Goal: Task Accomplishment & Management: Use online tool/utility

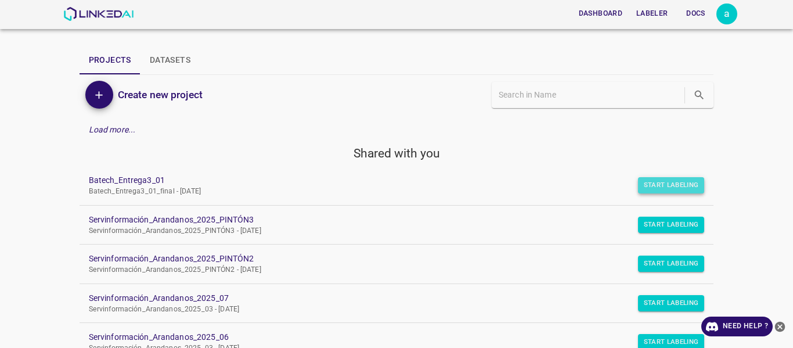
click at [648, 180] on button "Start Labeling" at bounding box center [671, 185] width 67 height 16
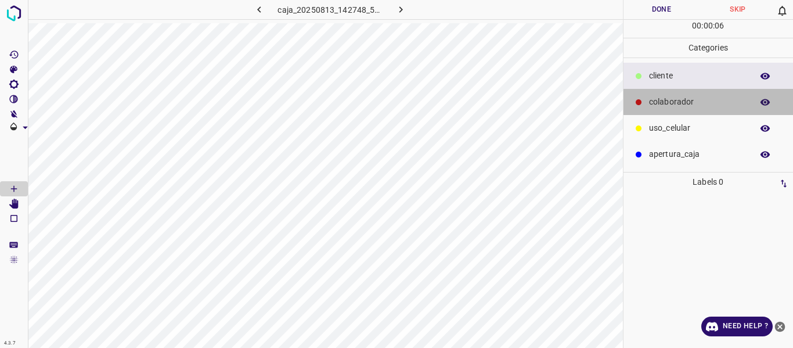
drag, startPoint x: 657, startPoint y: 98, endPoint x: 664, endPoint y: 102, distance: 8.1
click at [659, 103] on p "colaborador" at bounding box center [697, 102] width 97 height 12
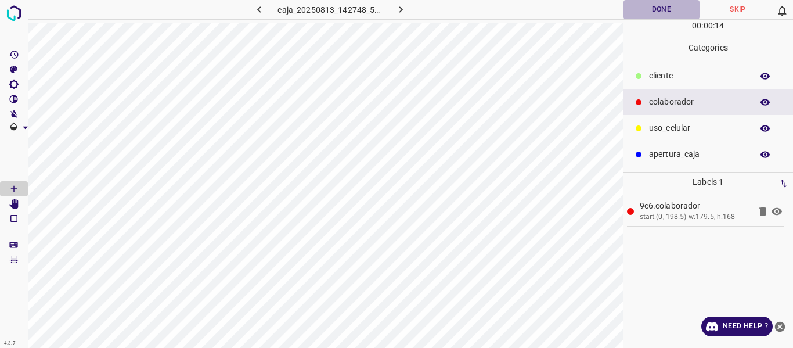
drag, startPoint x: 644, startPoint y: 5, endPoint x: 641, endPoint y: 11, distance: 6.5
click at [644, 7] on button "Done" at bounding box center [661, 9] width 77 height 19
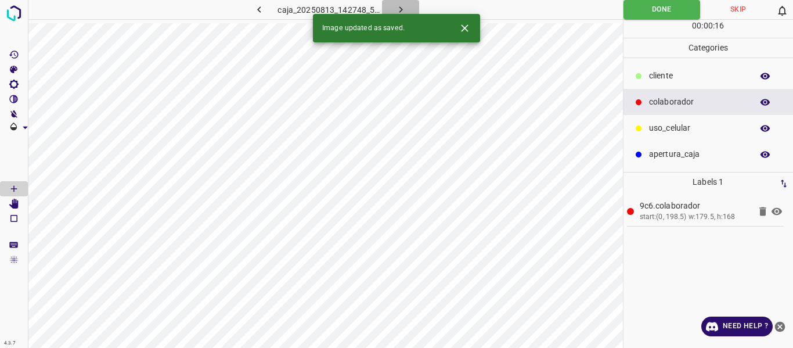
click at [406, 9] on icon "button" at bounding box center [401, 9] width 12 height 12
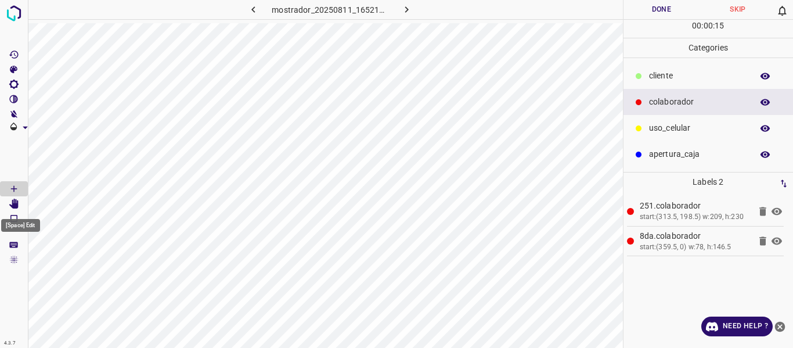
click at [15, 203] on icon "[Space] Edit" at bounding box center [14, 203] width 10 height 10
click at [670, 77] on p "​​cliente" at bounding box center [697, 76] width 97 height 12
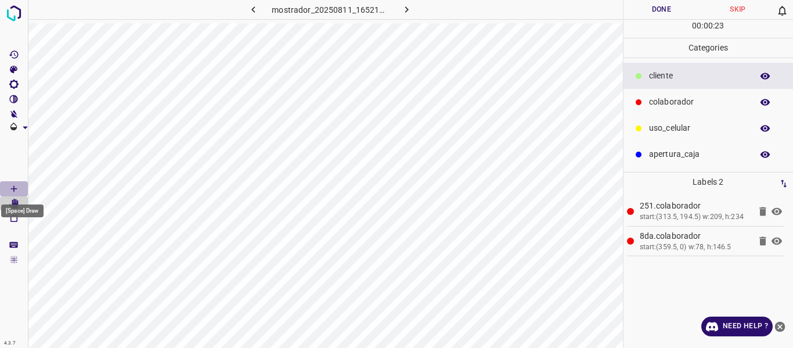
click at [14, 186] on icon "[Space] Draw" at bounding box center [14, 188] width 10 height 10
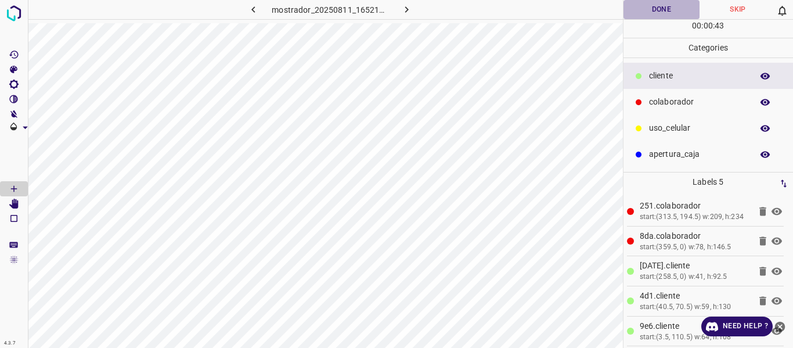
click at [658, 12] on button "Done" at bounding box center [661, 9] width 77 height 19
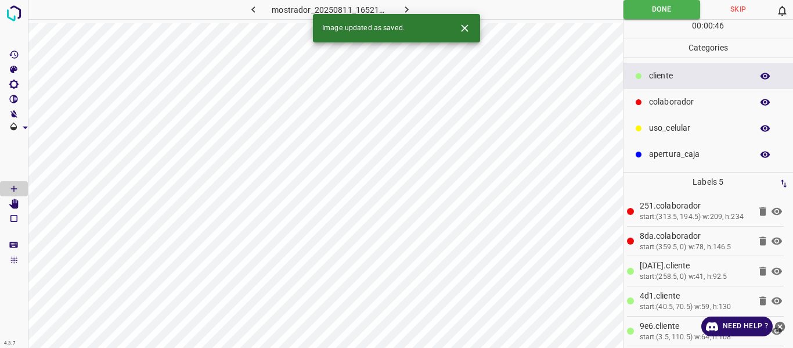
click at [400, 8] on icon "button" at bounding box center [406, 9] width 12 height 12
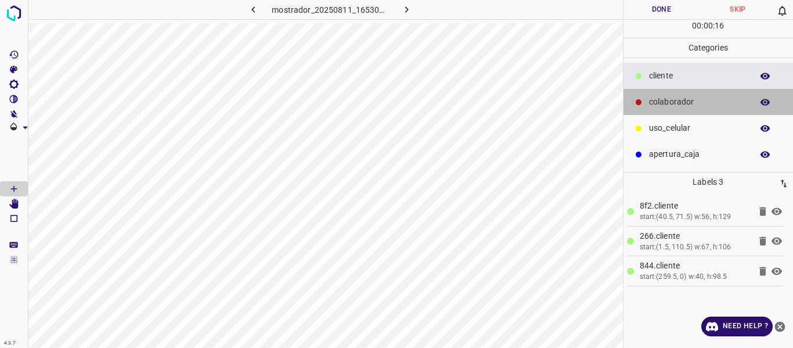
drag, startPoint x: 673, startPoint y: 101, endPoint x: 623, endPoint y: 90, distance: 50.5
click at [668, 101] on p "colaborador" at bounding box center [697, 102] width 97 height 12
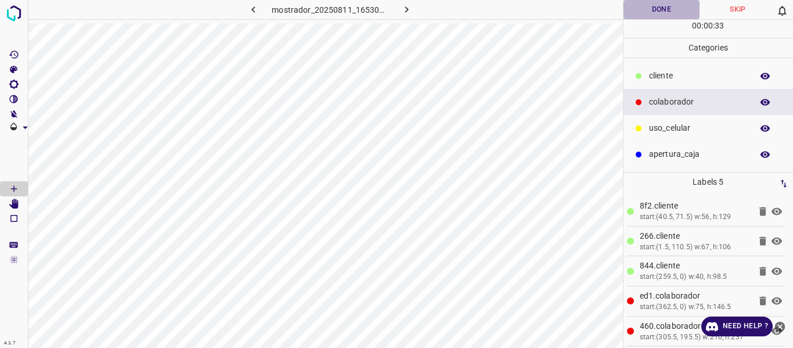
click at [652, 10] on button "Done" at bounding box center [661, 9] width 77 height 19
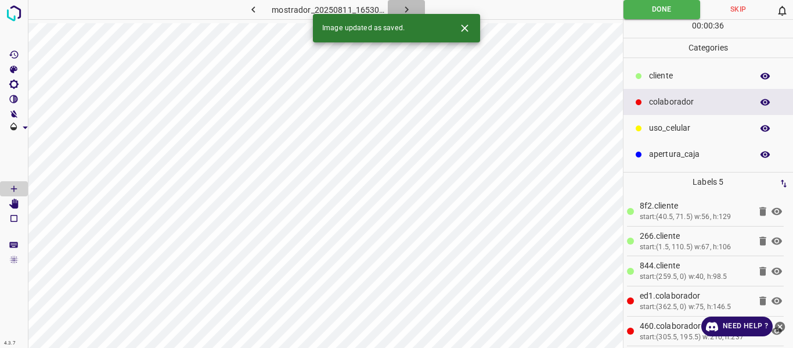
click at [404, 8] on icon "button" at bounding box center [405, 9] width 3 height 6
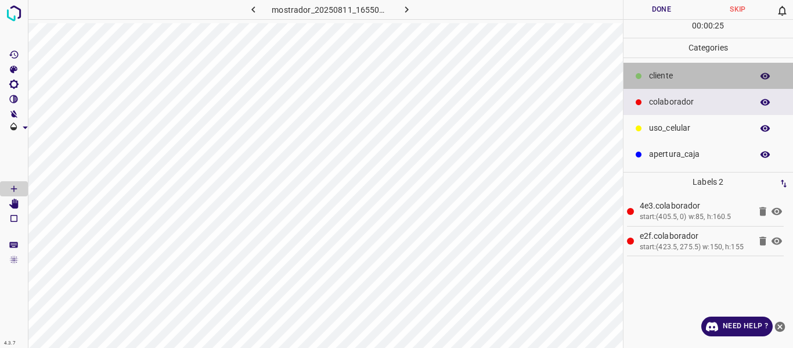
drag, startPoint x: 659, startPoint y: 73, endPoint x: 643, endPoint y: 88, distance: 22.2
click at [657, 77] on p "​​cliente" at bounding box center [697, 76] width 97 height 12
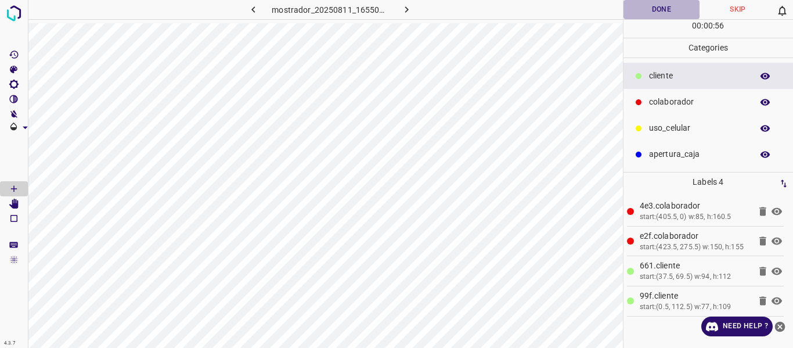
click at [643, 13] on button "Done" at bounding box center [661, 9] width 77 height 19
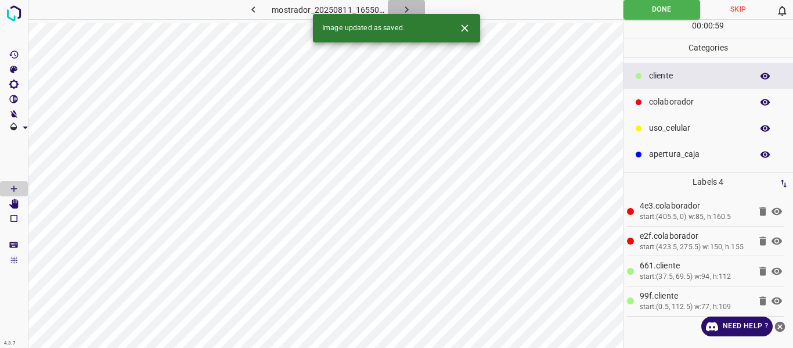
click at [406, 9] on icon "button" at bounding box center [405, 9] width 3 height 6
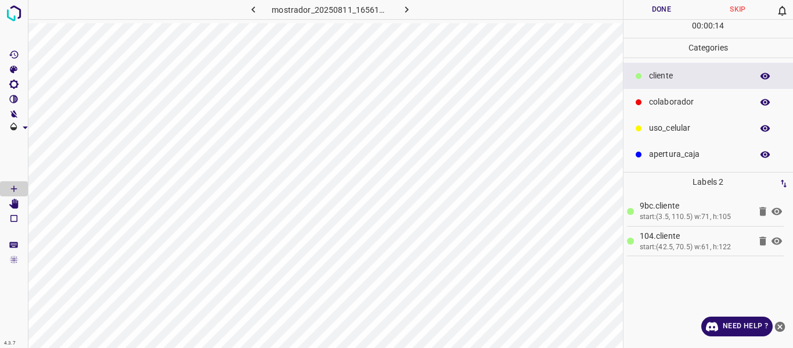
click at [671, 100] on p "colaborador" at bounding box center [697, 102] width 97 height 12
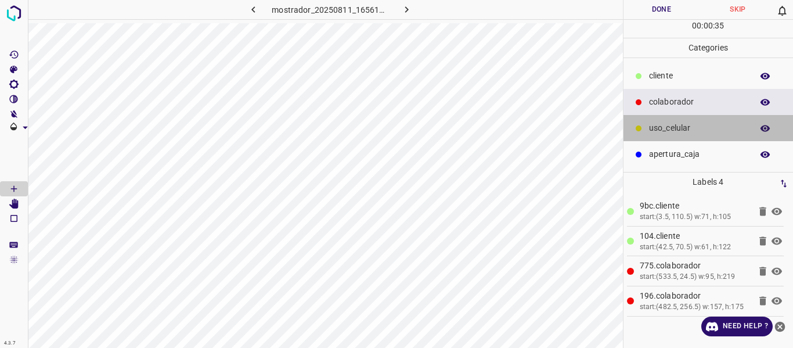
click at [660, 127] on p "uso_celular" at bounding box center [697, 128] width 97 height 12
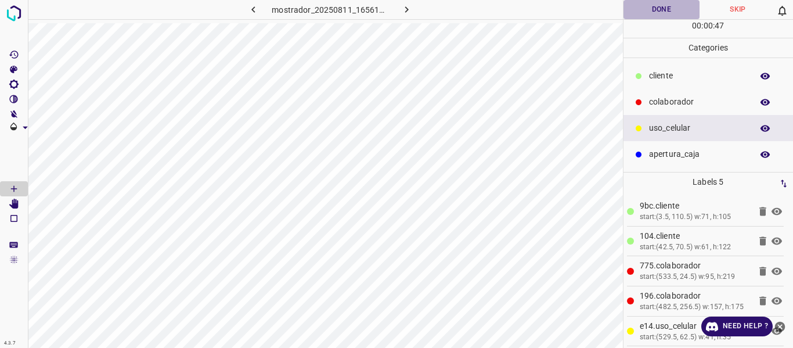
click at [660, 12] on button "Done" at bounding box center [661, 9] width 77 height 19
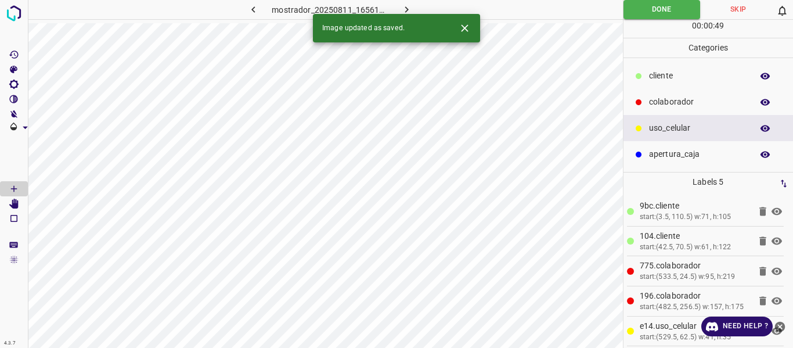
click at [408, 5] on icon "button" at bounding box center [406, 9] width 12 height 12
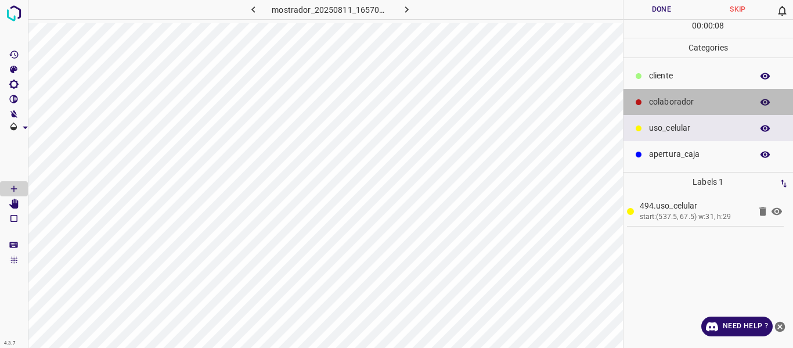
click at [664, 102] on p "colaborador" at bounding box center [697, 102] width 97 height 12
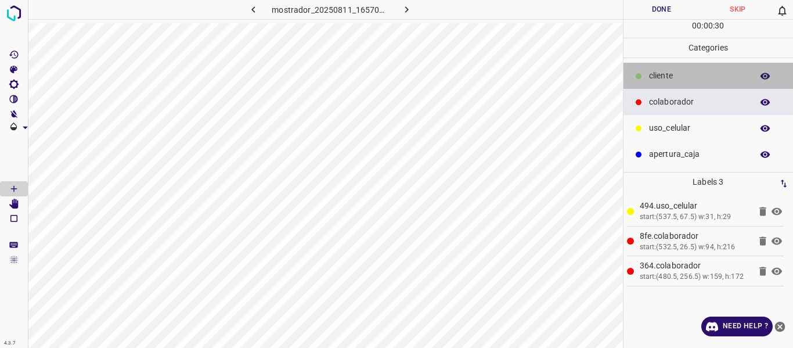
click at [664, 75] on p "​​cliente" at bounding box center [697, 76] width 97 height 12
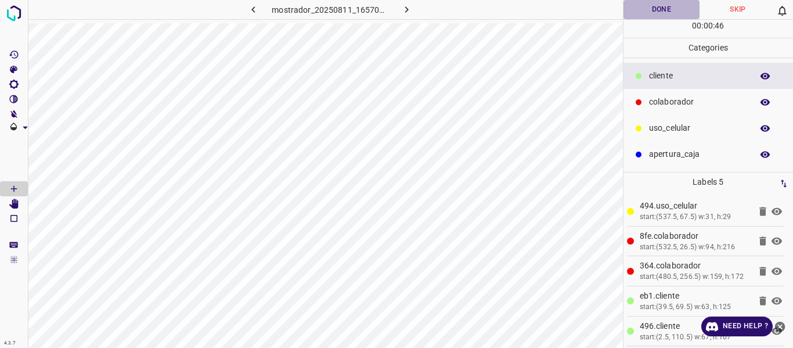
click at [647, 12] on button "Done" at bounding box center [661, 9] width 77 height 19
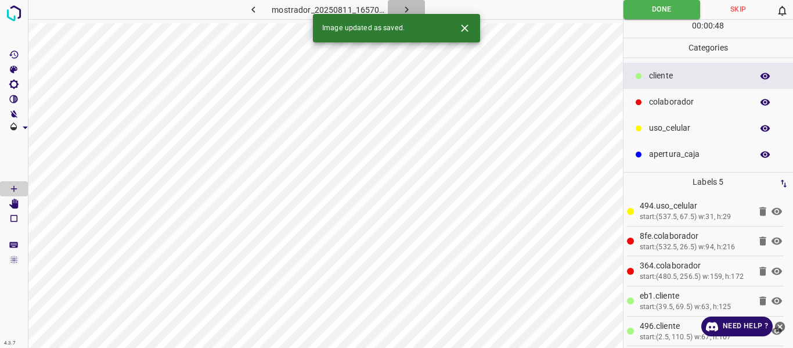
click at [403, 6] on icon "button" at bounding box center [406, 9] width 12 height 12
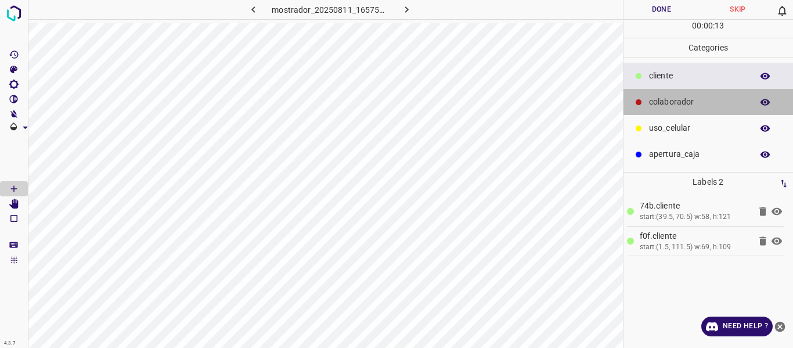
drag, startPoint x: 670, startPoint y: 103, endPoint x: 663, endPoint y: 104, distance: 7.0
click at [668, 107] on p "colaborador" at bounding box center [697, 102] width 97 height 12
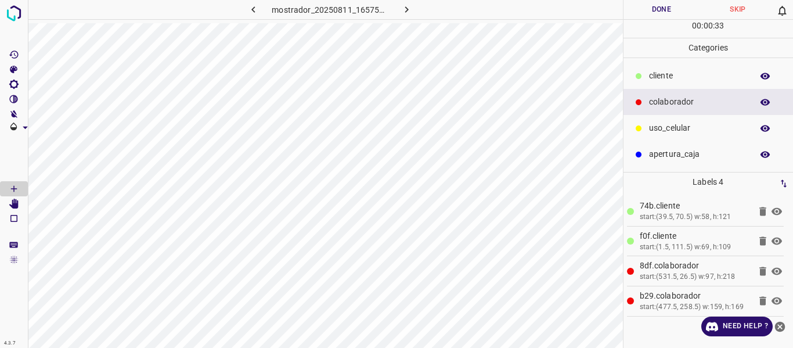
click at [667, 131] on p "uso_celular" at bounding box center [697, 128] width 97 height 12
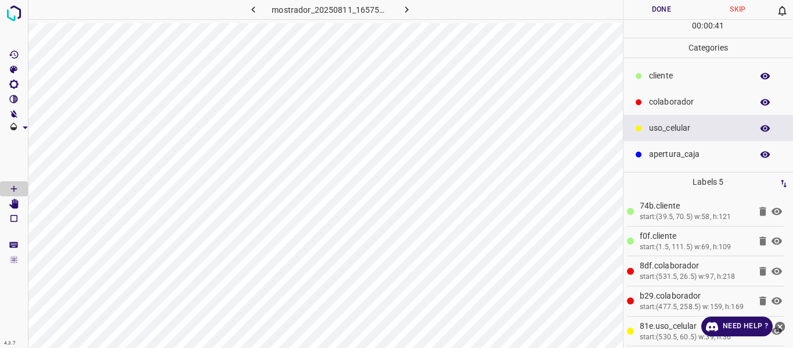
click at [655, 10] on button "Done" at bounding box center [661, 9] width 77 height 19
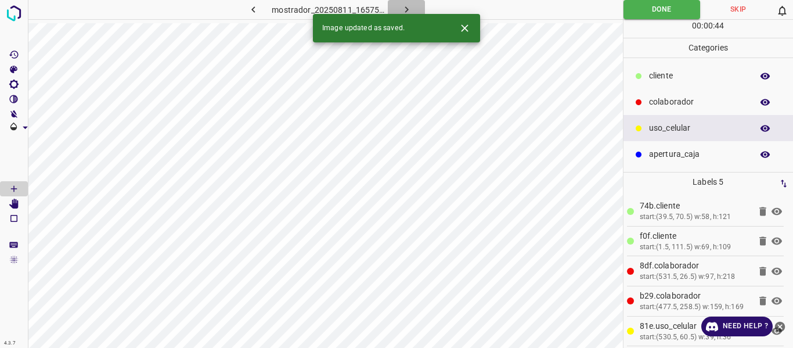
click at [402, 5] on icon "button" at bounding box center [406, 9] width 12 height 12
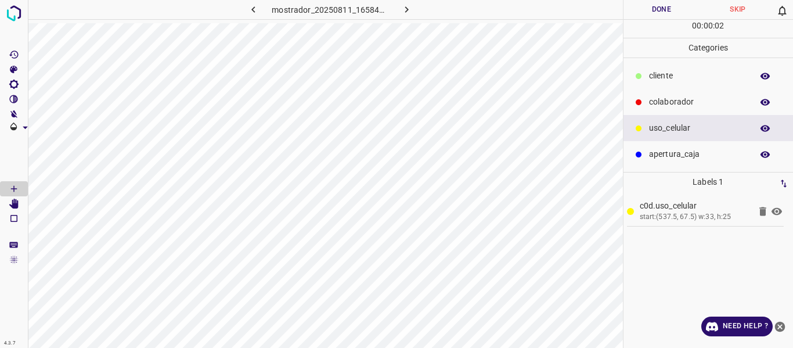
click at [673, 100] on p "colaborador" at bounding box center [697, 102] width 97 height 12
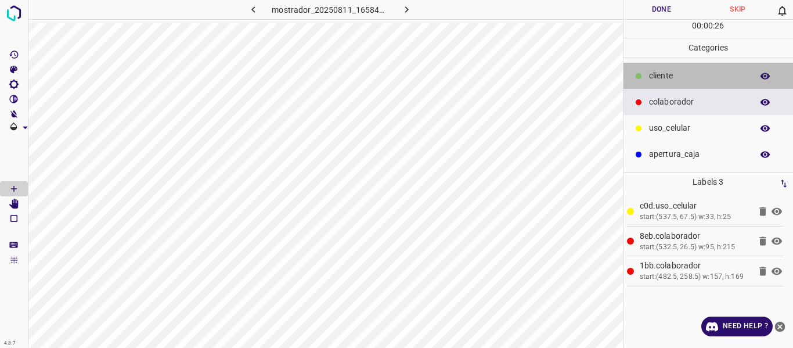
click at [666, 74] on p "​​cliente" at bounding box center [697, 76] width 97 height 12
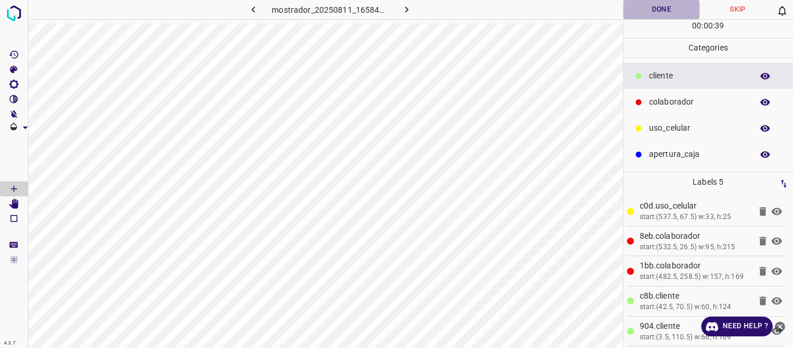
click at [642, 12] on button "Done" at bounding box center [661, 9] width 77 height 19
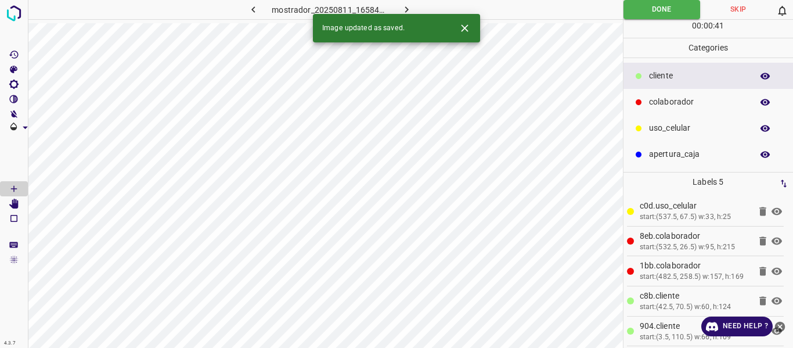
click at [402, 9] on icon "button" at bounding box center [406, 9] width 12 height 12
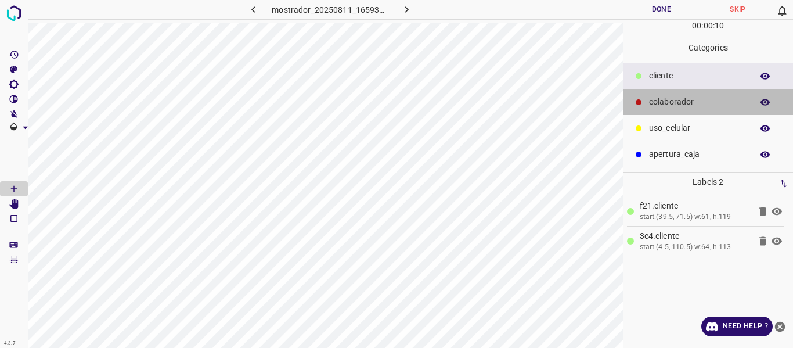
click at [670, 102] on p "colaborador" at bounding box center [697, 102] width 97 height 12
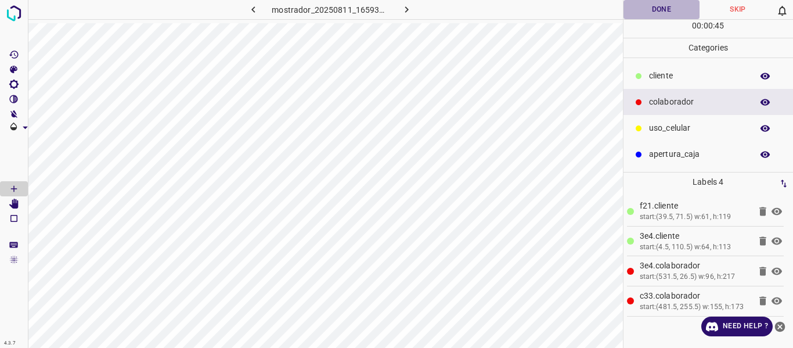
click at [649, 15] on button "Done" at bounding box center [661, 9] width 77 height 19
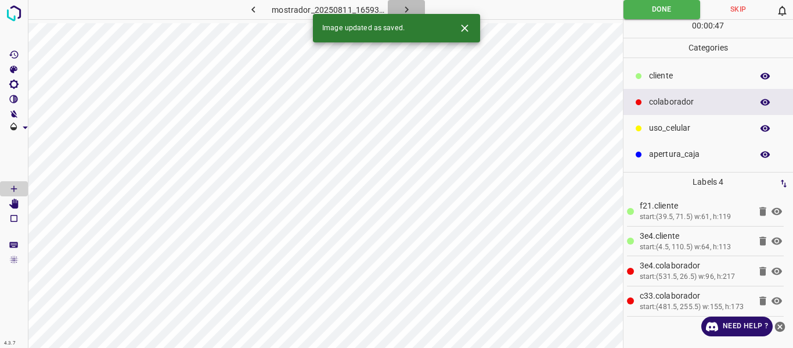
click at [406, 8] on icon "button" at bounding box center [405, 9] width 3 height 6
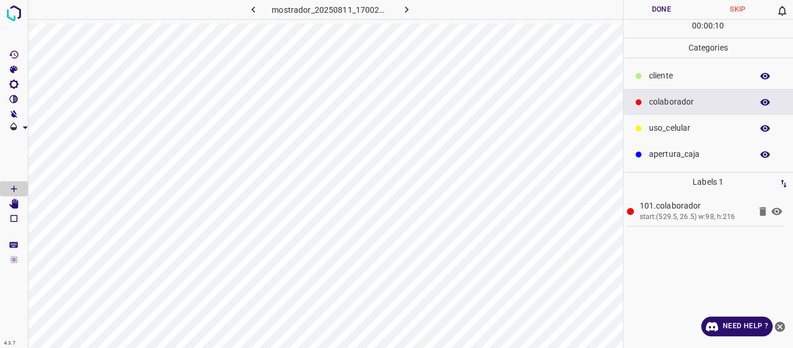
drag, startPoint x: 669, startPoint y: 131, endPoint x: 641, endPoint y: 129, distance: 27.9
click at [667, 131] on p "uso_celular" at bounding box center [697, 128] width 97 height 12
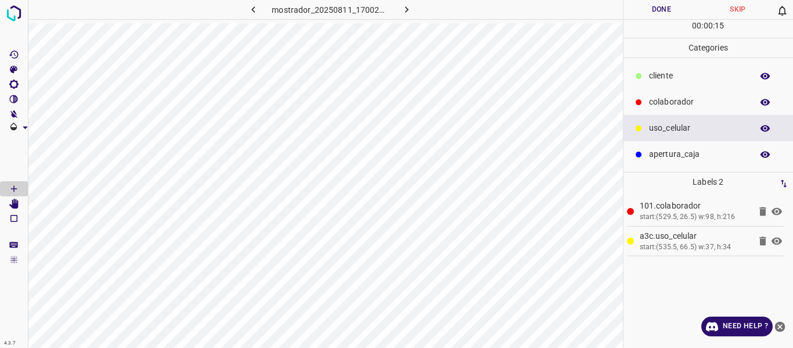
drag, startPoint x: 665, startPoint y: 99, endPoint x: 655, endPoint y: 106, distance: 12.2
click at [664, 100] on p "colaborador" at bounding box center [697, 102] width 97 height 12
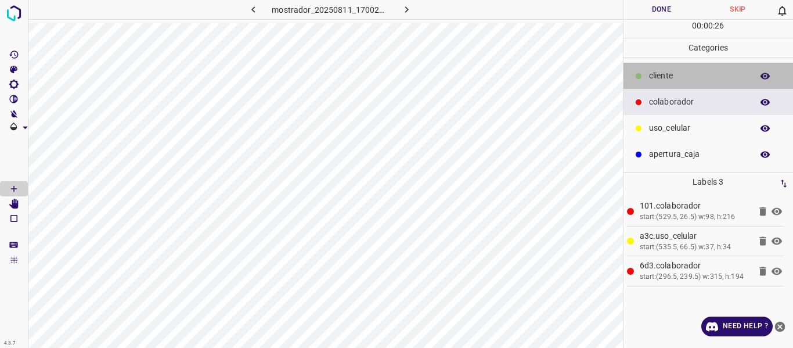
drag, startPoint x: 659, startPoint y: 76, endPoint x: 639, endPoint y: 75, distance: 19.8
click at [658, 76] on p "​​cliente" at bounding box center [697, 76] width 97 height 12
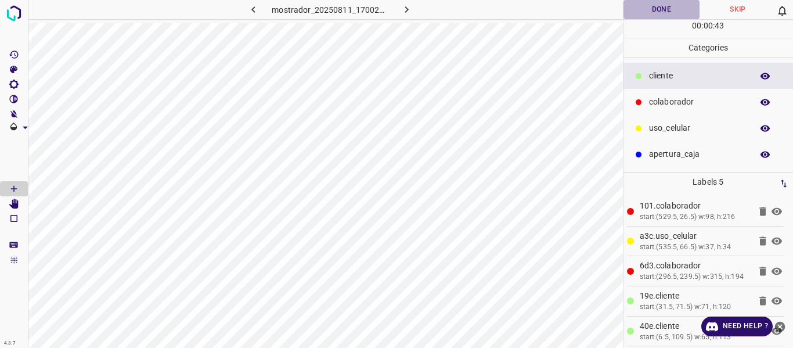
click at [639, 16] on button "Done" at bounding box center [661, 9] width 77 height 19
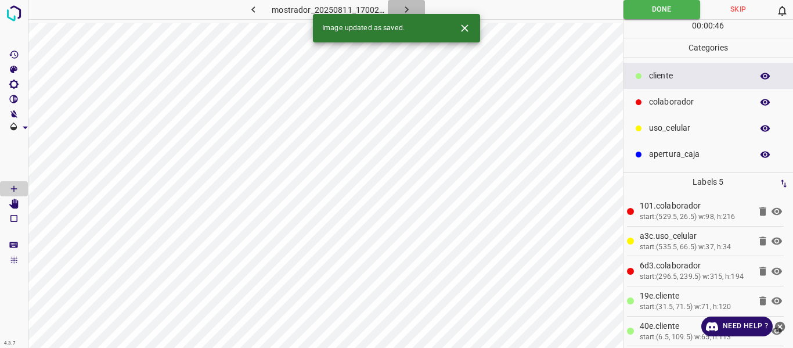
click at [402, 6] on icon "button" at bounding box center [406, 9] width 12 height 12
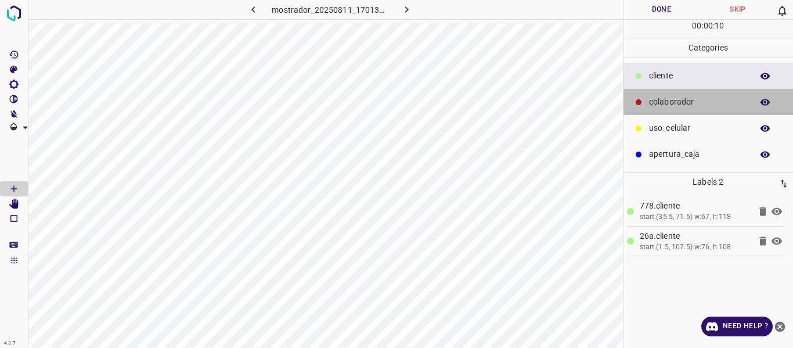
drag, startPoint x: 662, startPoint y: 104, endPoint x: 624, endPoint y: 100, distance: 38.0
click at [661, 105] on p "colaborador" at bounding box center [697, 102] width 97 height 12
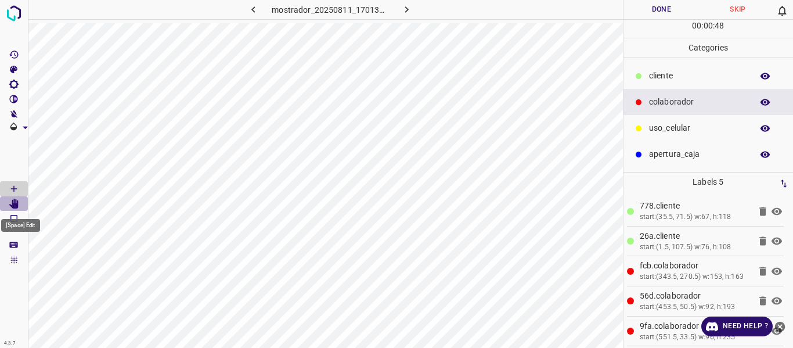
click at [21, 207] on Edit"] "[Space] Edit" at bounding box center [14, 203] width 28 height 15
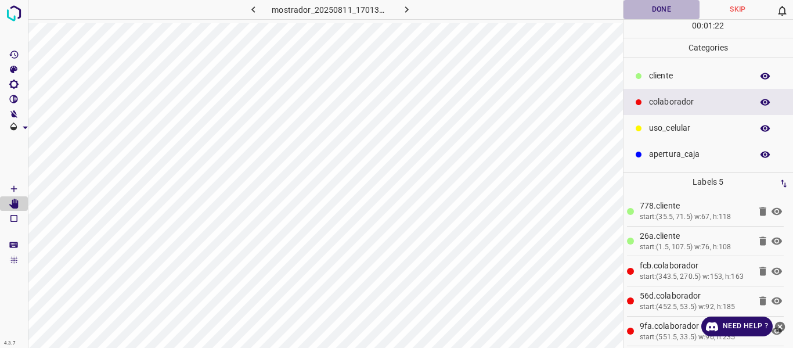
click at [660, 7] on button "Done" at bounding box center [661, 9] width 77 height 19
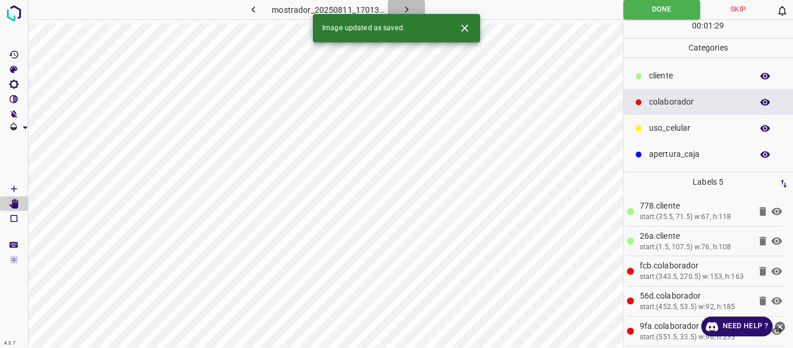
click at [404, 6] on icon "button" at bounding box center [406, 9] width 12 height 12
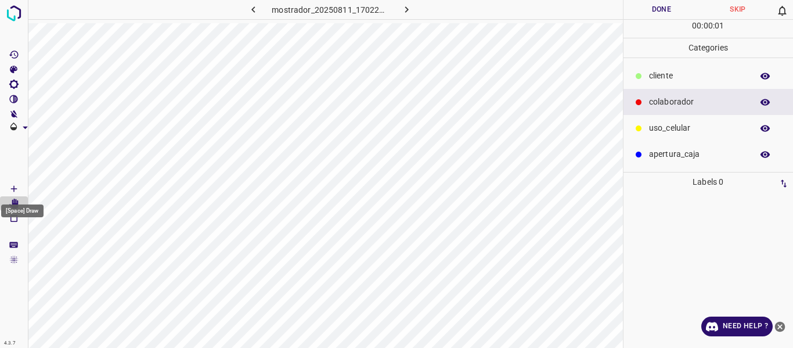
click at [15, 187] on icon "[Space] Draw" at bounding box center [14, 188] width 10 height 10
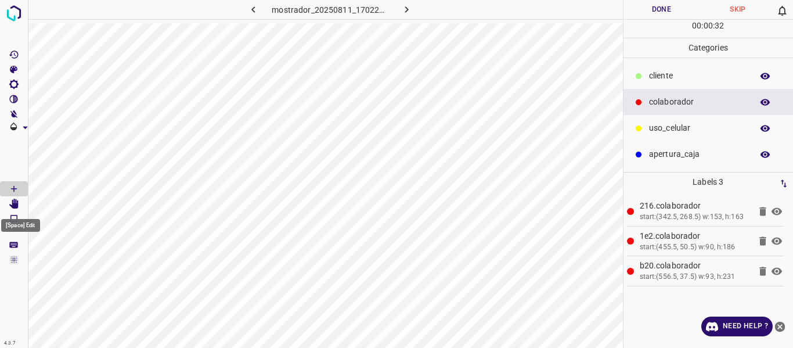
click at [22, 205] on Edit"] "[Space] Edit" at bounding box center [14, 203] width 28 height 15
drag, startPoint x: 668, startPoint y: 77, endPoint x: 639, endPoint y: 70, distance: 29.8
click at [666, 77] on p "​​cliente" at bounding box center [697, 76] width 97 height 12
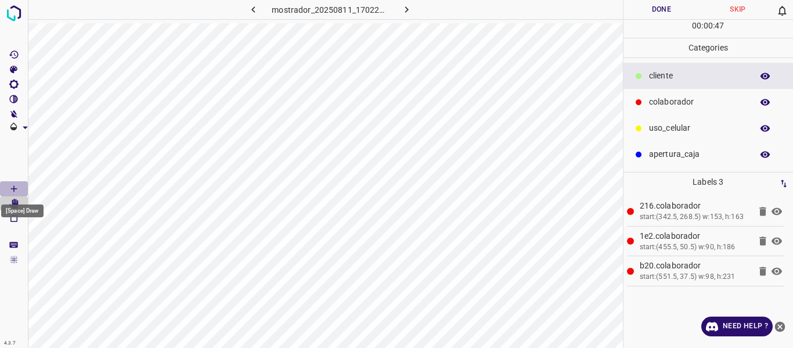
click at [12, 183] on icon "[Space] Draw" at bounding box center [14, 188] width 10 height 10
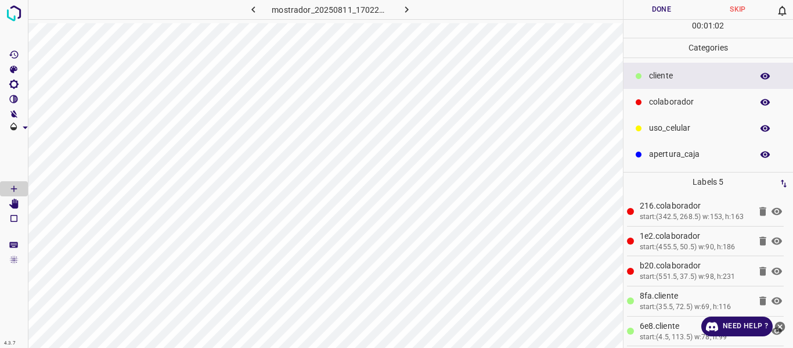
click at [659, 10] on button "Done" at bounding box center [661, 9] width 77 height 19
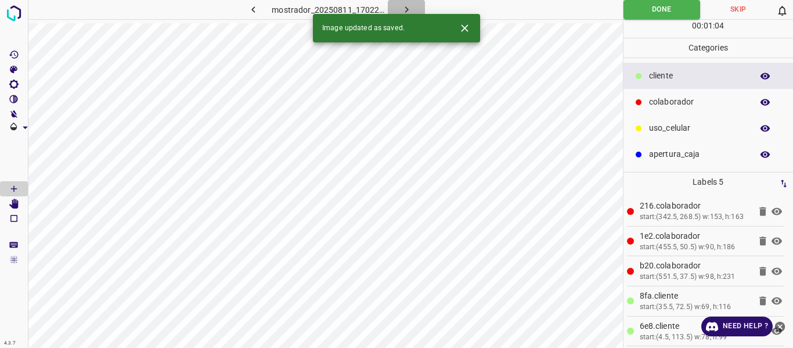
click at [404, 5] on icon "button" at bounding box center [406, 9] width 12 height 12
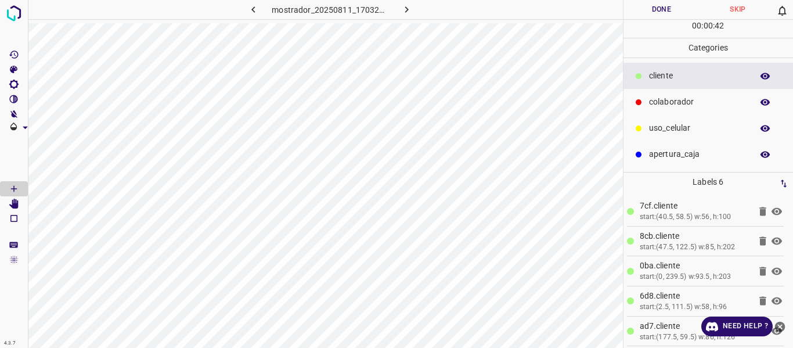
drag, startPoint x: 657, startPoint y: 96, endPoint x: 637, endPoint y: 97, distance: 20.9
click at [654, 97] on p "colaborador" at bounding box center [697, 102] width 97 height 12
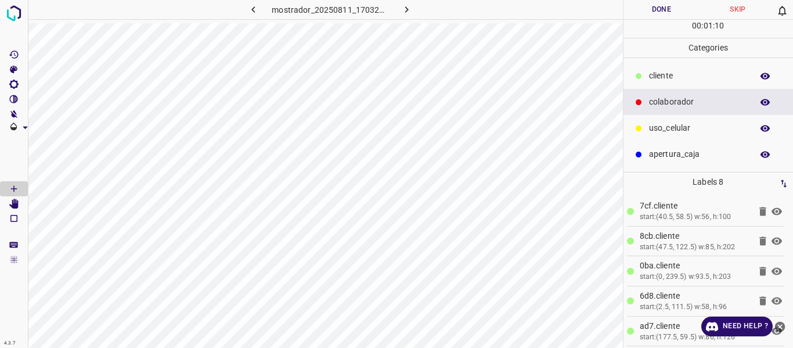
click at [663, 10] on button "Done" at bounding box center [661, 9] width 77 height 19
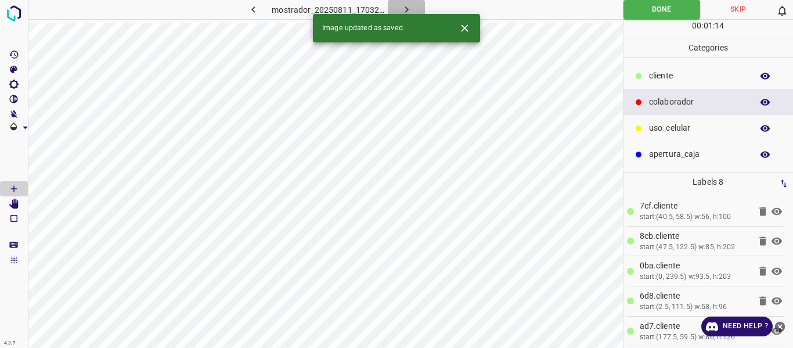
click at [403, 7] on icon "button" at bounding box center [406, 9] width 12 height 12
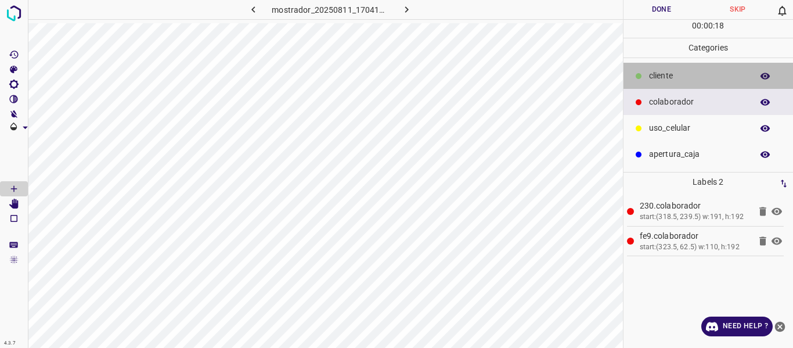
click at [670, 73] on p "​​cliente" at bounding box center [697, 76] width 97 height 12
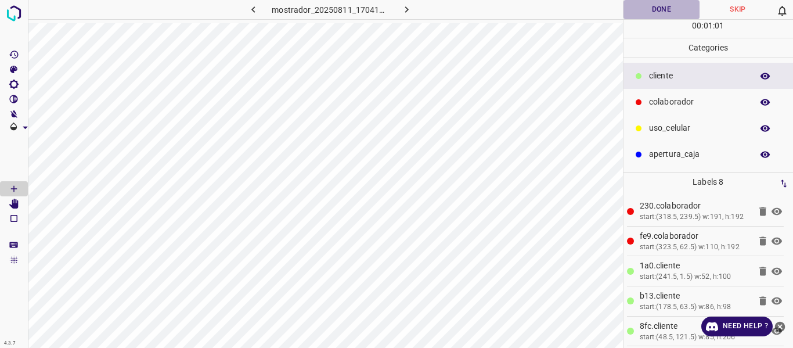
click at [656, 11] on button "Done" at bounding box center [661, 9] width 77 height 19
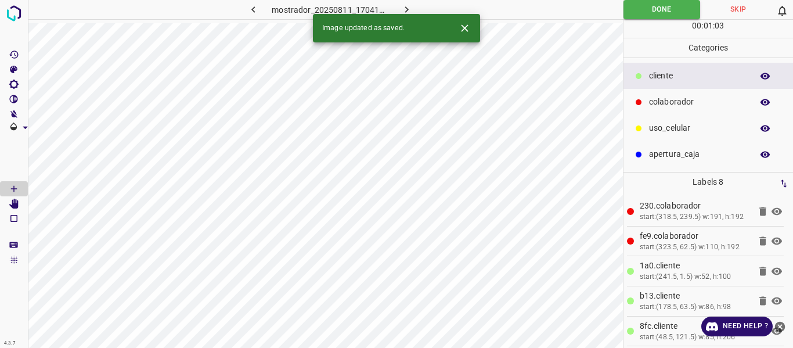
click at [402, 6] on icon "button" at bounding box center [406, 9] width 12 height 12
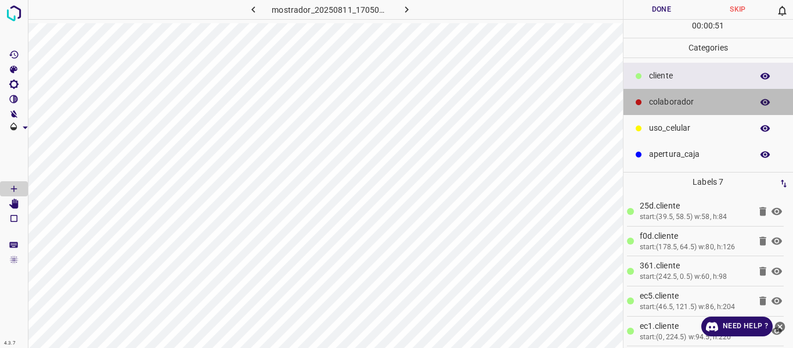
drag, startPoint x: 683, startPoint y: 103, endPoint x: 663, endPoint y: 100, distance: 19.9
click at [682, 103] on p "colaborador" at bounding box center [697, 102] width 97 height 12
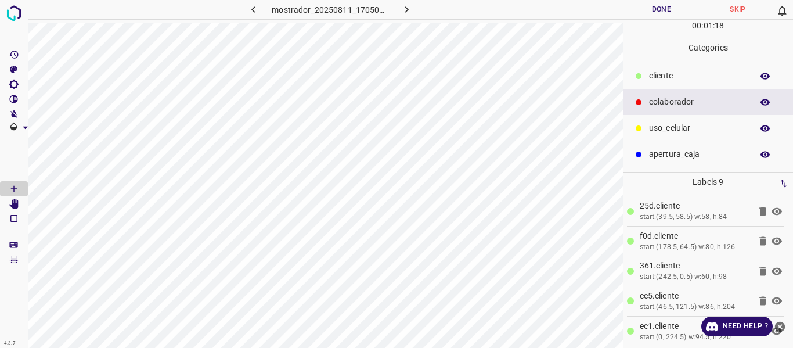
click at [644, 10] on button "Done" at bounding box center [661, 9] width 77 height 19
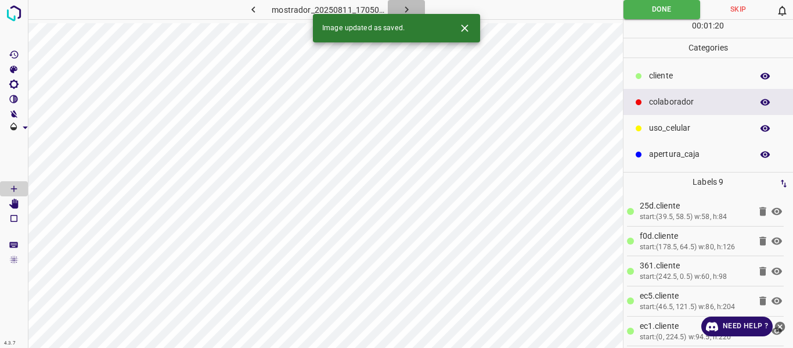
click at [409, 6] on icon "button" at bounding box center [406, 9] width 12 height 12
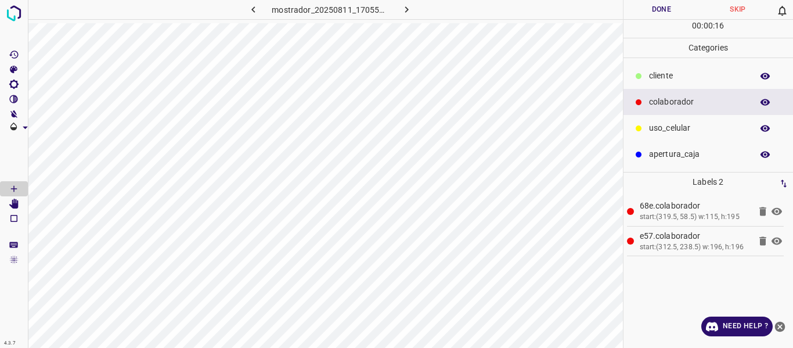
drag, startPoint x: 666, startPoint y: 75, endPoint x: 634, endPoint y: 70, distance: 32.3
click at [663, 75] on p "​​cliente" at bounding box center [697, 76] width 97 height 12
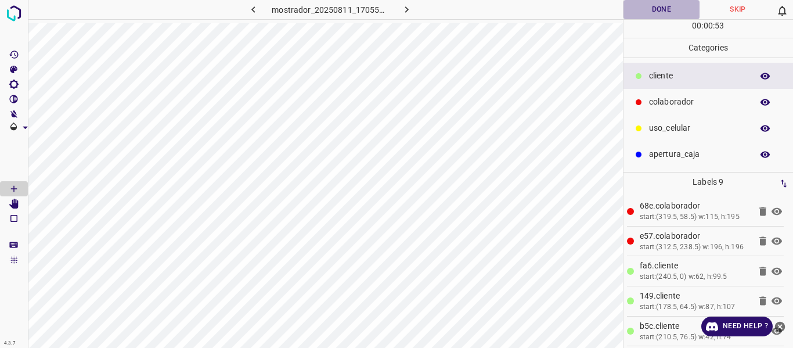
click at [646, 8] on button "Done" at bounding box center [661, 9] width 77 height 19
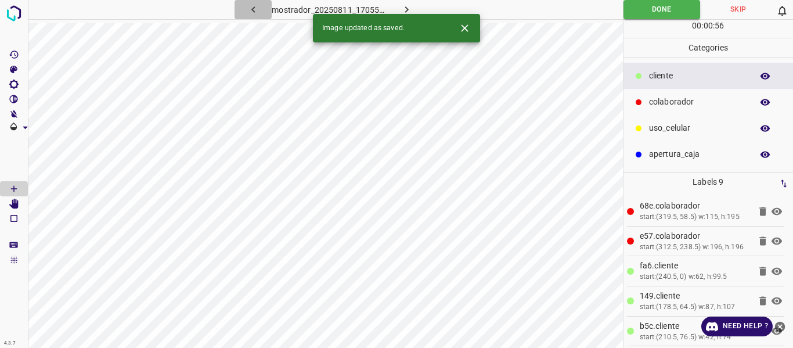
click at [248, 11] on icon "button" at bounding box center [253, 9] width 12 height 12
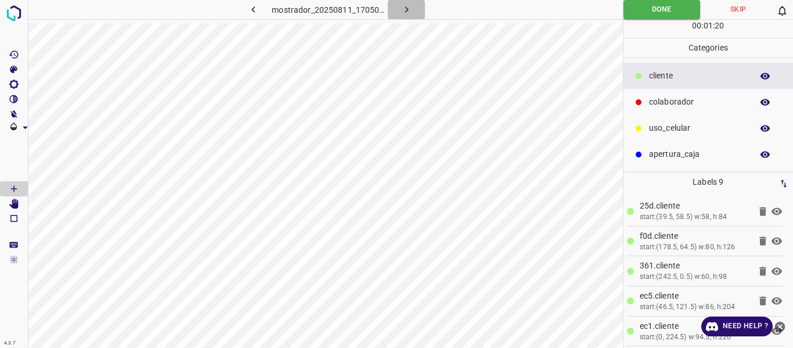
click at [407, 10] on icon "button" at bounding box center [405, 9] width 3 height 6
click at [404, 10] on icon "button" at bounding box center [406, 9] width 12 height 12
drag, startPoint x: 661, startPoint y: 102, endPoint x: 636, endPoint y: 102, distance: 25.0
click at [660, 102] on p "colaborador" at bounding box center [697, 102] width 97 height 12
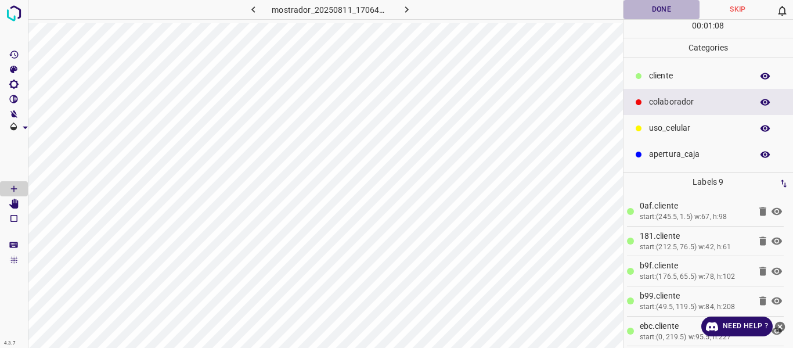
drag, startPoint x: 651, startPoint y: 7, endPoint x: 652, endPoint y: 31, distance: 24.4
click at [651, 8] on button "Done" at bounding box center [661, 9] width 77 height 19
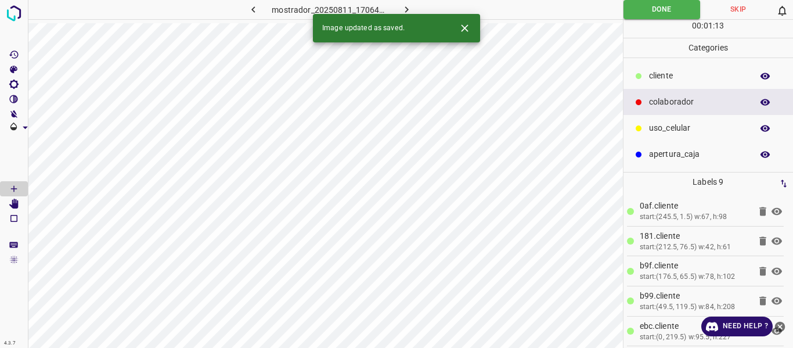
click at [410, 5] on icon "button" at bounding box center [406, 9] width 12 height 12
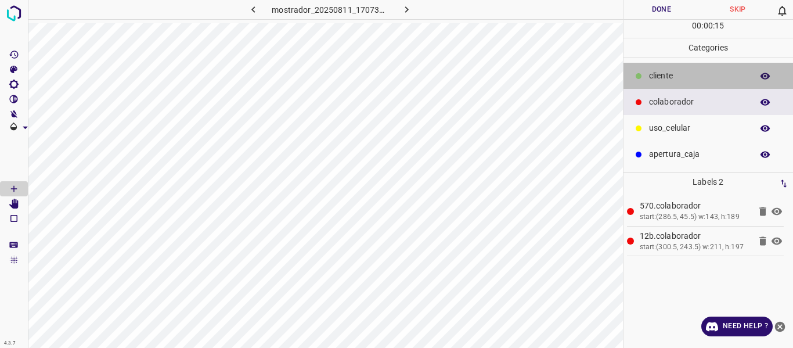
click at [659, 74] on p "​​cliente" at bounding box center [697, 76] width 97 height 12
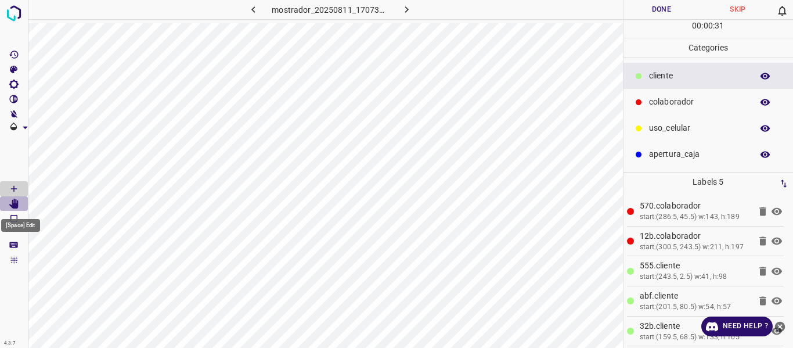
click at [17, 201] on icon "[Space] Edit" at bounding box center [13, 203] width 9 height 10
click at [14, 186] on icon "[Space] Draw" at bounding box center [14, 189] width 6 height 6
click at [642, 12] on button "Done" at bounding box center [661, 9] width 77 height 19
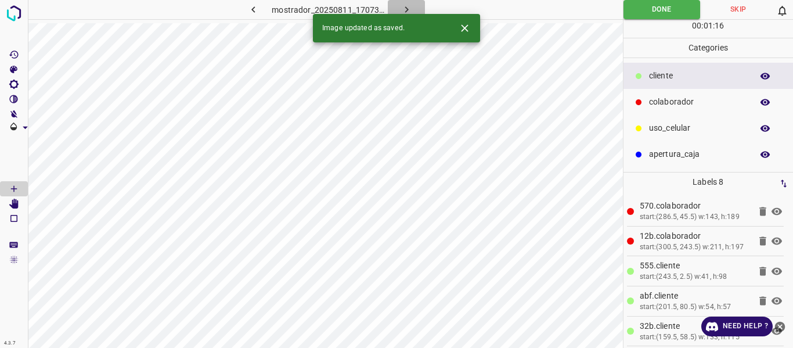
click at [408, 10] on icon "button" at bounding box center [406, 9] width 12 height 12
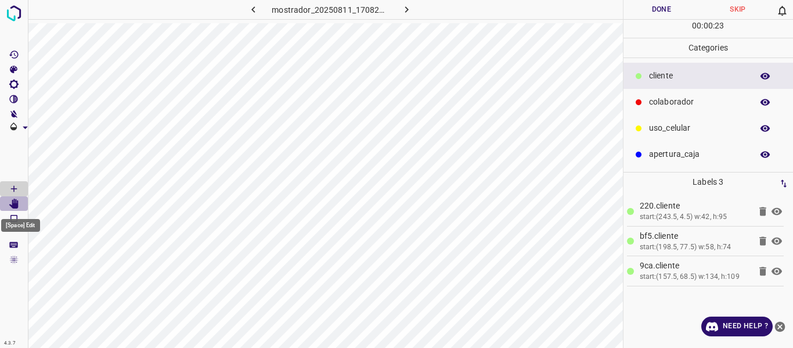
click at [16, 203] on icon "[Space] Edit" at bounding box center [13, 203] width 9 height 10
drag, startPoint x: 14, startPoint y: 185, endPoint x: 8, endPoint y: 185, distance: 6.4
click at [14, 185] on icon "[Space] Draw" at bounding box center [14, 188] width 10 height 10
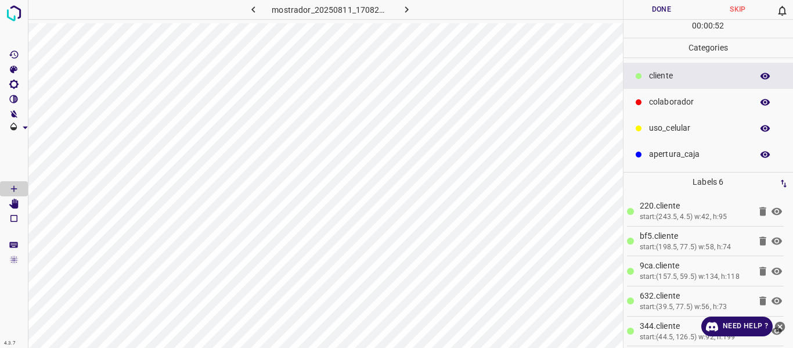
drag, startPoint x: 663, startPoint y: 108, endPoint x: 644, endPoint y: 95, distance: 23.8
click at [663, 107] on p "colaborador" at bounding box center [697, 102] width 97 height 12
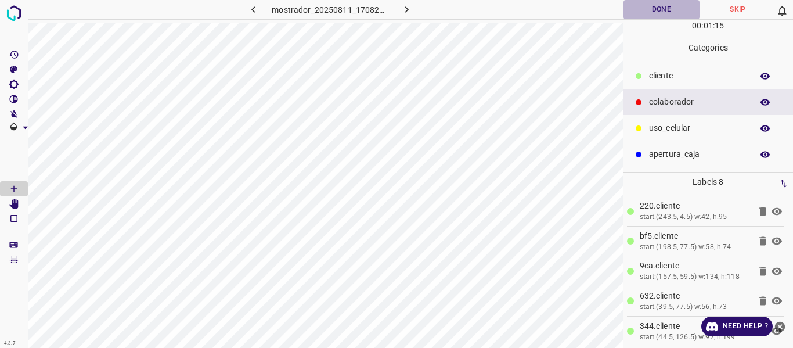
click at [666, 15] on button "Done" at bounding box center [661, 9] width 77 height 19
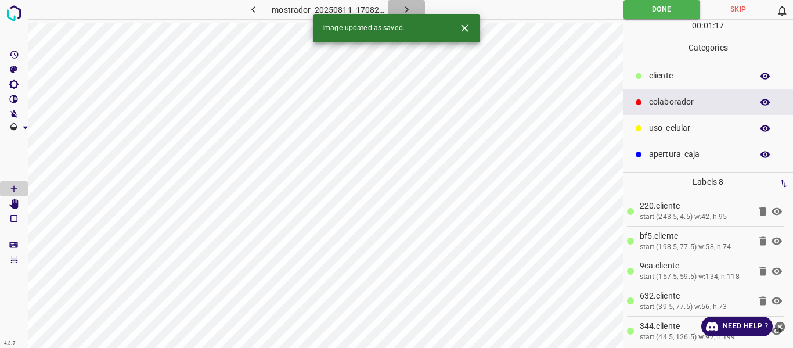
click at [403, 10] on icon "button" at bounding box center [406, 9] width 12 height 12
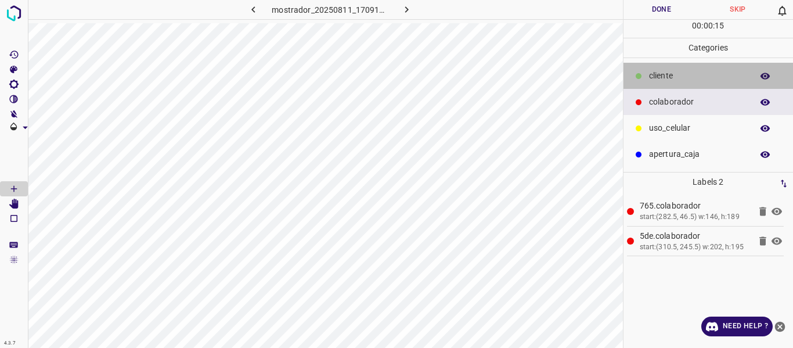
click at [665, 78] on p "​​cliente" at bounding box center [697, 76] width 97 height 12
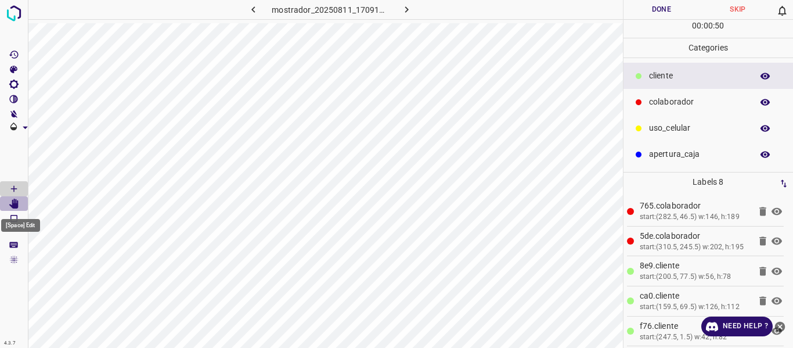
click at [19, 202] on Edit"] "[Space] Edit" at bounding box center [14, 203] width 28 height 15
click at [13, 186] on icon "[Space] Draw" at bounding box center [14, 188] width 10 height 10
click at [639, 15] on button "Done" at bounding box center [661, 9] width 77 height 19
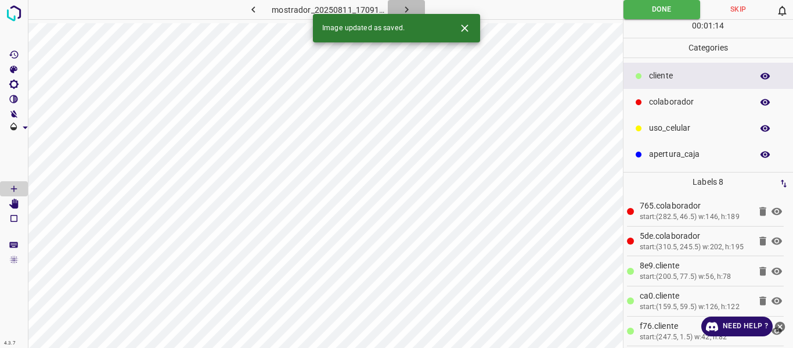
click at [400, 9] on icon "button" at bounding box center [406, 9] width 12 height 12
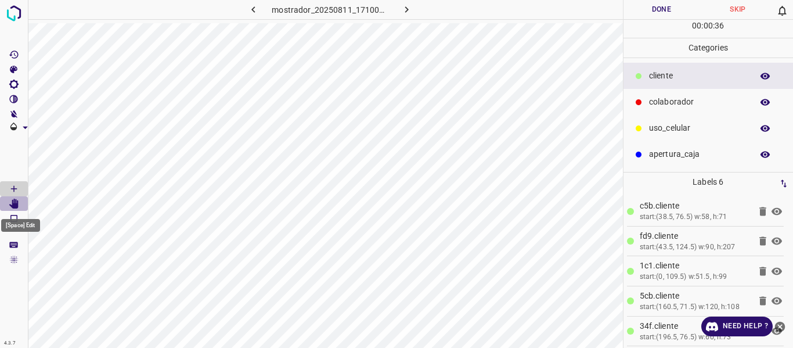
drag, startPoint x: 11, startPoint y: 204, endPoint x: 18, endPoint y: 203, distance: 7.1
click at [18, 203] on icon "[Space] Edit" at bounding box center [13, 203] width 9 height 10
drag, startPoint x: 9, startPoint y: 185, endPoint x: 26, endPoint y: 189, distance: 17.2
click at [10, 187] on icon "[Space] Draw" at bounding box center [14, 188] width 10 height 10
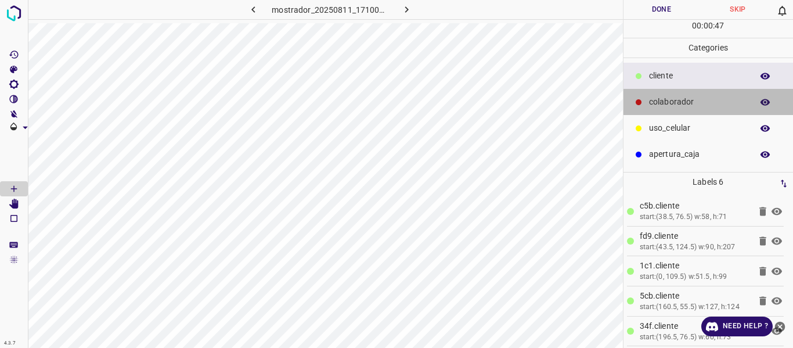
click at [658, 103] on p "colaborador" at bounding box center [697, 102] width 97 height 12
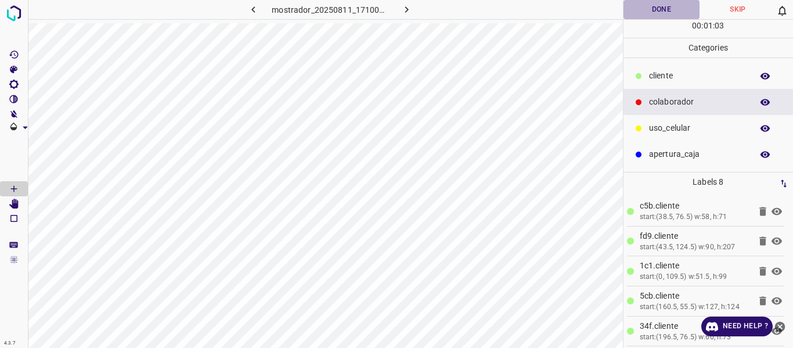
click at [648, 10] on button "Done" at bounding box center [661, 9] width 77 height 19
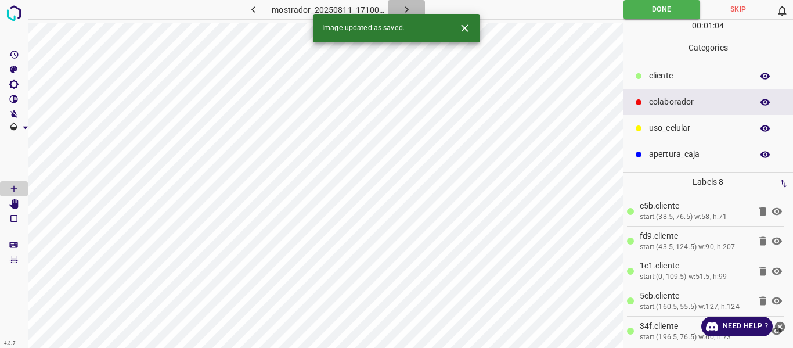
click at [407, 9] on icon "button" at bounding box center [405, 9] width 3 height 6
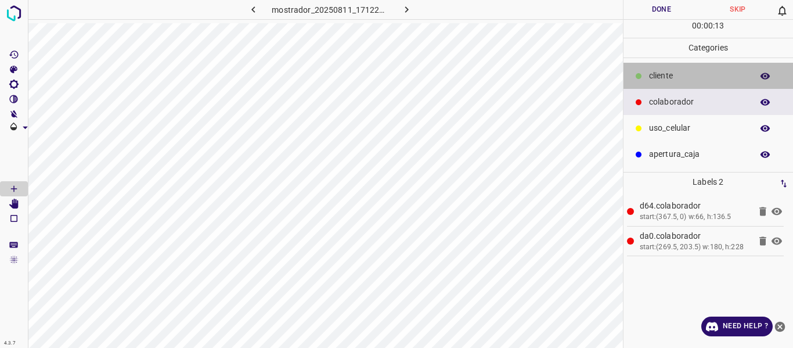
drag, startPoint x: 656, startPoint y: 79, endPoint x: 644, endPoint y: 79, distance: 11.6
click at [656, 79] on p "​​cliente" at bounding box center [697, 76] width 97 height 12
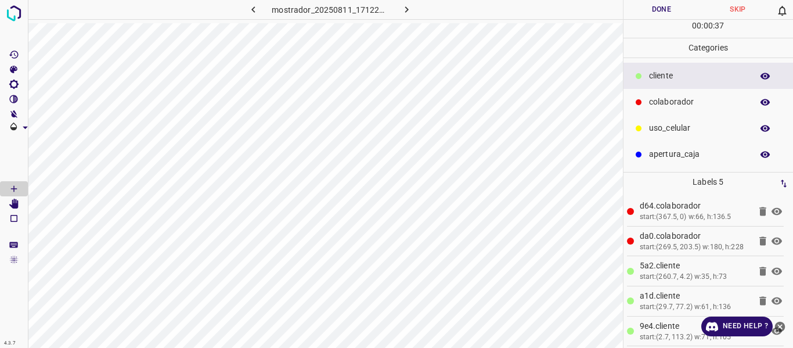
click at [649, 10] on button "Done" at bounding box center [661, 9] width 77 height 19
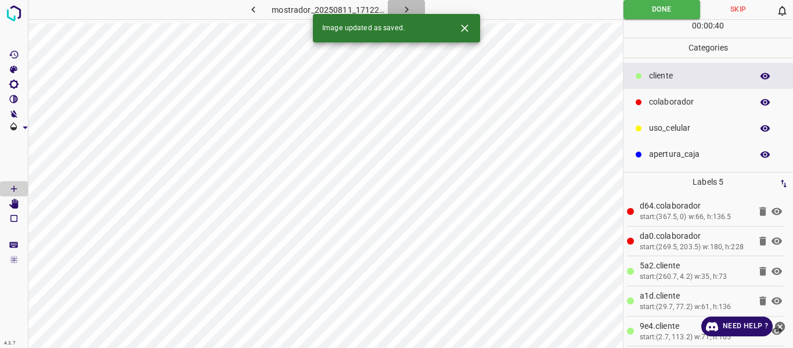
click at [404, 9] on icon "button" at bounding box center [406, 9] width 12 height 12
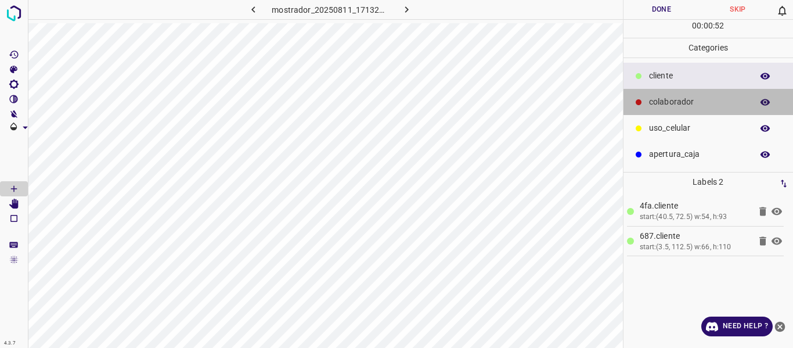
drag, startPoint x: 663, startPoint y: 104, endPoint x: 652, endPoint y: 100, distance: 11.0
click at [662, 104] on p "colaborador" at bounding box center [697, 102] width 97 height 12
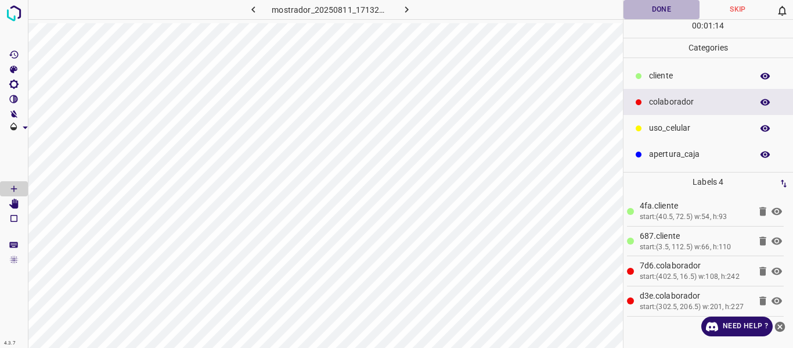
click at [654, 8] on button "Done" at bounding box center [661, 9] width 77 height 19
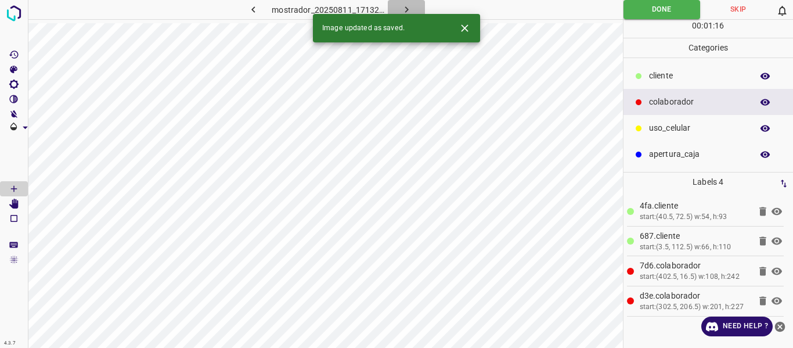
click at [404, 7] on icon "button" at bounding box center [405, 9] width 3 height 6
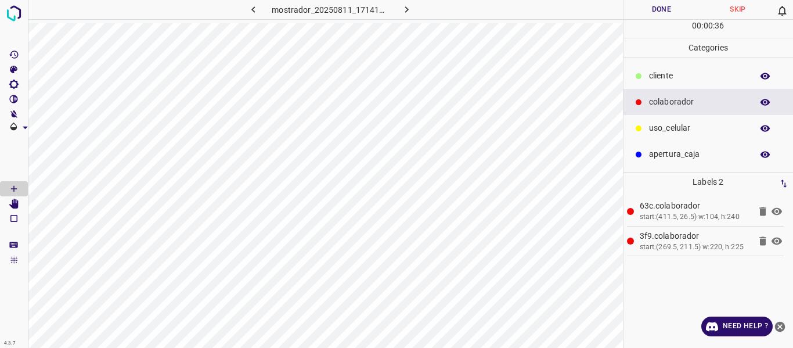
click at [662, 70] on p "​​cliente" at bounding box center [697, 76] width 97 height 12
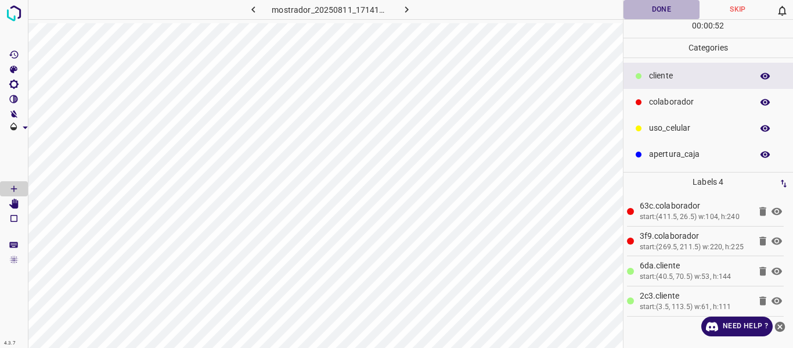
click at [656, 8] on button "Done" at bounding box center [661, 9] width 77 height 19
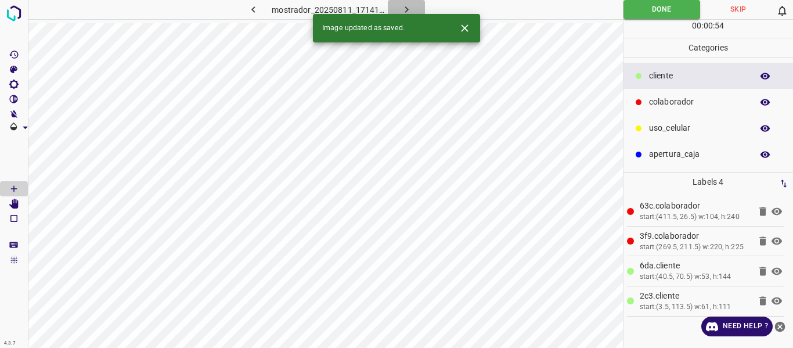
click at [405, 6] on icon "button" at bounding box center [406, 9] width 12 height 12
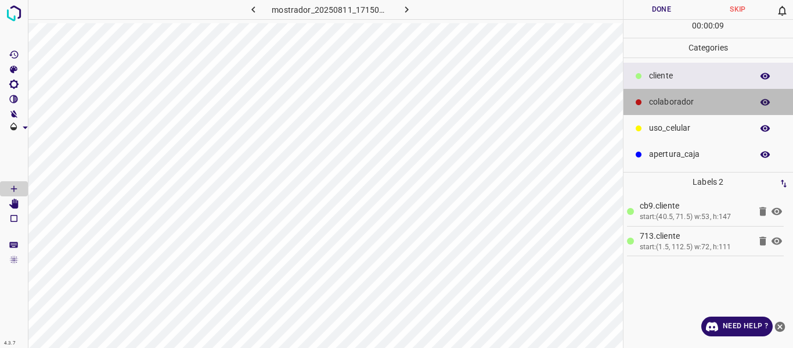
drag, startPoint x: 674, startPoint y: 102, endPoint x: 642, endPoint y: 104, distance: 32.6
click at [673, 103] on p "colaborador" at bounding box center [697, 102] width 97 height 12
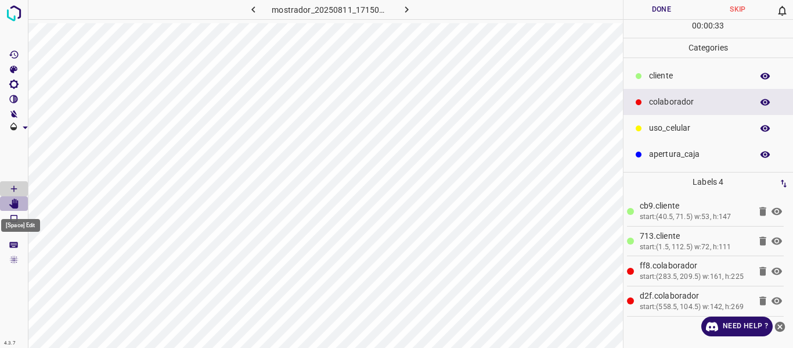
drag, startPoint x: 12, startPoint y: 204, endPoint x: 32, endPoint y: 214, distance: 22.6
click at [22, 209] on Edit"] "[Space] Edit" at bounding box center [14, 203] width 28 height 15
click at [655, 11] on button "Done" at bounding box center [661, 9] width 77 height 19
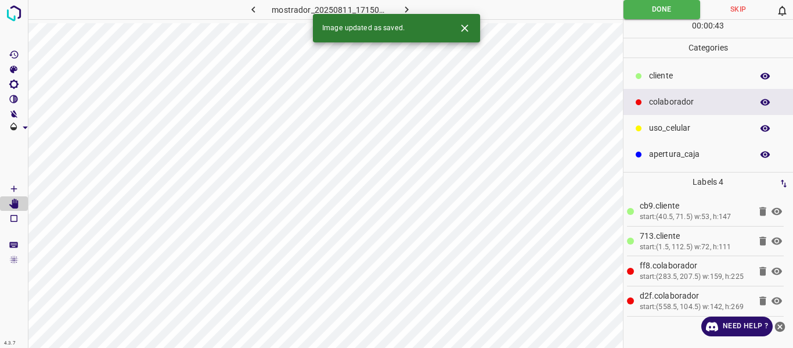
click at [402, 6] on icon "button" at bounding box center [406, 9] width 12 height 12
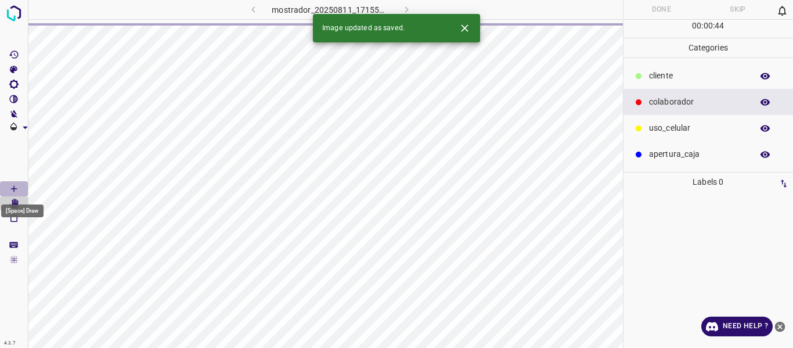
click at [17, 189] on icon "[Space] Draw" at bounding box center [14, 189] width 6 height 6
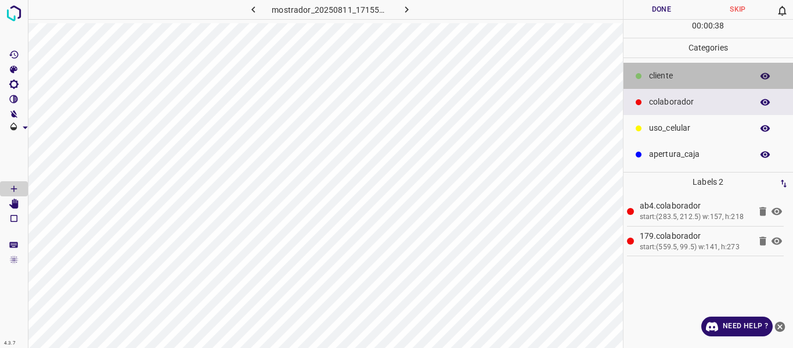
click at [664, 68] on div "​​cliente" at bounding box center [708, 76] width 170 height 26
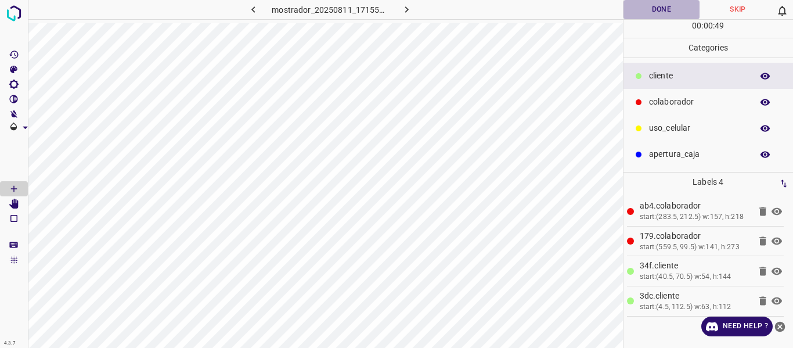
click at [646, 13] on button "Done" at bounding box center [661, 9] width 77 height 19
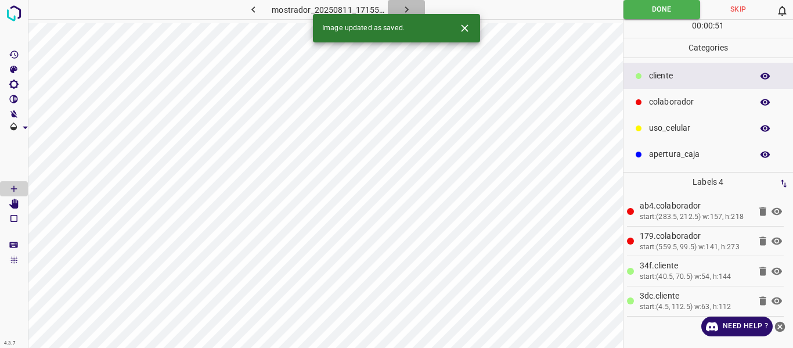
drag, startPoint x: 397, startPoint y: 6, endPoint x: 412, endPoint y: 23, distance: 22.2
click at [398, 12] on button "button" at bounding box center [406, 9] width 37 height 19
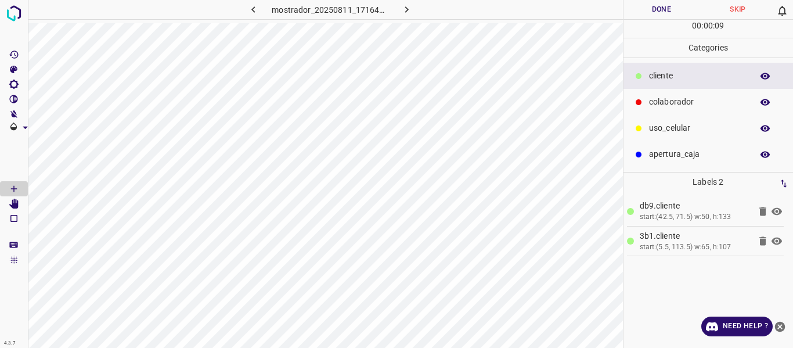
drag, startPoint x: 674, startPoint y: 104, endPoint x: 645, endPoint y: 138, distance: 44.9
click at [674, 107] on p "colaborador" at bounding box center [697, 102] width 97 height 12
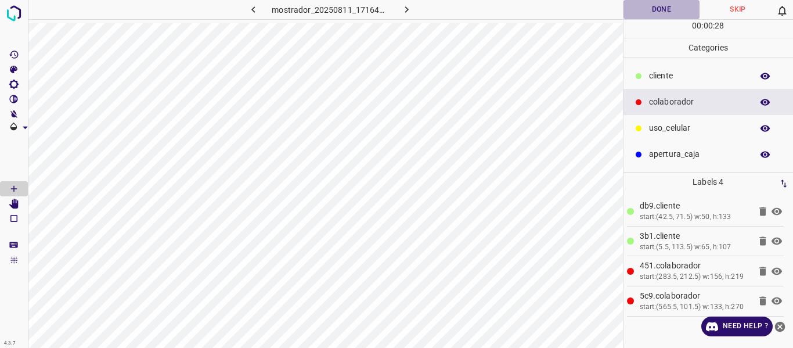
click at [670, 8] on button "Done" at bounding box center [661, 9] width 77 height 19
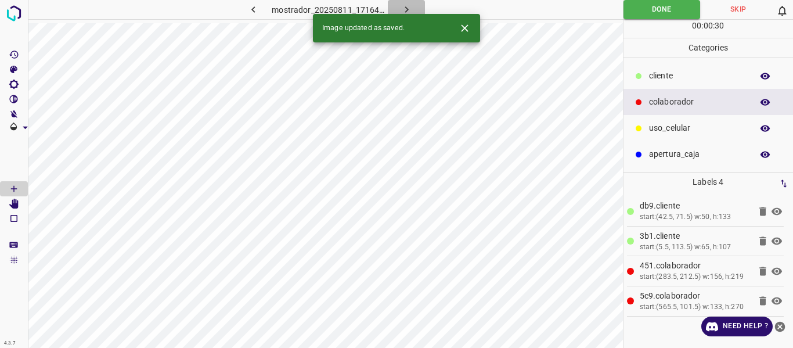
click at [410, 6] on icon "button" at bounding box center [406, 9] width 12 height 12
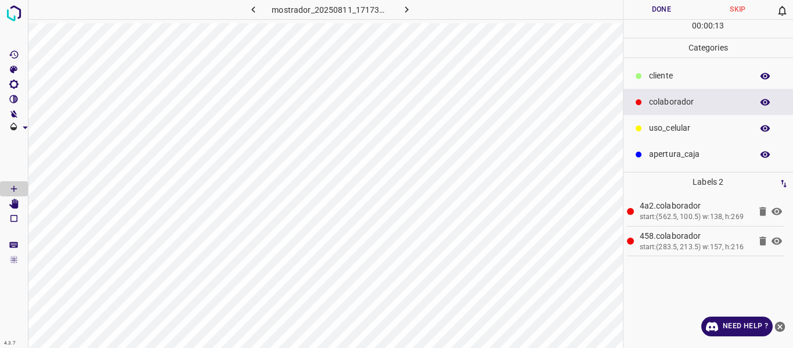
drag, startPoint x: 670, startPoint y: 76, endPoint x: 638, endPoint y: 70, distance: 32.4
click at [670, 75] on p "​​cliente" at bounding box center [697, 76] width 97 height 12
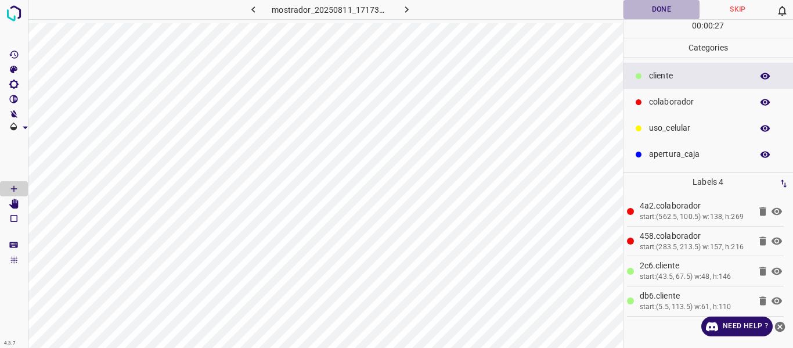
drag, startPoint x: 655, startPoint y: 6, endPoint x: 655, endPoint y: 15, distance: 8.1
click at [655, 9] on button "Done" at bounding box center [661, 9] width 77 height 19
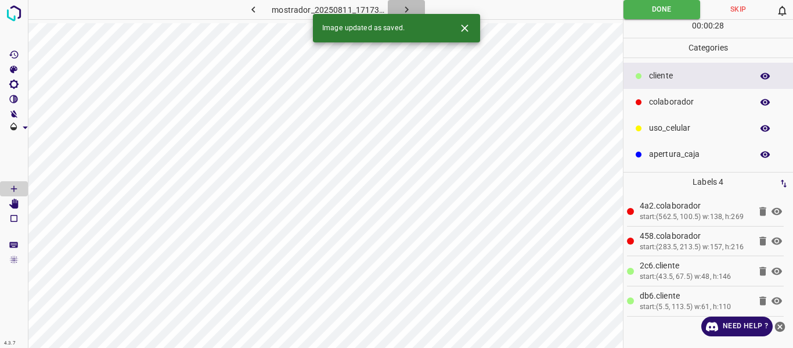
click at [401, 6] on icon "button" at bounding box center [406, 9] width 12 height 12
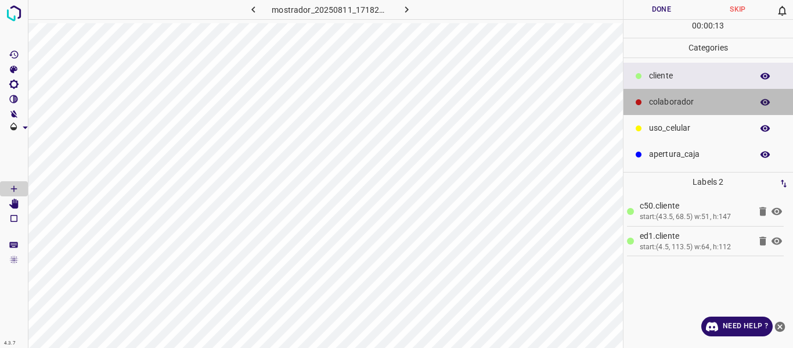
drag, startPoint x: 688, startPoint y: 100, endPoint x: 628, endPoint y: 101, distance: 60.4
click at [686, 101] on p "colaborador" at bounding box center [697, 102] width 97 height 12
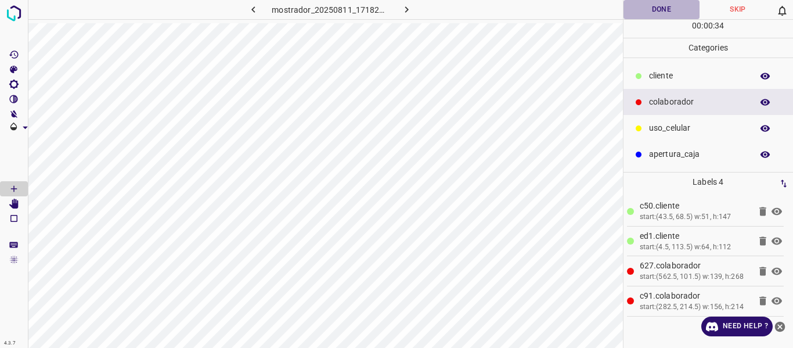
click at [653, 10] on button "Done" at bounding box center [661, 9] width 77 height 19
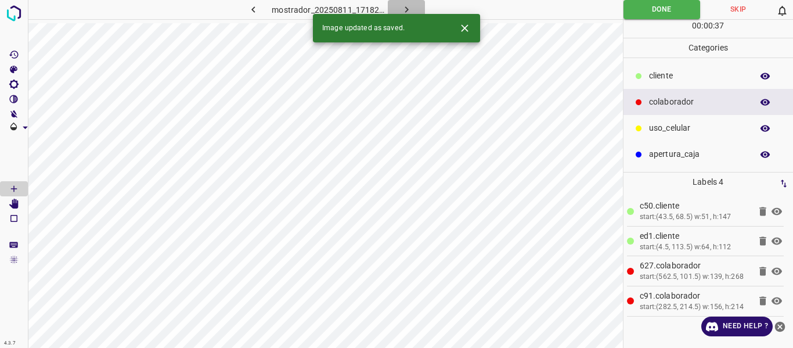
click at [404, 6] on icon "button" at bounding box center [406, 9] width 12 height 12
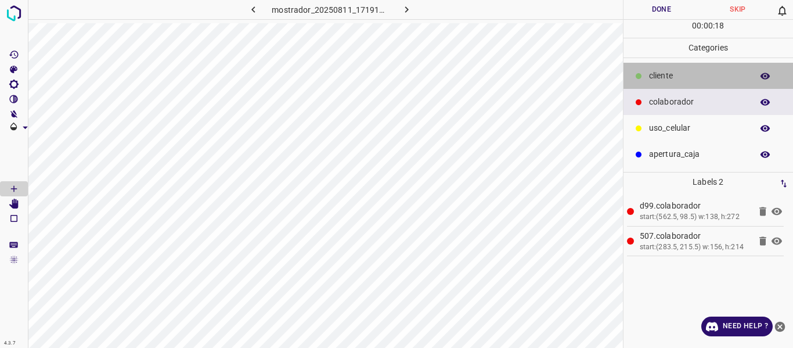
click at [663, 81] on p "​​cliente" at bounding box center [697, 76] width 97 height 12
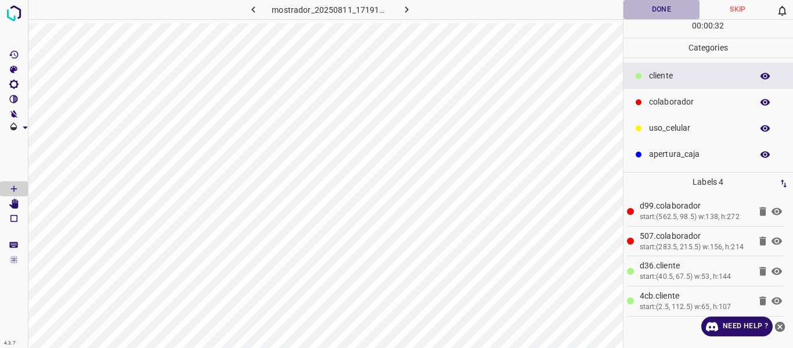
click at [654, 10] on button "Done" at bounding box center [661, 9] width 77 height 19
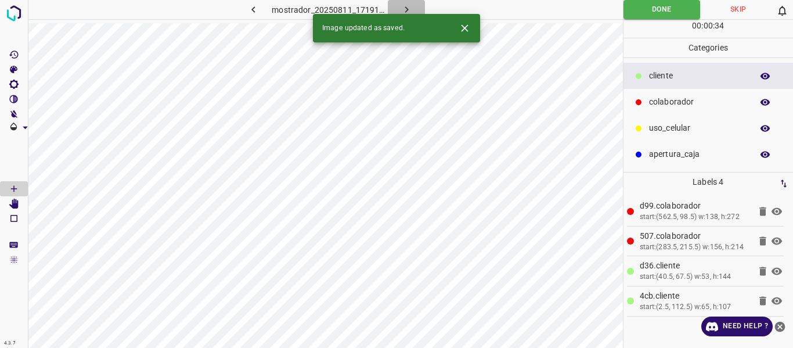
click at [405, 12] on icon "button" at bounding box center [405, 9] width 3 height 6
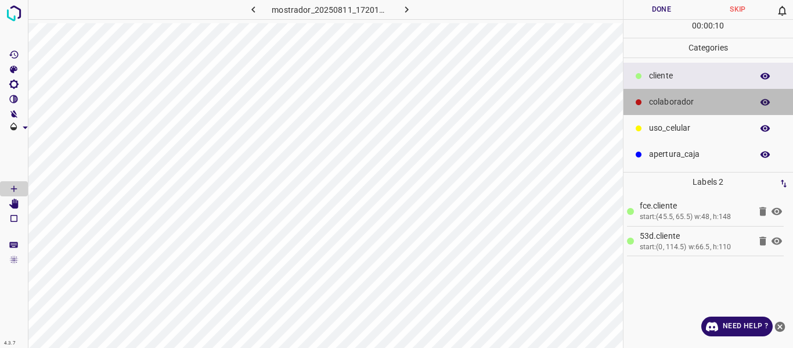
click at [666, 103] on p "colaborador" at bounding box center [697, 102] width 97 height 12
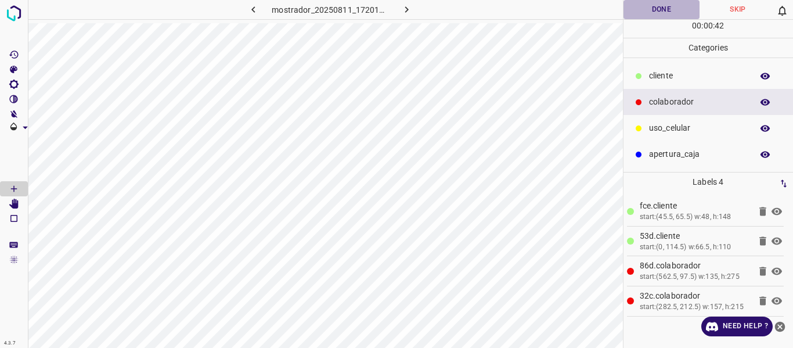
click at [651, 9] on button "Done" at bounding box center [661, 9] width 77 height 19
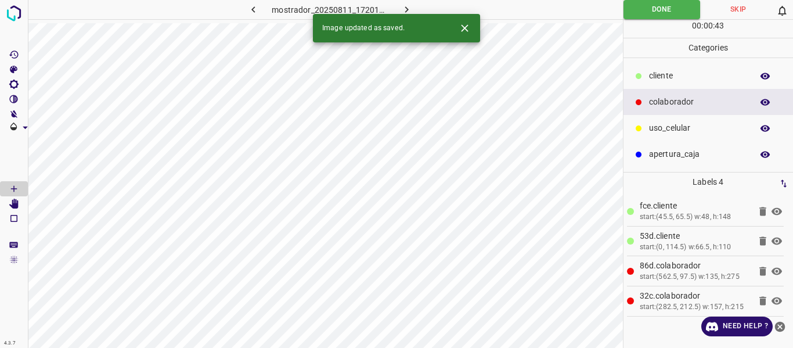
click at [407, 9] on icon "button" at bounding box center [405, 9] width 3 height 6
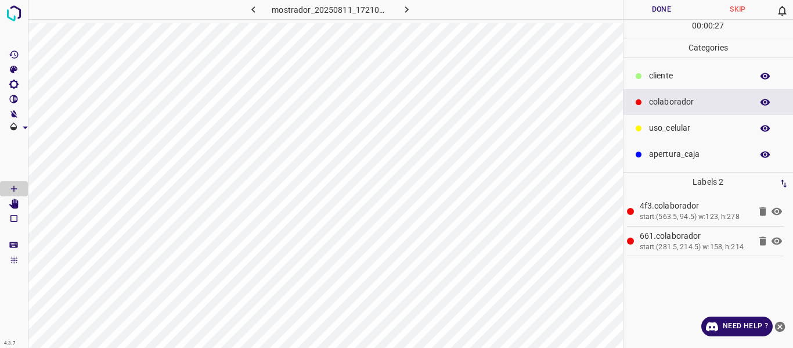
click at [669, 77] on p "​​cliente" at bounding box center [697, 76] width 97 height 12
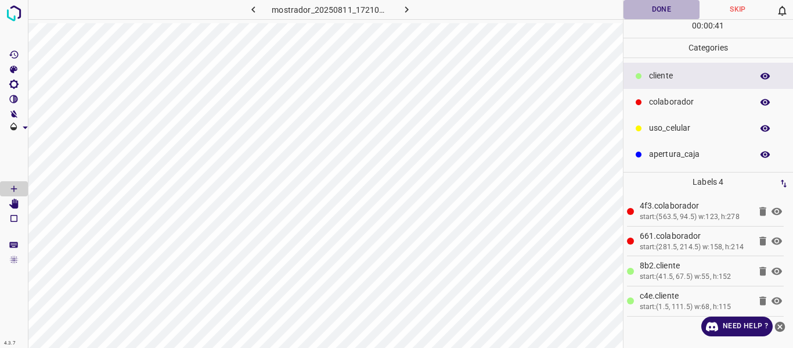
click at [664, 10] on button "Done" at bounding box center [661, 9] width 77 height 19
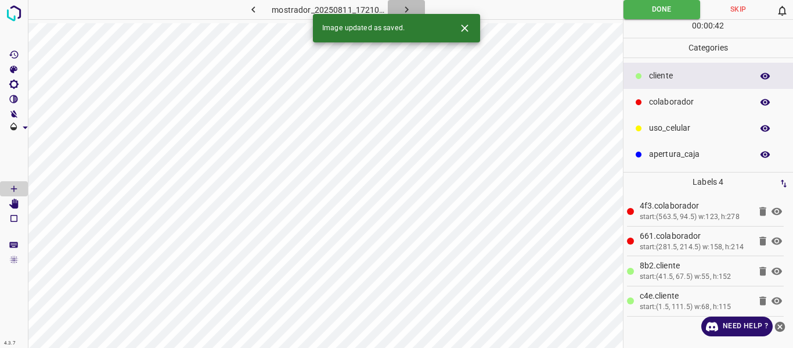
click at [405, 8] on icon "button" at bounding box center [405, 9] width 3 height 6
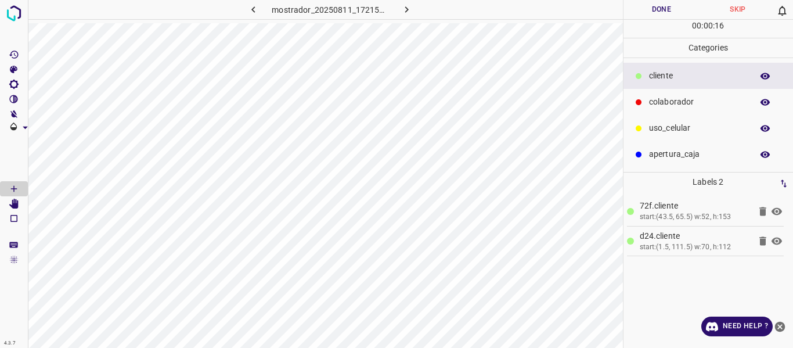
drag, startPoint x: 667, startPoint y: 104, endPoint x: 639, endPoint y: 106, distance: 27.3
click at [663, 106] on p "colaborador" at bounding box center [697, 102] width 97 height 12
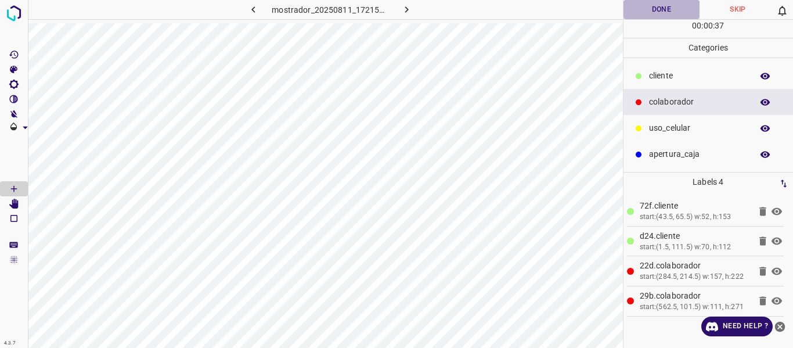
drag, startPoint x: 651, startPoint y: 13, endPoint x: 645, endPoint y: 11, distance: 6.2
click at [651, 13] on button "Done" at bounding box center [661, 9] width 77 height 19
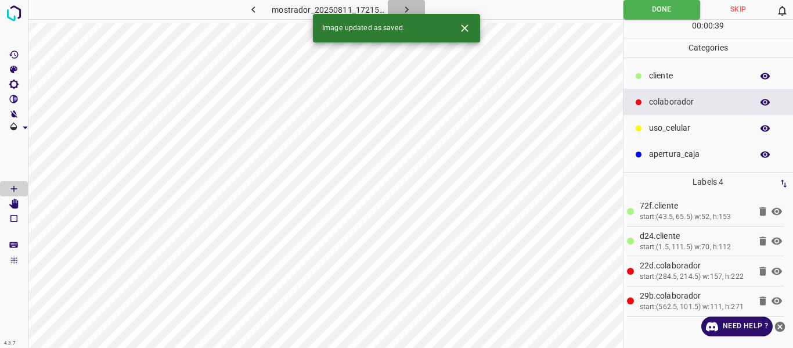
click at [396, 6] on button "button" at bounding box center [406, 9] width 37 height 19
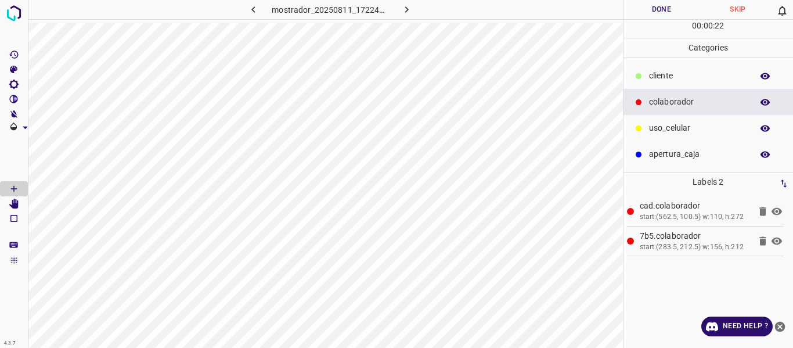
drag, startPoint x: 663, startPoint y: 71, endPoint x: 635, endPoint y: 67, distance: 27.7
click at [655, 71] on p "​​cliente" at bounding box center [697, 76] width 97 height 12
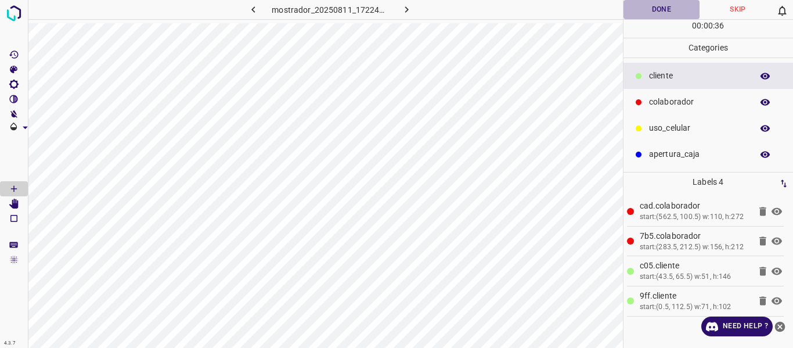
click at [648, 11] on button "Done" at bounding box center [661, 9] width 77 height 19
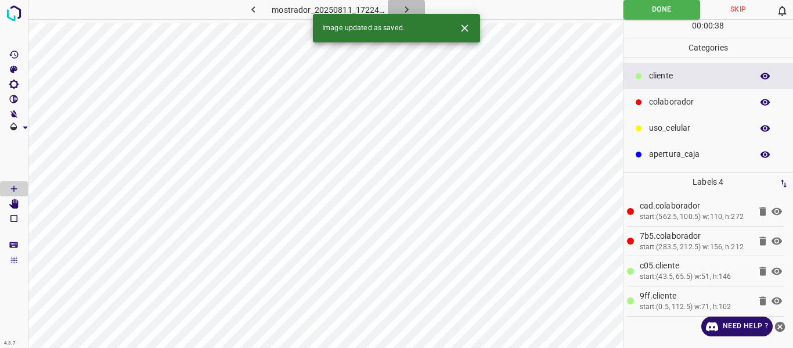
drag, startPoint x: 400, startPoint y: 3, endPoint x: 399, endPoint y: 16, distance: 12.9
click at [400, 6] on icon "button" at bounding box center [406, 9] width 12 height 12
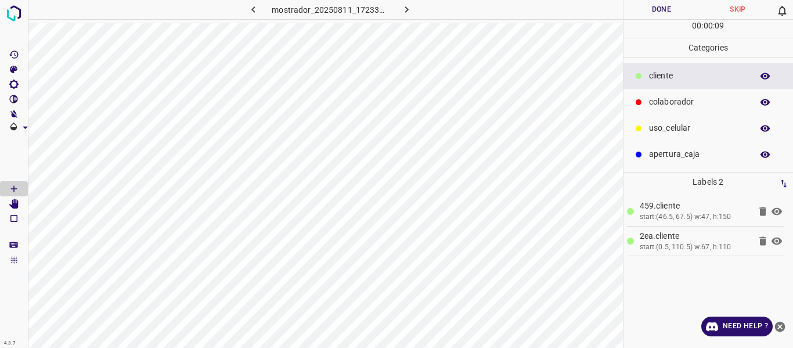
drag, startPoint x: 696, startPoint y: 95, endPoint x: 667, endPoint y: 107, distance: 31.5
click at [692, 101] on div "colaborador" at bounding box center [708, 102] width 170 height 26
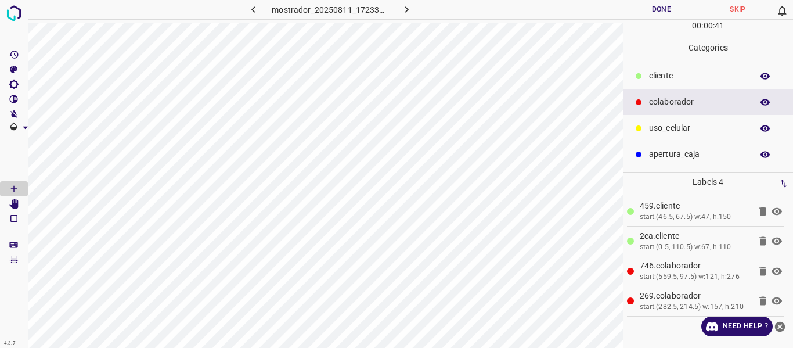
click at [648, 9] on button "Done" at bounding box center [661, 9] width 77 height 19
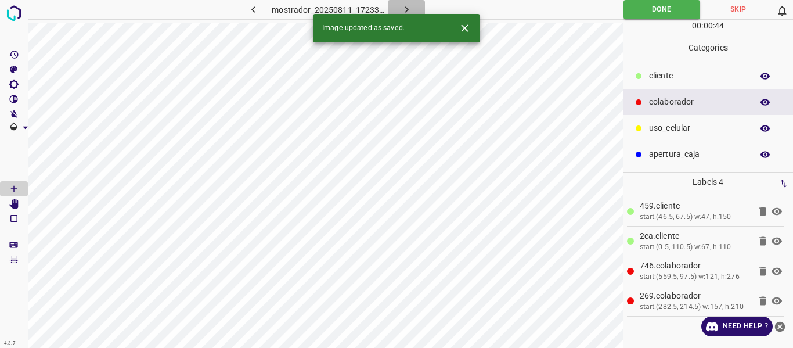
click at [400, 8] on icon "button" at bounding box center [406, 9] width 12 height 12
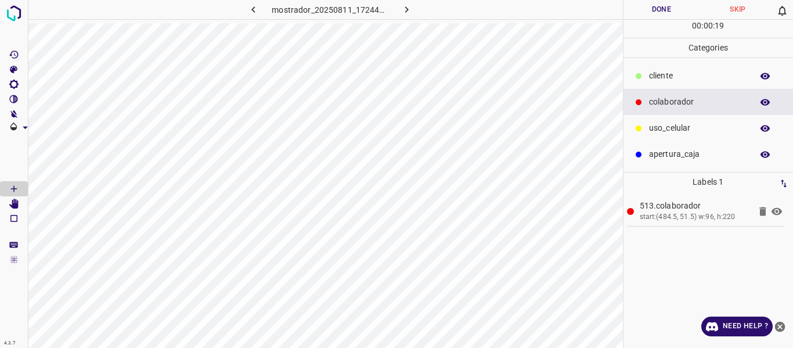
drag, startPoint x: 664, startPoint y: 79, endPoint x: 641, endPoint y: 65, distance: 27.6
click at [663, 77] on p "​​cliente" at bounding box center [697, 76] width 97 height 12
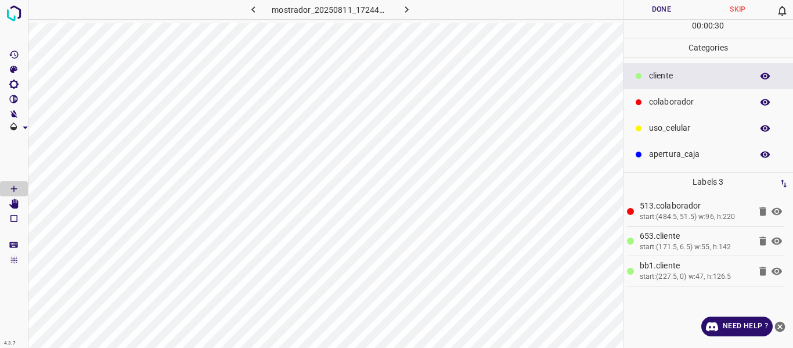
click at [642, 10] on button "Done" at bounding box center [661, 9] width 77 height 19
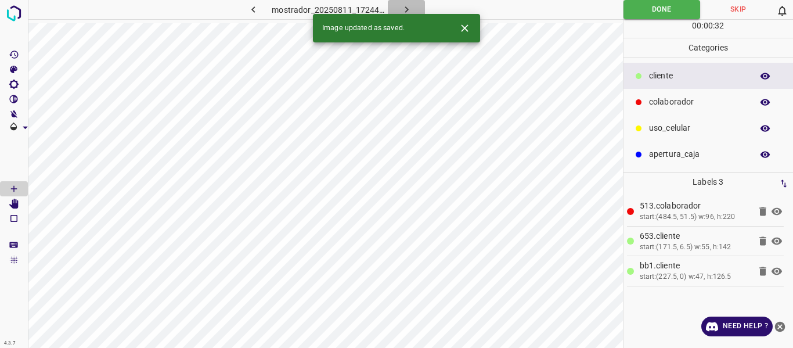
click at [404, 6] on icon "button" at bounding box center [406, 9] width 12 height 12
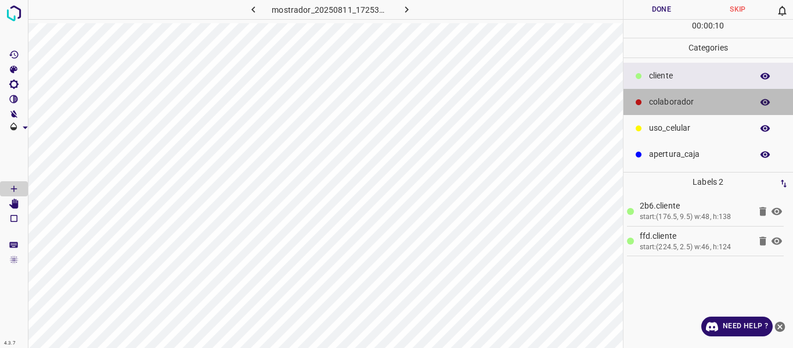
drag, startPoint x: 667, startPoint y: 103, endPoint x: 634, endPoint y: 102, distance: 33.1
click at [664, 103] on p "colaborador" at bounding box center [697, 102] width 97 height 12
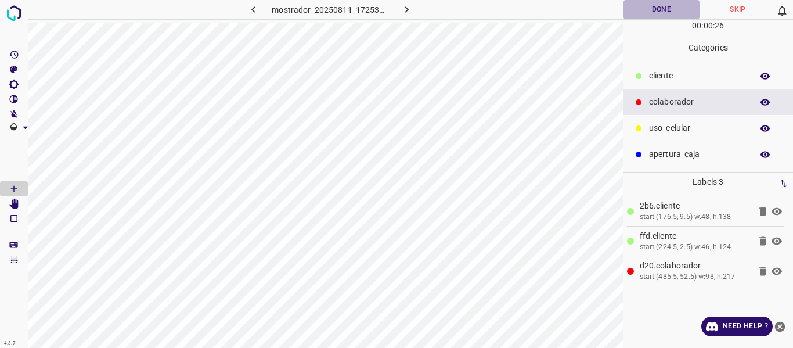
click at [639, 8] on button "Done" at bounding box center [661, 9] width 77 height 19
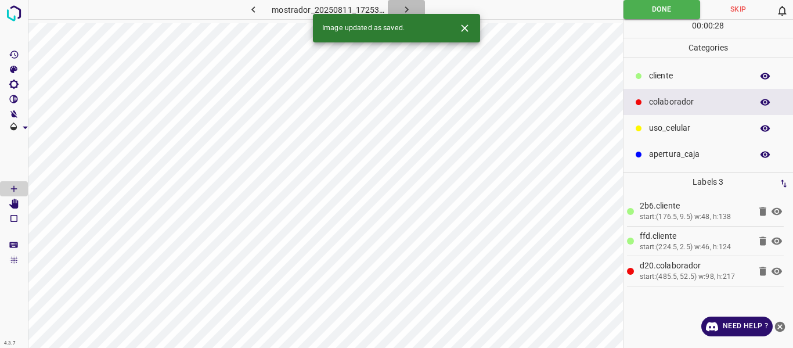
click at [402, 6] on icon "button" at bounding box center [406, 9] width 12 height 12
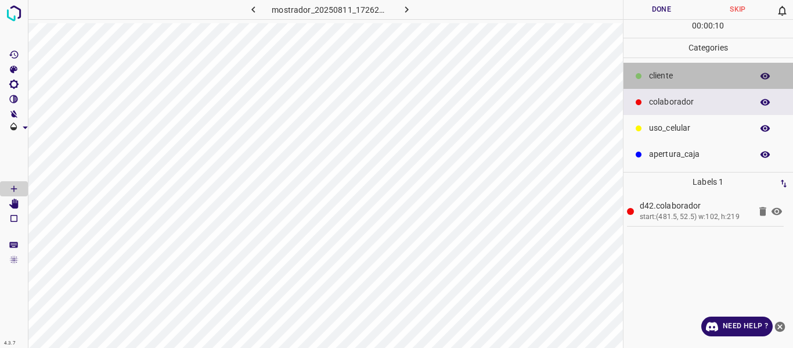
click at [652, 73] on p "​​cliente" at bounding box center [697, 76] width 97 height 12
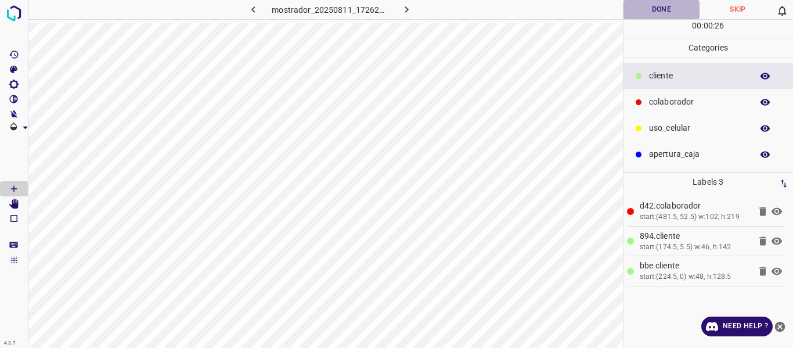
click at [662, 9] on button "Done" at bounding box center [661, 9] width 77 height 19
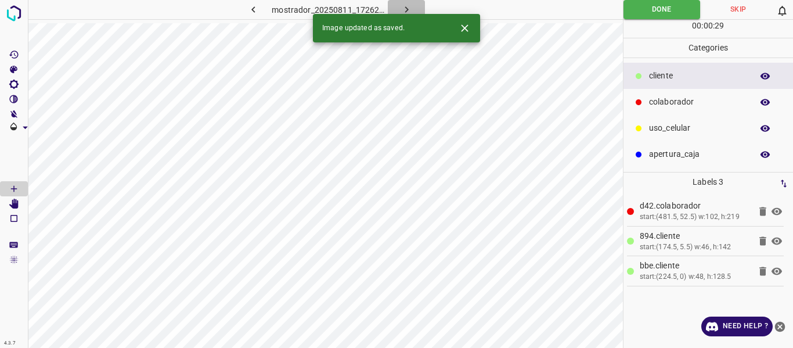
click at [404, 8] on icon "button" at bounding box center [406, 9] width 12 height 12
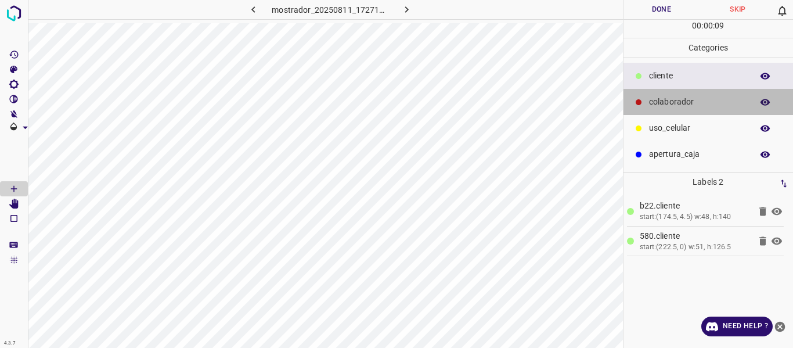
drag, startPoint x: 671, startPoint y: 103, endPoint x: 642, endPoint y: 104, distance: 28.5
click at [663, 104] on p "colaborador" at bounding box center [697, 102] width 97 height 12
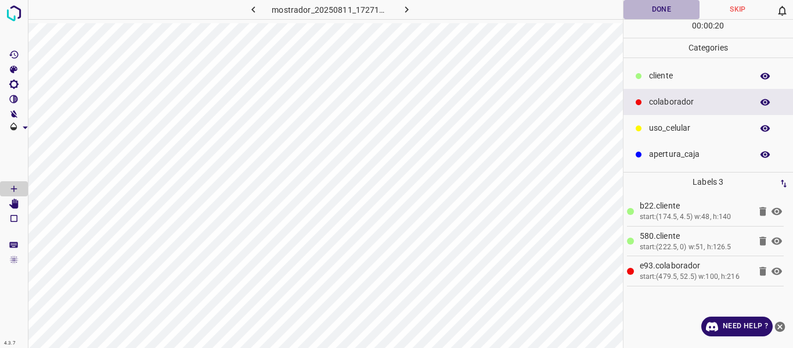
click at [648, 10] on button "Done" at bounding box center [661, 9] width 77 height 19
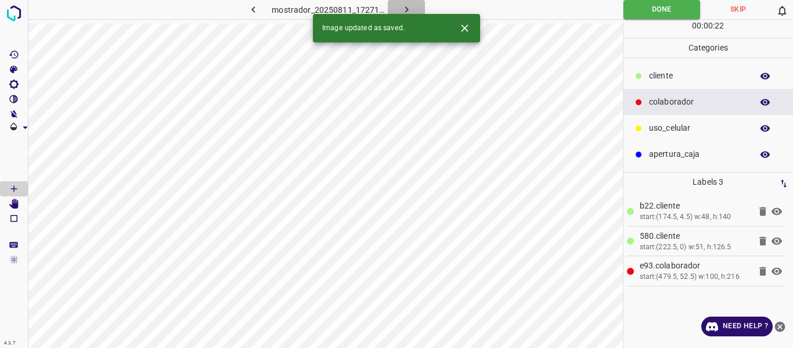
click at [407, 8] on icon "button" at bounding box center [406, 9] width 12 height 12
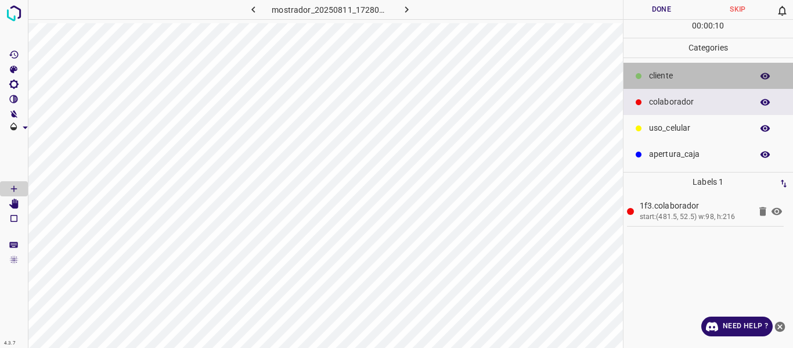
drag, startPoint x: 657, startPoint y: 75, endPoint x: 630, endPoint y: 68, distance: 28.3
click at [649, 73] on p "​​cliente" at bounding box center [697, 76] width 97 height 12
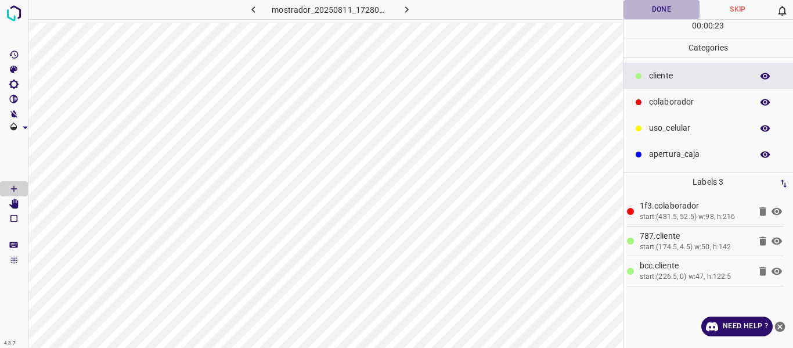
click at [658, 11] on button "Done" at bounding box center [661, 9] width 77 height 19
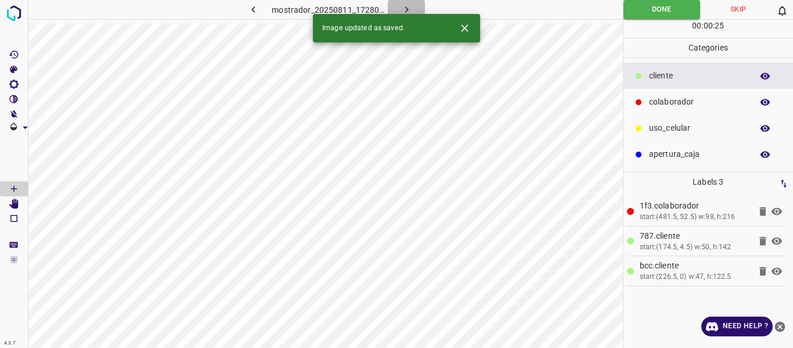
click at [405, 5] on icon "button" at bounding box center [406, 9] width 12 height 12
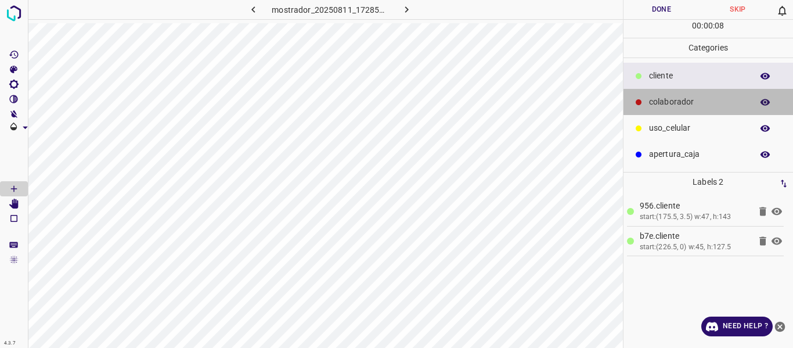
drag, startPoint x: 670, startPoint y: 100, endPoint x: 637, endPoint y: 94, distance: 33.0
click at [667, 100] on p "colaborador" at bounding box center [697, 102] width 97 height 12
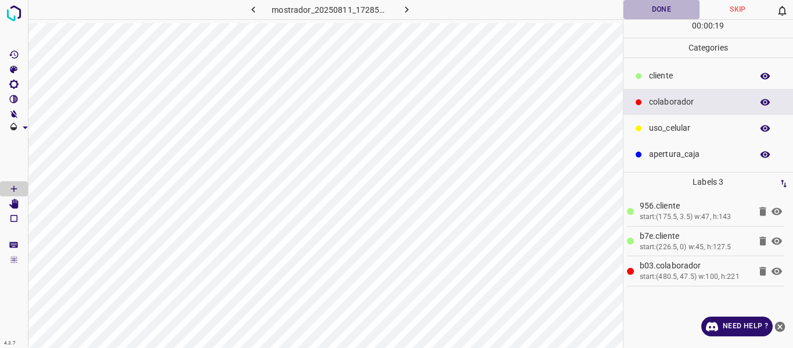
click at [663, 11] on button "Done" at bounding box center [661, 9] width 77 height 19
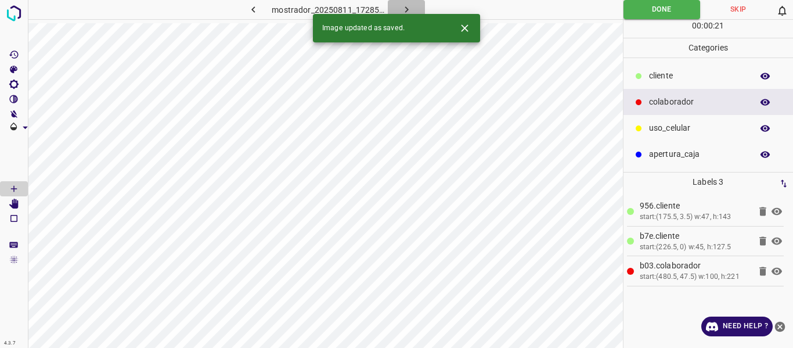
click at [399, 6] on button "button" at bounding box center [406, 9] width 37 height 19
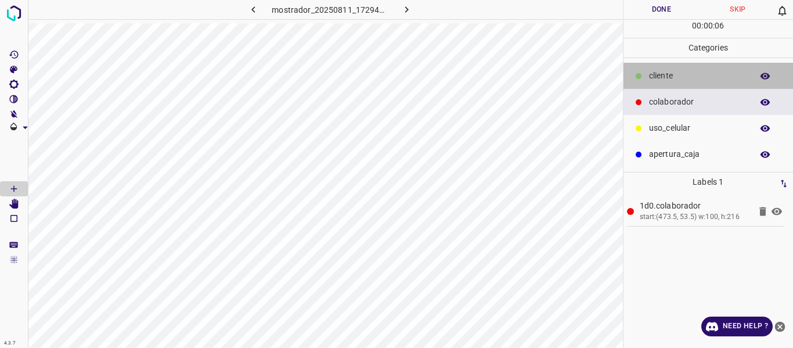
drag, startPoint x: 667, startPoint y: 72, endPoint x: 639, endPoint y: 73, distance: 28.4
click at [662, 73] on p "​​cliente" at bounding box center [697, 76] width 97 height 12
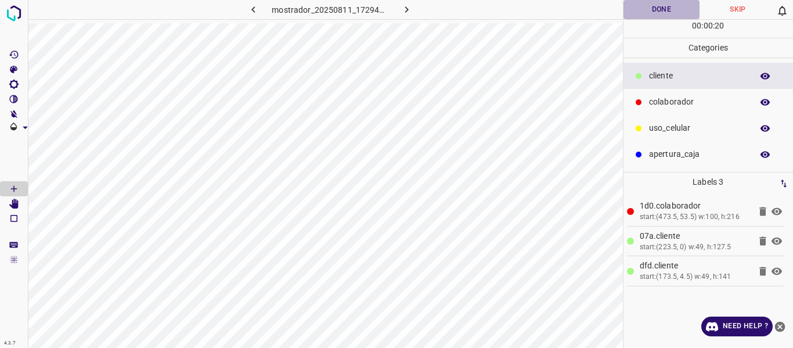
click at [639, 14] on button "Done" at bounding box center [661, 9] width 77 height 19
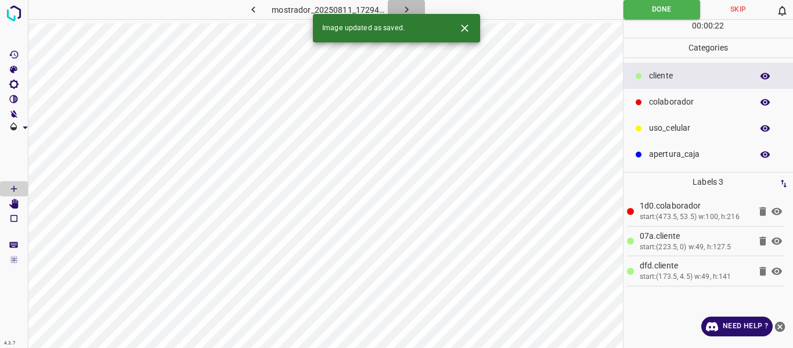
click at [406, 8] on icon "button" at bounding box center [405, 9] width 3 height 6
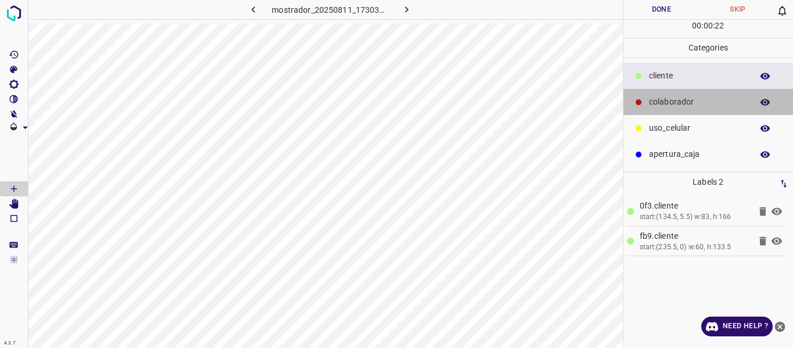
click at [674, 102] on p "colaborador" at bounding box center [697, 102] width 97 height 12
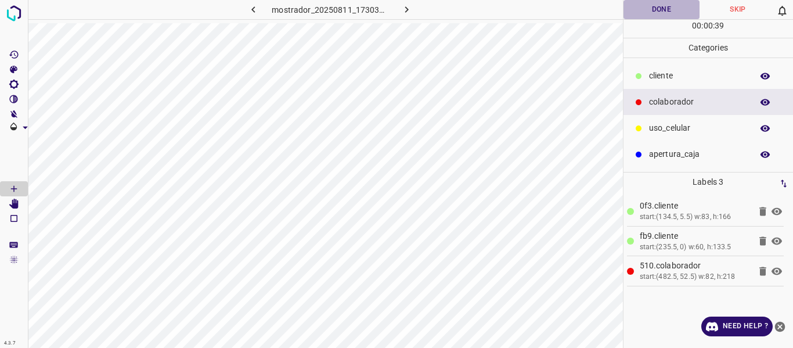
click at [651, 8] on button "Done" at bounding box center [661, 9] width 77 height 19
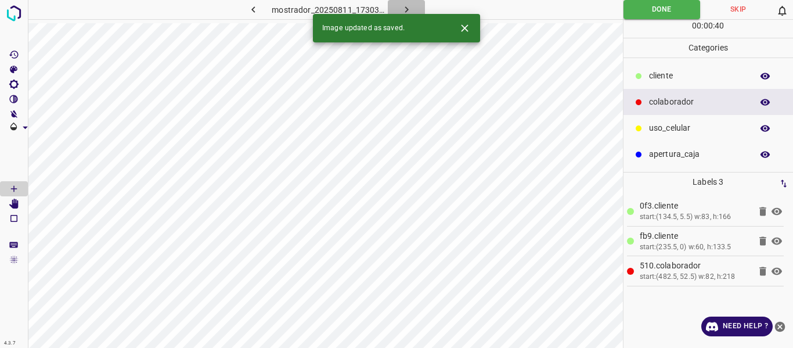
click at [408, 10] on icon "button" at bounding box center [406, 9] width 12 height 12
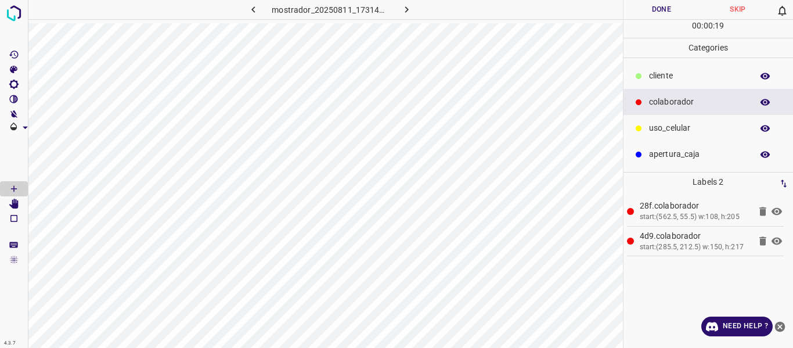
click at [666, 77] on p "​​cliente" at bounding box center [697, 76] width 97 height 12
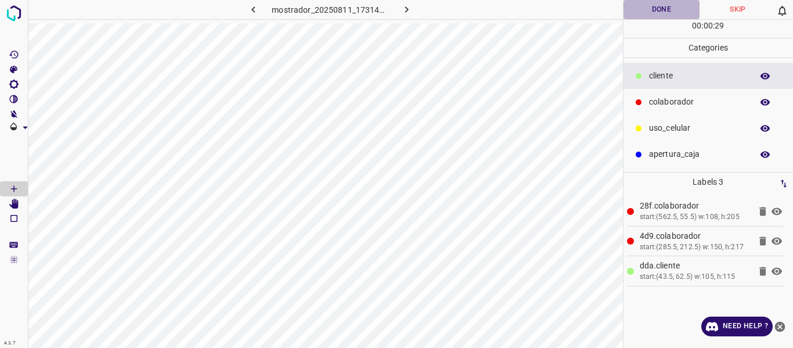
click at [666, 9] on button "Done" at bounding box center [661, 9] width 77 height 19
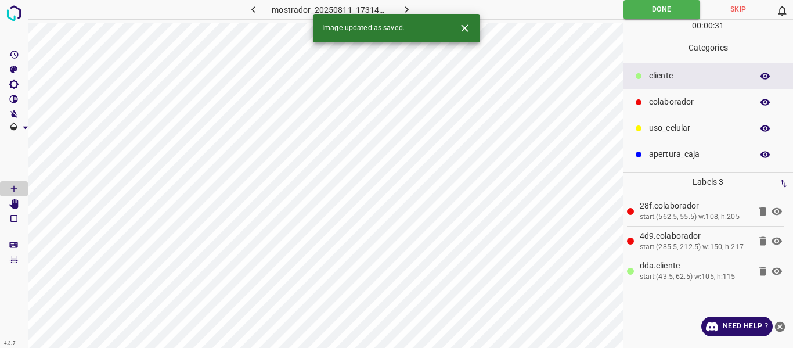
click at [402, 10] on icon "button" at bounding box center [406, 9] width 12 height 12
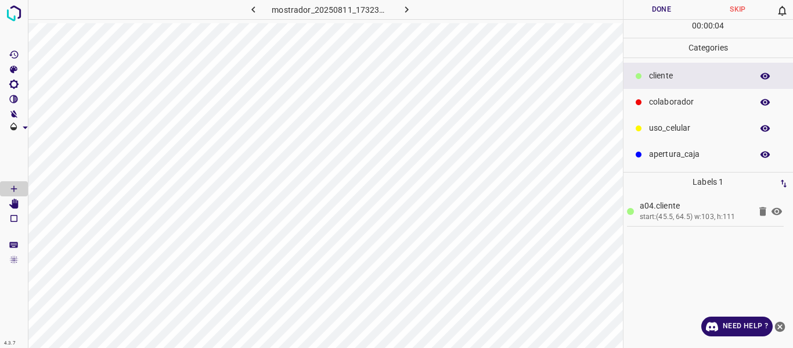
drag, startPoint x: 655, startPoint y: 105, endPoint x: 624, endPoint y: 103, distance: 30.8
click at [650, 104] on p "colaborador" at bounding box center [697, 102] width 97 height 12
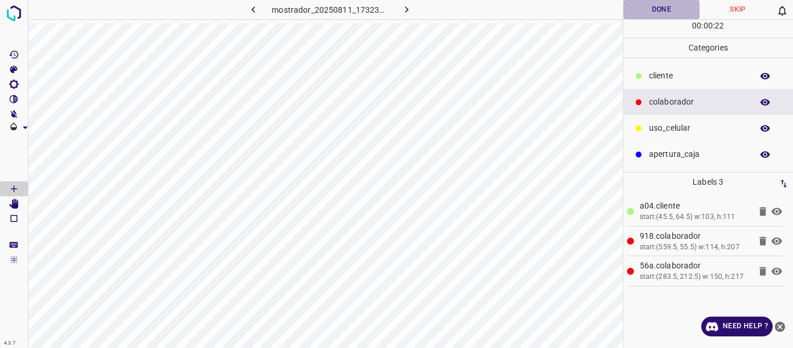
click at [659, 11] on button "Done" at bounding box center [661, 9] width 77 height 19
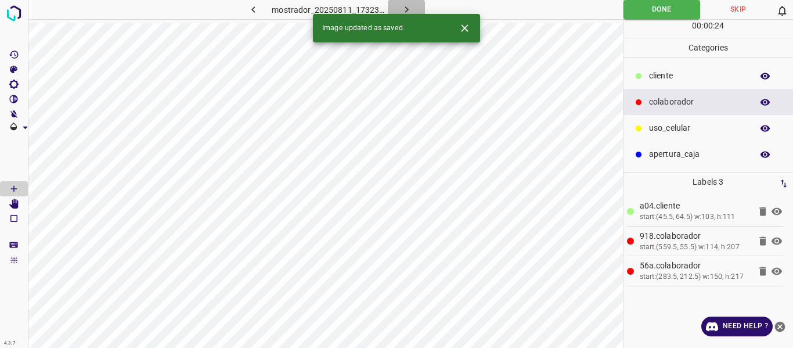
click at [407, 9] on icon "button" at bounding box center [405, 9] width 3 height 6
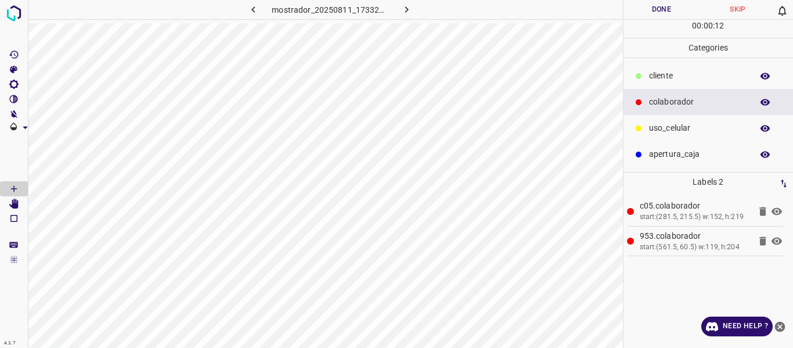
click at [661, 77] on p "​​cliente" at bounding box center [697, 76] width 97 height 12
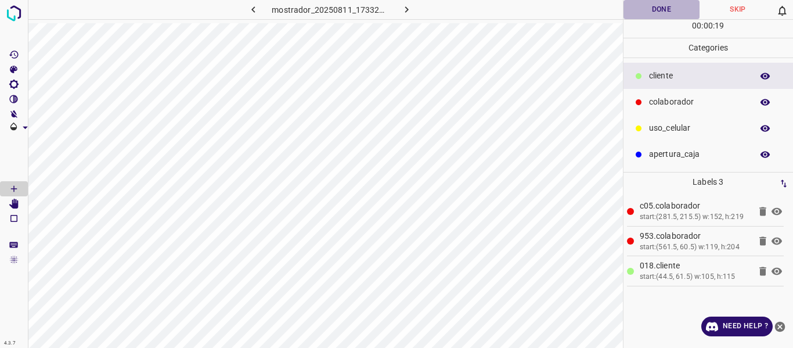
click at [649, 12] on button "Done" at bounding box center [661, 9] width 77 height 19
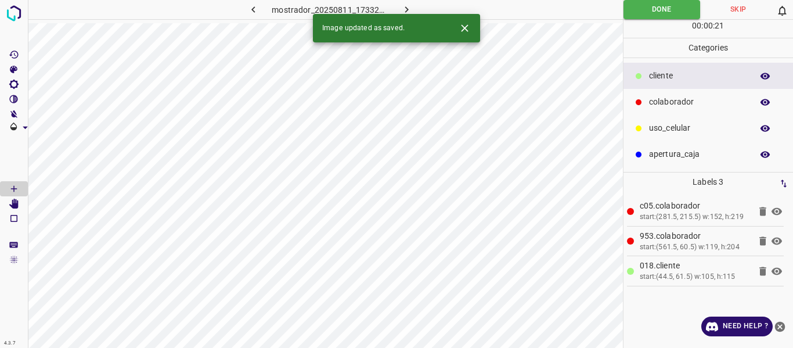
click at [402, 14] on div "4.3.7 mostrador_20250811_173322_400341.jpg Done Skip 0 00 : 00 : 21 Categories …" at bounding box center [396, 174] width 793 height 348
click at [404, 9] on icon "button" at bounding box center [406, 9] width 12 height 12
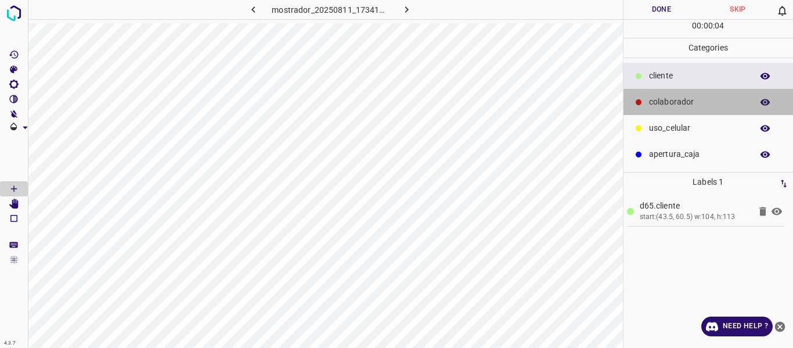
drag, startPoint x: 678, startPoint y: 101, endPoint x: 631, endPoint y: 103, distance: 47.1
click at [675, 102] on p "colaborador" at bounding box center [697, 102] width 97 height 12
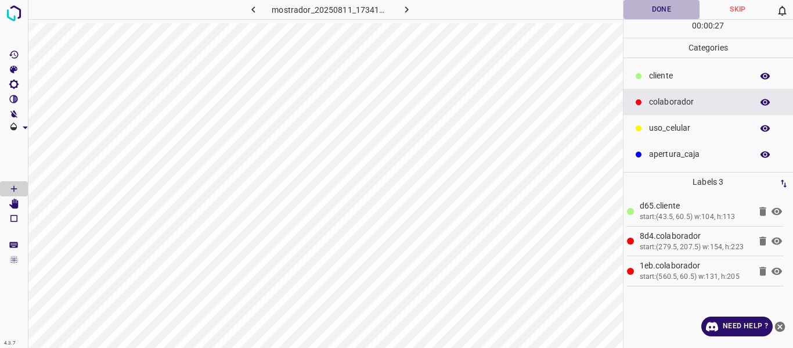
click at [653, 10] on button "Done" at bounding box center [661, 9] width 77 height 19
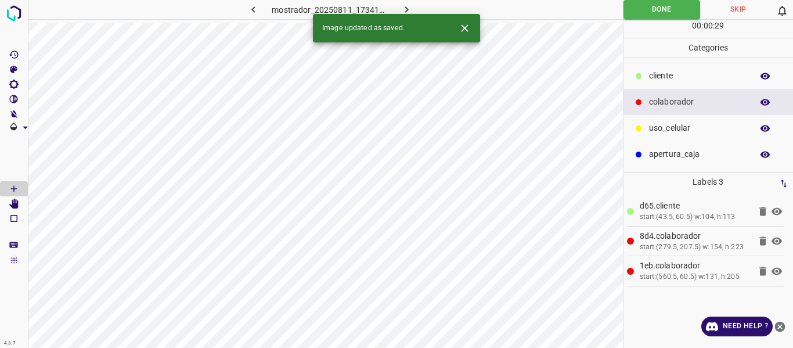
click at [404, 12] on icon "button" at bounding box center [405, 9] width 3 height 6
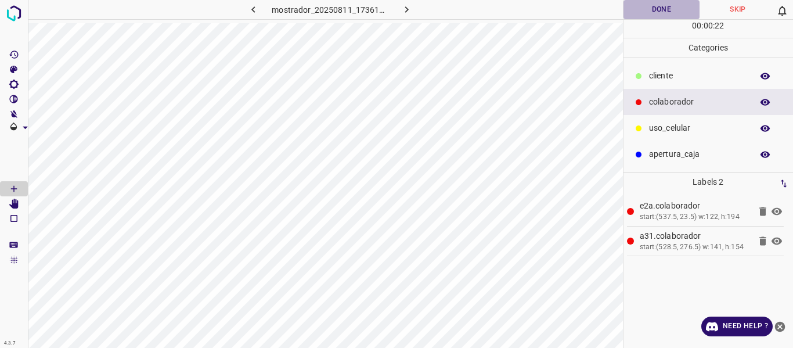
click at [644, 12] on button "Done" at bounding box center [661, 9] width 77 height 19
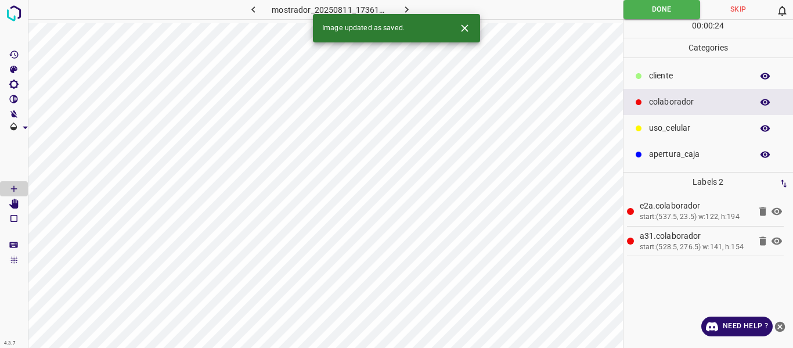
drag, startPoint x: 406, startPoint y: 5, endPoint x: 407, endPoint y: 12, distance: 7.1
click at [406, 6] on icon "button" at bounding box center [406, 9] width 12 height 12
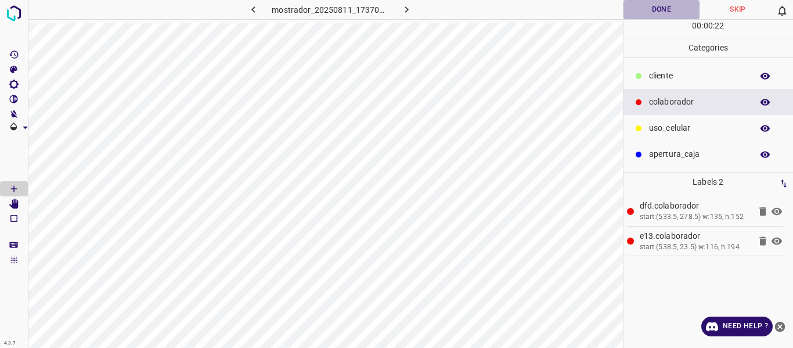
click at [657, 11] on button "Done" at bounding box center [661, 9] width 77 height 19
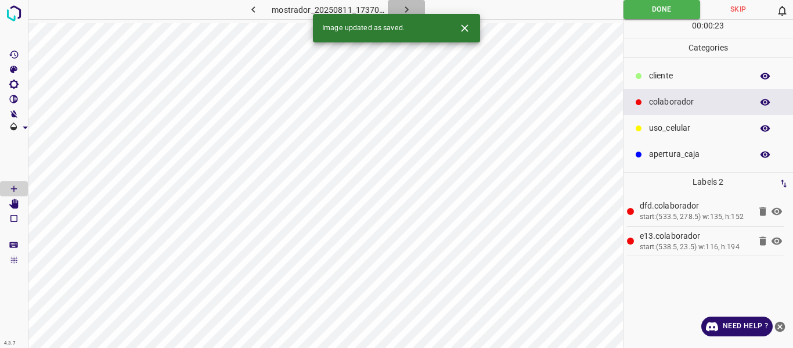
click at [403, 6] on icon "button" at bounding box center [406, 9] width 12 height 12
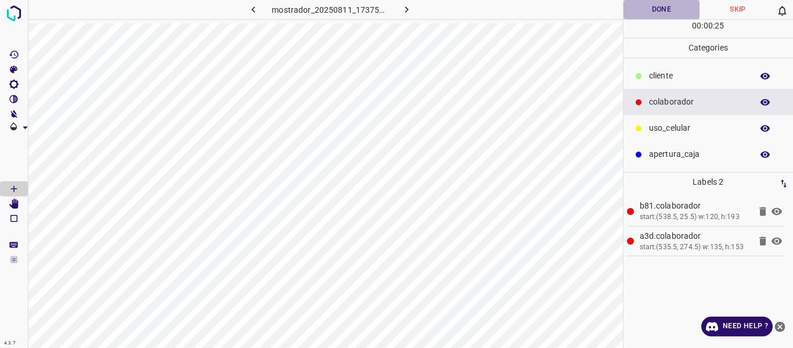
click at [663, 8] on button "Done" at bounding box center [661, 9] width 77 height 19
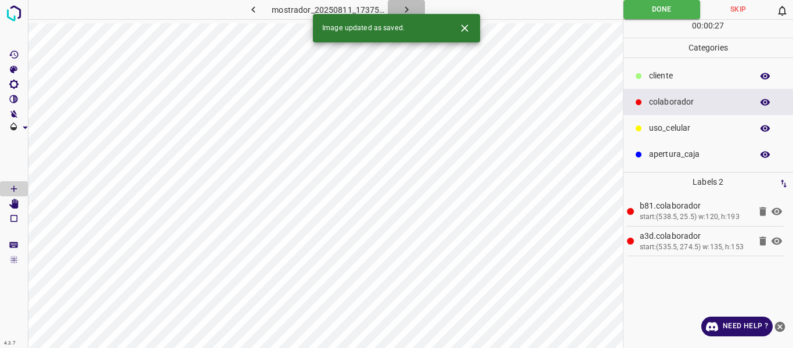
drag, startPoint x: 399, startPoint y: 3, endPoint x: 406, endPoint y: 24, distance: 21.3
click at [400, 5] on icon "button" at bounding box center [406, 9] width 12 height 12
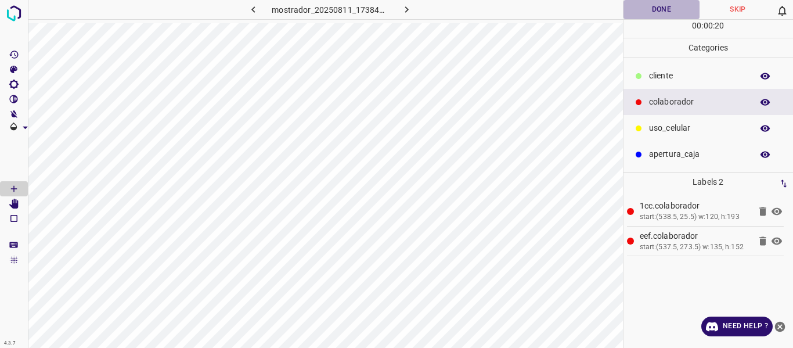
click at [667, 8] on button "Done" at bounding box center [661, 9] width 77 height 19
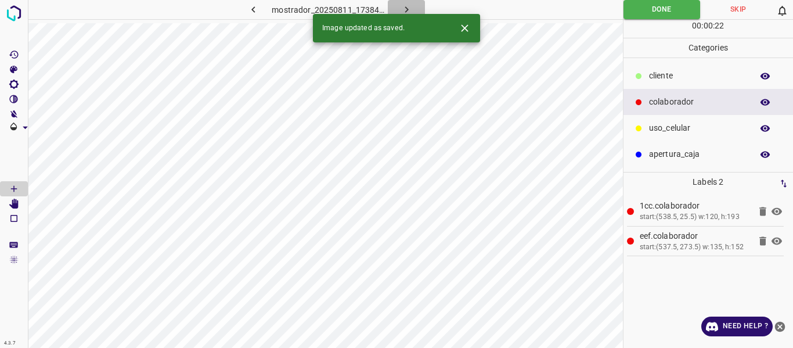
click at [409, 6] on icon "button" at bounding box center [406, 9] width 12 height 12
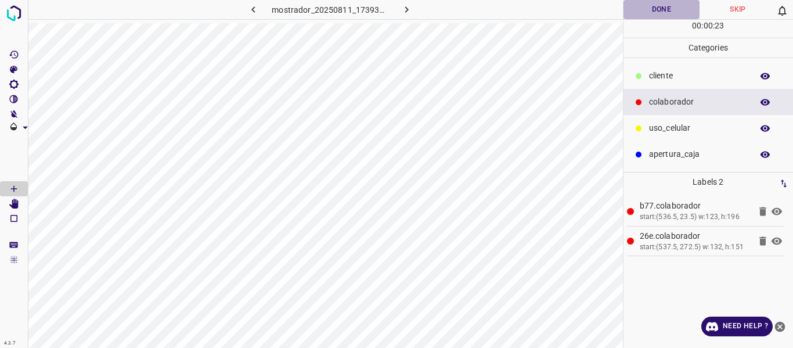
click at [660, 9] on button "Done" at bounding box center [661, 9] width 77 height 19
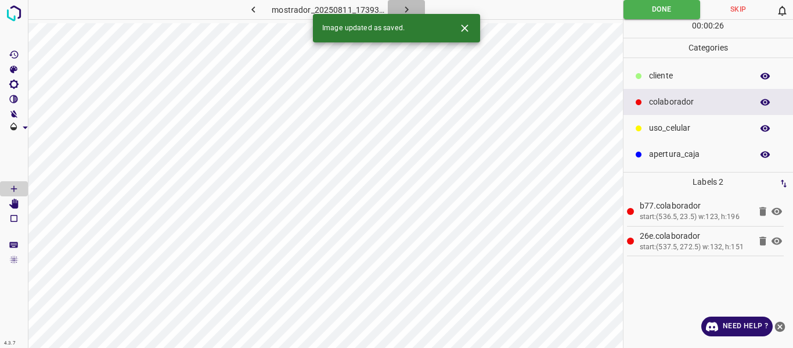
click at [407, 6] on icon "button" at bounding box center [406, 9] width 12 height 12
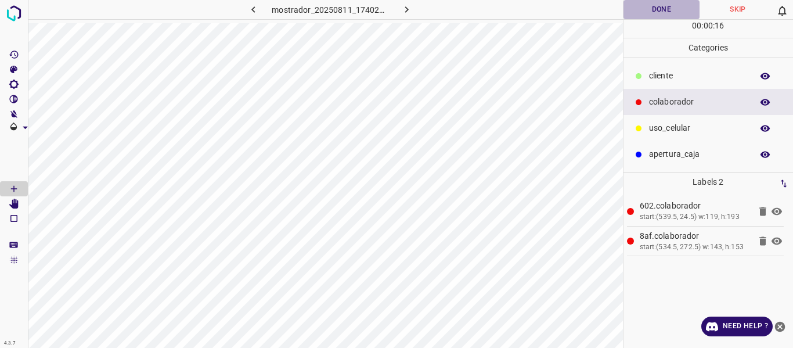
click at [670, 9] on button "Done" at bounding box center [661, 9] width 77 height 19
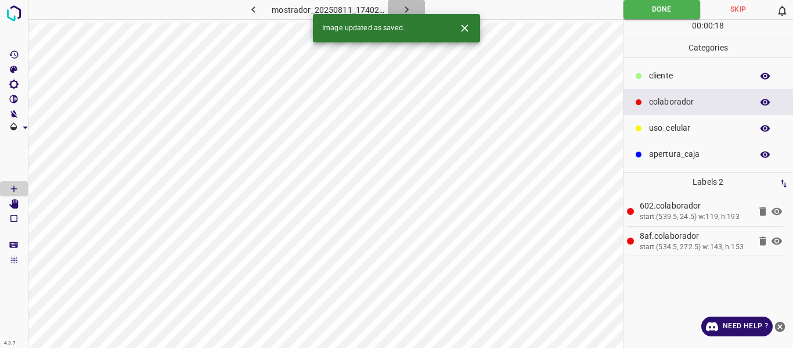
click at [401, 6] on icon "button" at bounding box center [406, 9] width 12 height 12
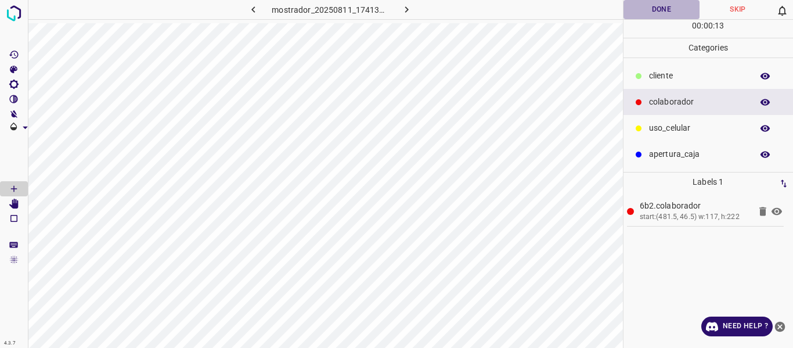
click at [652, 5] on button "Done" at bounding box center [661, 9] width 77 height 19
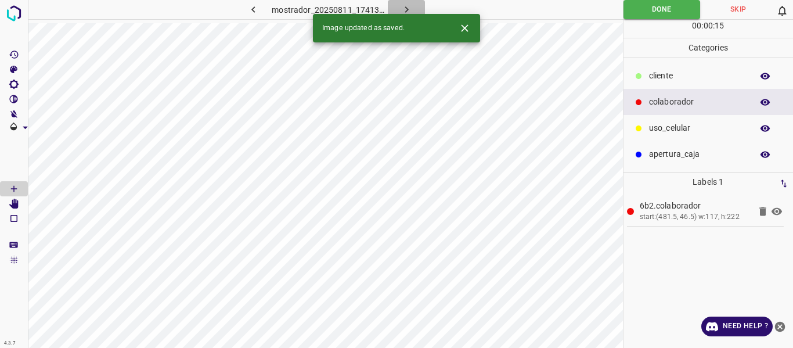
click at [412, 9] on button "button" at bounding box center [406, 9] width 37 height 19
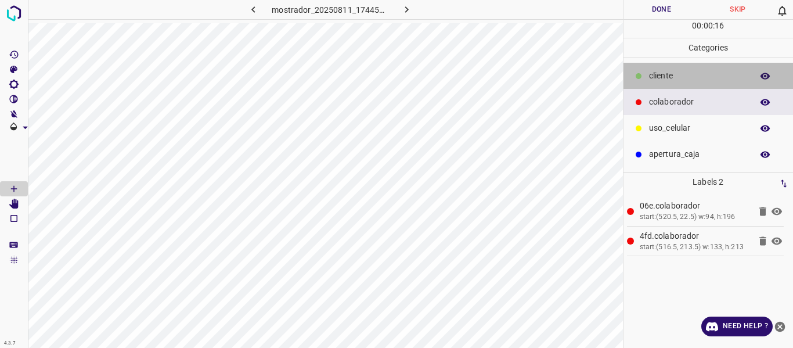
drag, startPoint x: 646, startPoint y: 75, endPoint x: 623, endPoint y: 78, distance: 23.5
click at [642, 78] on div "​​cliente" at bounding box center [708, 76] width 170 height 26
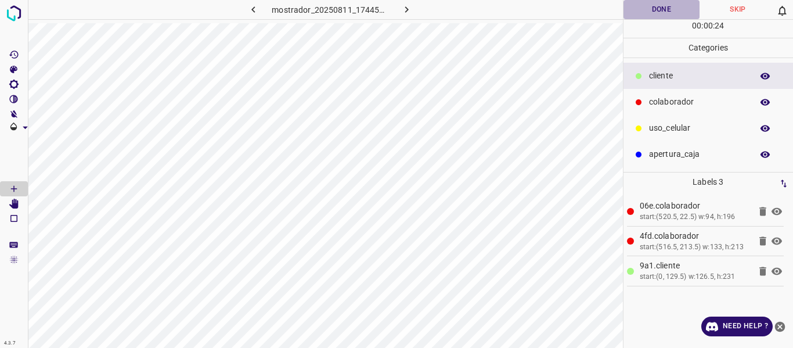
click at [651, 9] on button "Done" at bounding box center [661, 9] width 77 height 19
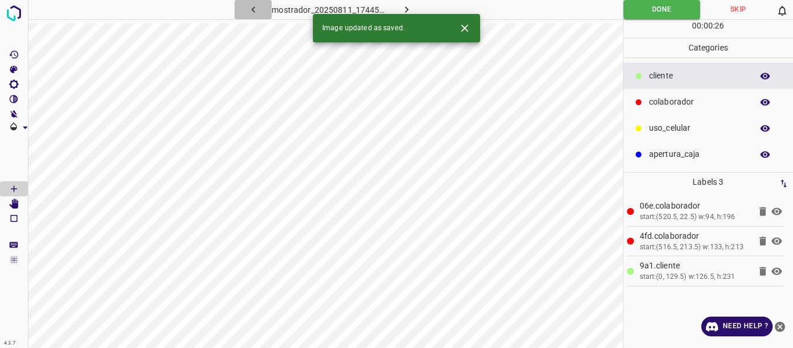
click at [254, 10] on icon "button" at bounding box center [253, 9] width 12 height 12
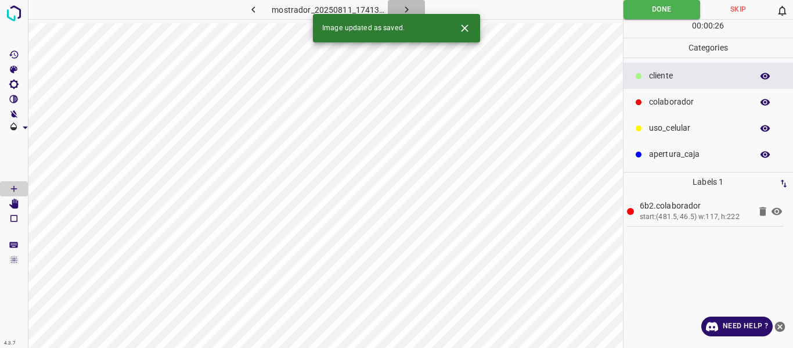
click at [407, 9] on icon "button" at bounding box center [406, 9] width 12 height 12
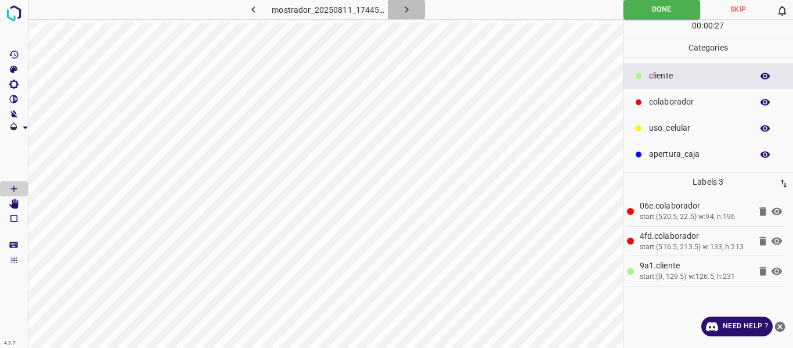
click at [406, 9] on icon "button" at bounding box center [406, 9] width 12 height 12
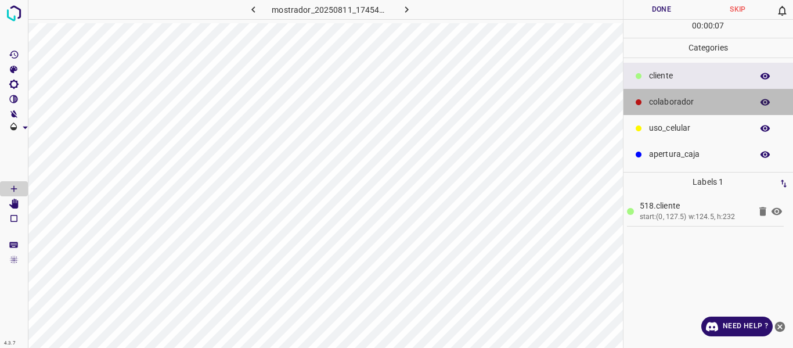
drag, startPoint x: 658, startPoint y: 105, endPoint x: 634, endPoint y: 97, distance: 25.0
click at [658, 104] on p "colaborador" at bounding box center [697, 102] width 97 height 12
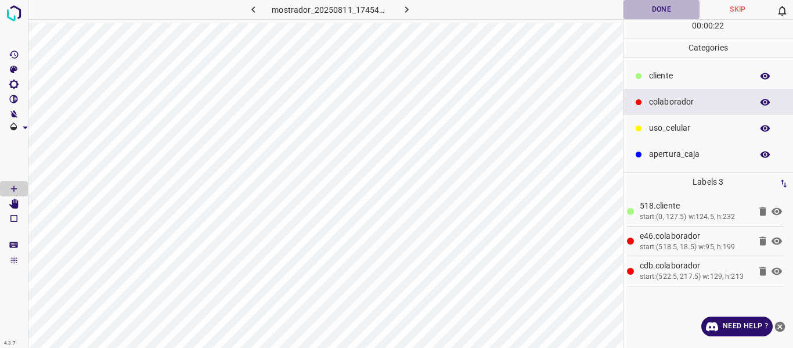
click at [643, 13] on button "Done" at bounding box center [661, 9] width 77 height 19
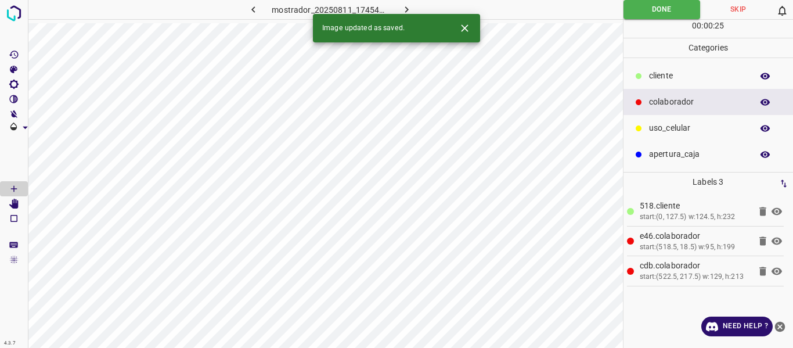
click at [406, 10] on icon "button" at bounding box center [405, 9] width 3 height 6
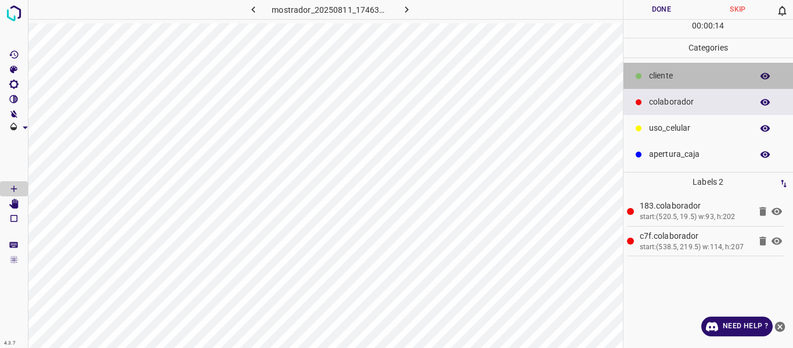
drag, startPoint x: 660, startPoint y: 74, endPoint x: 628, endPoint y: 74, distance: 31.9
click at [659, 74] on p "​​cliente" at bounding box center [697, 76] width 97 height 12
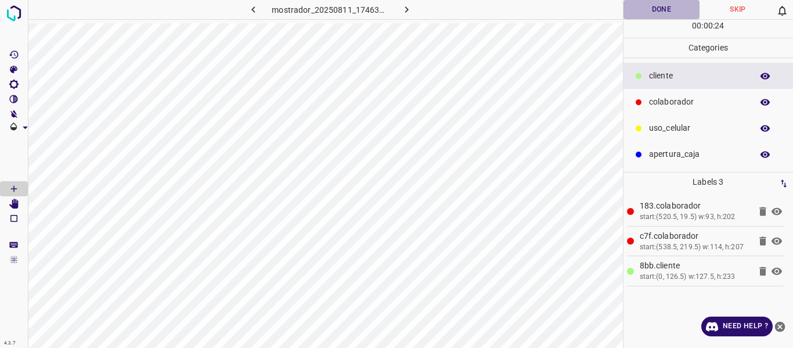
click at [648, 11] on button "Done" at bounding box center [661, 9] width 77 height 19
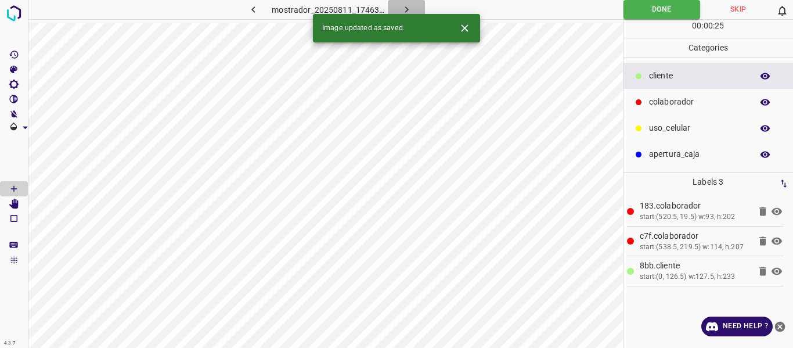
drag, startPoint x: 404, startPoint y: 7, endPoint x: 405, endPoint y: 16, distance: 9.3
click at [404, 10] on icon "button" at bounding box center [406, 9] width 12 height 12
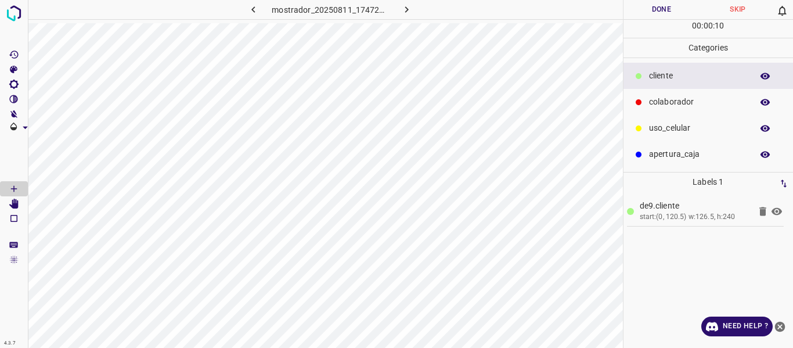
drag, startPoint x: 666, startPoint y: 106, endPoint x: 639, endPoint y: 102, distance: 27.6
click at [664, 106] on p "colaborador" at bounding box center [697, 102] width 97 height 12
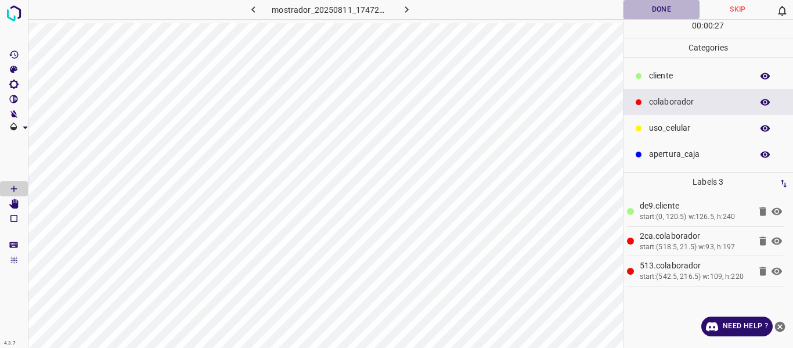
click at [662, 10] on button "Done" at bounding box center [661, 9] width 77 height 19
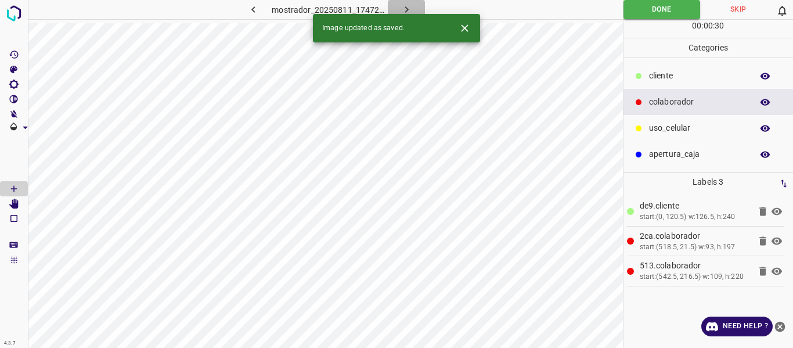
click at [403, 9] on icon "button" at bounding box center [406, 9] width 12 height 12
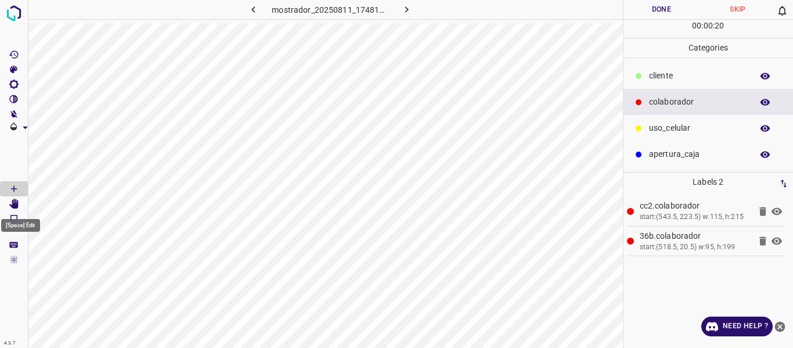
drag, startPoint x: 20, startPoint y: 201, endPoint x: 26, endPoint y: 204, distance: 6.0
click at [20, 201] on Edit"] "[Space] Edit" at bounding box center [14, 203] width 28 height 15
click at [50, 196] on div "4.3.7 mostrador_20250811_174819_592108.jpg Done Skip 0 00 : 00 : 28 Categories …" at bounding box center [396, 174] width 793 height 348
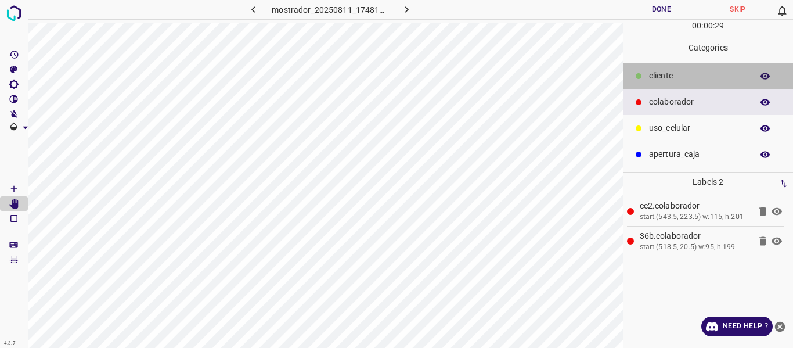
click at [670, 71] on p "​​cliente" at bounding box center [697, 76] width 97 height 12
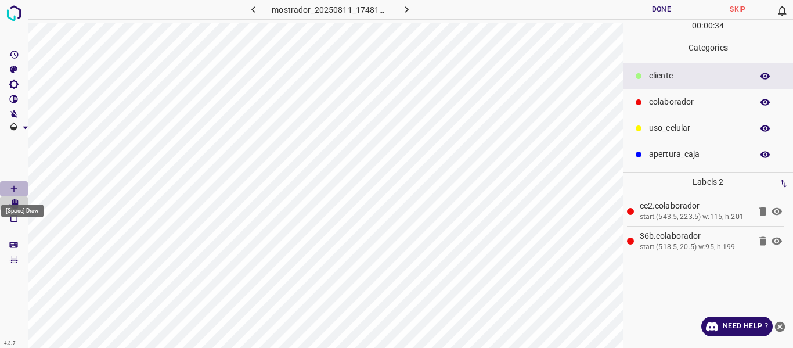
drag, startPoint x: 13, startPoint y: 187, endPoint x: 22, endPoint y: 179, distance: 11.5
click at [15, 185] on icon "[Space] Draw" at bounding box center [14, 188] width 10 height 10
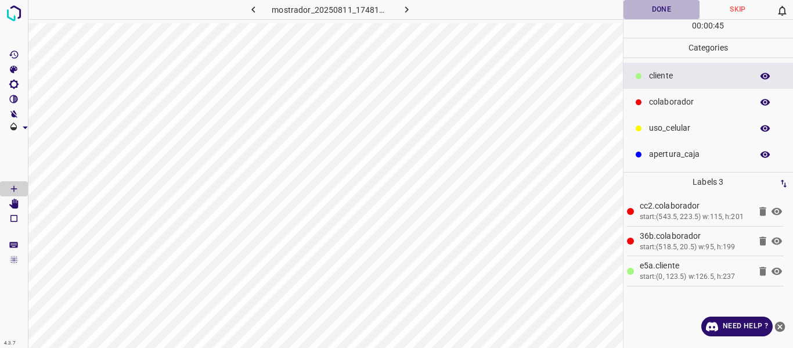
click at [644, 12] on button "Done" at bounding box center [661, 9] width 77 height 19
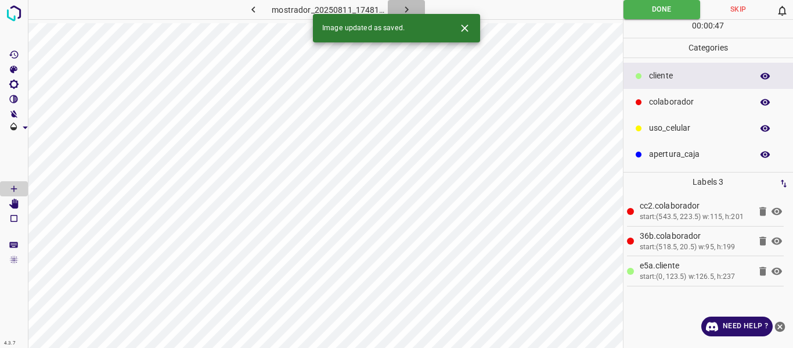
click at [404, 3] on icon "button" at bounding box center [406, 9] width 12 height 12
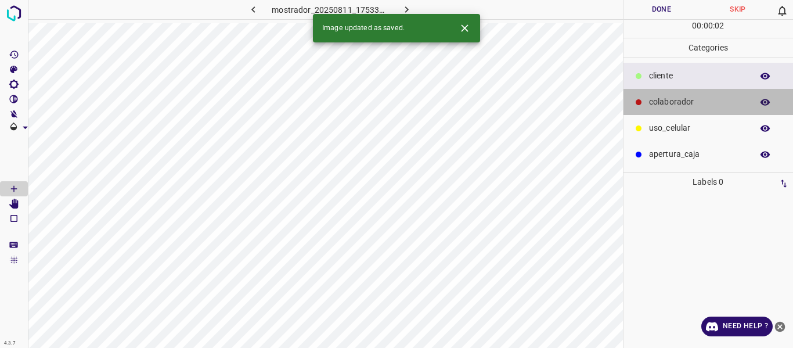
drag, startPoint x: 658, startPoint y: 101, endPoint x: 623, endPoint y: 96, distance: 35.7
click at [658, 102] on p "colaborador" at bounding box center [697, 102] width 97 height 12
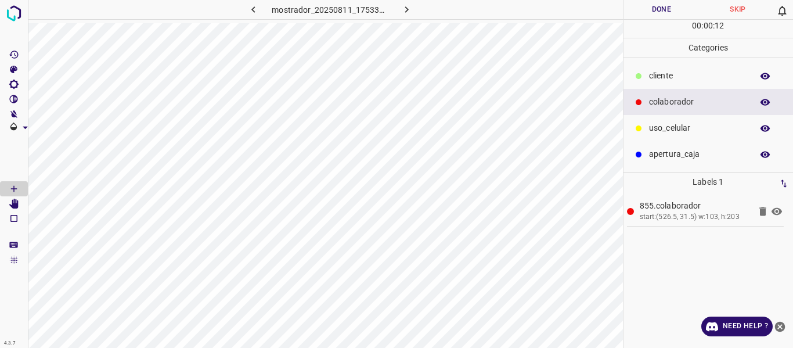
drag, startPoint x: 653, startPoint y: 132, endPoint x: 626, endPoint y: 125, distance: 28.6
click at [651, 132] on p "uso_celular" at bounding box center [697, 128] width 97 height 12
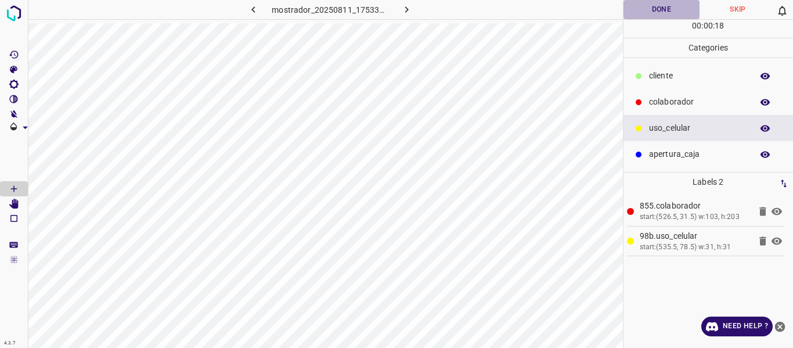
drag, startPoint x: 633, startPoint y: 9, endPoint x: 633, endPoint y: 17, distance: 8.1
click at [635, 10] on button "Done" at bounding box center [661, 9] width 77 height 19
click at [646, 7] on button "Done" at bounding box center [661, 9] width 77 height 19
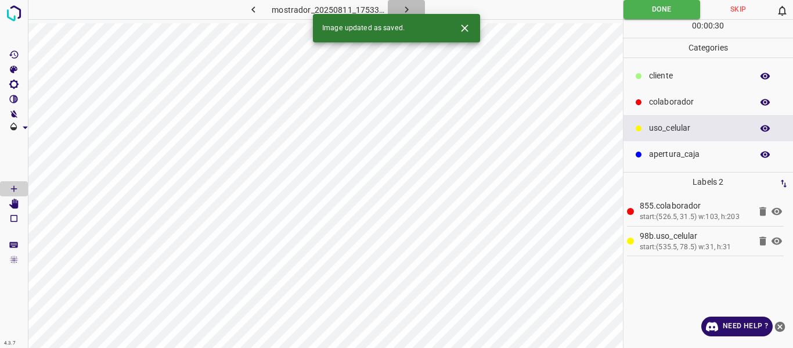
click at [408, 8] on icon "button" at bounding box center [406, 9] width 12 height 12
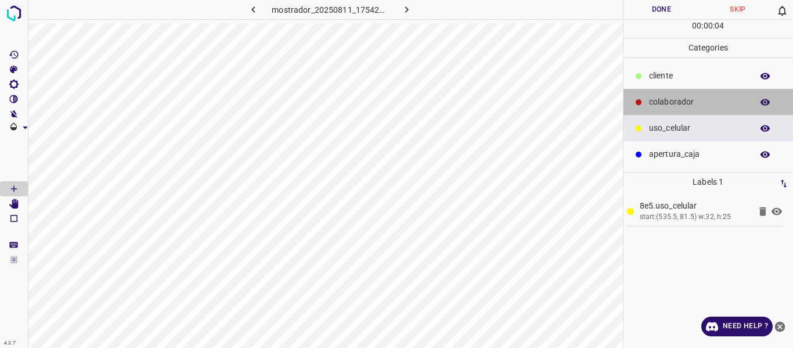
click at [662, 106] on p "colaborador" at bounding box center [697, 102] width 97 height 12
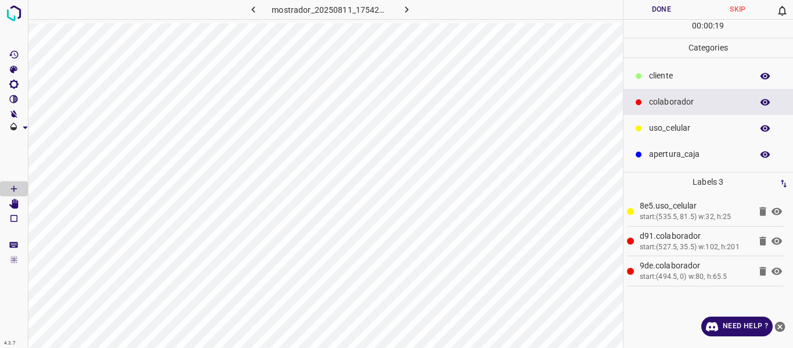
click at [651, 9] on button "Done" at bounding box center [661, 9] width 77 height 19
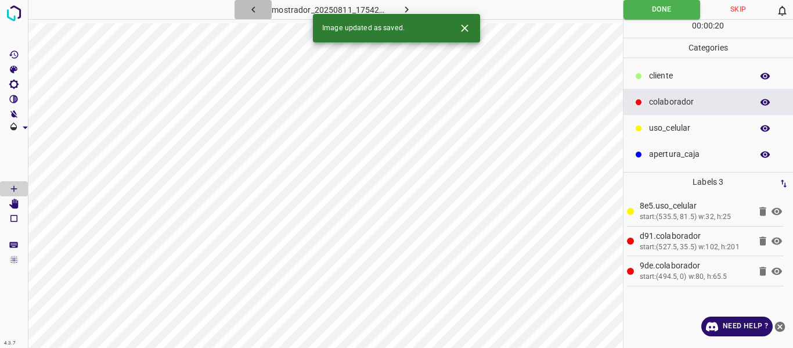
click at [257, 7] on icon "button" at bounding box center [253, 9] width 12 height 12
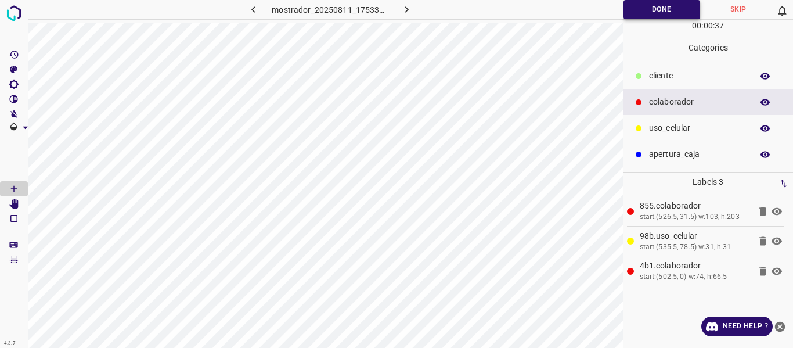
click at [636, 10] on button "Done" at bounding box center [661, 9] width 77 height 19
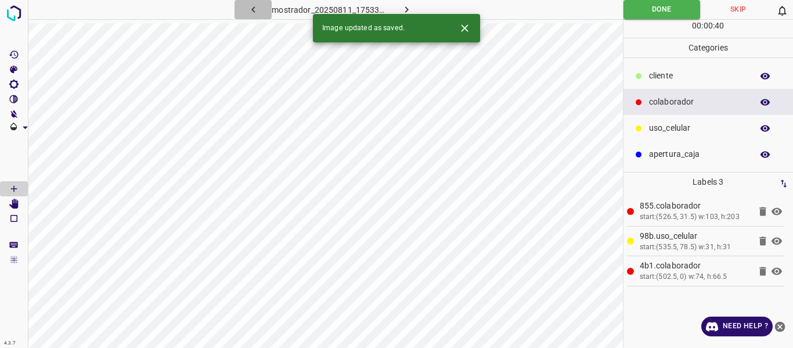
click at [256, 4] on icon "button" at bounding box center [253, 9] width 12 height 12
click at [407, 5] on icon "button" at bounding box center [406, 9] width 12 height 12
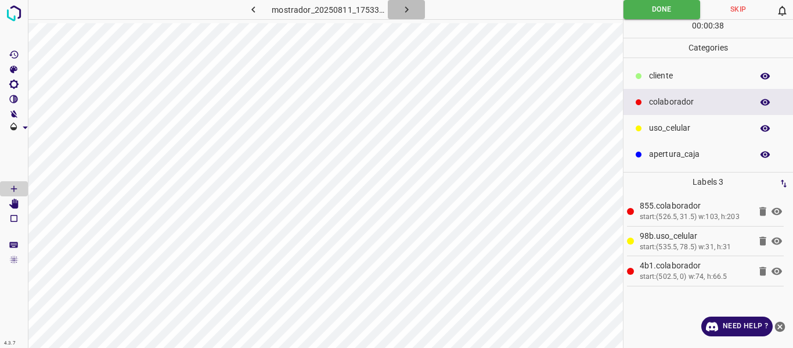
click at [407, 10] on icon "button" at bounding box center [405, 9] width 3 height 6
click at [404, 10] on icon "button" at bounding box center [406, 9] width 12 height 12
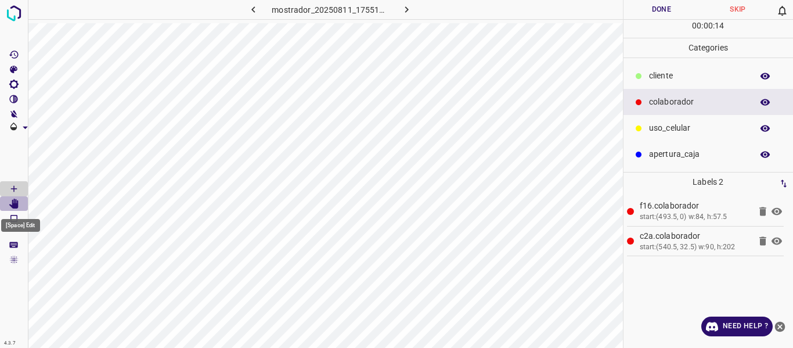
click at [20, 203] on Edit"] "[Space] Edit" at bounding box center [14, 203] width 28 height 15
drag, startPoint x: 15, startPoint y: 186, endPoint x: 23, endPoint y: 191, distance: 9.9
click at [23, 191] on Draw"] "[Space] Draw" at bounding box center [14, 188] width 28 height 15
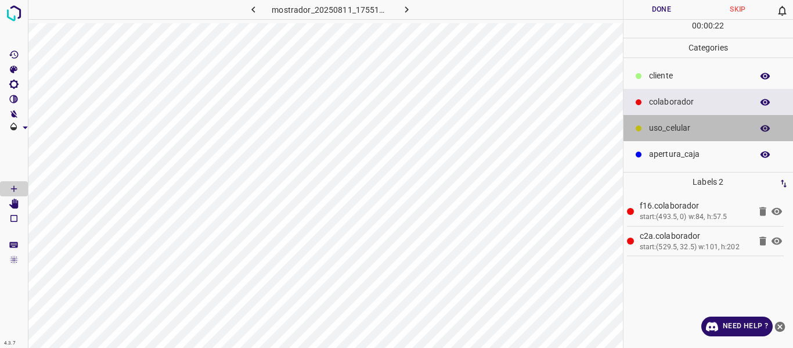
click at [667, 127] on p "uso_celular" at bounding box center [697, 128] width 97 height 12
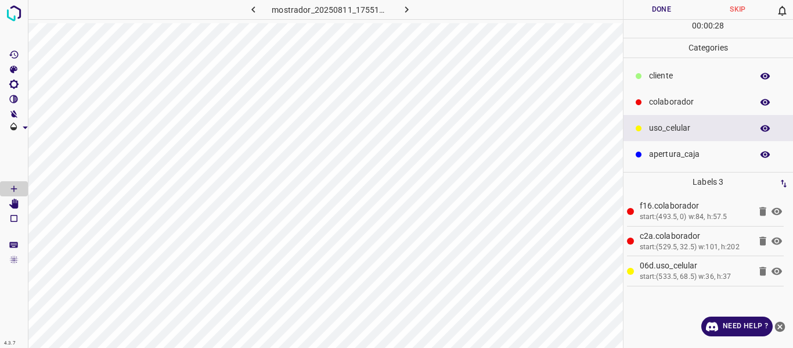
click at [665, 9] on button "Done" at bounding box center [661, 9] width 77 height 19
click at [405, 6] on icon "button" at bounding box center [406, 9] width 12 height 12
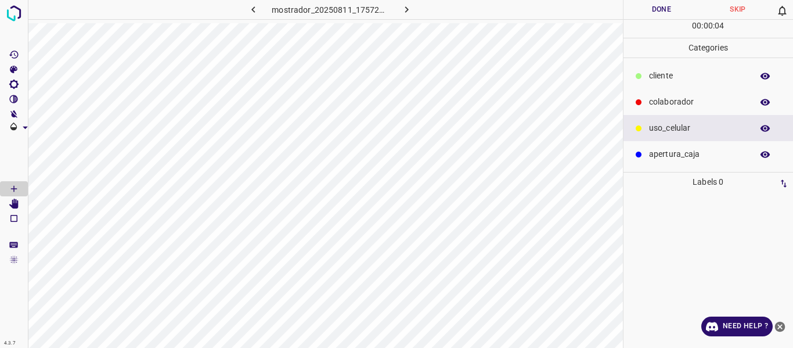
click at [650, 71] on p "​​cliente" at bounding box center [697, 76] width 97 height 12
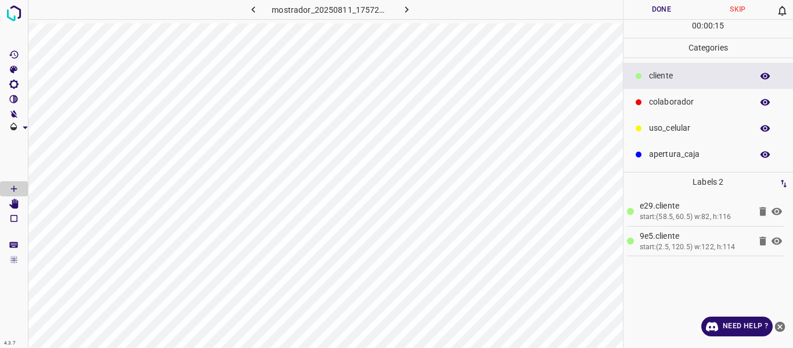
drag, startPoint x: 657, startPoint y: 97, endPoint x: 647, endPoint y: 104, distance: 12.9
click at [657, 98] on p "colaborador" at bounding box center [697, 102] width 97 height 12
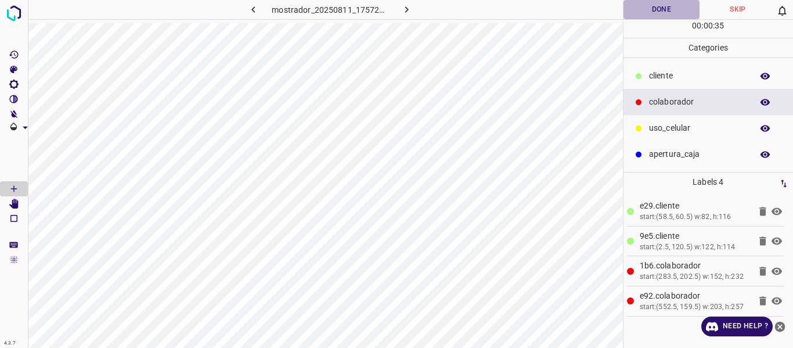
click at [656, 5] on button "Done" at bounding box center [661, 9] width 77 height 19
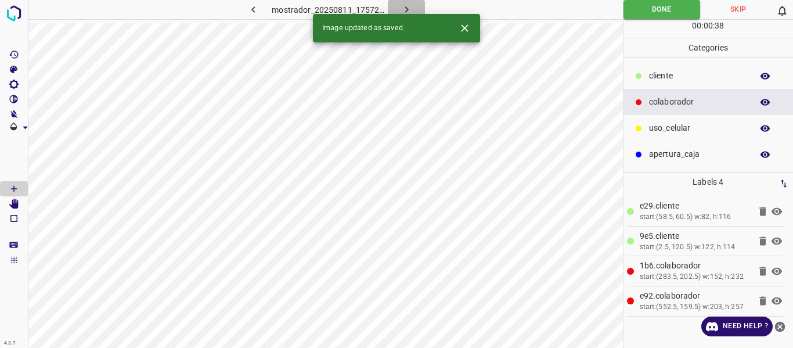
click at [410, 6] on icon "button" at bounding box center [406, 9] width 12 height 12
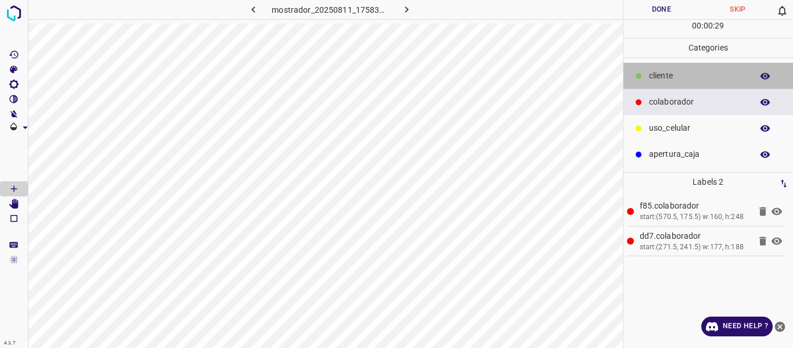
click at [656, 77] on p "​​cliente" at bounding box center [697, 76] width 97 height 12
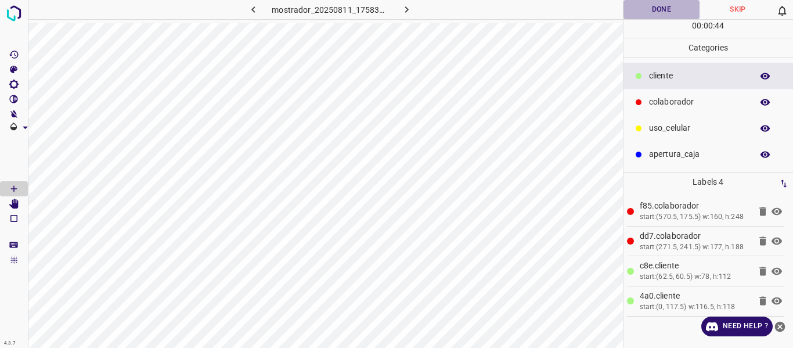
click at [639, 8] on button "Done" at bounding box center [661, 9] width 77 height 19
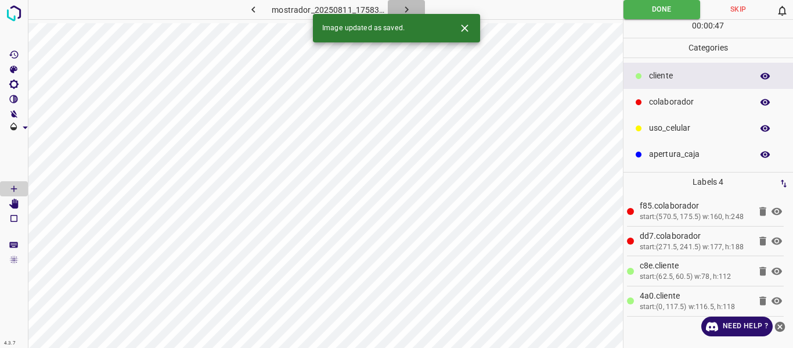
click at [411, 8] on icon "button" at bounding box center [406, 9] width 12 height 12
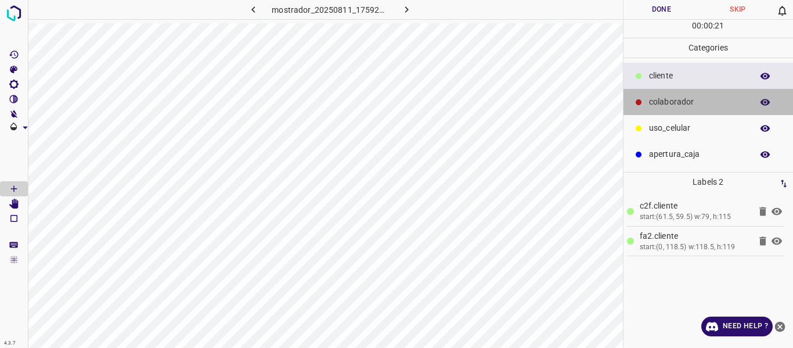
click at [670, 106] on p "colaborador" at bounding box center [697, 102] width 97 height 12
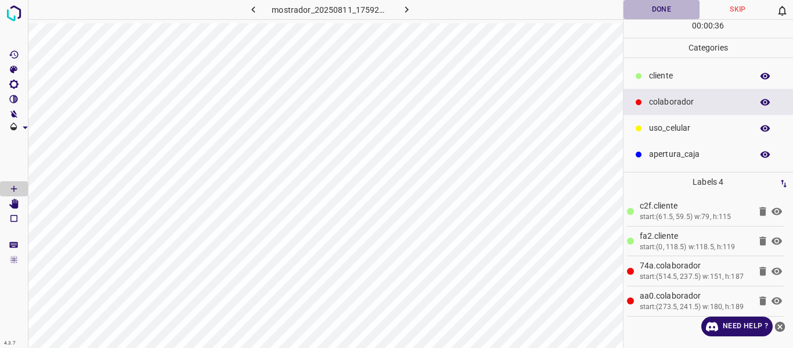
click at [660, 12] on button "Done" at bounding box center [661, 9] width 77 height 19
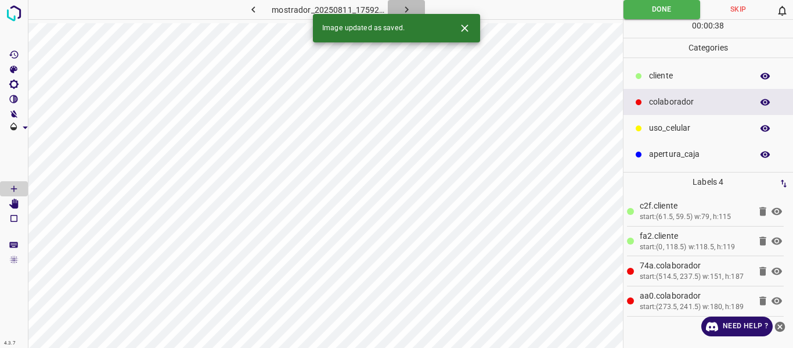
click at [400, 3] on button "button" at bounding box center [406, 9] width 37 height 19
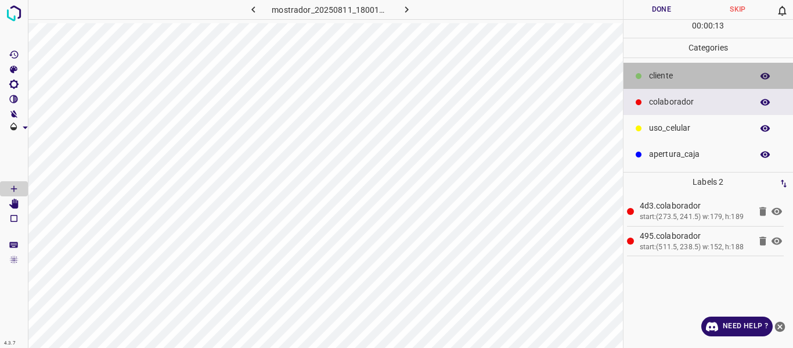
drag, startPoint x: 654, startPoint y: 73, endPoint x: 639, endPoint y: 78, distance: 16.0
click at [655, 73] on p "​​cliente" at bounding box center [697, 76] width 97 height 12
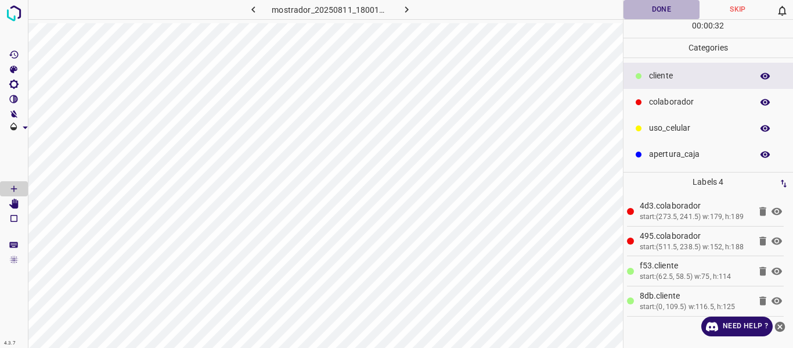
click at [637, 8] on button "Done" at bounding box center [661, 9] width 77 height 19
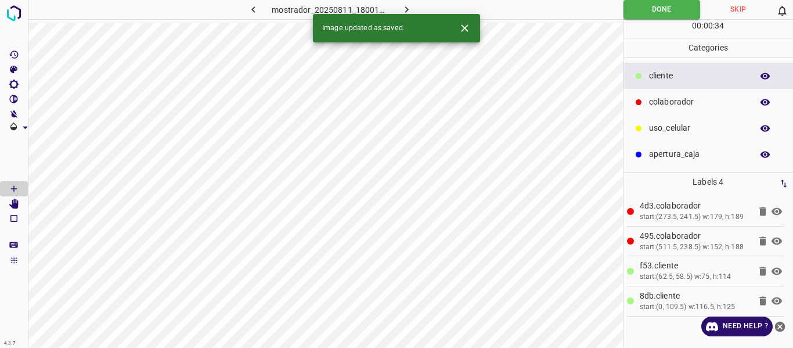
click at [411, 9] on icon "button" at bounding box center [406, 9] width 12 height 12
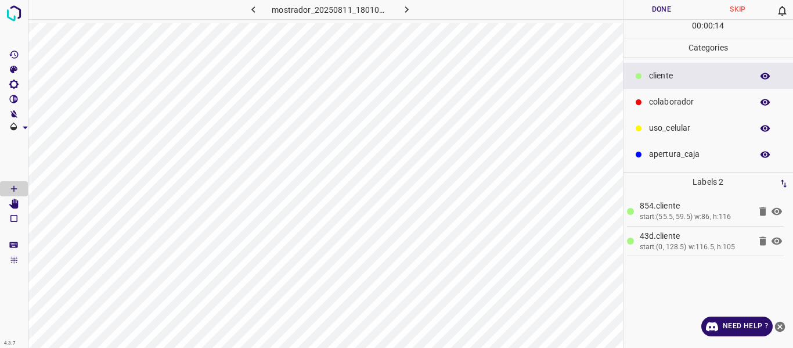
drag, startPoint x: 667, startPoint y: 99, endPoint x: 649, endPoint y: 104, distance: 18.2
click at [666, 100] on p "colaborador" at bounding box center [697, 102] width 97 height 12
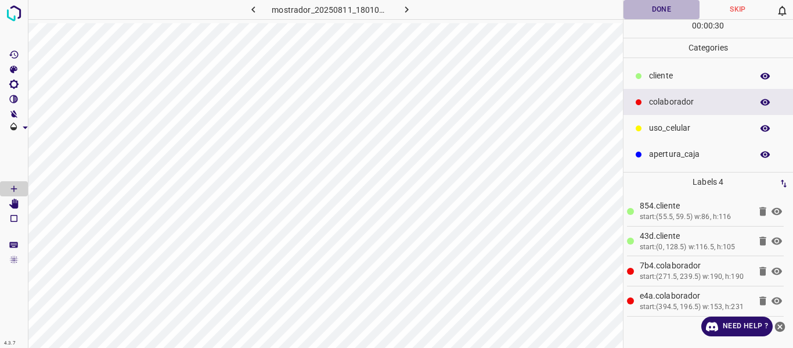
click at [648, 10] on button "Done" at bounding box center [661, 9] width 77 height 19
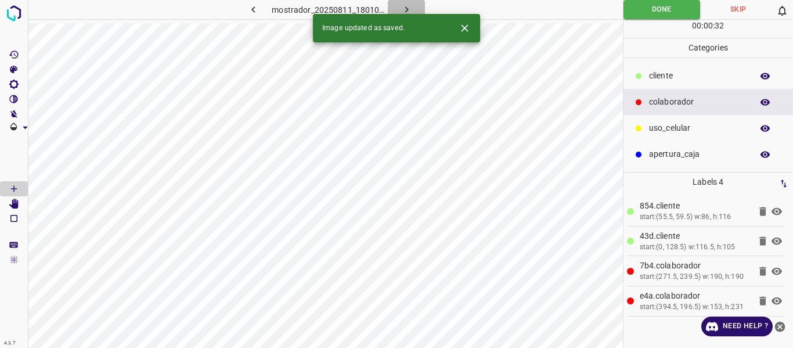
click at [403, 10] on icon "button" at bounding box center [406, 9] width 12 height 12
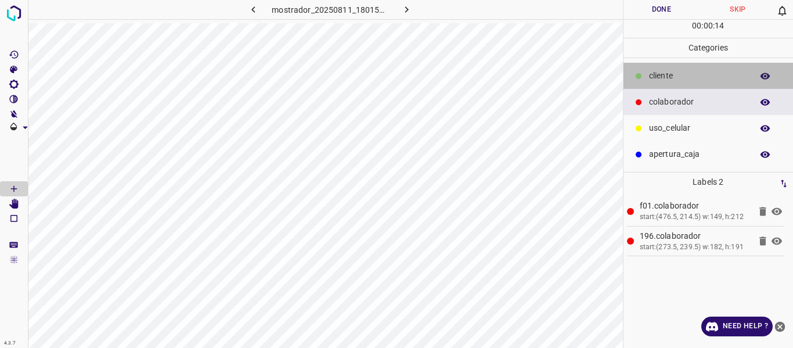
drag, startPoint x: 648, startPoint y: 73, endPoint x: 628, endPoint y: 71, distance: 19.9
click at [646, 73] on div "​​cliente" at bounding box center [708, 76] width 170 height 26
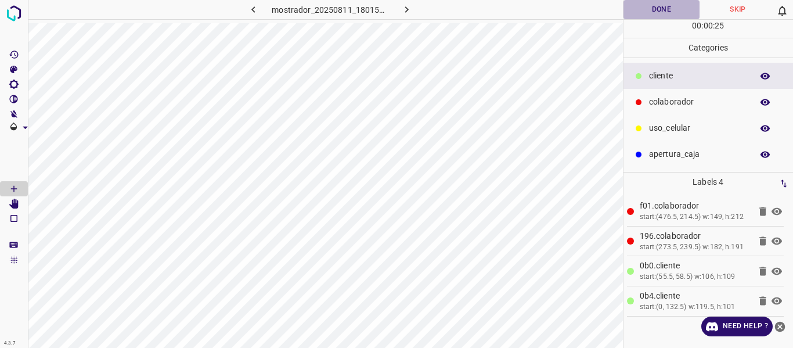
click at [628, 14] on button "Done" at bounding box center [661, 9] width 77 height 19
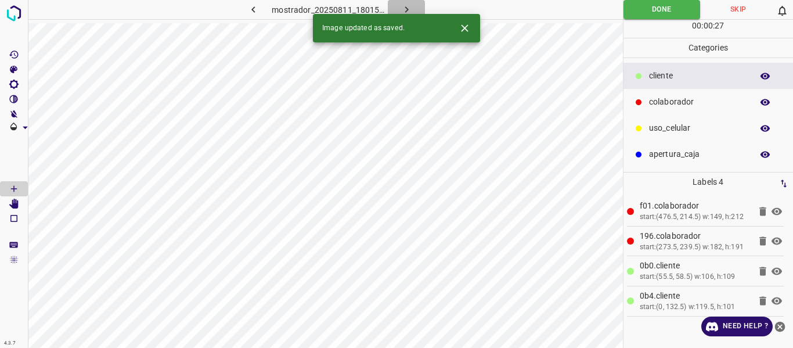
click at [403, 5] on icon "button" at bounding box center [406, 9] width 12 height 12
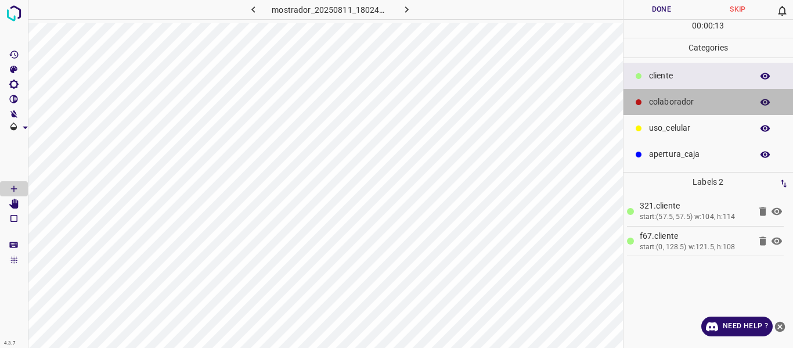
drag, startPoint x: 654, startPoint y: 100, endPoint x: 624, endPoint y: 104, distance: 30.0
click at [653, 101] on p "colaborador" at bounding box center [697, 102] width 97 height 12
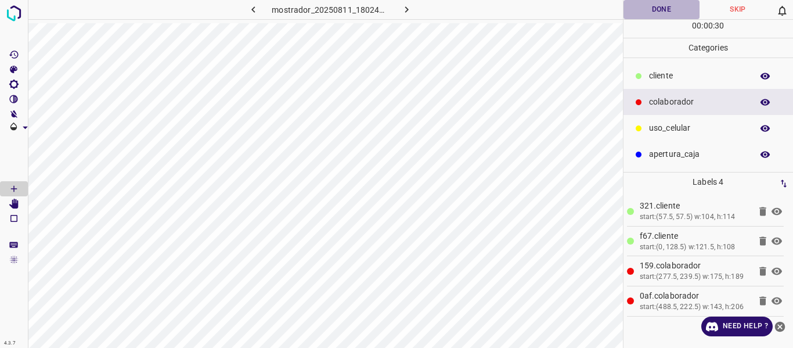
click at [651, 7] on button "Done" at bounding box center [661, 9] width 77 height 19
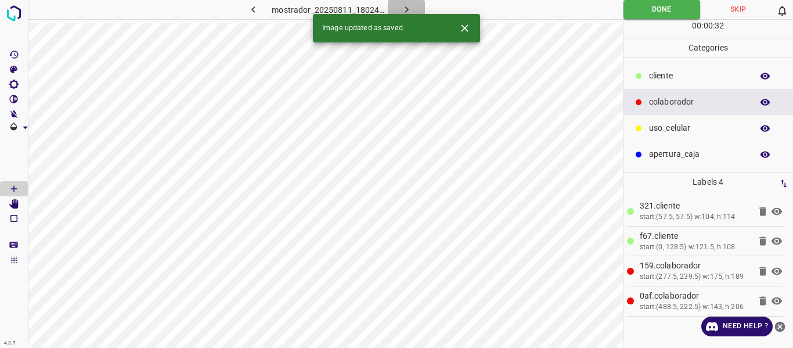
click at [406, 6] on icon "button" at bounding box center [406, 9] width 12 height 12
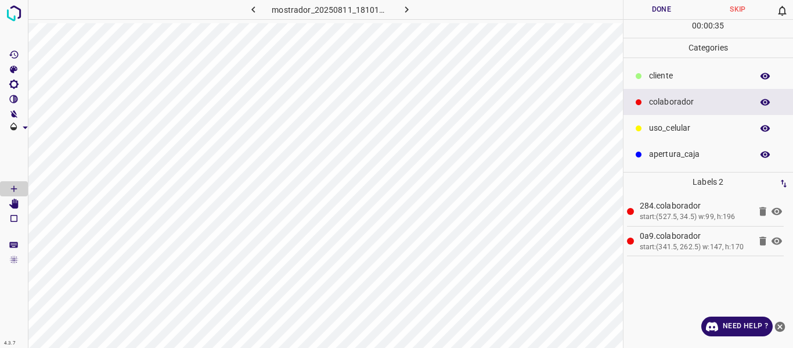
drag, startPoint x: 651, startPoint y: 126, endPoint x: 637, endPoint y: 126, distance: 13.9
click at [650, 127] on p "uso_celular" at bounding box center [697, 128] width 97 height 12
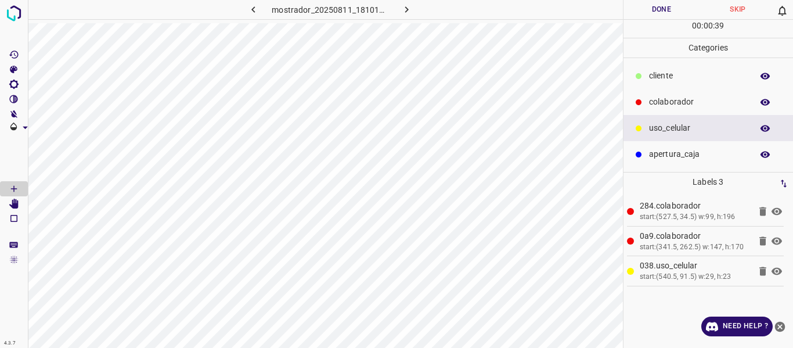
click at [651, 10] on button "Done" at bounding box center [661, 9] width 77 height 19
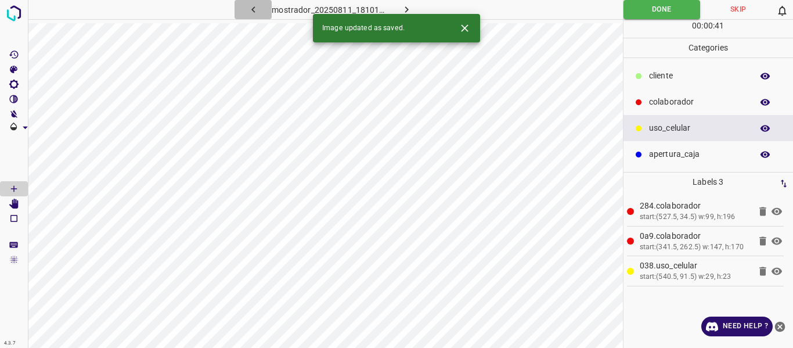
click at [252, 9] on icon "button" at bounding box center [253, 9] width 12 height 12
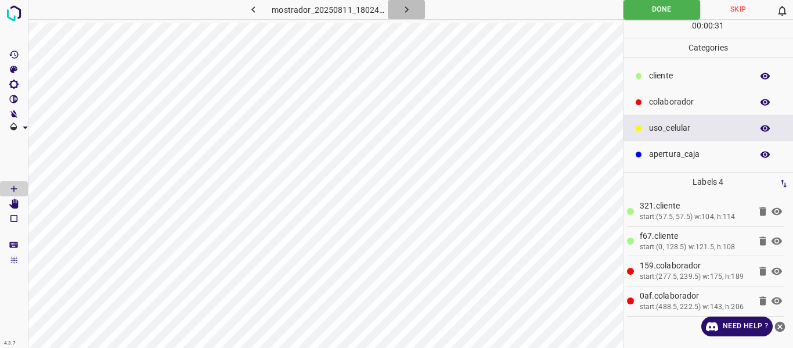
click at [407, 11] on icon "button" at bounding box center [406, 9] width 12 height 12
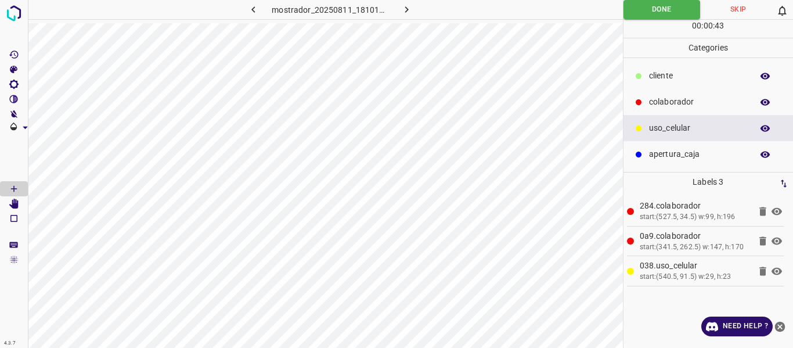
click at [404, 10] on icon "button" at bounding box center [406, 9] width 12 height 12
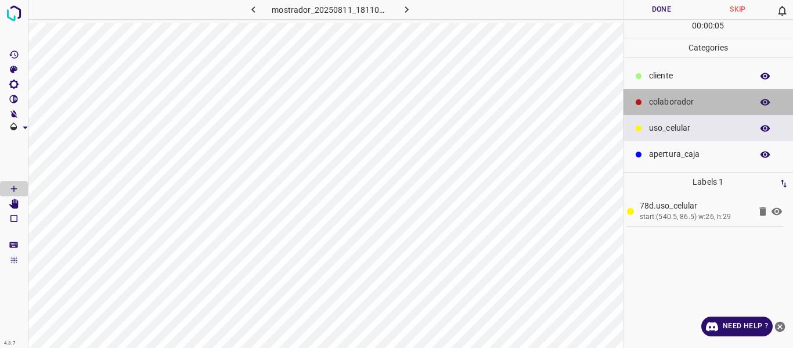
drag, startPoint x: 668, startPoint y: 100, endPoint x: 645, endPoint y: 97, distance: 23.4
click at [666, 100] on p "colaborador" at bounding box center [697, 102] width 97 height 12
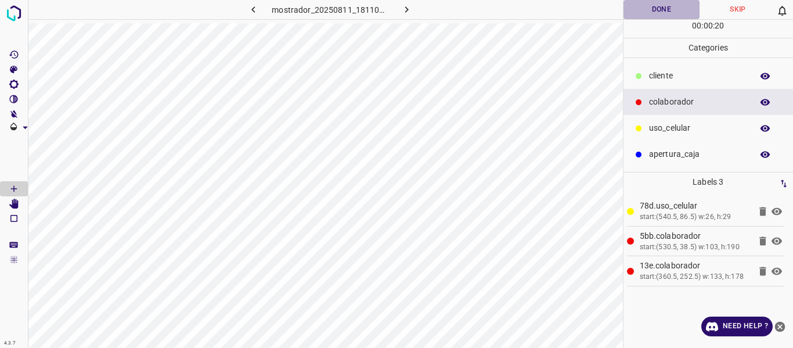
click at [638, 13] on button "Done" at bounding box center [661, 9] width 77 height 19
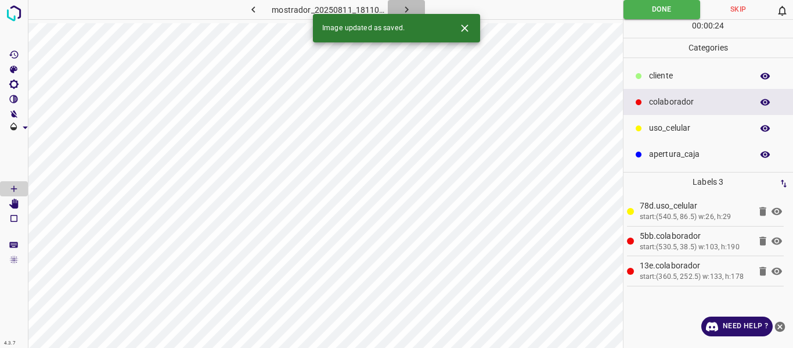
drag, startPoint x: 410, startPoint y: 6, endPoint x: 359, endPoint y: 5, distance: 51.7
click at [404, 6] on icon "button" at bounding box center [406, 9] width 12 height 12
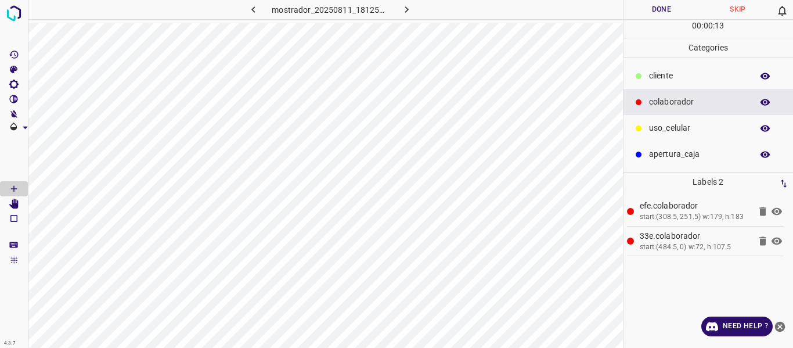
drag, startPoint x: 765, startPoint y: 100, endPoint x: 752, endPoint y: 91, distance: 15.8
click at [764, 100] on icon "button" at bounding box center [765, 102] width 10 height 10
click at [767, 101] on icon "button" at bounding box center [765, 102] width 10 height 10
click at [649, 13] on button "Done" at bounding box center [661, 9] width 77 height 19
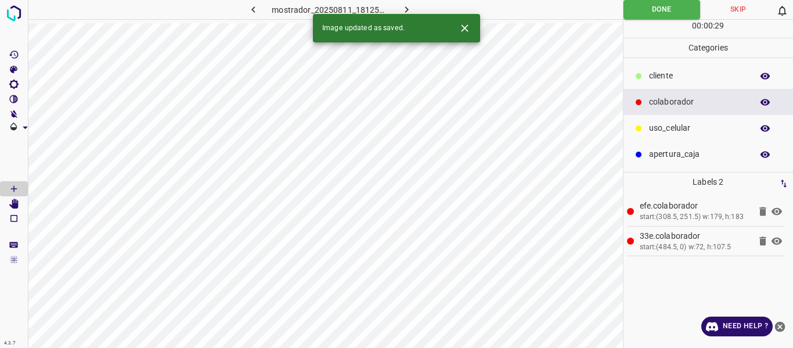
click at [406, 7] on icon "button" at bounding box center [406, 9] width 12 height 12
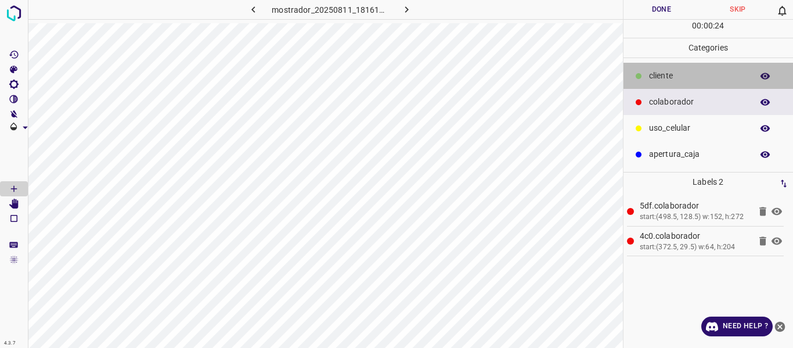
click at [657, 75] on p "​​cliente" at bounding box center [697, 76] width 97 height 12
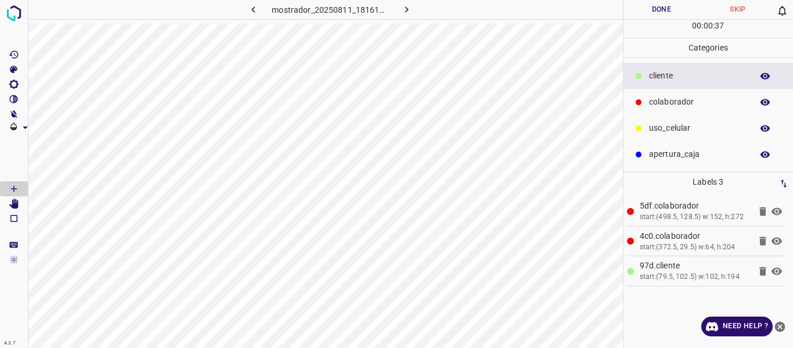
click at [648, 17] on button "Done" at bounding box center [661, 9] width 77 height 19
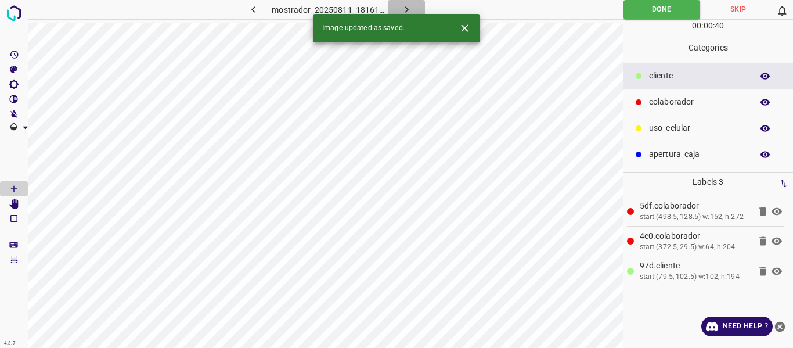
click at [403, 5] on icon "button" at bounding box center [406, 9] width 12 height 12
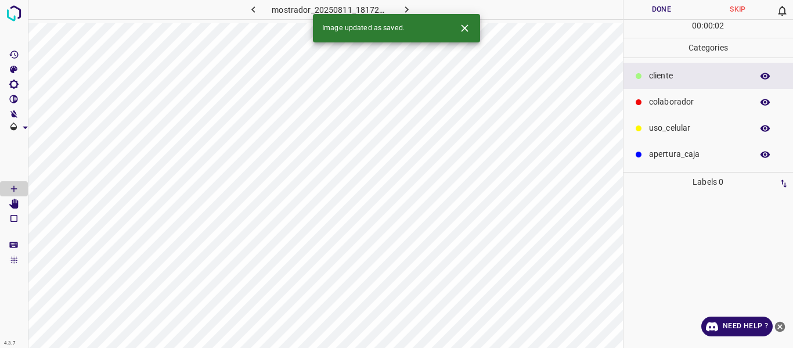
drag, startPoint x: 677, startPoint y: 102, endPoint x: 644, endPoint y: 100, distance: 33.2
click at [677, 102] on p "colaborador" at bounding box center [697, 102] width 97 height 12
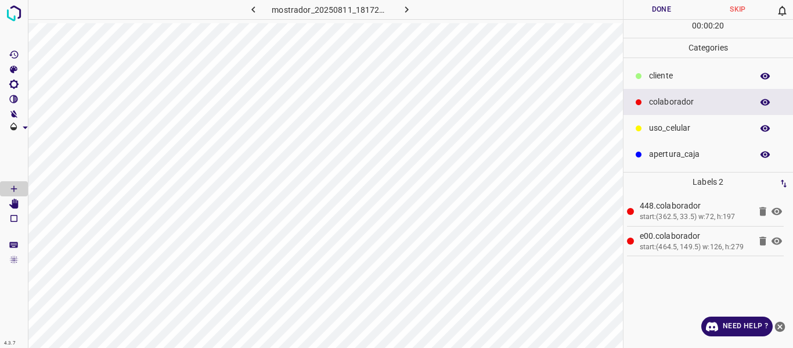
drag, startPoint x: 674, startPoint y: 74, endPoint x: 628, endPoint y: 82, distance: 46.1
click at [670, 75] on p "​​cliente" at bounding box center [697, 76] width 97 height 12
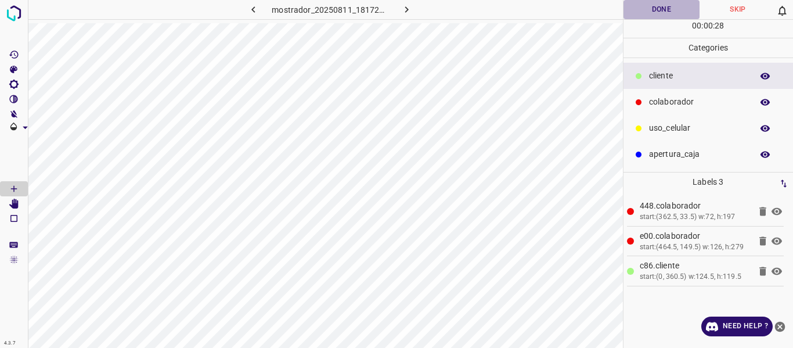
click at [657, 8] on button "Done" at bounding box center [661, 9] width 77 height 19
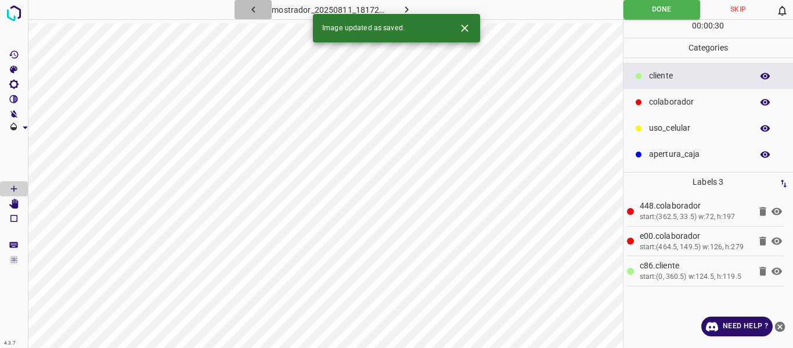
click at [256, 6] on icon "button" at bounding box center [253, 9] width 12 height 12
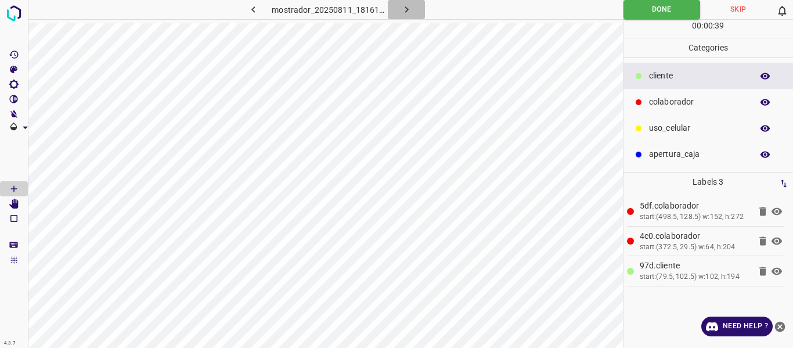
click at [400, 10] on icon "button" at bounding box center [406, 9] width 12 height 12
click at [403, 10] on icon "button" at bounding box center [406, 9] width 12 height 12
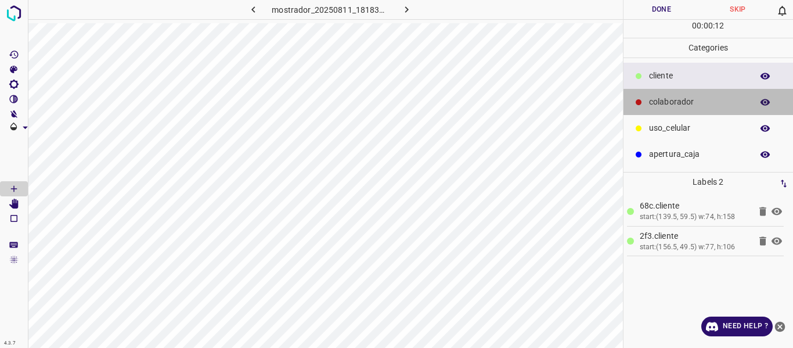
drag, startPoint x: 664, startPoint y: 93, endPoint x: 656, endPoint y: 95, distance: 8.3
click at [656, 95] on div "colaborador" at bounding box center [708, 102] width 170 height 26
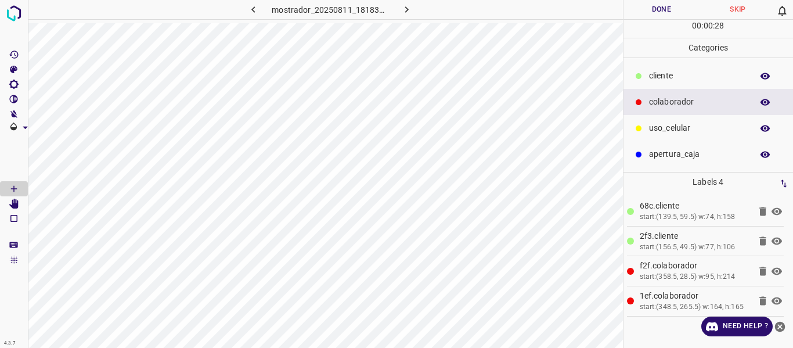
click at [656, 13] on button "Done" at bounding box center [661, 9] width 77 height 19
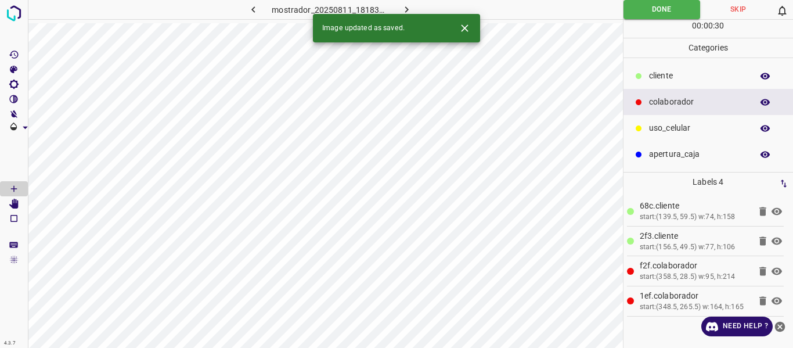
click at [410, 9] on icon "button" at bounding box center [406, 9] width 12 height 12
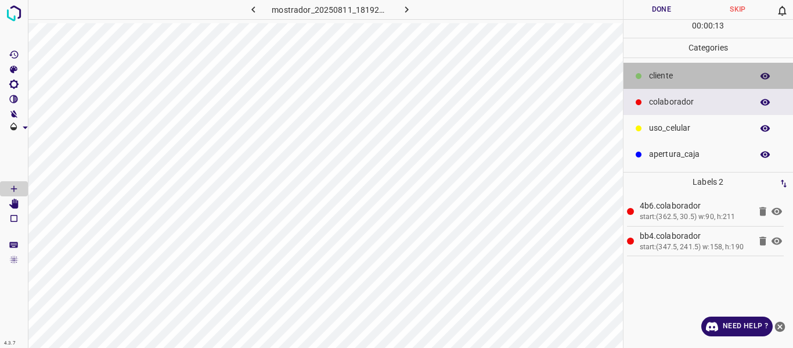
drag, startPoint x: 677, startPoint y: 79, endPoint x: 624, endPoint y: 68, distance: 53.9
click at [660, 75] on p "​​cliente" at bounding box center [697, 76] width 97 height 12
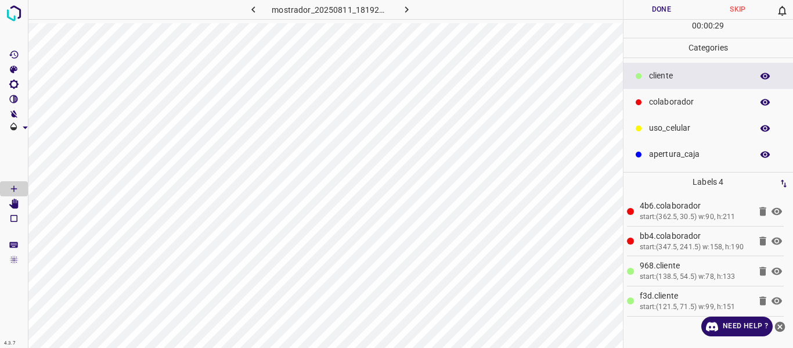
click at [652, 10] on button "Done" at bounding box center [661, 9] width 77 height 19
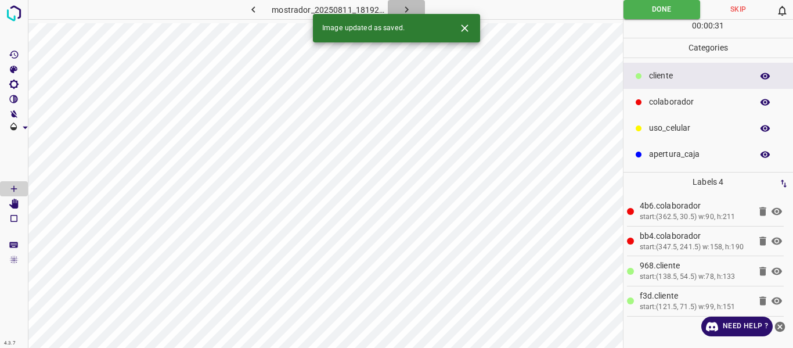
click at [402, 9] on icon "button" at bounding box center [406, 9] width 12 height 12
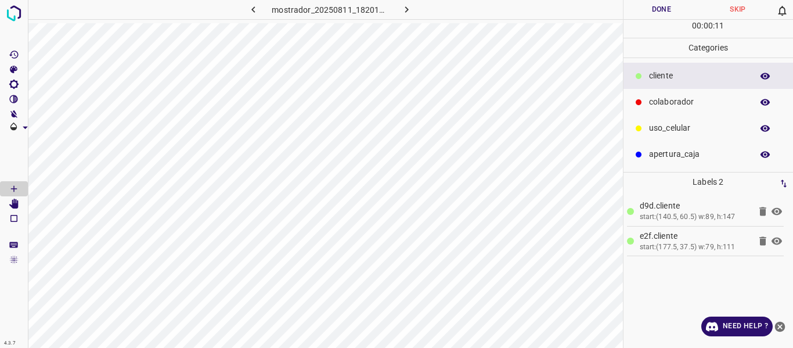
drag, startPoint x: 672, startPoint y: 100, endPoint x: 626, endPoint y: 91, distance: 47.2
click at [663, 99] on p "colaborador" at bounding box center [697, 102] width 97 height 12
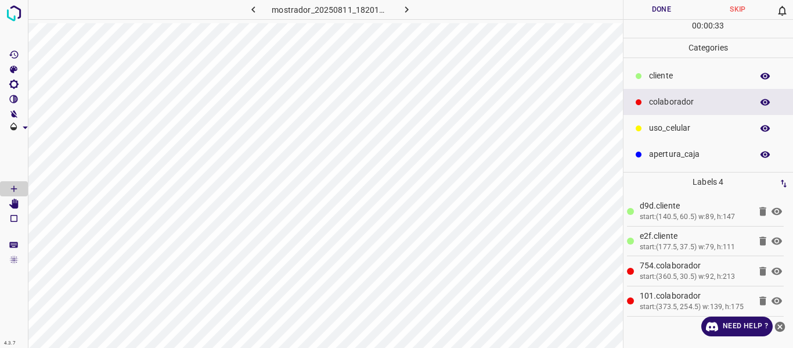
click at [648, 16] on button "Done" at bounding box center [661, 9] width 77 height 19
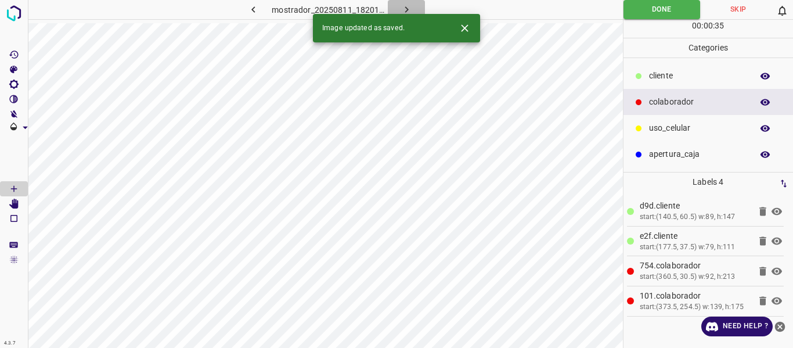
click at [407, 6] on icon "button" at bounding box center [406, 9] width 12 height 12
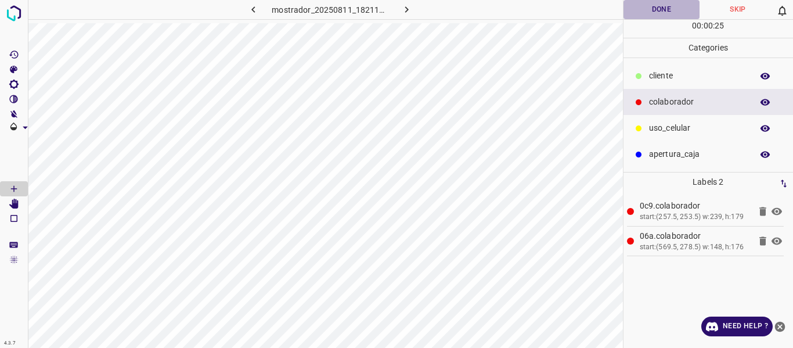
drag, startPoint x: 647, startPoint y: 9, endPoint x: 634, endPoint y: 8, distance: 12.9
click at [642, 9] on button "Done" at bounding box center [661, 9] width 77 height 19
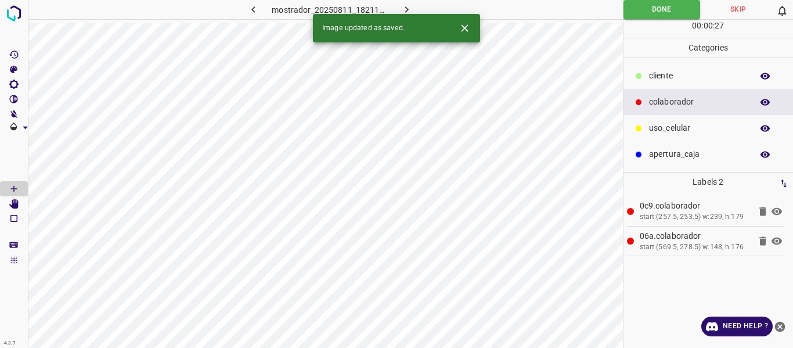
click at [407, 6] on icon "button" at bounding box center [406, 9] width 12 height 12
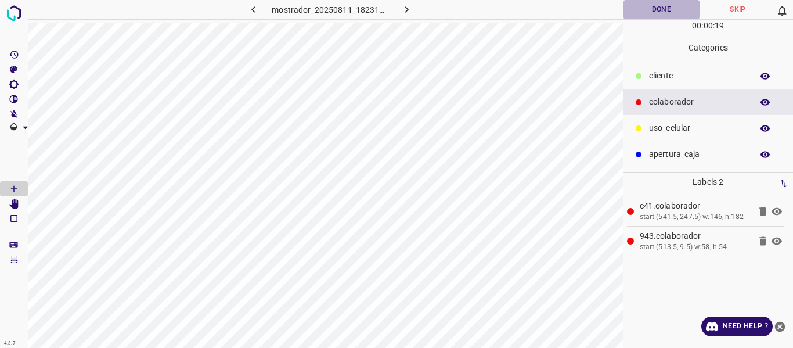
click at [650, 13] on button "Done" at bounding box center [661, 9] width 77 height 19
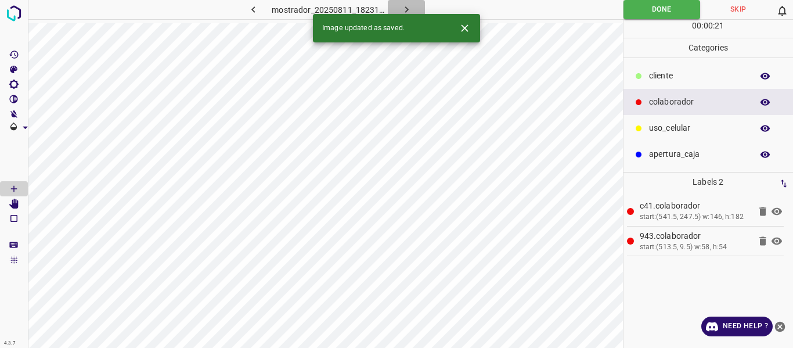
click at [403, 6] on icon "button" at bounding box center [406, 9] width 12 height 12
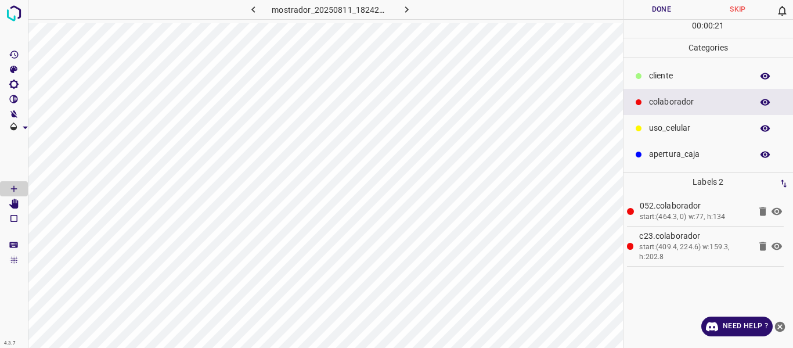
click at [635, 11] on button "Done" at bounding box center [661, 9] width 77 height 19
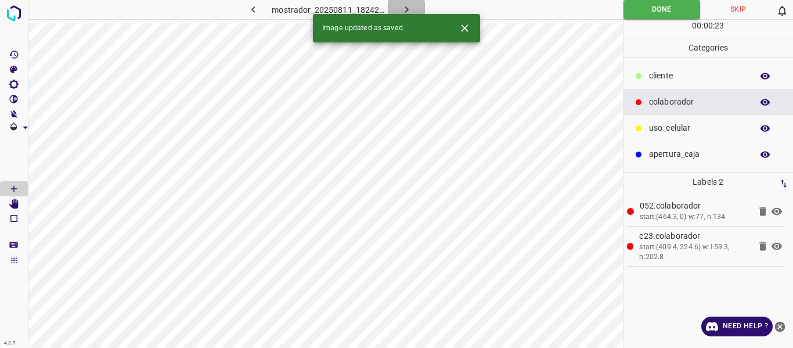
click at [410, 5] on icon "button" at bounding box center [406, 9] width 12 height 12
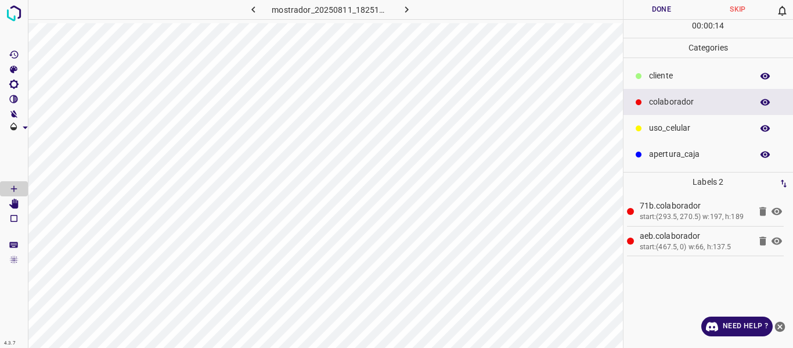
drag, startPoint x: 663, startPoint y: 129, endPoint x: 634, endPoint y: 121, distance: 29.7
click at [657, 128] on p "uso_celular" at bounding box center [697, 128] width 97 height 12
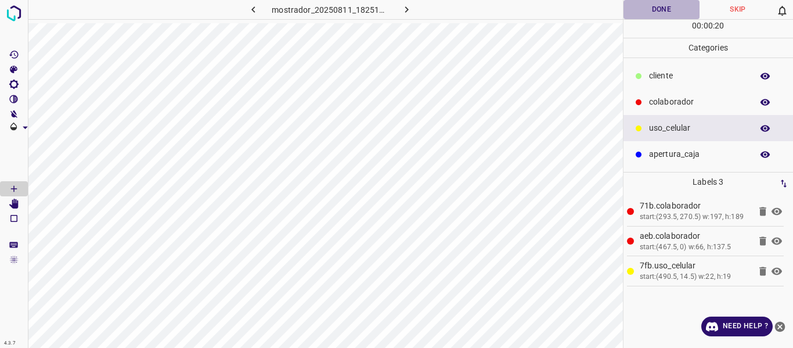
drag, startPoint x: 639, startPoint y: 11, endPoint x: 621, endPoint y: 17, distance: 18.5
click at [637, 13] on button "Done" at bounding box center [661, 9] width 77 height 19
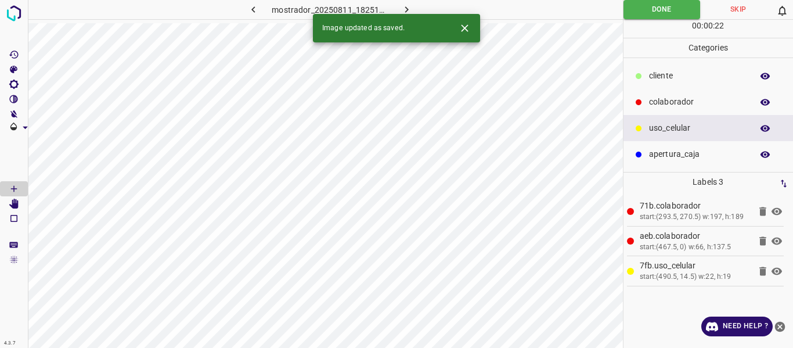
click at [409, 5] on icon "button" at bounding box center [406, 9] width 12 height 12
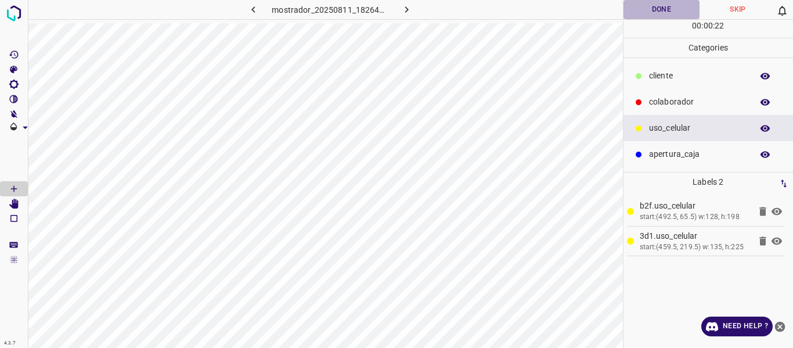
click at [654, 15] on button "Done" at bounding box center [661, 9] width 77 height 19
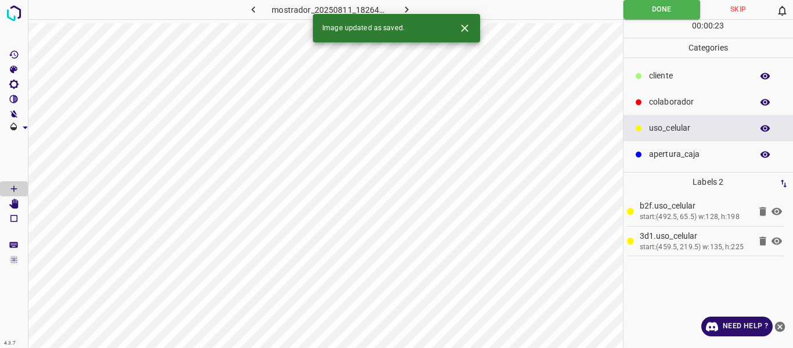
click at [402, 6] on icon "button" at bounding box center [406, 9] width 12 height 12
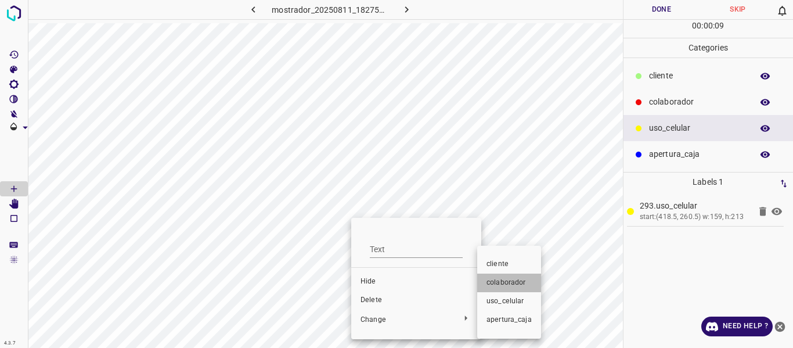
drag, startPoint x: 496, startPoint y: 281, endPoint x: 556, endPoint y: 219, distance: 87.0
click at [501, 277] on span "colaborador" at bounding box center [508, 282] width 45 height 10
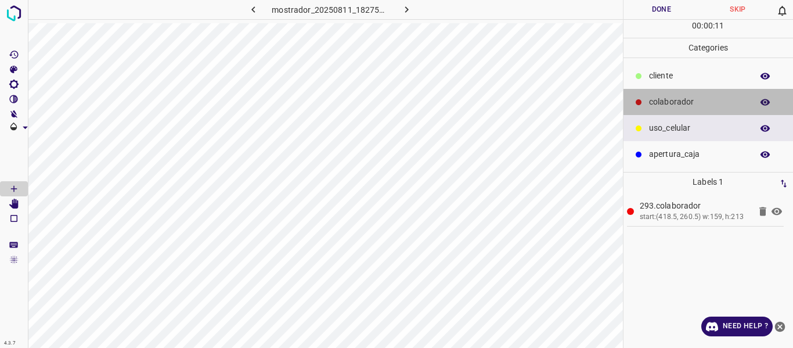
click at [653, 99] on p "colaborador" at bounding box center [697, 102] width 97 height 12
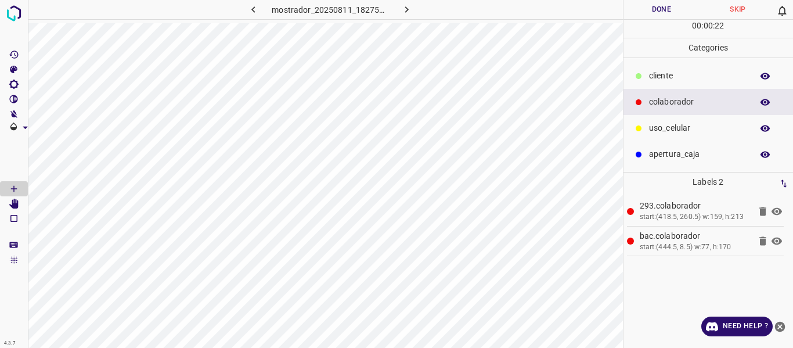
click at [646, 12] on button "Done" at bounding box center [661, 9] width 77 height 19
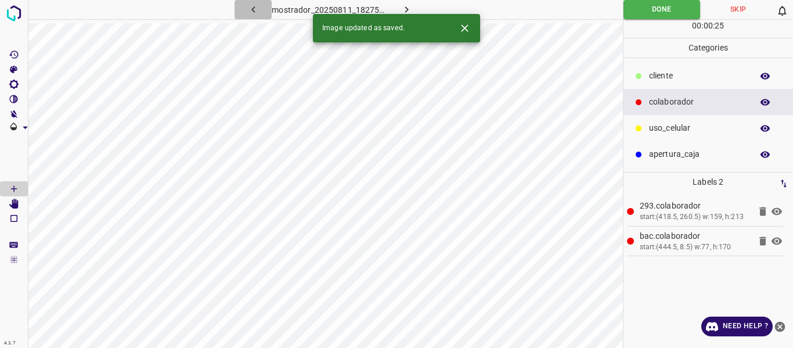
click at [250, 11] on icon "button" at bounding box center [253, 9] width 12 height 12
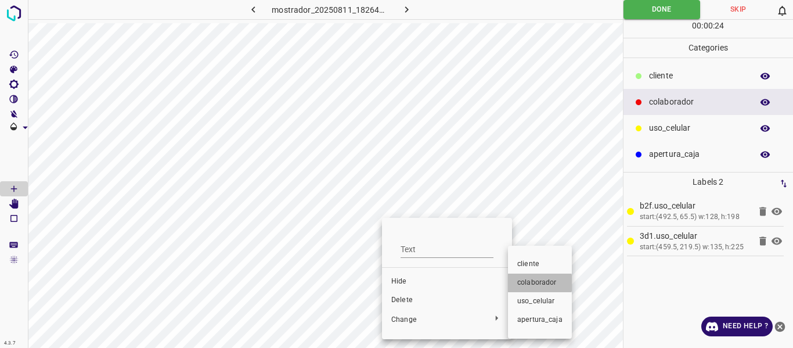
drag, startPoint x: 523, startPoint y: 283, endPoint x: 464, endPoint y: 216, distance: 89.2
click at [524, 282] on span "colaborador" at bounding box center [539, 282] width 45 height 10
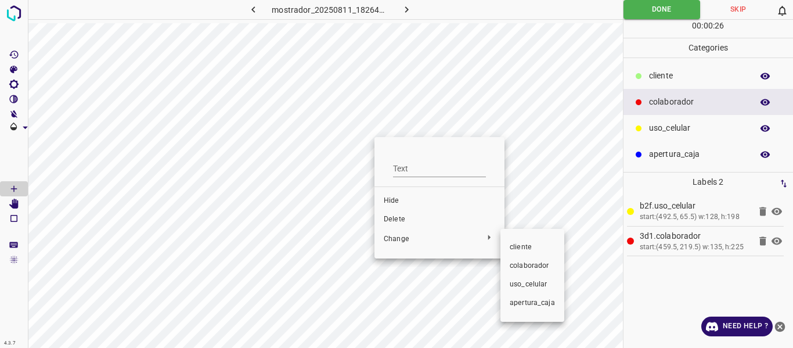
drag, startPoint x: 521, startPoint y: 261, endPoint x: 543, endPoint y: 212, distance: 53.7
click at [523, 255] on ul "​​cliente colaborador uso_celular apertura_caja" at bounding box center [532, 275] width 64 height 84
drag, startPoint x: 536, startPoint y: 262, endPoint x: 587, endPoint y: 207, distance: 75.5
click at [536, 262] on span "colaborador" at bounding box center [531, 266] width 45 height 10
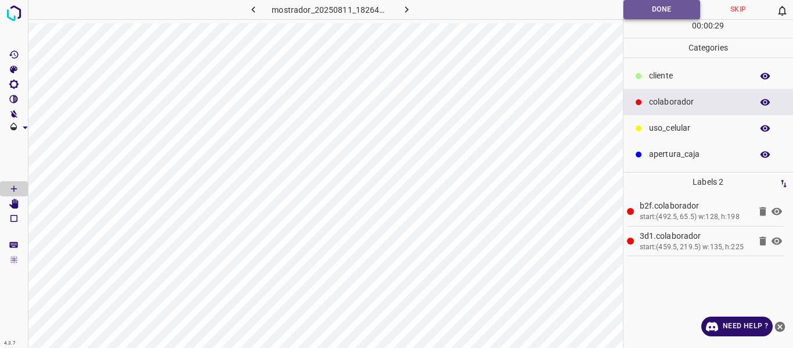
click at [627, 13] on button "Done" at bounding box center [661, 9] width 77 height 19
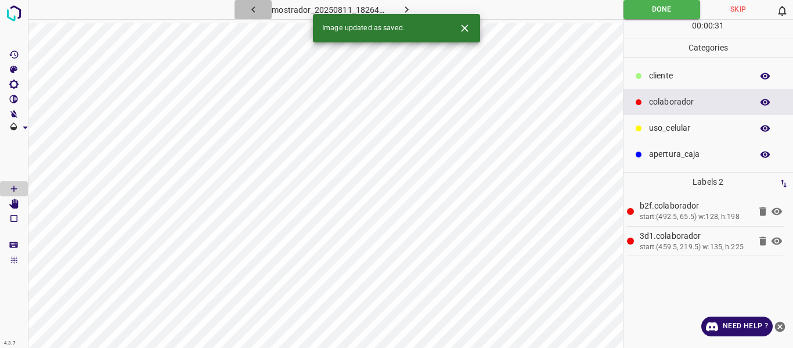
click at [252, 6] on icon "button" at bounding box center [253, 9] width 12 height 12
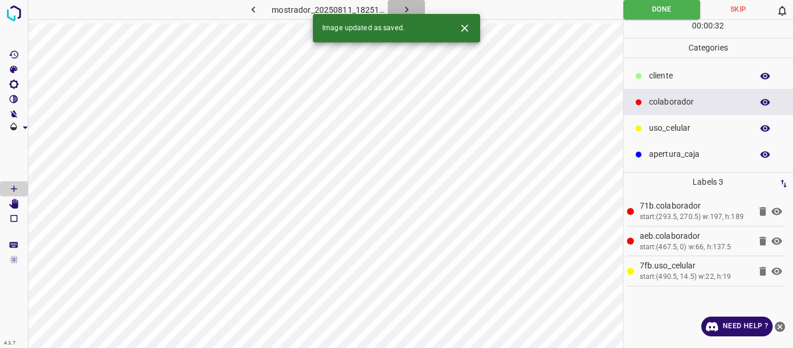
click at [407, 7] on icon "button" at bounding box center [406, 9] width 12 height 12
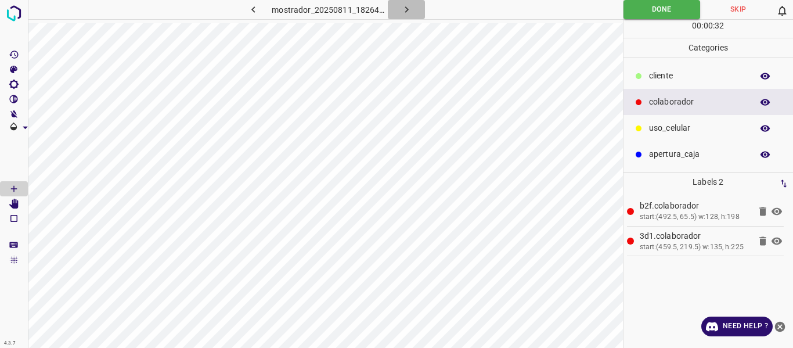
click at [407, 7] on icon "button" at bounding box center [406, 9] width 12 height 12
click at [410, 9] on icon "button" at bounding box center [406, 9] width 12 height 12
drag, startPoint x: 652, startPoint y: 76, endPoint x: 638, endPoint y: 76, distance: 13.9
click at [652, 75] on p "​​cliente" at bounding box center [697, 76] width 97 height 12
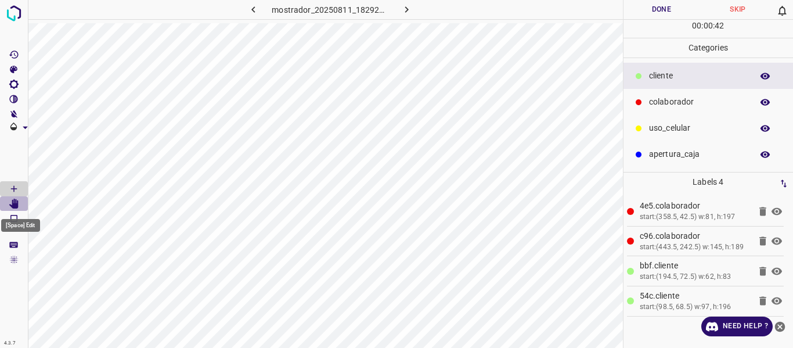
drag, startPoint x: 15, startPoint y: 204, endPoint x: 24, endPoint y: 197, distance: 11.7
click at [17, 201] on icon "[Space] Edit" at bounding box center [13, 203] width 9 height 10
click at [12, 184] on icon "[Space] Draw" at bounding box center [14, 188] width 10 height 10
click at [655, 10] on button "Done" at bounding box center [661, 9] width 77 height 19
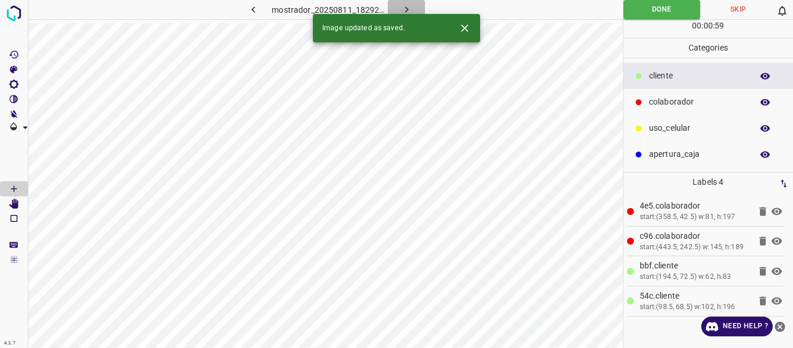
click at [406, 8] on icon "button" at bounding box center [405, 9] width 3 height 6
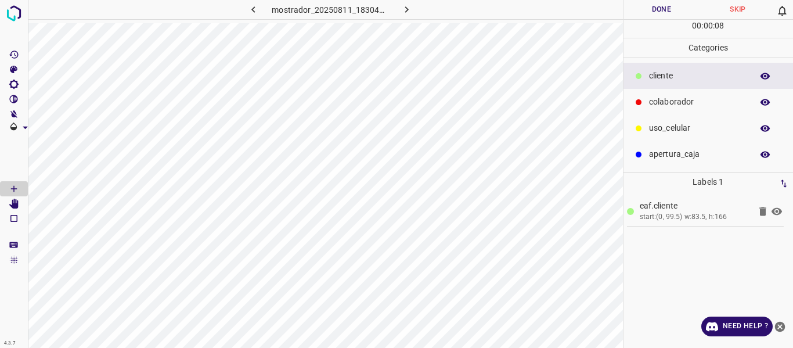
click at [663, 97] on p "colaborador" at bounding box center [697, 102] width 97 height 12
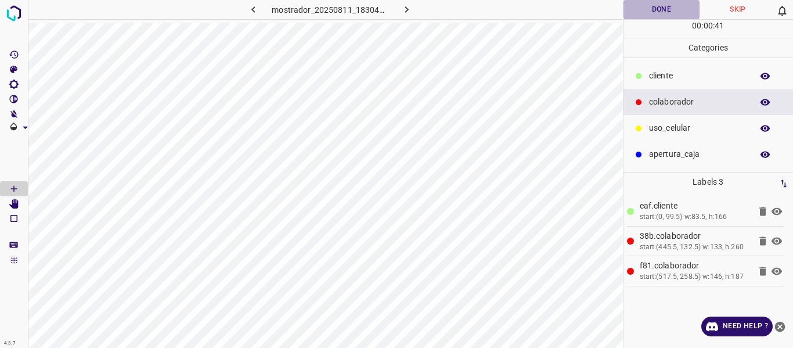
click at [656, 13] on button "Done" at bounding box center [661, 9] width 77 height 19
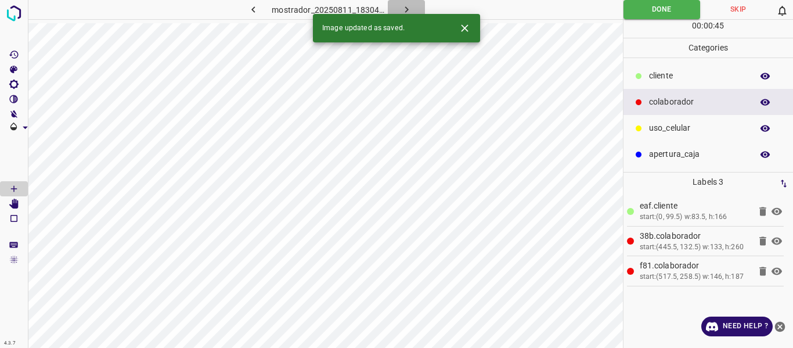
click at [406, 6] on icon "button" at bounding box center [406, 9] width 12 height 12
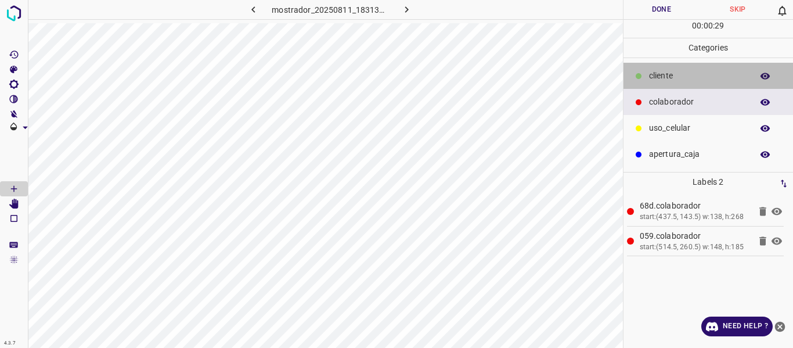
click at [649, 75] on p "​​cliente" at bounding box center [697, 76] width 97 height 12
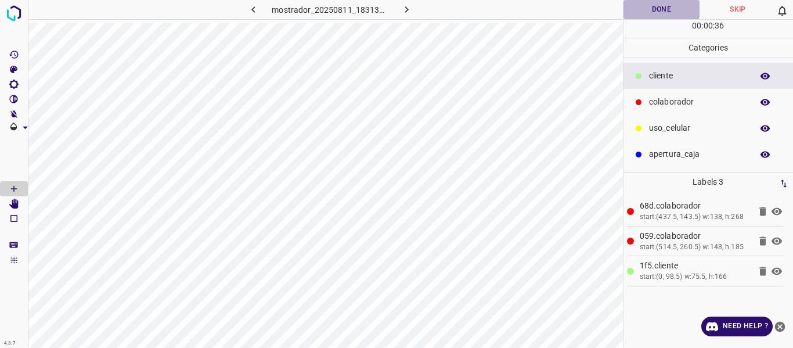
click at [650, 9] on button "Done" at bounding box center [661, 9] width 77 height 19
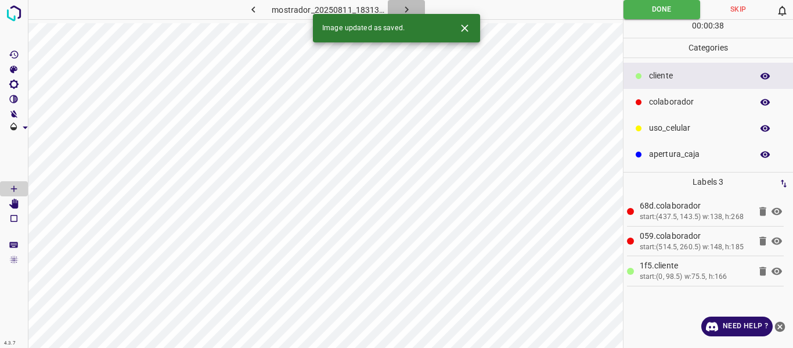
click at [408, 6] on icon "button" at bounding box center [406, 9] width 12 height 12
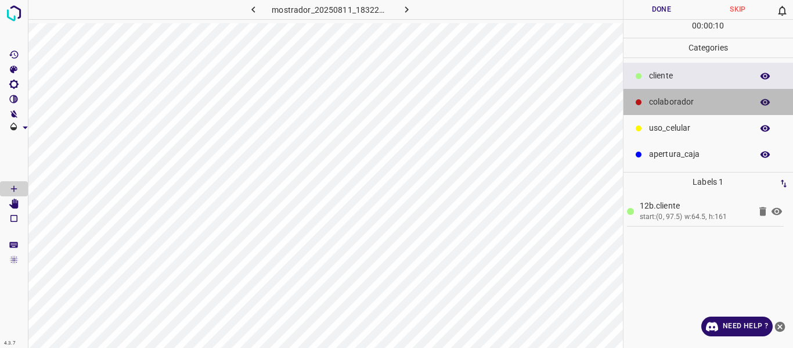
drag, startPoint x: 671, startPoint y: 97, endPoint x: 624, endPoint y: 110, distance: 49.3
click at [667, 100] on p "colaborador" at bounding box center [697, 102] width 97 height 12
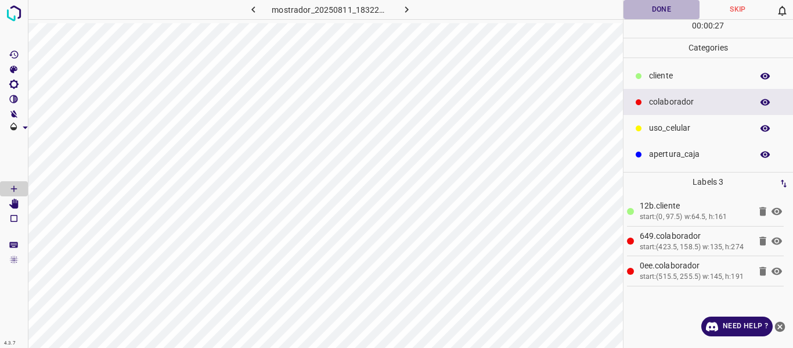
click at [649, 8] on button "Done" at bounding box center [661, 9] width 77 height 19
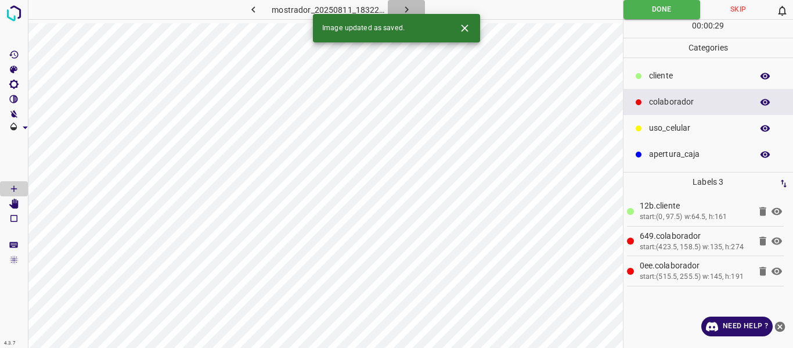
click at [410, 8] on icon "button" at bounding box center [406, 9] width 12 height 12
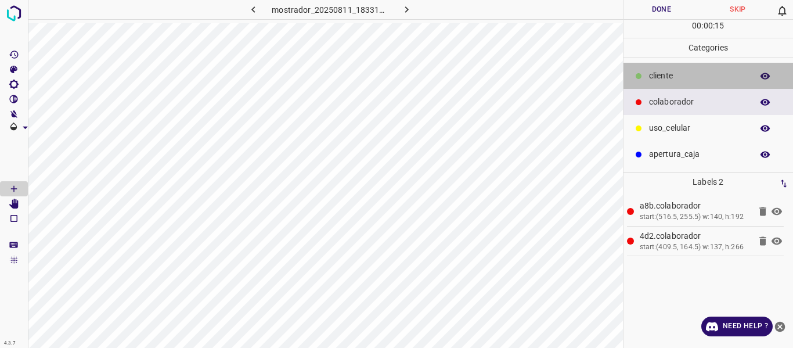
click at [662, 71] on p "​​cliente" at bounding box center [697, 76] width 97 height 12
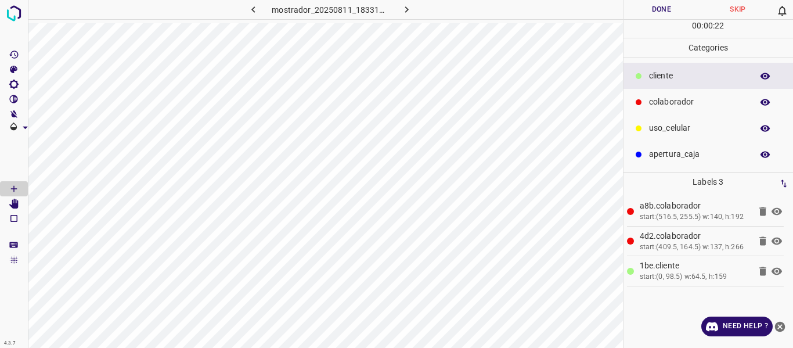
click at [660, 11] on button "Done" at bounding box center [661, 9] width 77 height 19
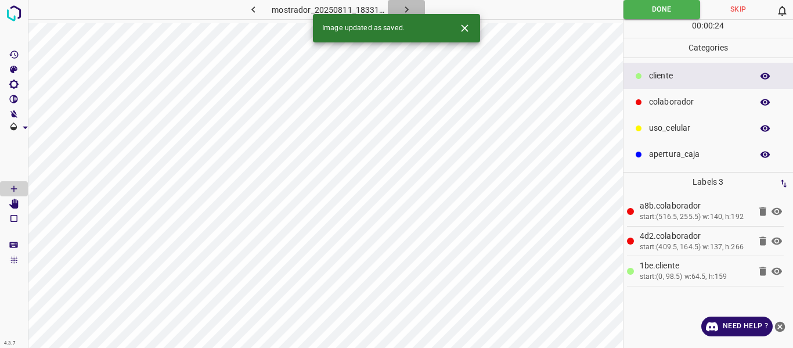
click at [408, 5] on icon "button" at bounding box center [406, 9] width 12 height 12
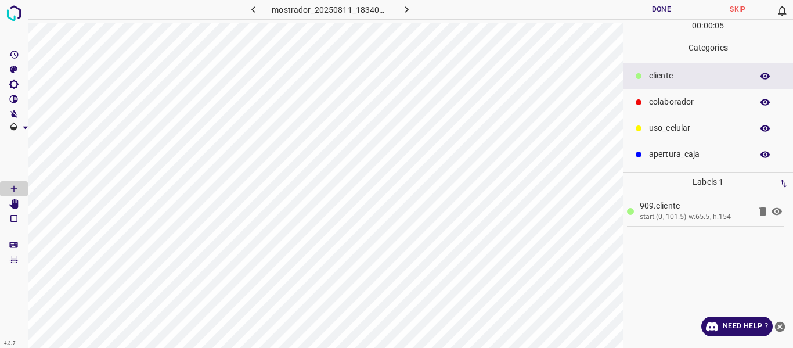
drag, startPoint x: 682, startPoint y: 97, endPoint x: 624, endPoint y: 112, distance: 59.3
click at [675, 100] on p "colaborador" at bounding box center [697, 102] width 97 height 12
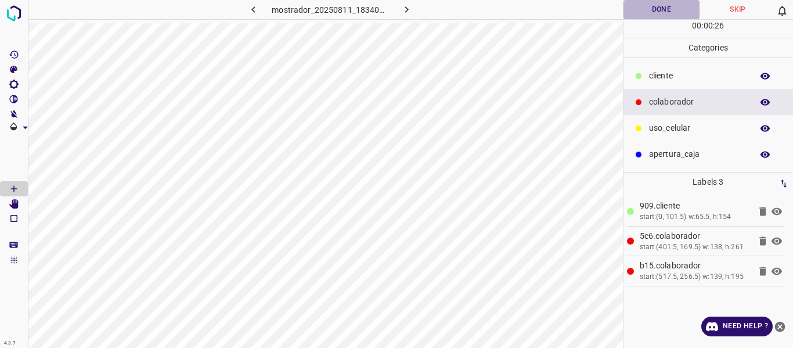
click at [668, 10] on button "Done" at bounding box center [661, 9] width 77 height 19
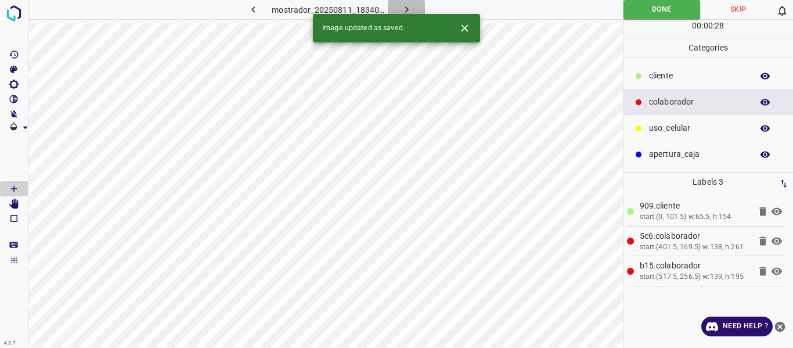
click at [409, 6] on icon "button" at bounding box center [406, 9] width 12 height 12
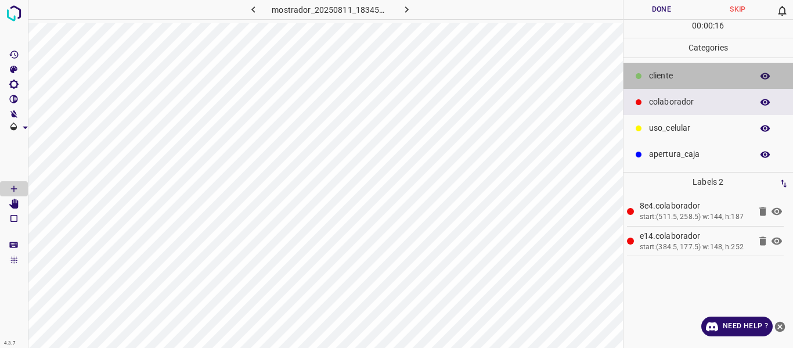
drag, startPoint x: 666, startPoint y: 75, endPoint x: 633, endPoint y: 79, distance: 32.7
click at [666, 77] on p "​​cliente" at bounding box center [697, 76] width 97 height 12
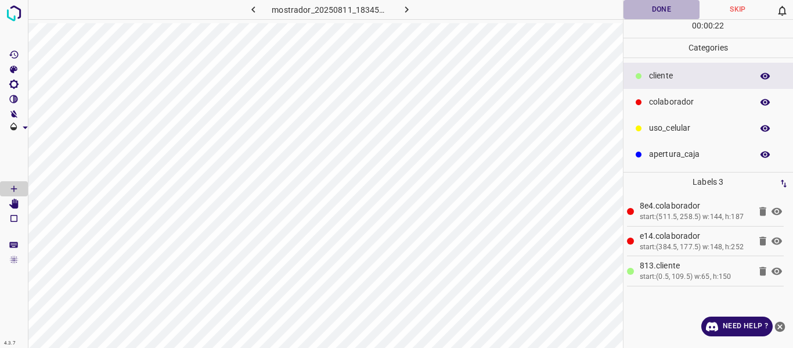
click at [665, 13] on button "Done" at bounding box center [661, 9] width 77 height 19
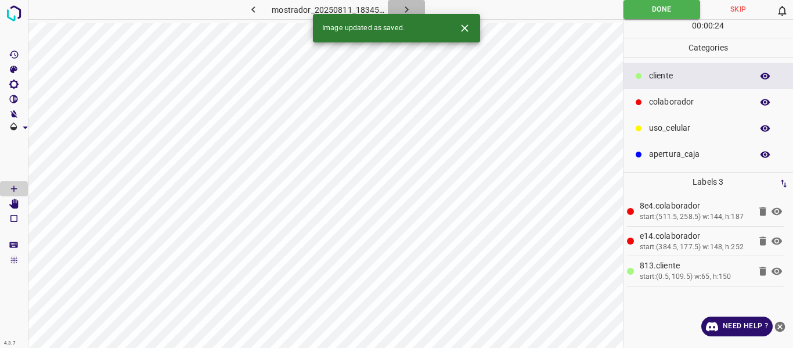
click at [400, 4] on icon "button" at bounding box center [406, 9] width 12 height 12
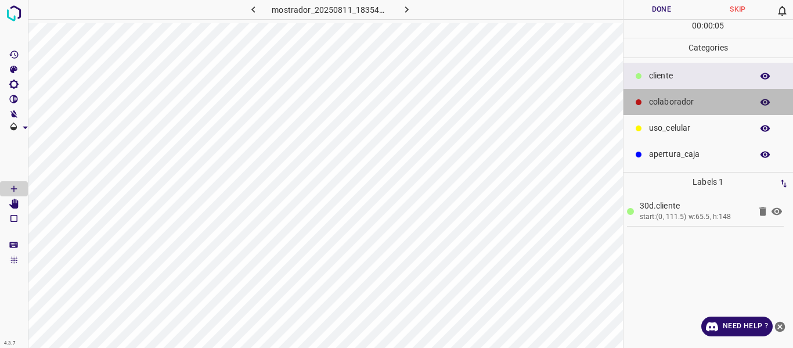
click at [665, 100] on p "colaborador" at bounding box center [697, 102] width 97 height 12
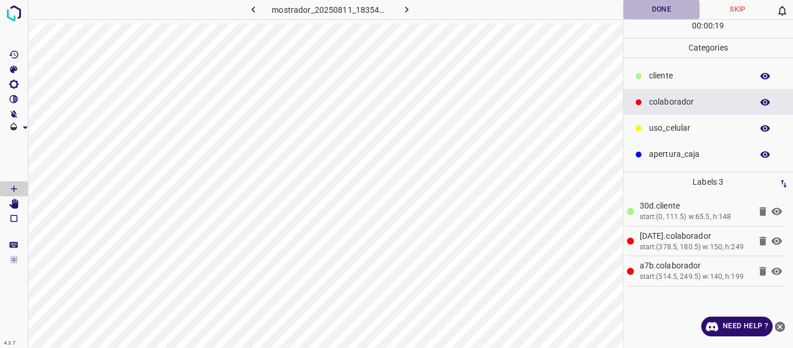
click at [668, 13] on button "Done" at bounding box center [661, 9] width 77 height 19
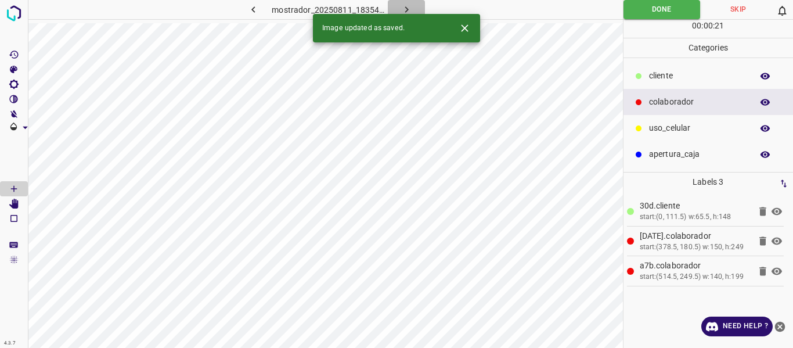
click at [407, 8] on icon "button" at bounding box center [406, 9] width 12 height 12
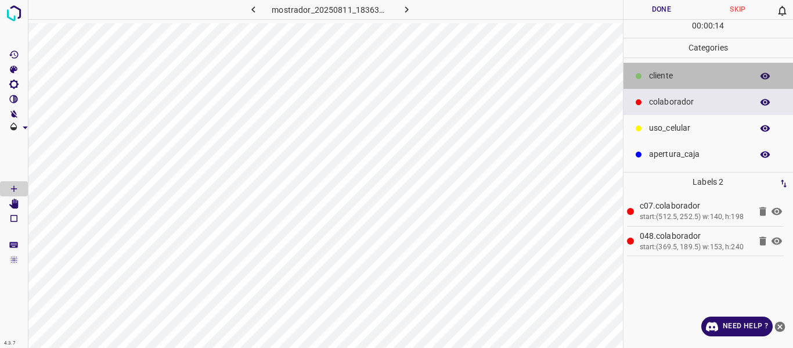
click at [666, 71] on p "​​cliente" at bounding box center [697, 76] width 97 height 12
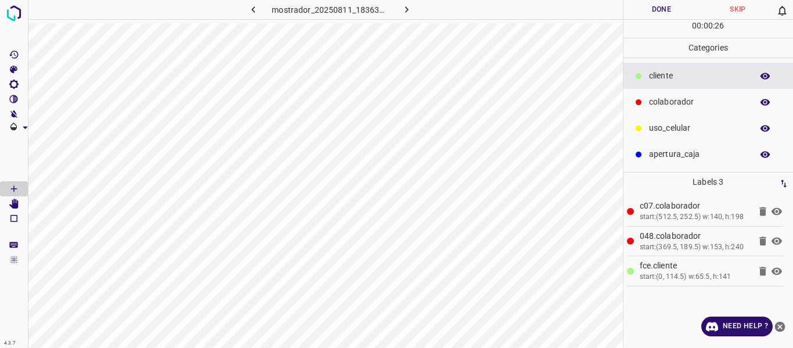
click at [659, 9] on button "Done" at bounding box center [661, 9] width 77 height 19
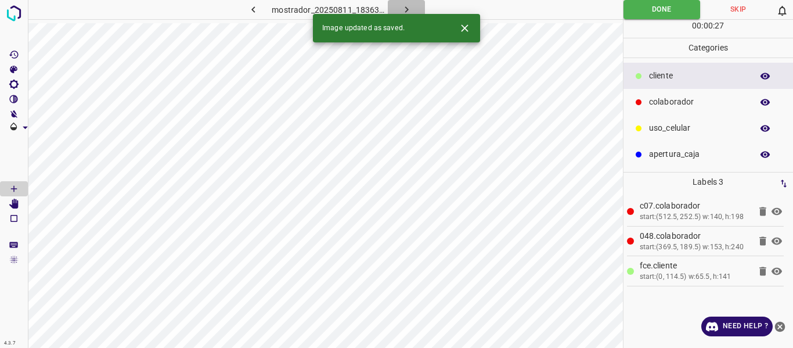
click at [400, 7] on icon "button" at bounding box center [406, 9] width 12 height 12
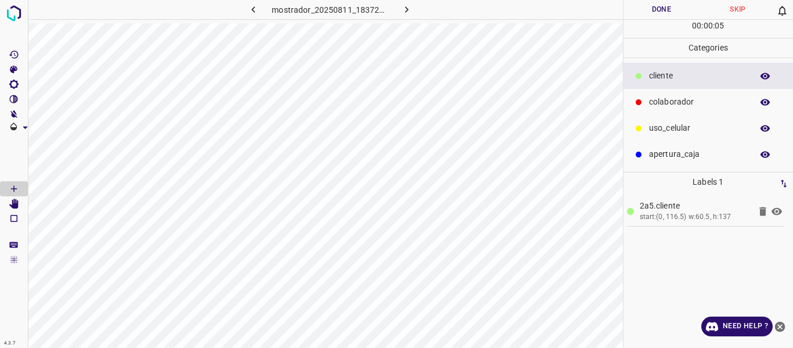
drag, startPoint x: 654, startPoint y: 95, endPoint x: 643, endPoint y: 102, distance: 13.0
click at [653, 97] on div "colaborador" at bounding box center [708, 102] width 170 height 26
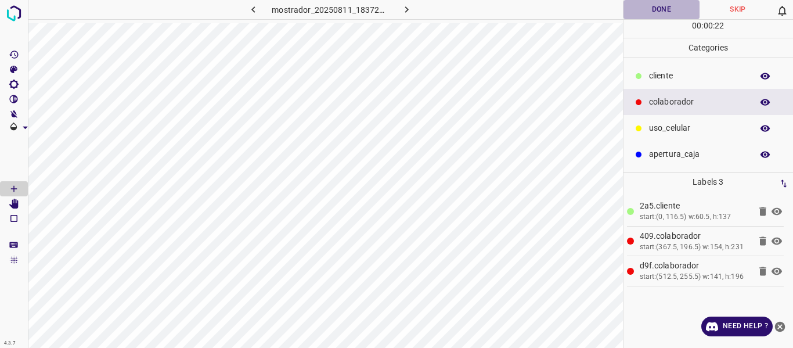
click at [653, 13] on button "Done" at bounding box center [661, 9] width 77 height 19
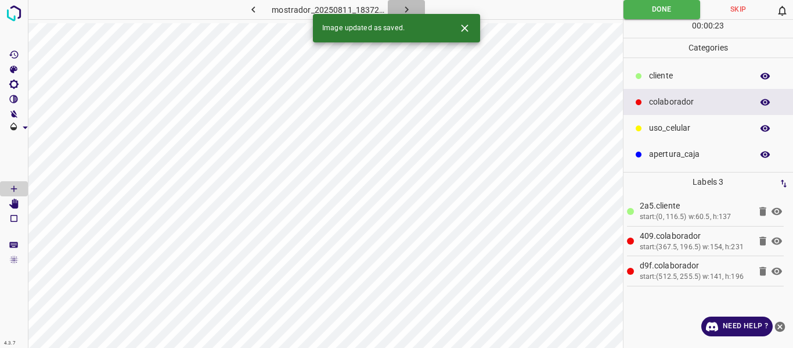
click at [399, 6] on button "button" at bounding box center [406, 9] width 37 height 19
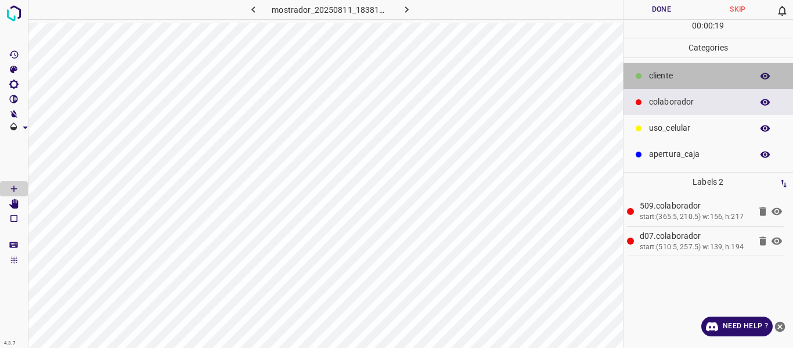
drag, startPoint x: 663, startPoint y: 68, endPoint x: 635, endPoint y: 73, distance: 28.2
click at [663, 68] on div "​​cliente" at bounding box center [708, 76] width 170 height 26
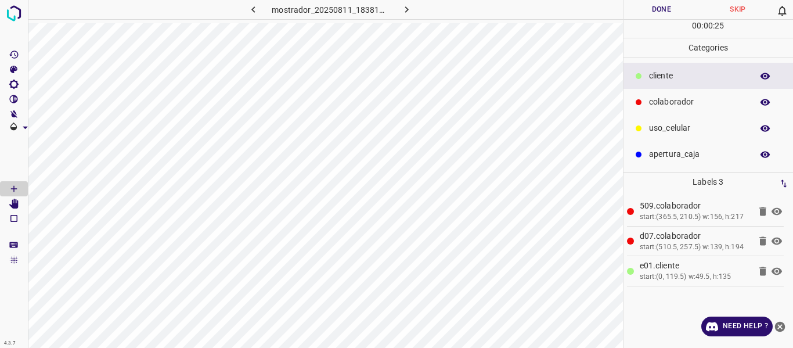
click at [662, 12] on button "Done" at bounding box center [661, 9] width 77 height 19
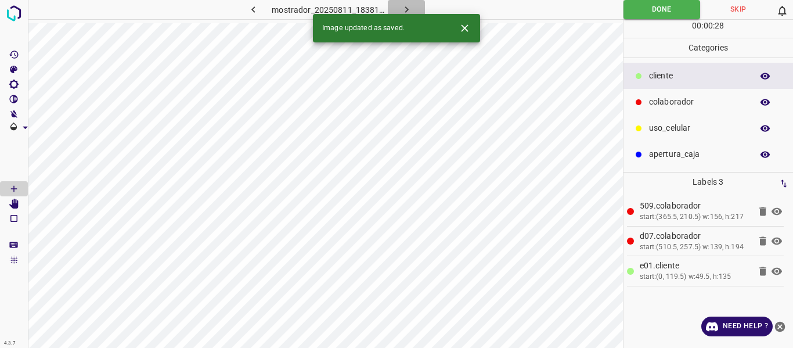
click at [405, 6] on icon "button" at bounding box center [406, 9] width 12 height 12
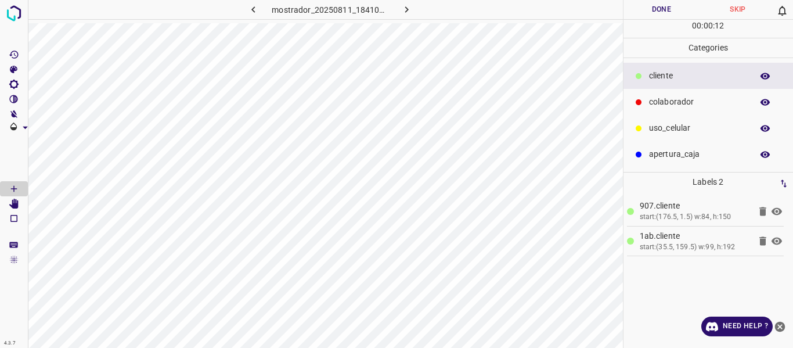
drag, startPoint x: 662, startPoint y: 103, endPoint x: 650, endPoint y: 103, distance: 11.6
click at [660, 103] on p "colaborador" at bounding box center [697, 102] width 97 height 12
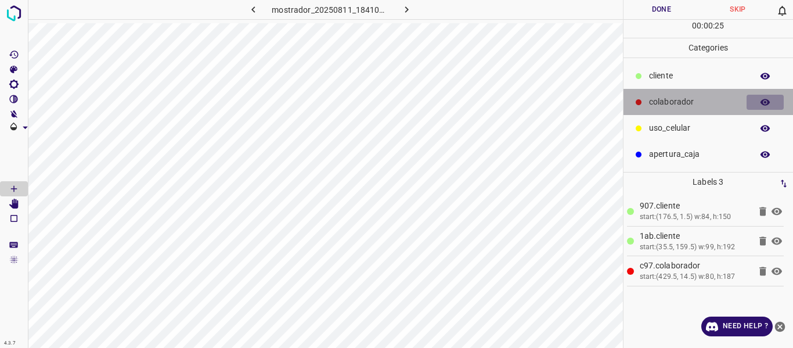
click at [761, 100] on icon "button" at bounding box center [765, 102] width 10 height 10
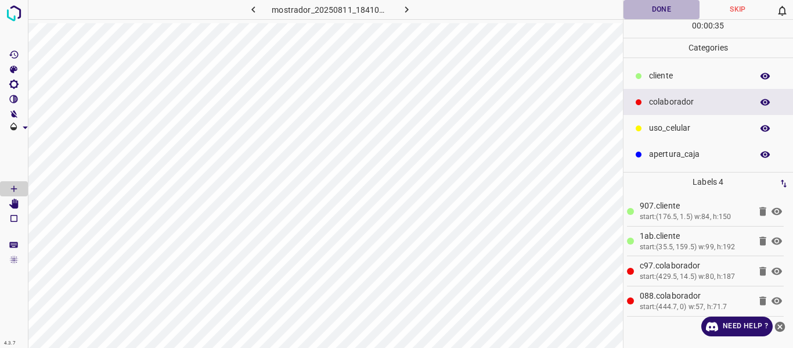
drag, startPoint x: 646, startPoint y: 11, endPoint x: 649, endPoint y: 17, distance: 6.5
click at [647, 12] on button "Done" at bounding box center [661, 9] width 77 height 19
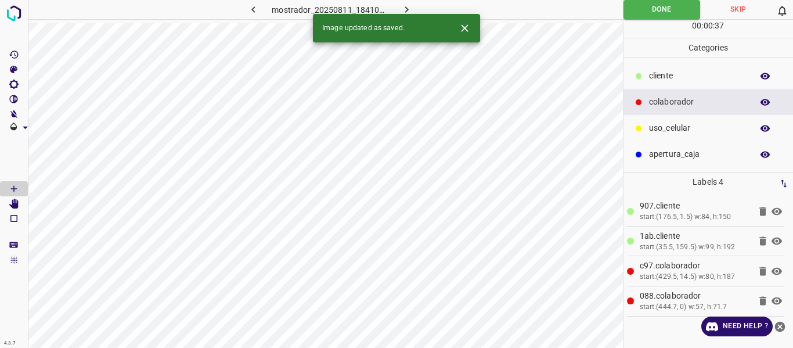
click at [409, 9] on icon "button" at bounding box center [406, 9] width 12 height 12
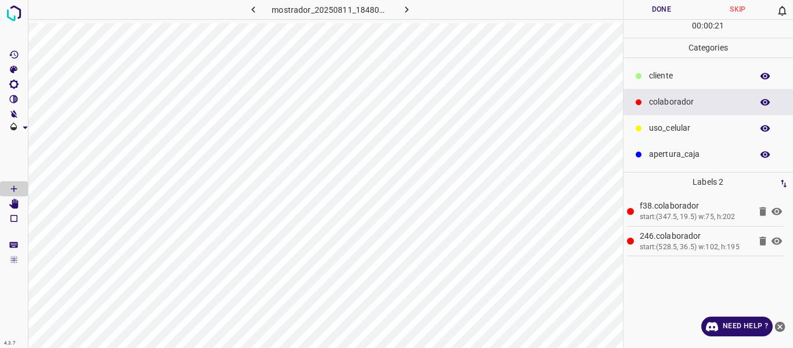
click at [652, 8] on button "Done" at bounding box center [661, 9] width 77 height 19
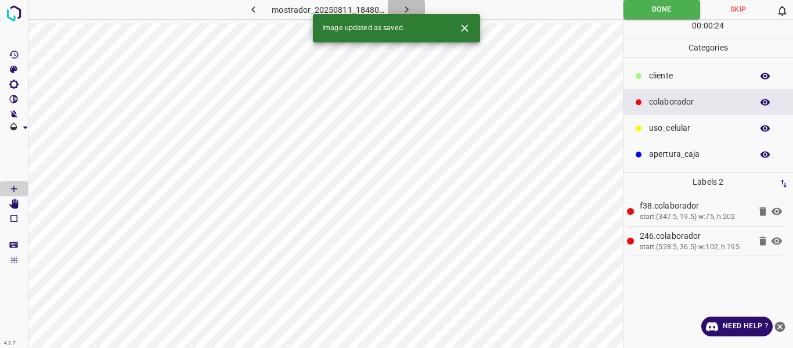
click at [406, 3] on button "button" at bounding box center [406, 9] width 37 height 19
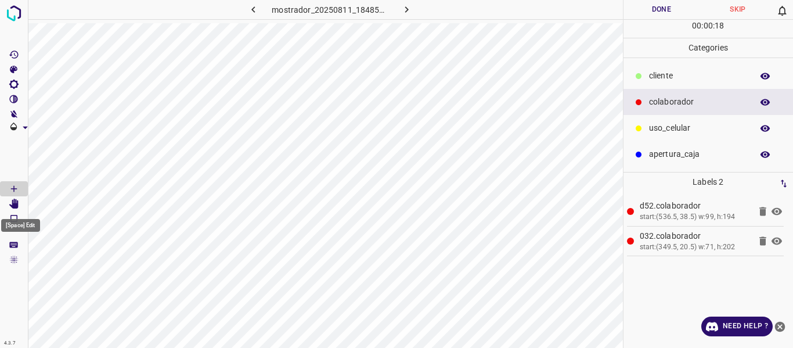
click at [15, 204] on icon "[Space] Edit" at bounding box center [13, 203] width 9 height 10
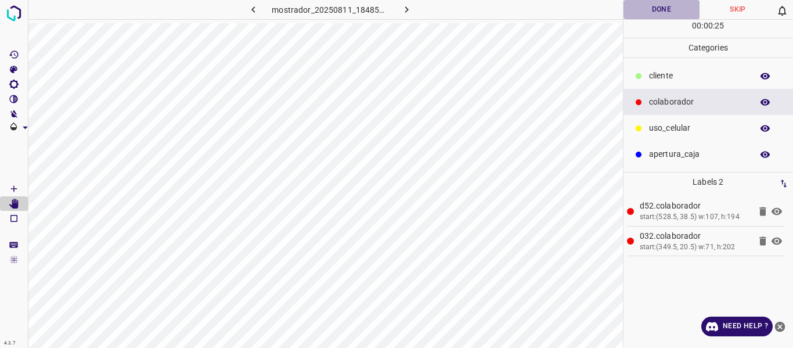
click at [662, 15] on button "Done" at bounding box center [661, 9] width 77 height 19
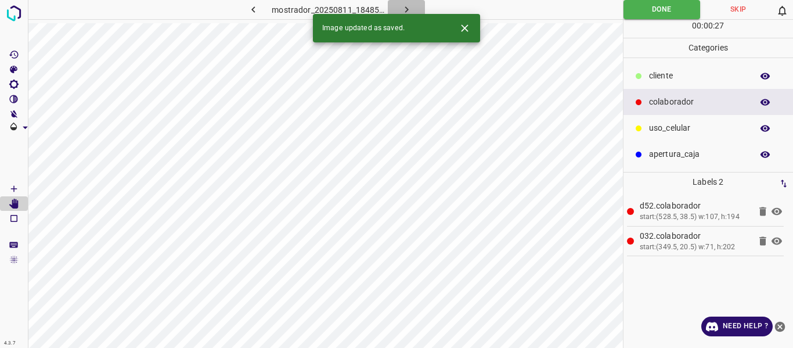
click at [402, 4] on icon "button" at bounding box center [406, 9] width 12 height 12
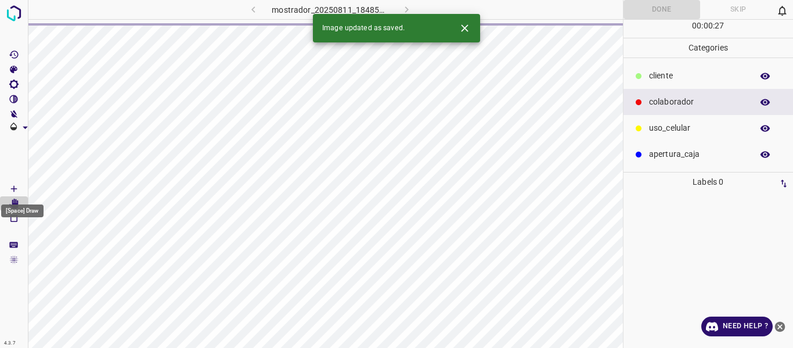
click at [16, 189] on icon "[Space] Draw" at bounding box center [14, 189] width 6 height 6
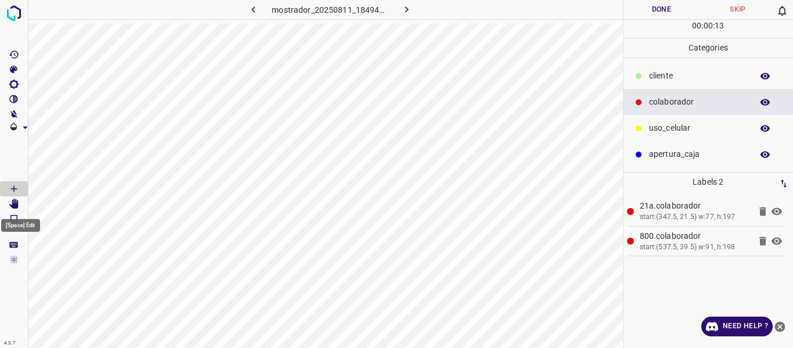
drag, startPoint x: 17, startPoint y: 204, endPoint x: 23, endPoint y: 202, distance: 6.2
click at [23, 202] on Edit"] "[Space] Edit" at bounding box center [14, 203] width 28 height 15
drag, startPoint x: 14, startPoint y: 187, endPoint x: 24, endPoint y: 190, distance: 10.8
click at [16, 188] on icon "[Space] Draw" at bounding box center [14, 188] width 10 height 10
drag, startPoint x: 656, startPoint y: 8, endPoint x: 661, endPoint y: 15, distance: 7.9
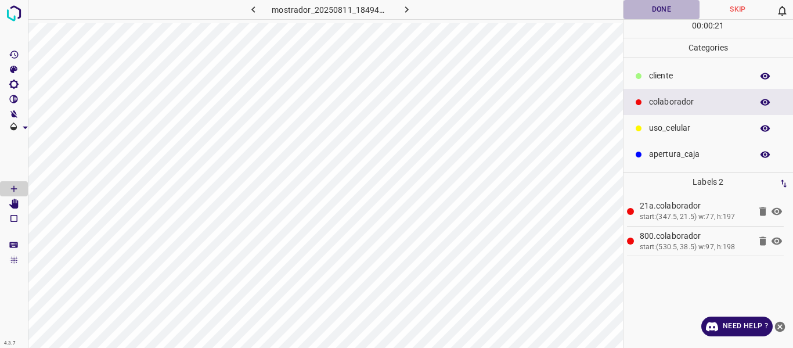
click at [660, 13] on button "Done" at bounding box center [661, 9] width 77 height 19
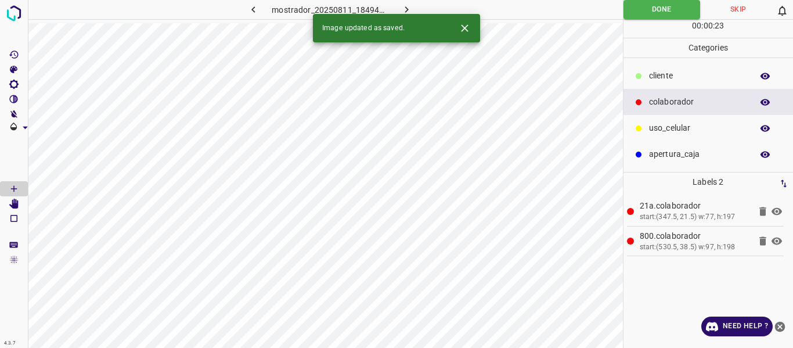
click at [406, 6] on icon "button" at bounding box center [406, 9] width 12 height 12
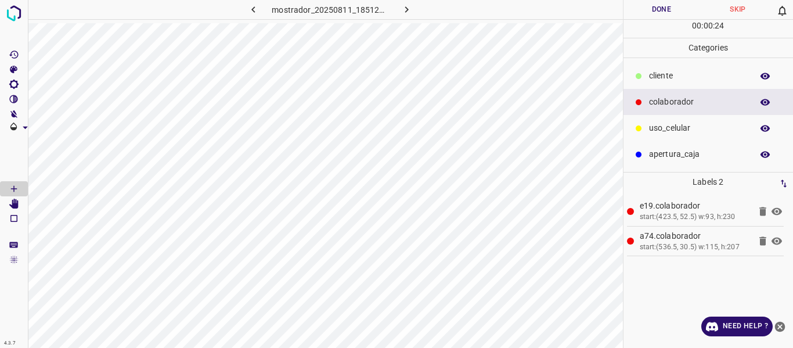
drag, startPoint x: 660, startPoint y: 77, endPoint x: 653, endPoint y: 81, distance: 7.3
click at [659, 78] on p "​​cliente" at bounding box center [697, 76] width 97 height 12
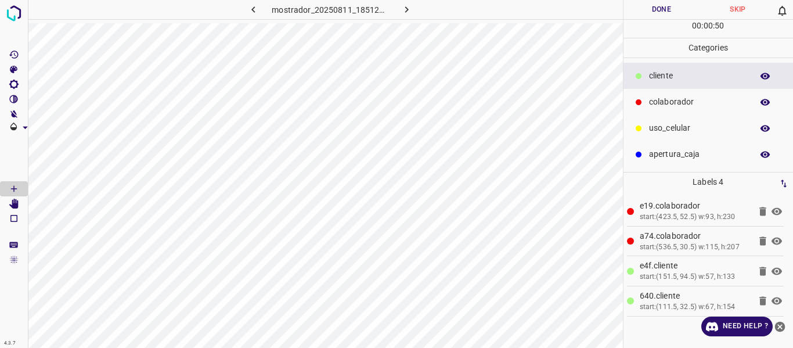
click at [660, 10] on button "Done" at bounding box center [661, 9] width 77 height 19
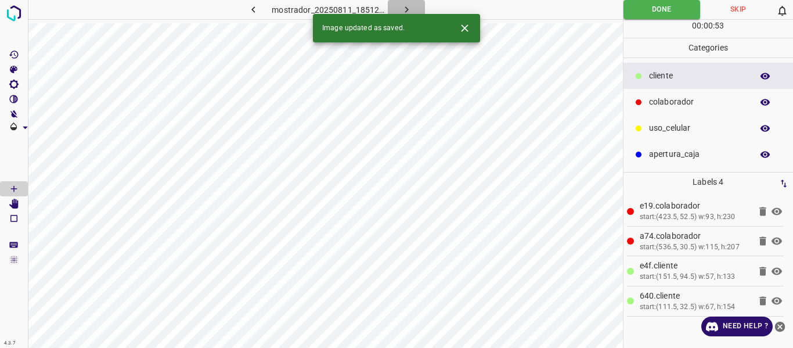
drag, startPoint x: 407, startPoint y: 1, endPoint x: 393, endPoint y: 29, distance: 30.9
click at [405, 6] on button "button" at bounding box center [406, 9] width 37 height 19
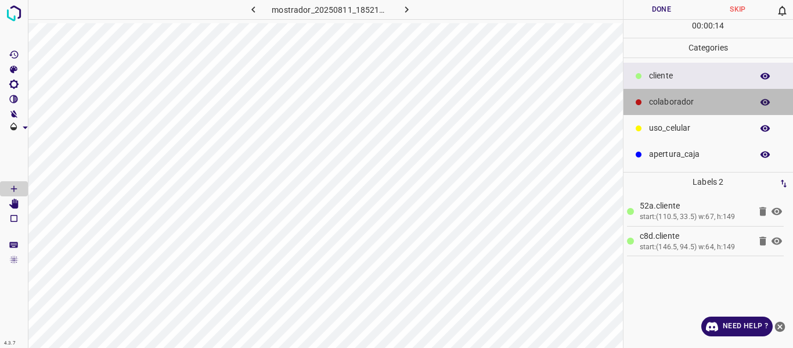
click at [668, 101] on p "colaborador" at bounding box center [697, 102] width 97 height 12
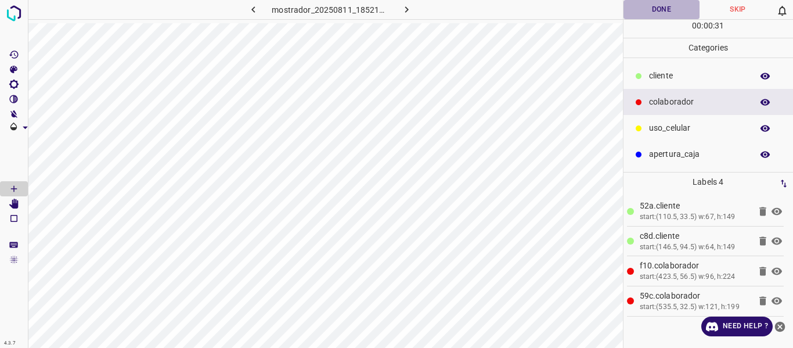
click at [644, 15] on button "Done" at bounding box center [661, 9] width 77 height 19
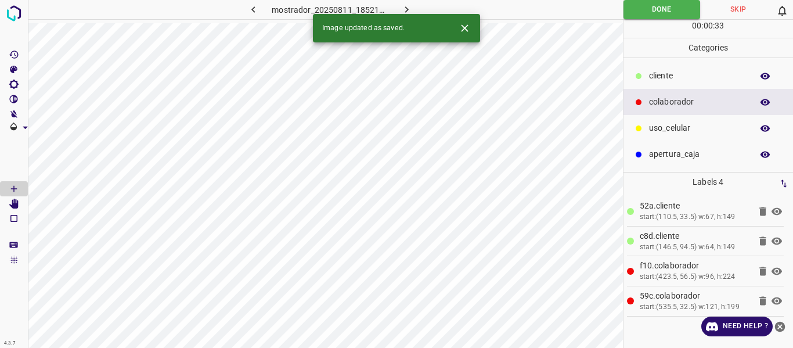
click at [406, 9] on icon "button" at bounding box center [405, 9] width 3 height 6
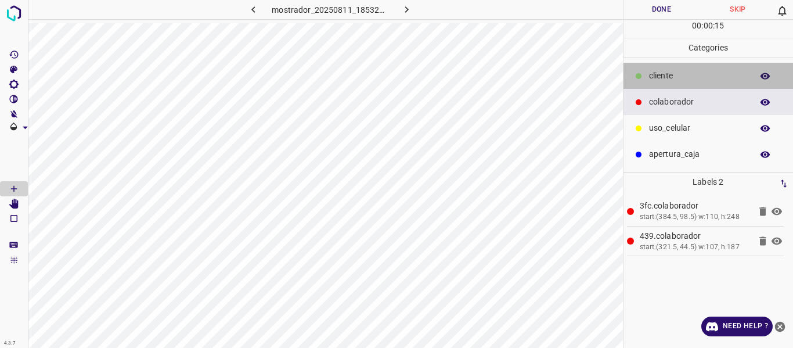
click at [654, 73] on p "​​cliente" at bounding box center [697, 76] width 97 height 12
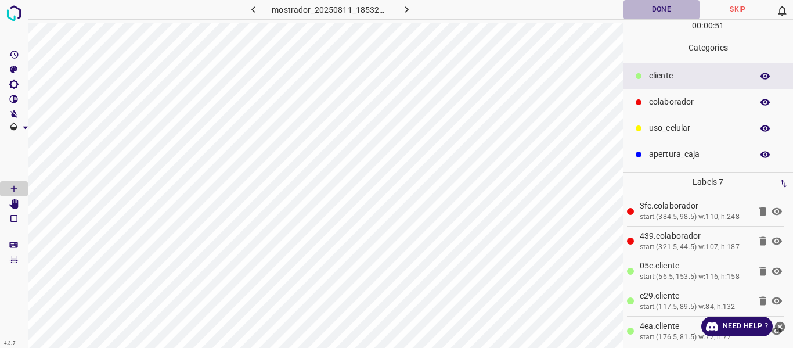
click at [649, 10] on button "Done" at bounding box center [661, 9] width 77 height 19
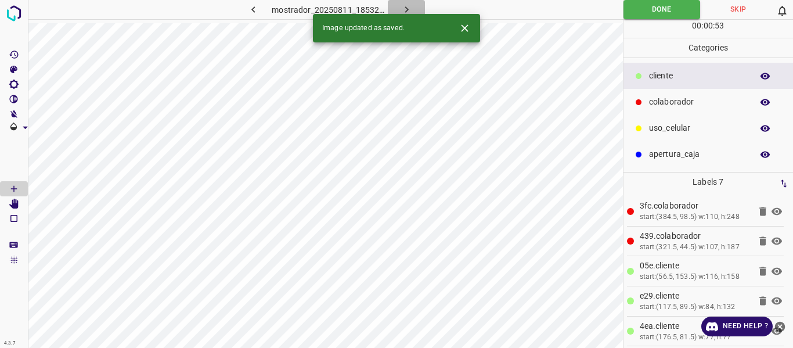
click at [399, 4] on button "button" at bounding box center [406, 9] width 37 height 19
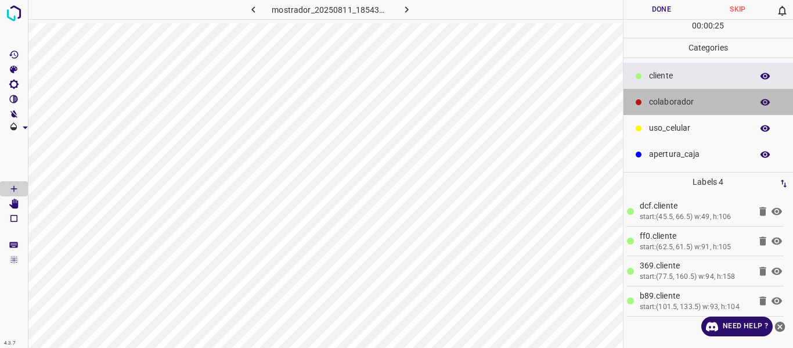
drag, startPoint x: 672, startPoint y: 101, endPoint x: 668, endPoint y: 114, distance: 14.0
click at [673, 103] on p "colaborador" at bounding box center [697, 102] width 97 height 12
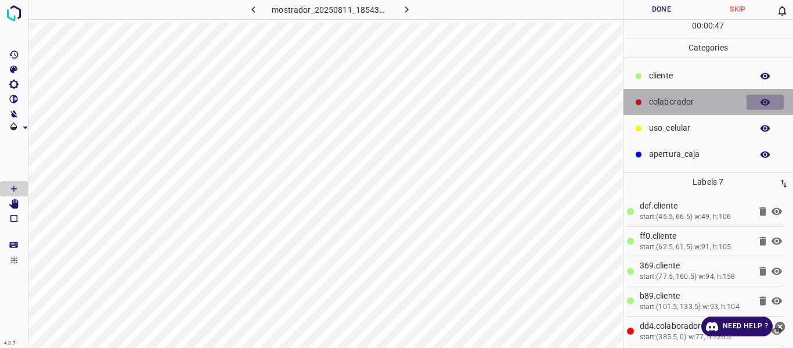
click at [760, 100] on icon "button" at bounding box center [765, 102] width 10 height 10
drag, startPoint x: 760, startPoint y: 100, endPoint x: 718, endPoint y: 103, distance: 42.4
click at [758, 100] on button "button" at bounding box center [764, 102] width 37 height 15
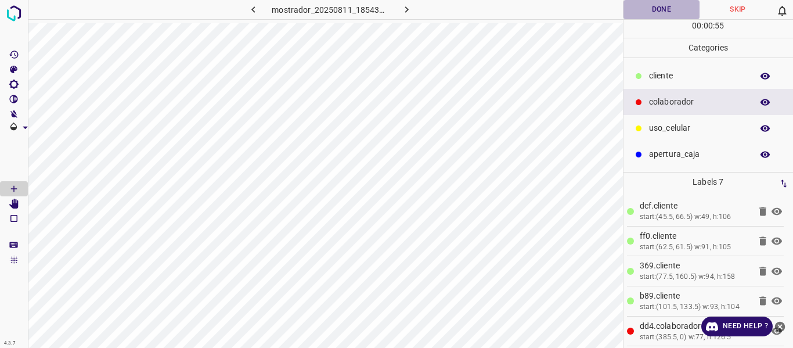
click at [648, 12] on button "Done" at bounding box center [661, 9] width 77 height 19
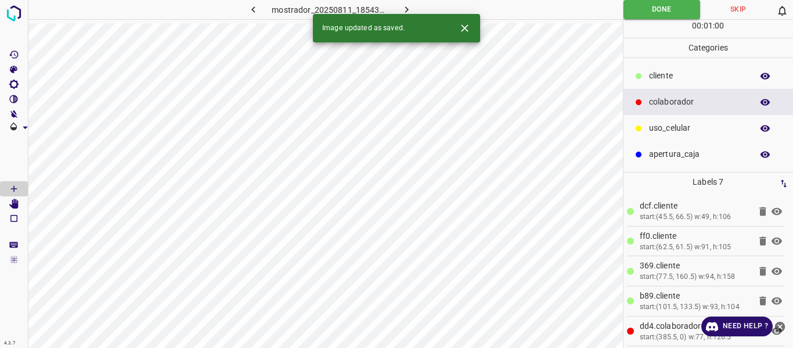
click at [413, 6] on button "button" at bounding box center [406, 9] width 37 height 19
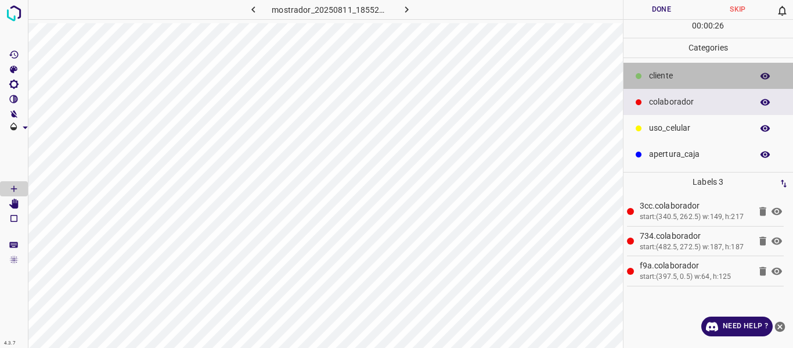
drag, startPoint x: 673, startPoint y: 77, endPoint x: 638, endPoint y: 73, distance: 35.7
click at [666, 77] on p "​​cliente" at bounding box center [697, 76] width 97 height 12
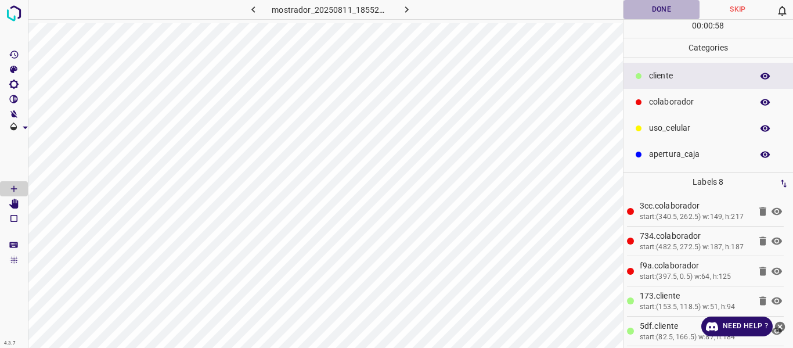
click at [645, 11] on button "Done" at bounding box center [661, 9] width 77 height 19
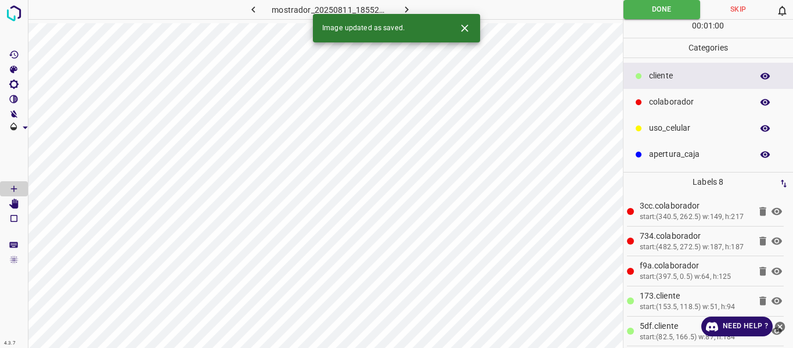
click at [402, 8] on icon "button" at bounding box center [406, 9] width 12 height 12
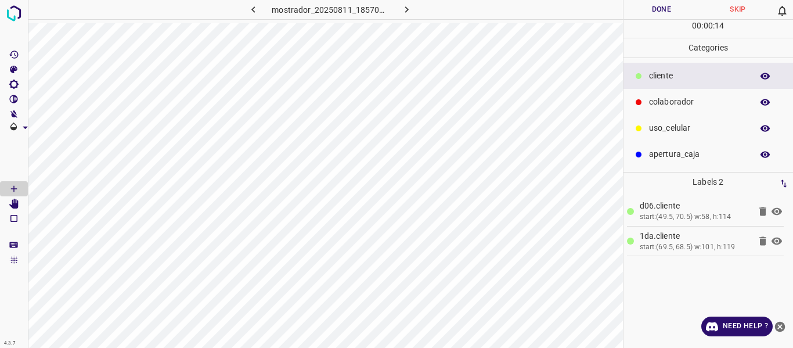
click at [659, 106] on p "colaborador" at bounding box center [697, 102] width 97 height 12
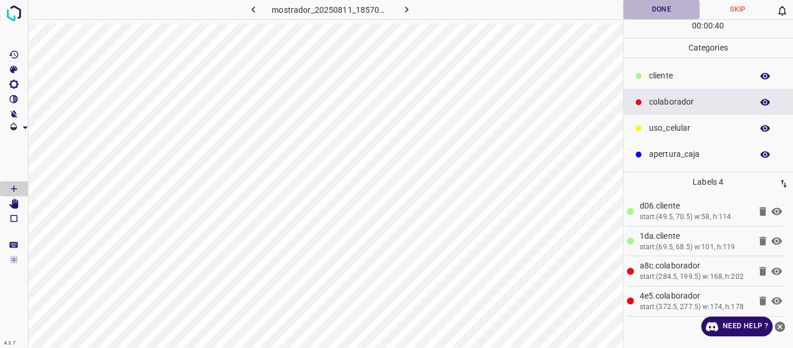
click at [647, 8] on button "Done" at bounding box center [661, 9] width 77 height 19
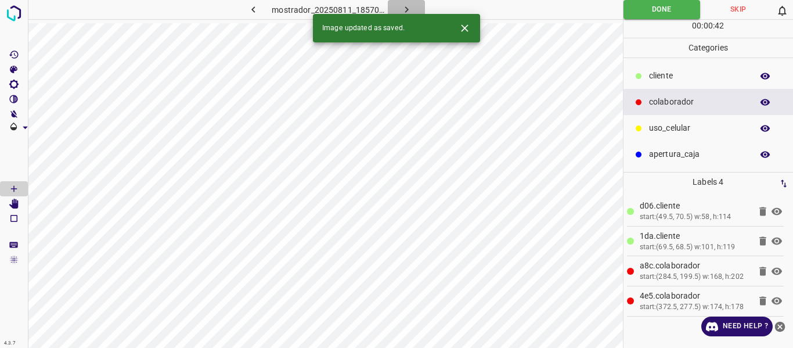
click at [404, 8] on icon "button" at bounding box center [406, 9] width 12 height 12
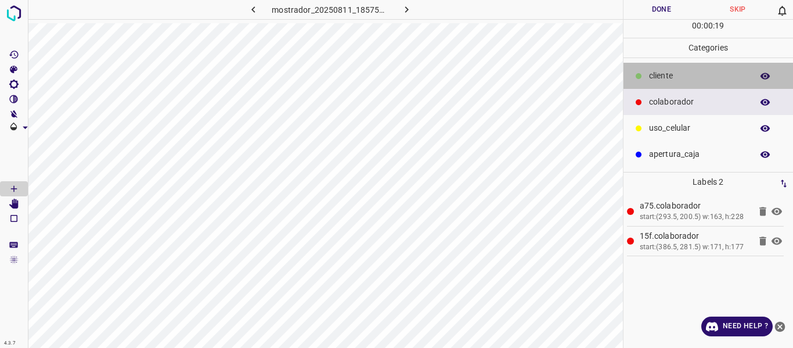
click at [662, 77] on p "​​cliente" at bounding box center [697, 76] width 97 height 12
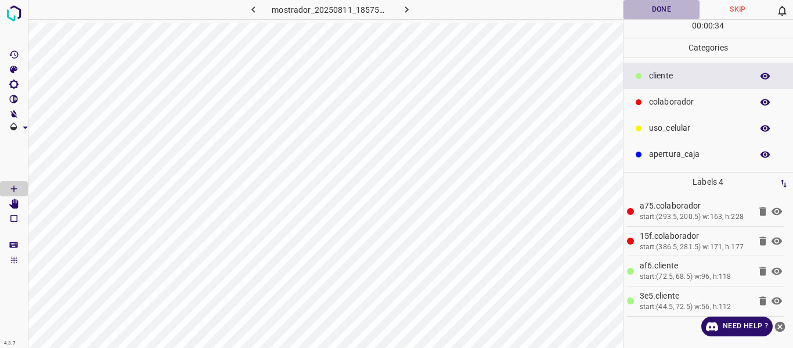
click at [640, 12] on button "Done" at bounding box center [661, 9] width 77 height 19
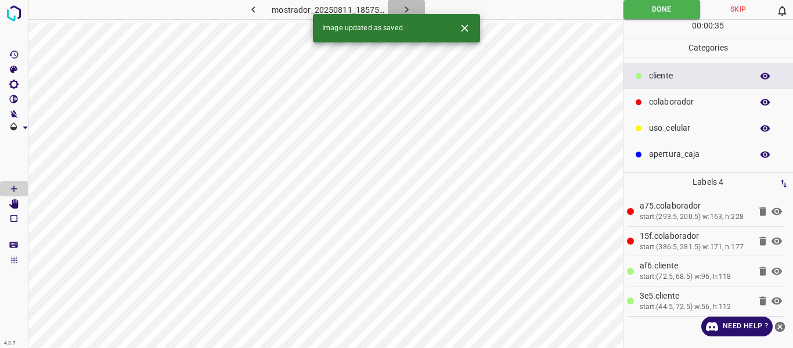
click at [405, 5] on icon "button" at bounding box center [406, 9] width 12 height 12
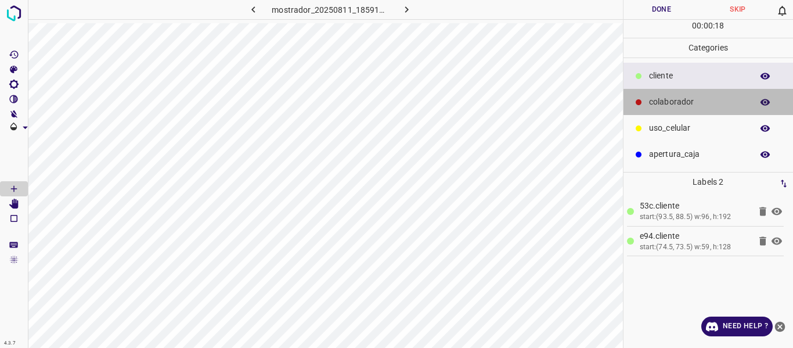
click at [658, 100] on p "colaborador" at bounding box center [697, 102] width 97 height 12
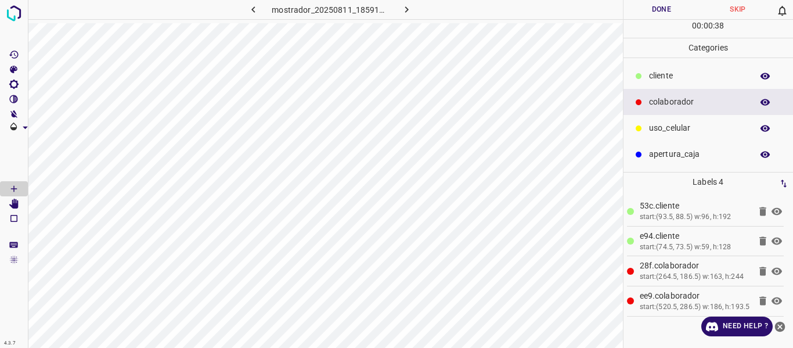
click at [653, 10] on button "Done" at bounding box center [661, 9] width 77 height 19
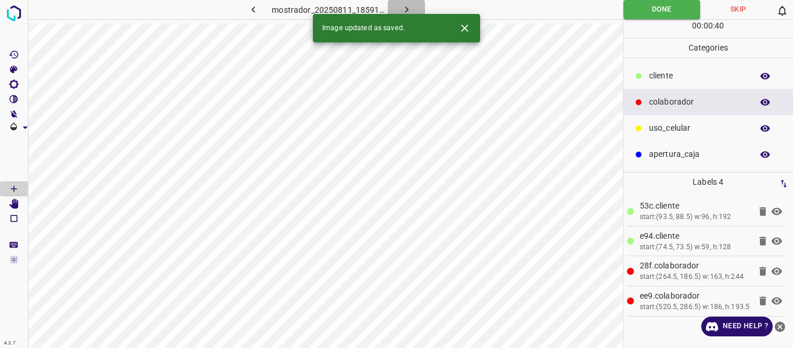
click at [404, 6] on icon "button" at bounding box center [406, 9] width 12 height 12
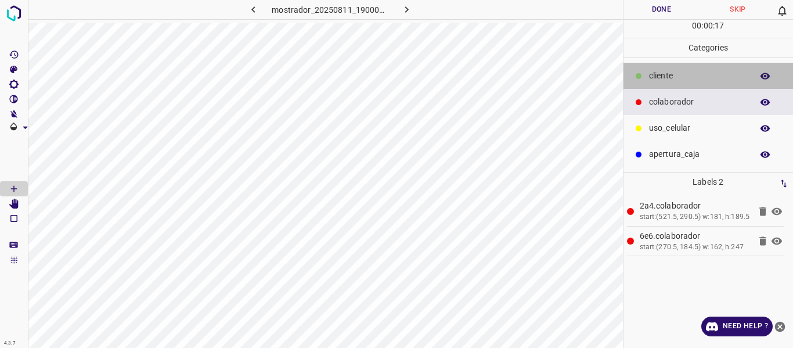
click at [651, 74] on p "​​cliente" at bounding box center [697, 76] width 97 height 12
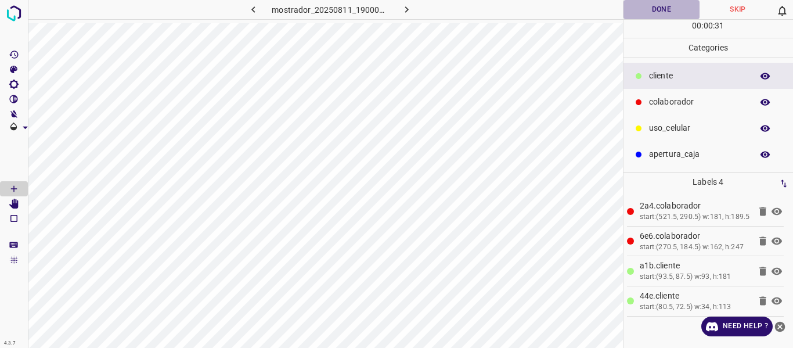
drag, startPoint x: 653, startPoint y: 13, endPoint x: 652, endPoint y: 21, distance: 7.6
click at [653, 16] on button "Done" at bounding box center [661, 9] width 77 height 19
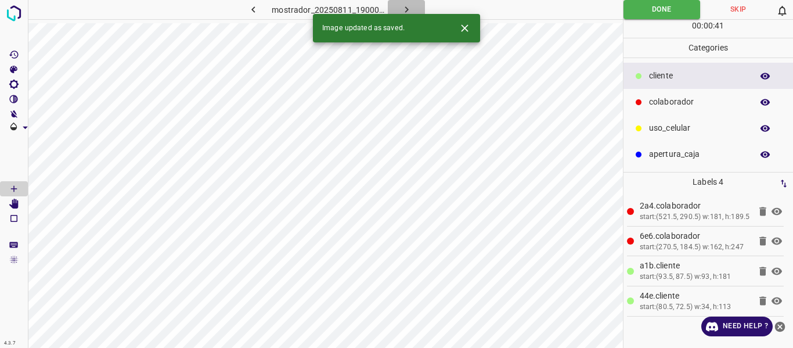
click at [404, 5] on icon "button" at bounding box center [406, 9] width 12 height 12
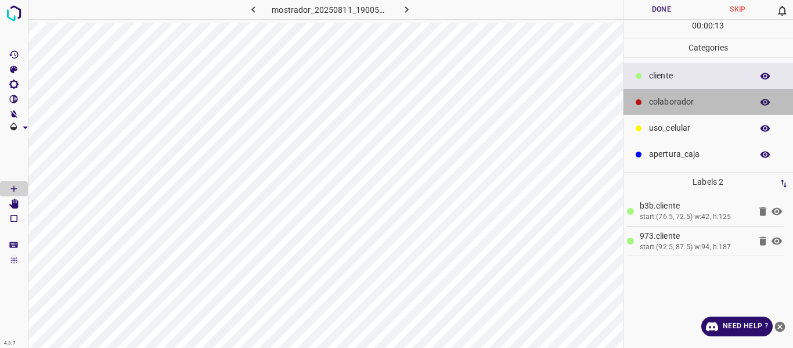
click at [667, 103] on p "colaborador" at bounding box center [697, 102] width 97 height 12
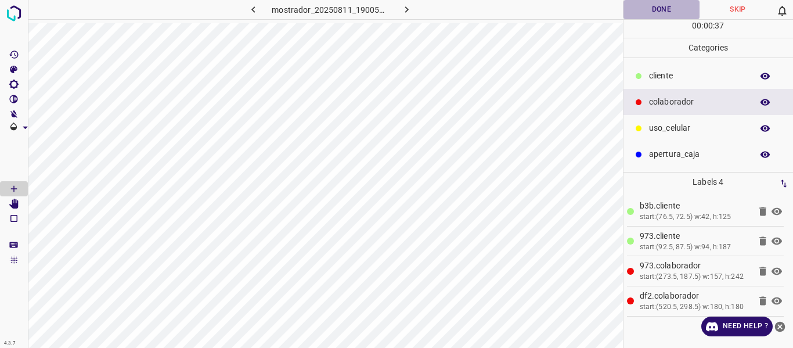
click at [659, 11] on button "Done" at bounding box center [661, 9] width 77 height 19
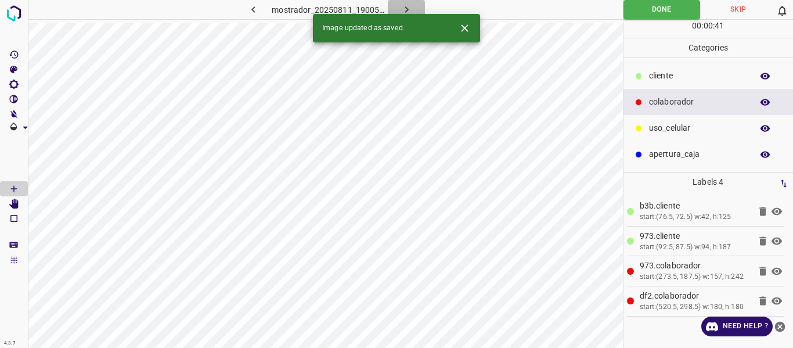
click at [406, 6] on icon "button" at bounding box center [406, 9] width 12 height 12
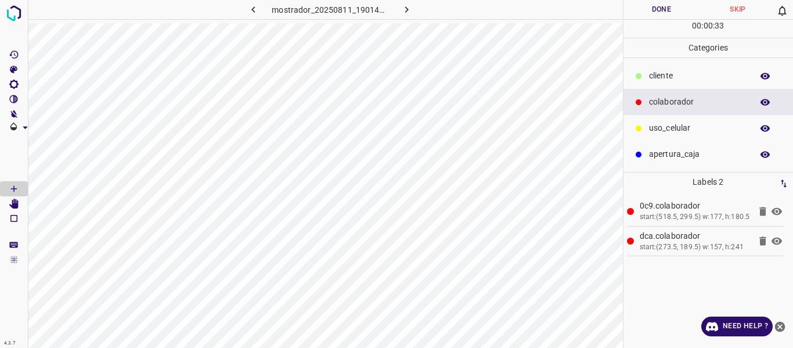
click at [649, 77] on p "​​cliente" at bounding box center [697, 76] width 97 height 12
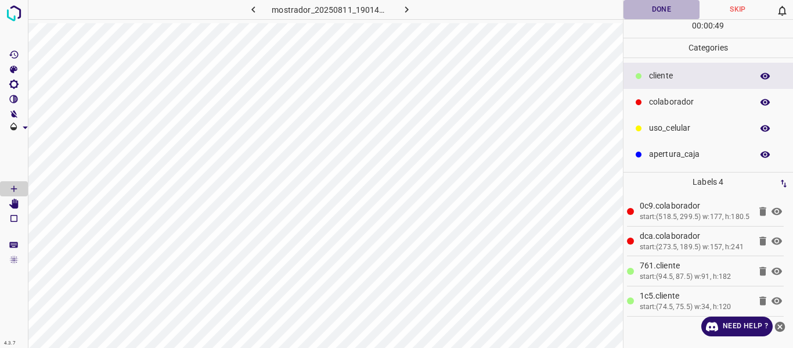
click at [639, 13] on button "Done" at bounding box center [661, 9] width 77 height 19
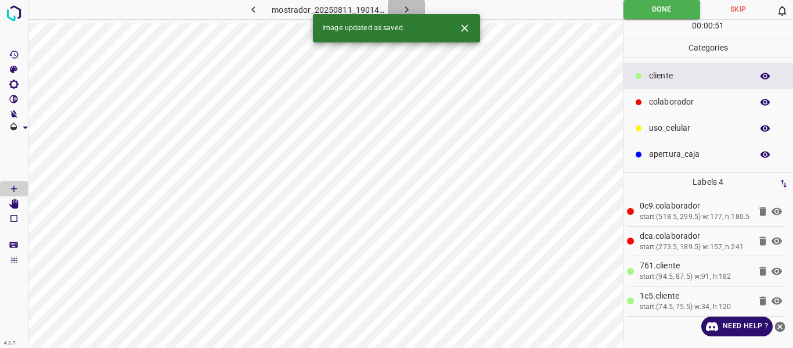
click at [402, 8] on icon "button" at bounding box center [406, 9] width 12 height 12
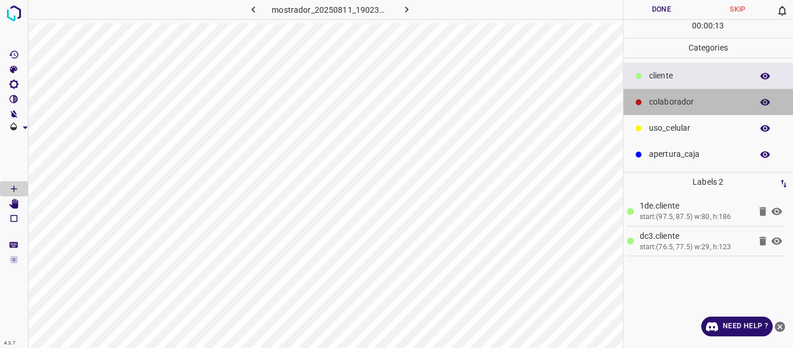
click at [655, 101] on p "colaborador" at bounding box center [697, 102] width 97 height 12
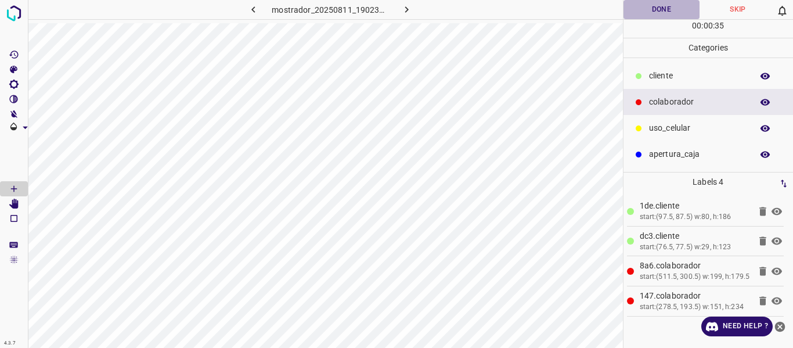
click at [657, 8] on button "Done" at bounding box center [661, 9] width 77 height 19
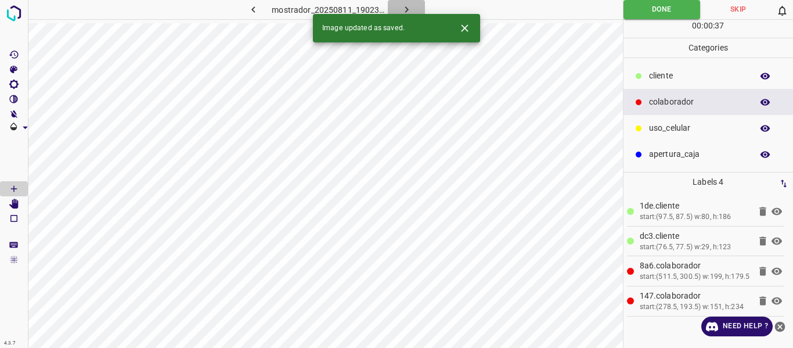
click at [408, 3] on button "button" at bounding box center [406, 9] width 37 height 19
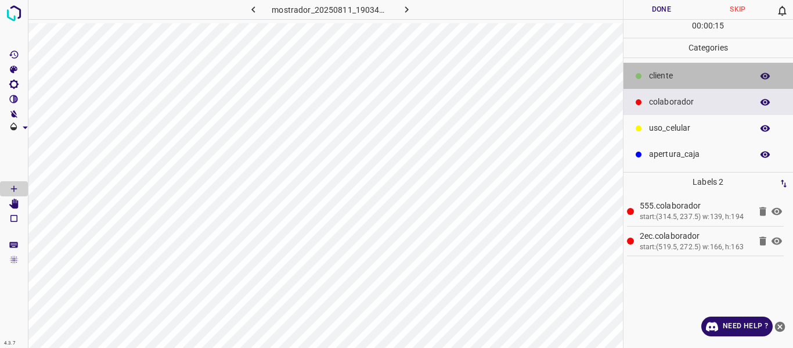
drag, startPoint x: 677, startPoint y: 74, endPoint x: 630, endPoint y: 75, distance: 47.6
click at [666, 77] on p "​​cliente" at bounding box center [697, 76] width 97 height 12
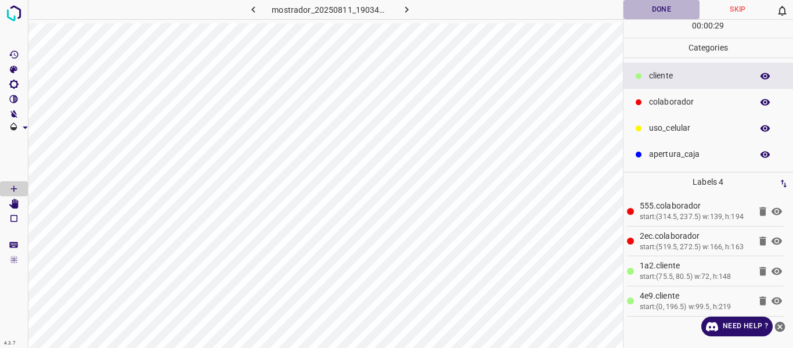
click at [656, 12] on button "Done" at bounding box center [661, 9] width 77 height 19
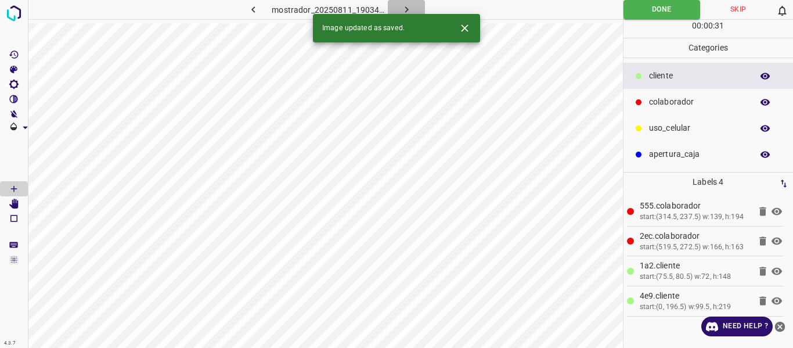
drag, startPoint x: 399, startPoint y: 7, endPoint x: 396, endPoint y: 13, distance: 6.8
click at [400, 8] on icon "button" at bounding box center [406, 9] width 12 height 12
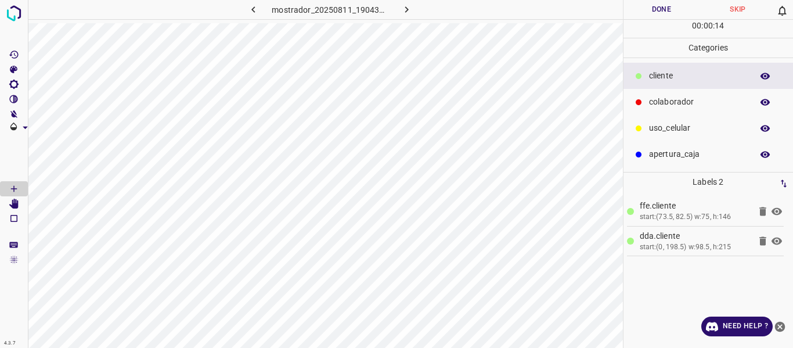
click at [673, 101] on p "colaborador" at bounding box center [697, 102] width 97 height 12
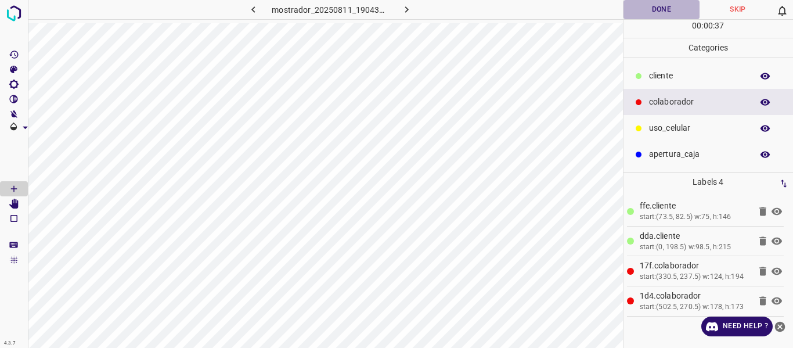
click at [653, 15] on button "Done" at bounding box center [661, 9] width 77 height 19
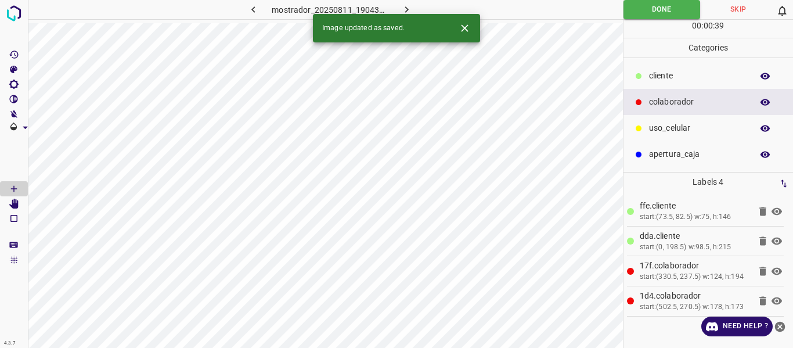
drag, startPoint x: 402, startPoint y: 5, endPoint x: 399, endPoint y: 12, distance: 7.3
click at [402, 5] on icon "button" at bounding box center [406, 9] width 12 height 12
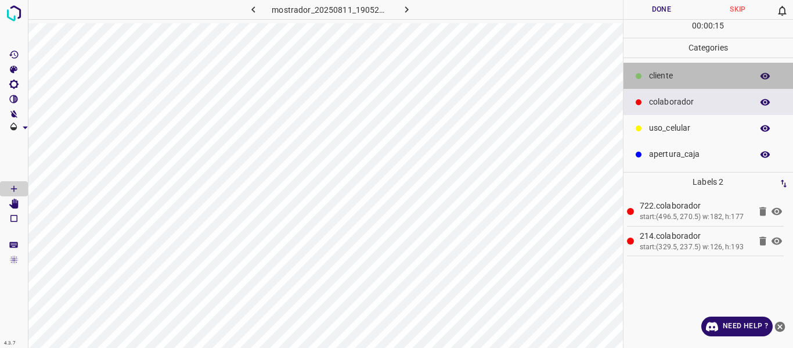
drag, startPoint x: 677, startPoint y: 74, endPoint x: 638, endPoint y: 73, distance: 38.9
click at [677, 74] on p "​​cliente" at bounding box center [697, 76] width 97 height 12
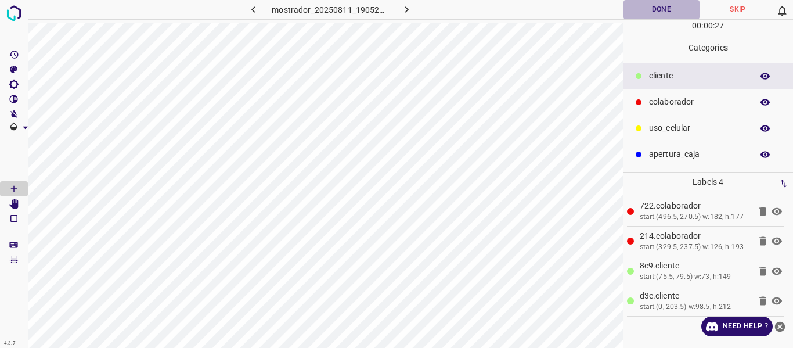
click at [654, 5] on button "Done" at bounding box center [661, 9] width 77 height 19
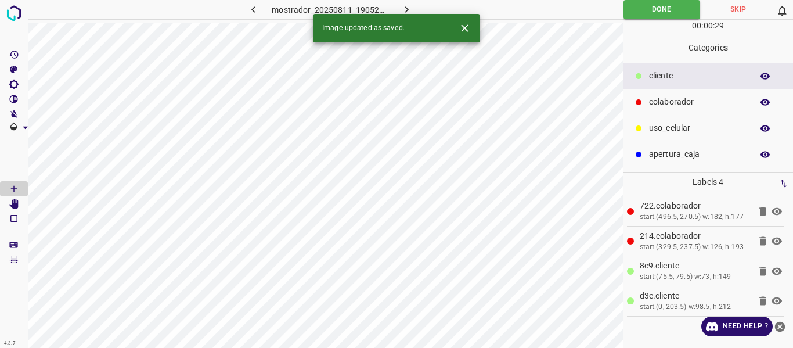
click at [408, 10] on icon "button" at bounding box center [406, 9] width 12 height 12
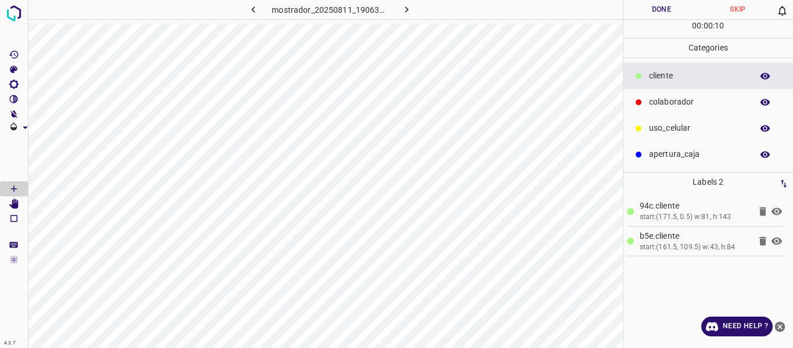
drag, startPoint x: 666, startPoint y: 98, endPoint x: 639, endPoint y: 104, distance: 27.4
click at [662, 100] on p "colaborador" at bounding box center [697, 102] width 97 height 12
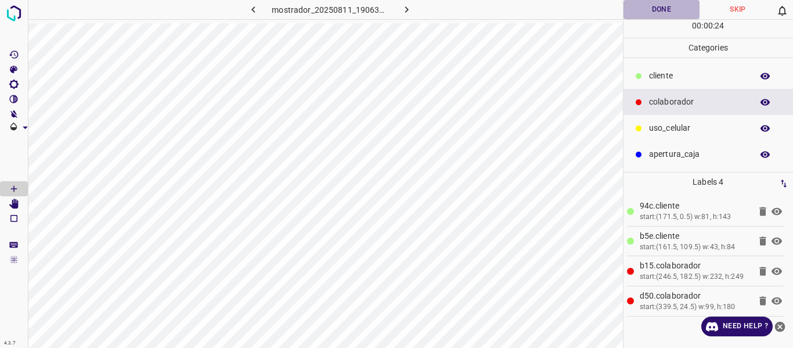
click at [666, 9] on button "Done" at bounding box center [661, 9] width 77 height 19
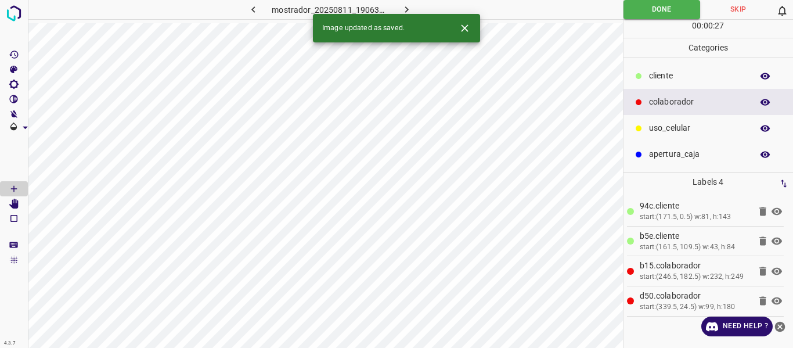
click at [406, 7] on icon "button" at bounding box center [406, 9] width 12 height 12
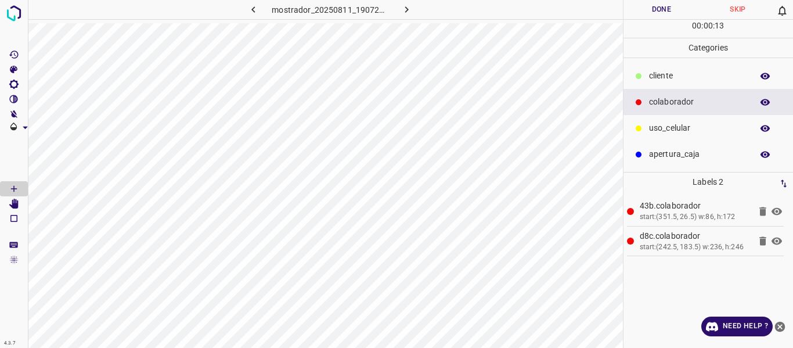
drag, startPoint x: 664, startPoint y: 71, endPoint x: 642, endPoint y: 69, distance: 22.1
click at [660, 71] on p "​​cliente" at bounding box center [697, 76] width 97 height 12
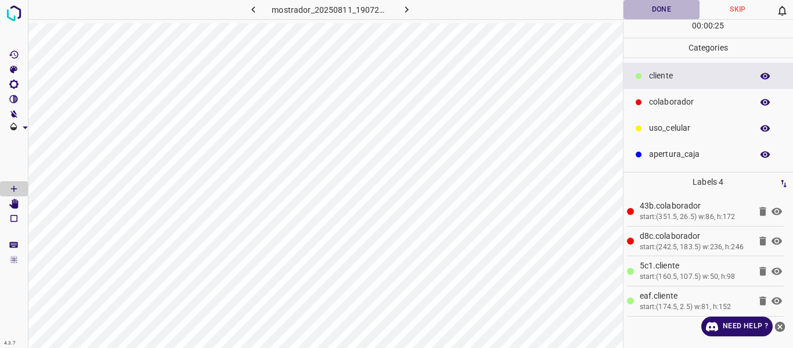
drag, startPoint x: 663, startPoint y: 9, endPoint x: 648, endPoint y: 13, distance: 14.9
click at [662, 10] on button "Done" at bounding box center [661, 9] width 77 height 19
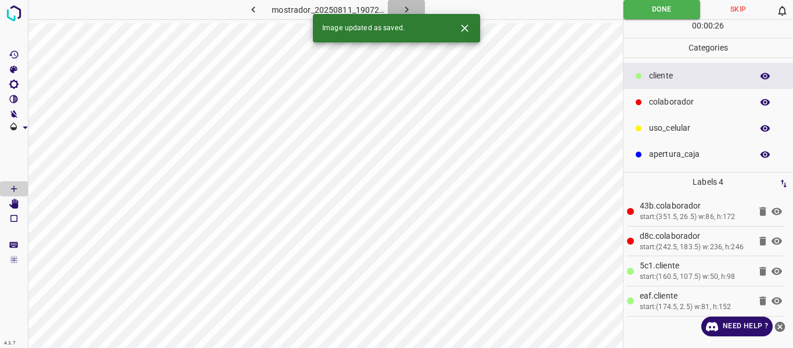
click at [411, 3] on icon "button" at bounding box center [406, 9] width 12 height 12
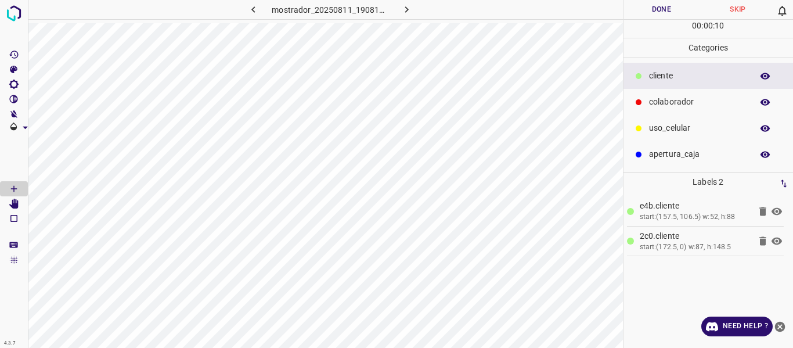
drag, startPoint x: 674, startPoint y: 106, endPoint x: 648, endPoint y: 102, distance: 25.9
click at [668, 106] on p "colaborador" at bounding box center [697, 102] width 97 height 12
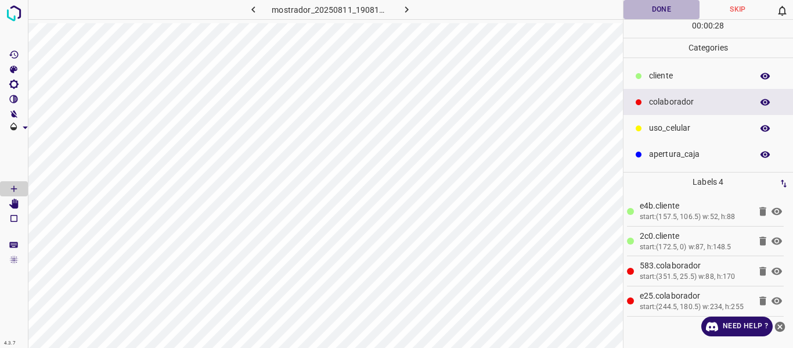
click at [632, 9] on button "Done" at bounding box center [661, 9] width 77 height 19
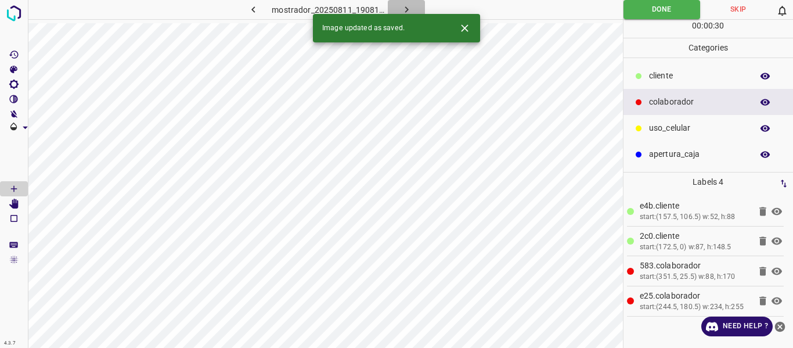
drag, startPoint x: 405, startPoint y: 3, endPoint x: 386, endPoint y: 25, distance: 29.2
click at [406, 9] on button "button" at bounding box center [406, 9] width 37 height 19
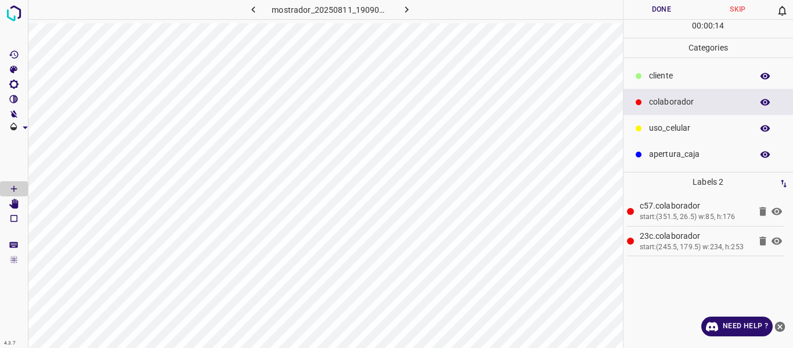
click at [665, 78] on p "​​cliente" at bounding box center [697, 76] width 97 height 12
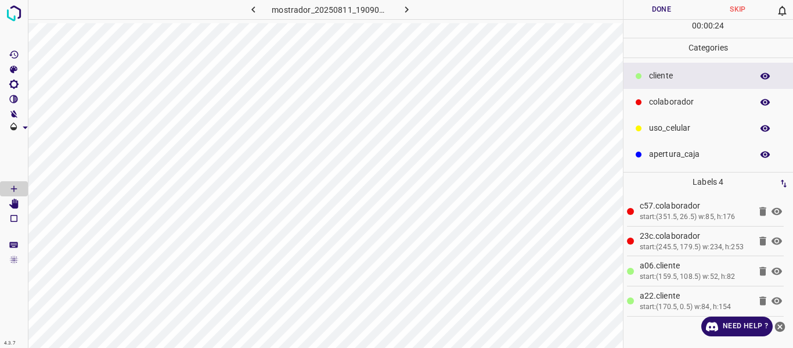
click at [638, 15] on button "Done" at bounding box center [661, 9] width 77 height 19
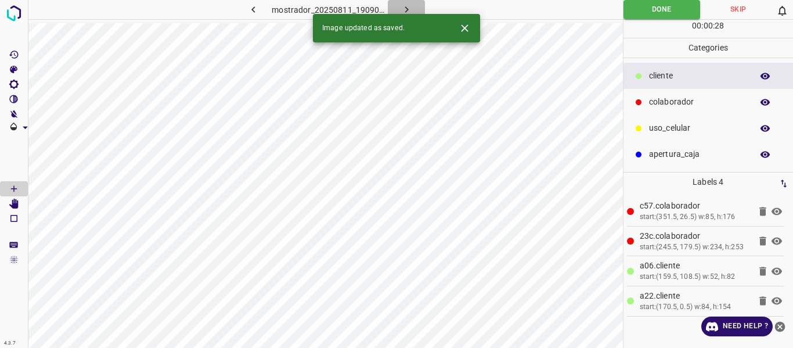
click at [409, 6] on icon "button" at bounding box center [406, 9] width 12 height 12
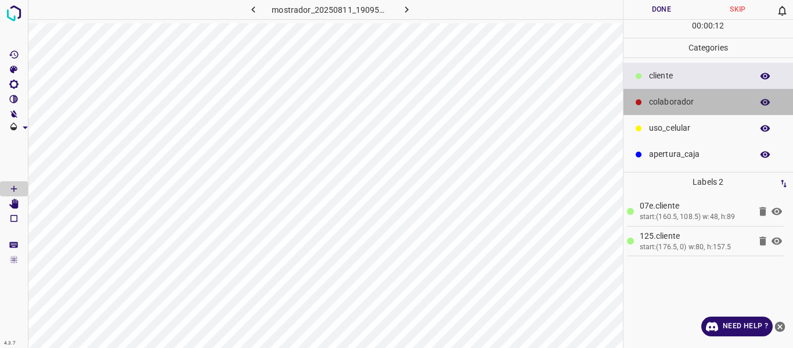
drag, startPoint x: 689, startPoint y: 102, endPoint x: 647, endPoint y: 93, distance: 43.2
click at [684, 102] on p "colaborador" at bounding box center [697, 102] width 97 height 12
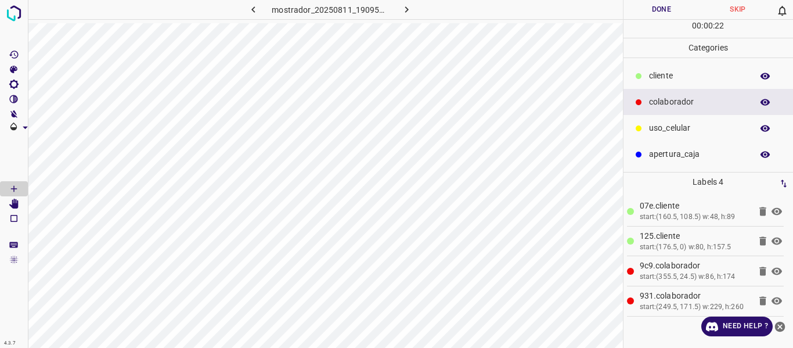
click at [651, 12] on button "Done" at bounding box center [661, 9] width 77 height 19
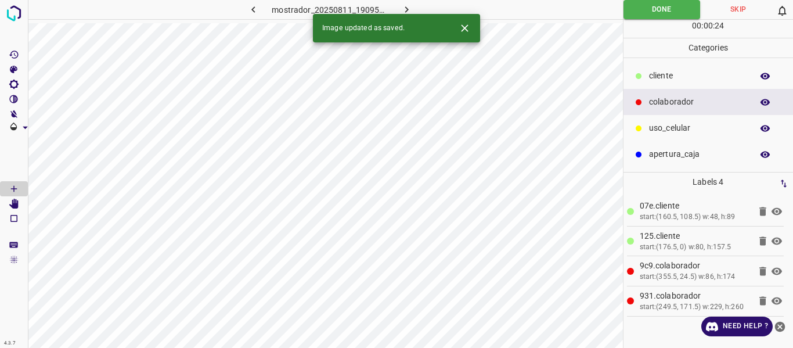
click at [400, 5] on icon "button" at bounding box center [406, 9] width 12 height 12
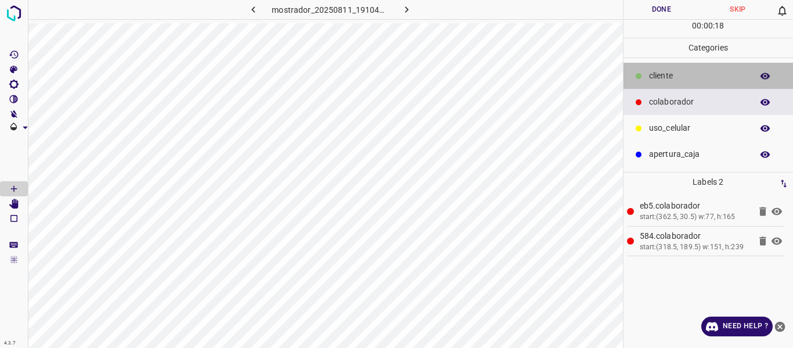
click at [656, 75] on p "​​cliente" at bounding box center [697, 76] width 97 height 12
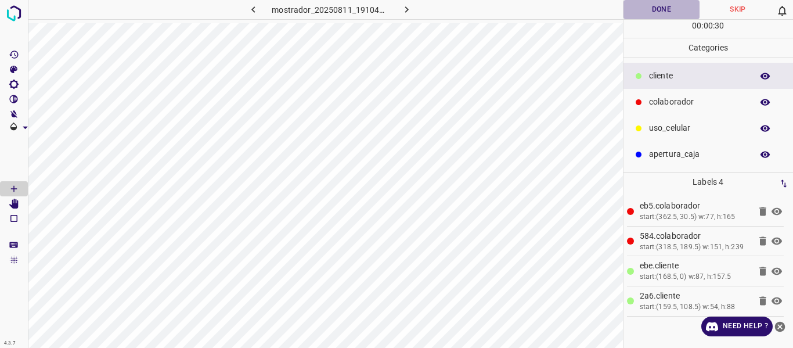
drag, startPoint x: 649, startPoint y: 12, endPoint x: 644, endPoint y: 16, distance: 7.1
click at [649, 14] on button "Done" at bounding box center [661, 9] width 77 height 19
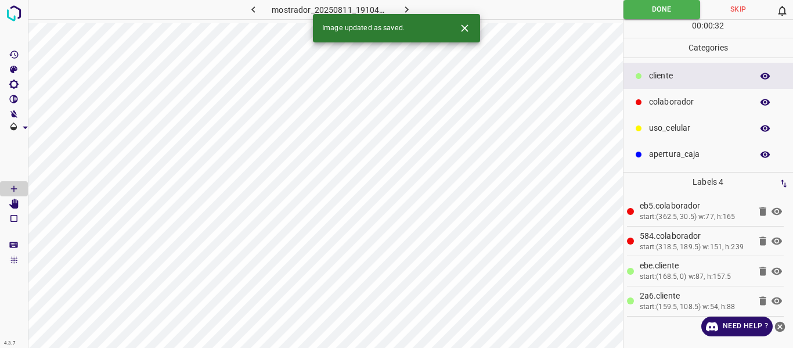
click at [407, 7] on icon "button" at bounding box center [406, 9] width 12 height 12
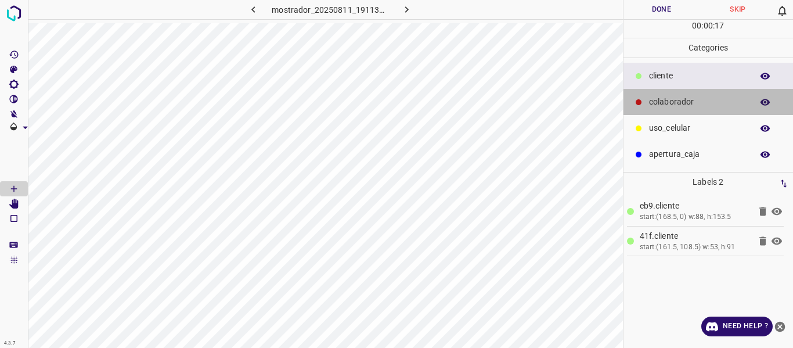
drag, startPoint x: 675, startPoint y: 102, endPoint x: 631, endPoint y: 95, distance: 45.3
click at [664, 100] on p "colaborador" at bounding box center [697, 102] width 97 height 12
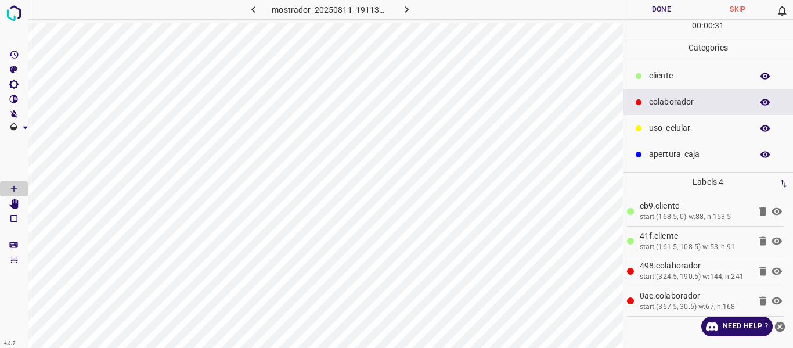
click at [641, 15] on button "Done" at bounding box center [661, 9] width 77 height 19
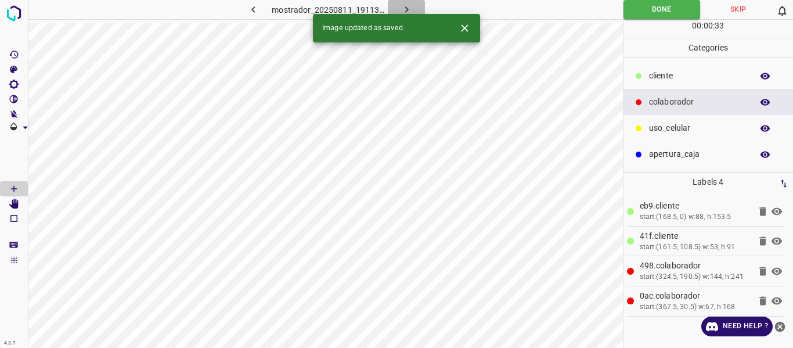
click at [403, 4] on icon "button" at bounding box center [406, 9] width 12 height 12
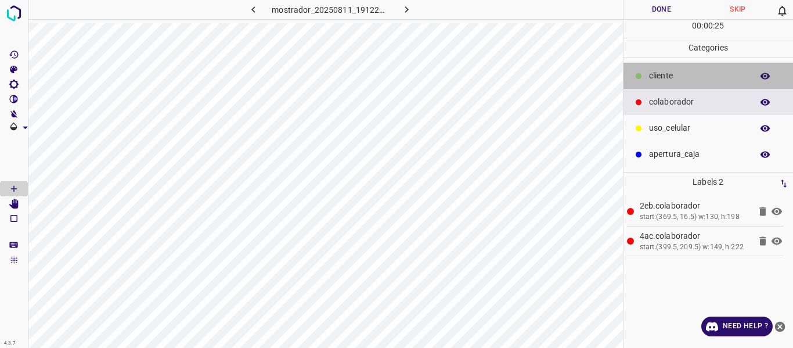
drag, startPoint x: 677, startPoint y: 70, endPoint x: 638, endPoint y: 64, distance: 39.3
click at [676, 70] on p "​​cliente" at bounding box center [697, 76] width 97 height 12
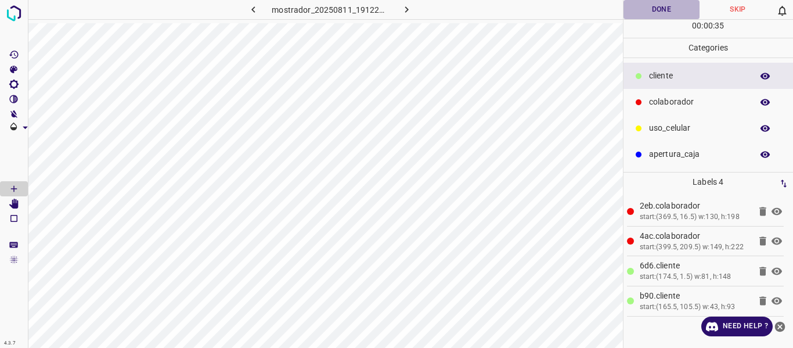
click at [637, 14] on button "Done" at bounding box center [661, 9] width 77 height 19
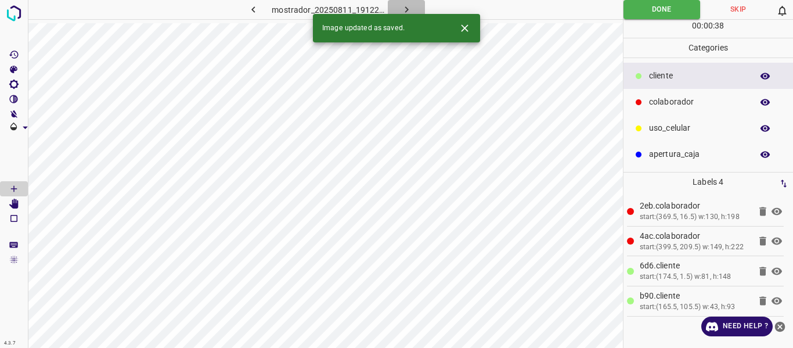
click at [410, 8] on icon "button" at bounding box center [406, 9] width 12 height 12
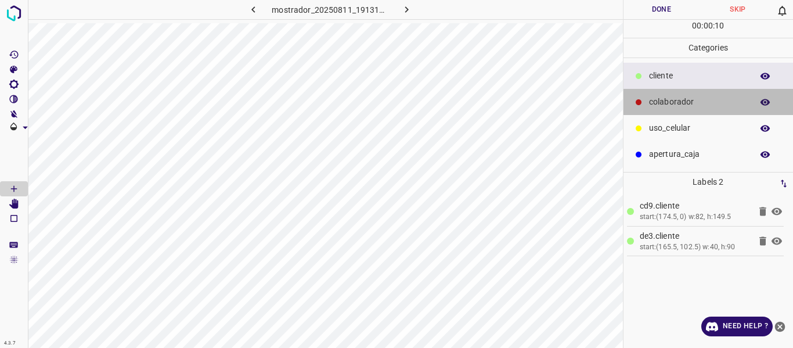
click at [677, 102] on p "colaborador" at bounding box center [697, 102] width 97 height 12
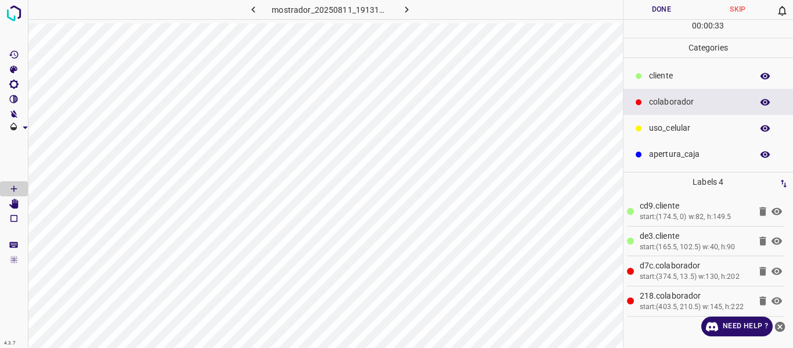
click at [641, 14] on button "Done" at bounding box center [661, 9] width 77 height 19
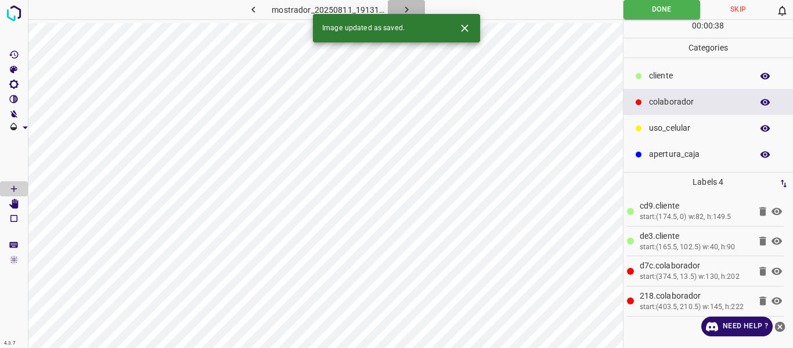
click at [413, 6] on button "button" at bounding box center [406, 9] width 37 height 19
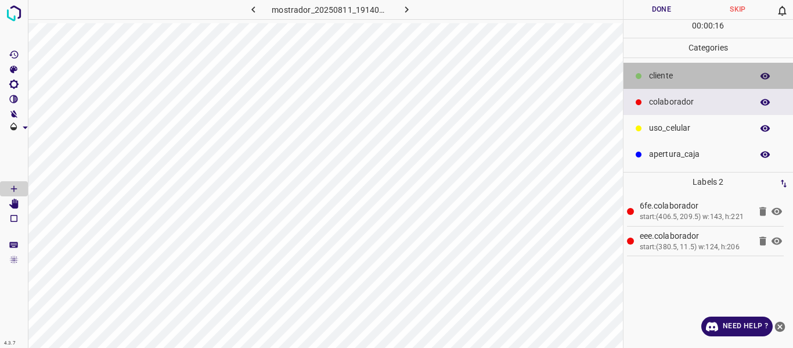
drag, startPoint x: 674, startPoint y: 77, endPoint x: 629, endPoint y: 63, distance: 46.6
click at [673, 76] on p "​​cliente" at bounding box center [697, 76] width 97 height 12
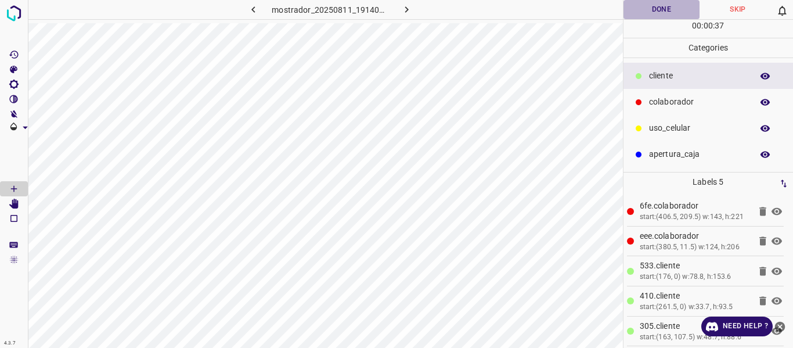
click at [649, 12] on button "Done" at bounding box center [661, 9] width 77 height 19
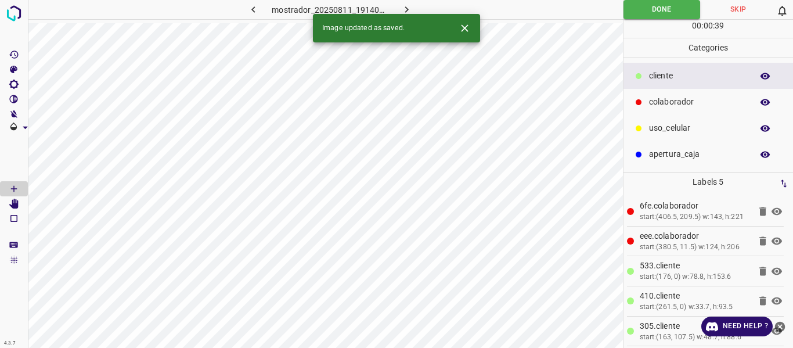
click at [253, 7] on icon "button" at bounding box center [253, 9] width 12 height 12
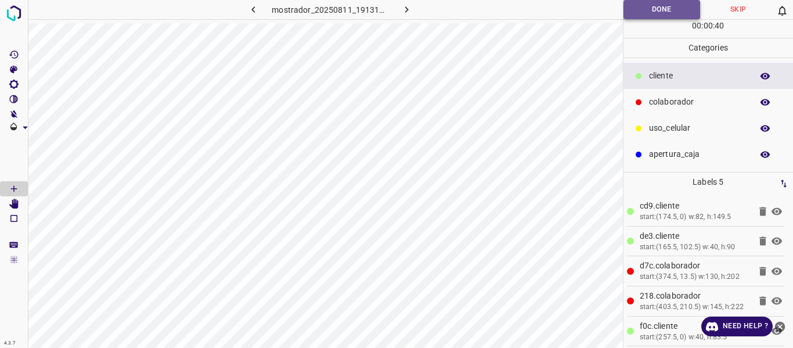
click at [634, 5] on button "Done" at bounding box center [661, 9] width 77 height 19
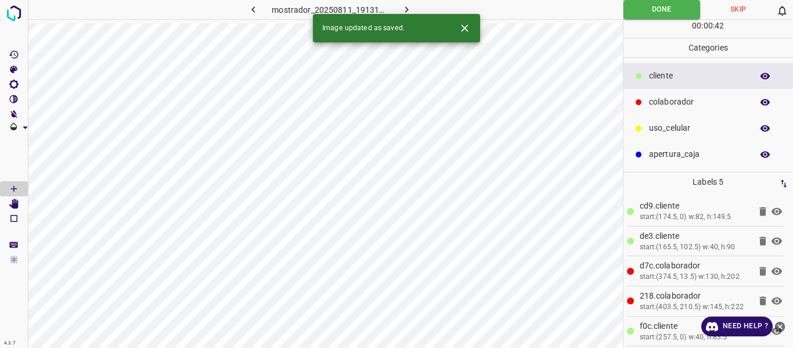
drag, startPoint x: 251, startPoint y: 5, endPoint x: 258, endPoint y: 16, distance: 12.2
click at [251, 5] on icon "button" at bounding box center [253, 9] width 12 height 12
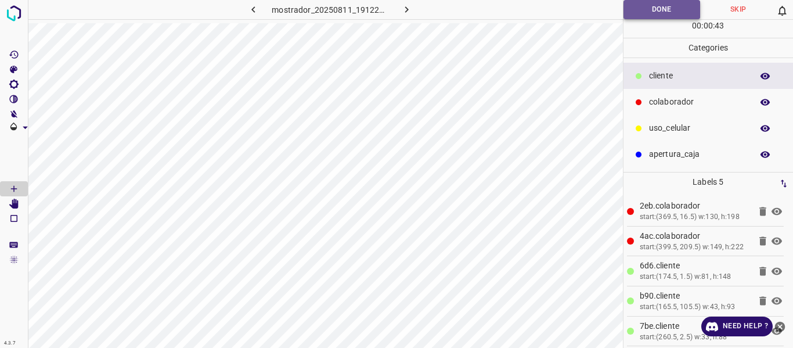
drag, startPoint x: 624, startPoint y: 10, endPoint x: 626, endPoint y: 19, distance: 9.4
click at [625, 10] on button "Done" at bounding box center [661, 9] width 77 height 19
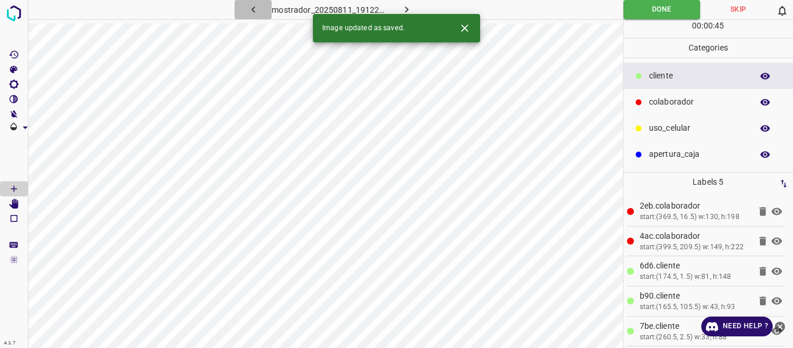
click at [256, 6] on icon "button" at bounding box center [253, 9] width 12 height 12
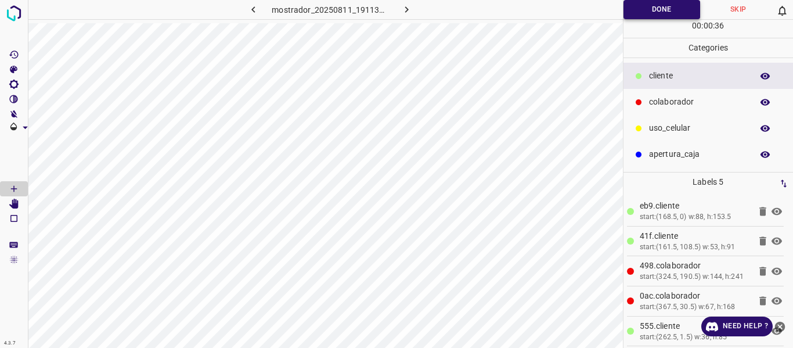
click at [639, 2] on button "Done" at bounding box center [661, 9] width 77 height 19
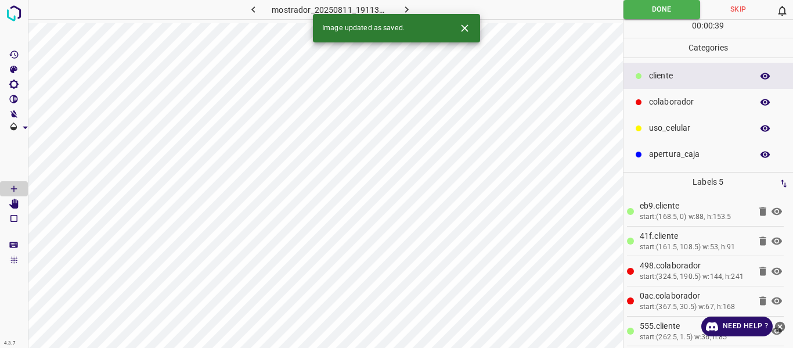
click at [256, 6] on icon "button" at bounding box center [253, 9] width 12 height 12
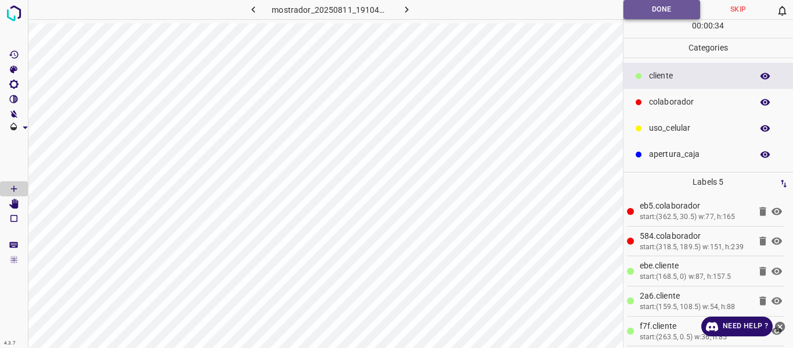
click at [642, 12] on button "Done" at bounding box center [661, 9] width 77 height 19
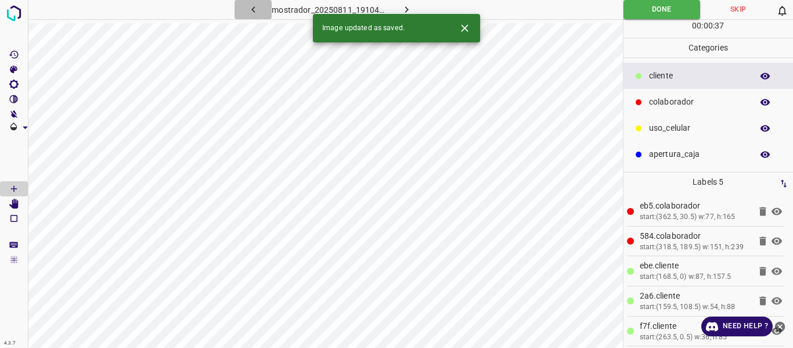
click at [252, 6] on icon "button" at bounding box center [253, 9] width 12 height 12
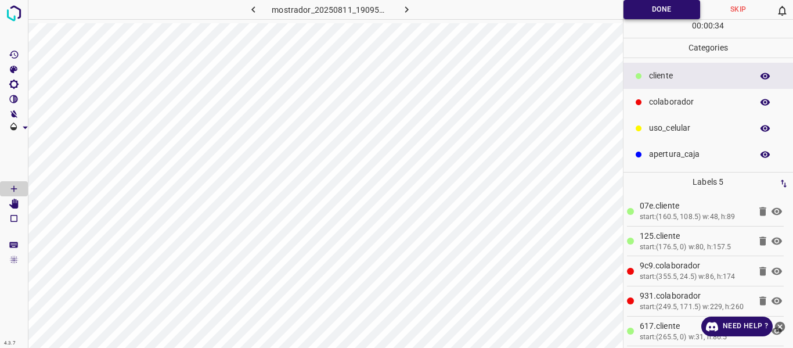
click at [637, 9] on button "Done" at bounding box center [661, 9] width 77 height 19
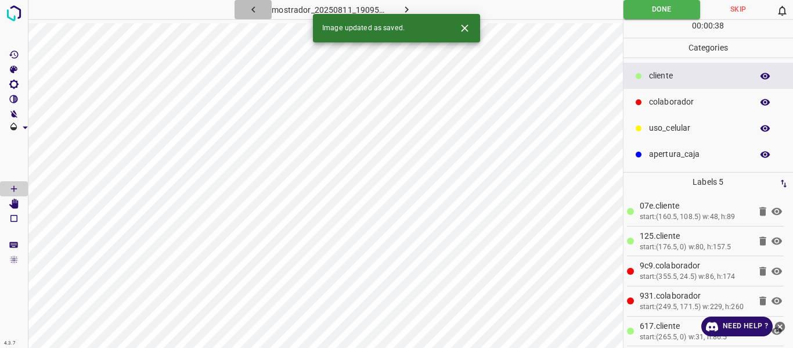
click at [253, 6] on icon "button" at bounding box center [253, 9] width 12 height 12
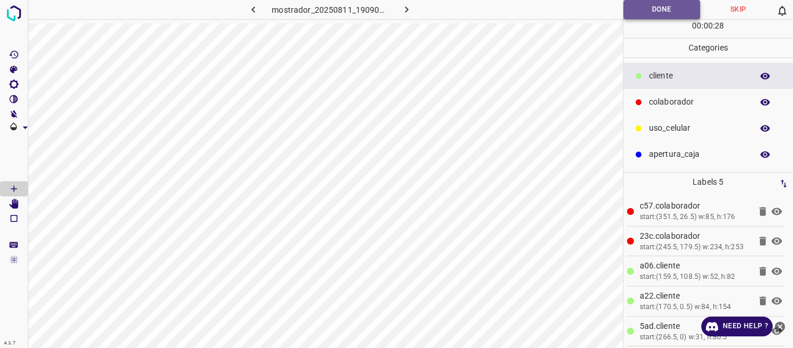
drag, startPoint x: 639, startPoint y: 1, endPoint x: 635, endPoint y: 6, distance: 6.8
click at [638, 1] on button "Done" at bounding box center [661, 9] width 77 height 19
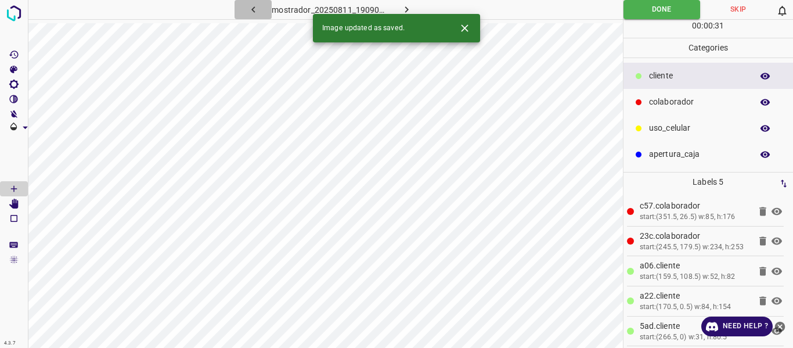
click at [254, 5] on icon "button" at bounding box center [253, 9] width 12 height 12
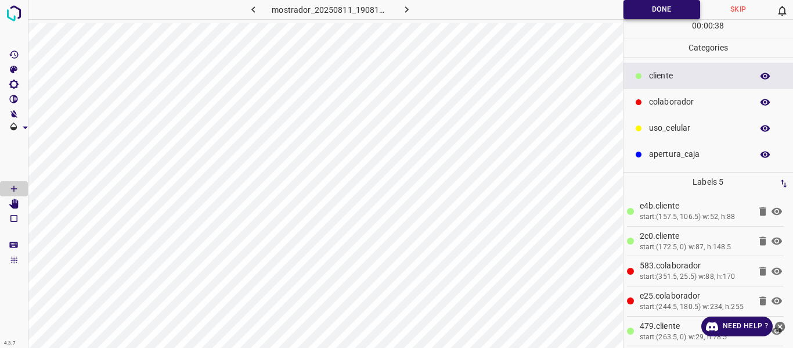
click at [635, 15] on button "Done" at bounding box center [661, 9] width 77 height 19
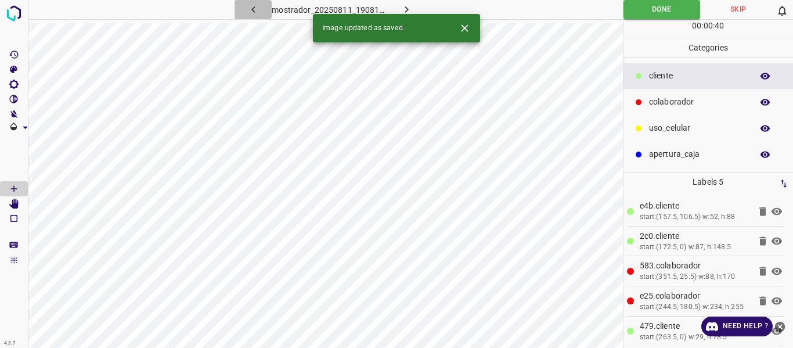
click at [255, 6] on icon "button" at bounding box center [253, 9] width 12 height 12
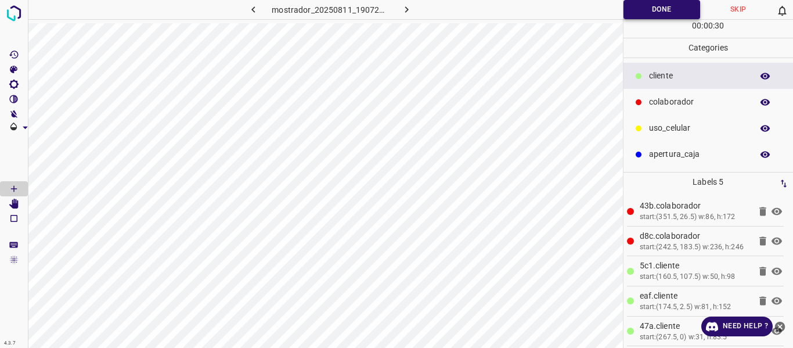
click at [635, 12] on button "Done" at bounding box center [661, 9] width 77 height 19
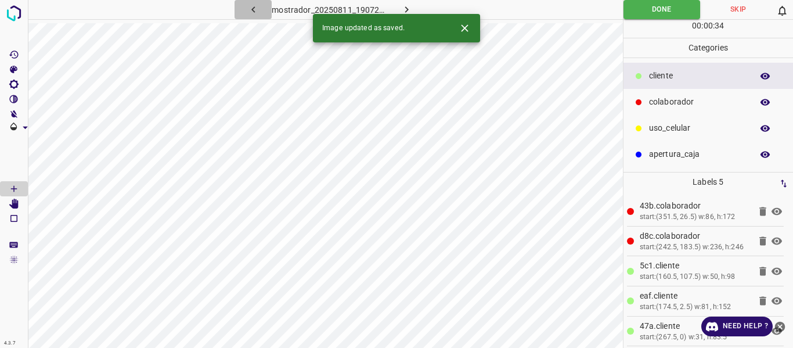
click at [257, 10] on icon "button" at bounding box center [253, 9] width 12 height 12
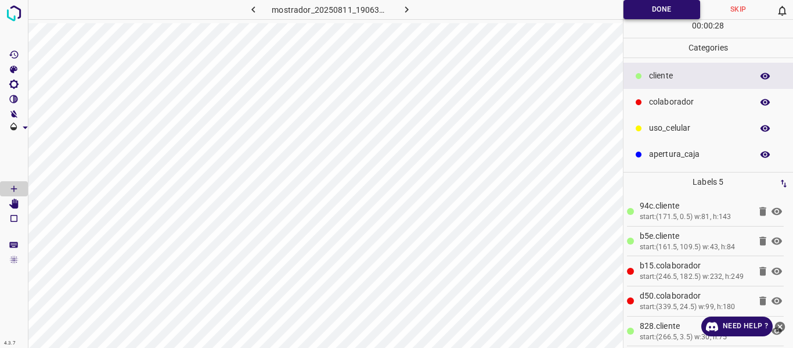
click at [633, 9] on button "Done" at bounding box center [661, 9] width 77 height 19
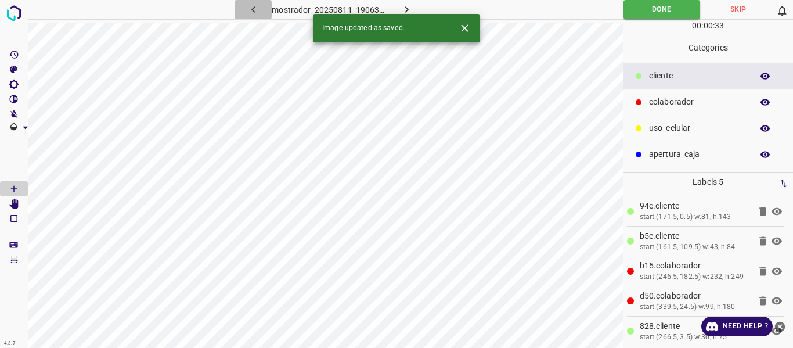
click at [256, 9] on icon "button" at bounding box center [253, 9] width 12 height 12
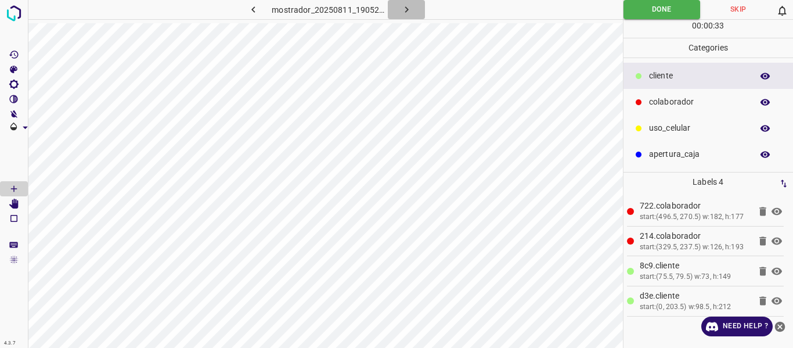
click at [410, 8] on icon "button" at bounding box center [406, 9] width 12 height 12
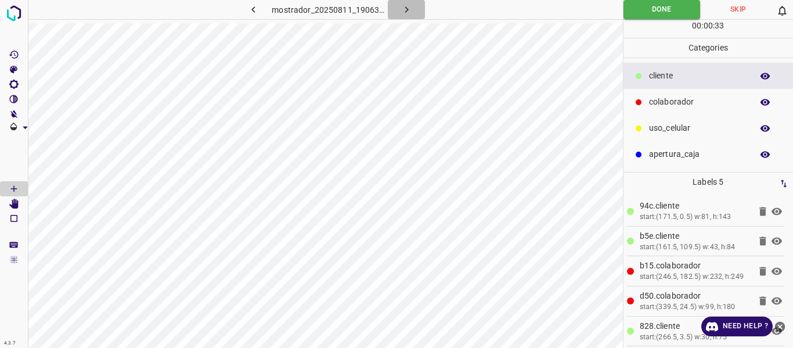
click at [406, 9] on icon "button" at bounding box center [406, 9] width 12 height 12
click at [406, 9] on icon "button" at bounding box center [405, 9] width 3 height 6
click at [406, 11] on icon "button" at bounding box center [405, 9] width 3 height 6
click at [406, 10] on icon "button" at bounding box center [405, 9] width 3 height 6
click at [408, 10] on icon "button" at bounding box center [406, 9] width 12 height 12
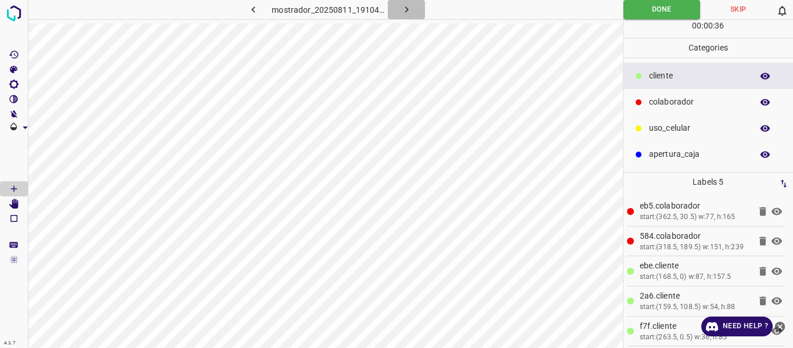
click at [408, 9] on icon "button" at bounding box center [406, 9] width 12 height 12
click at [407, 9] on icon "button" at bounding box center [405, 9] width 3 height 6
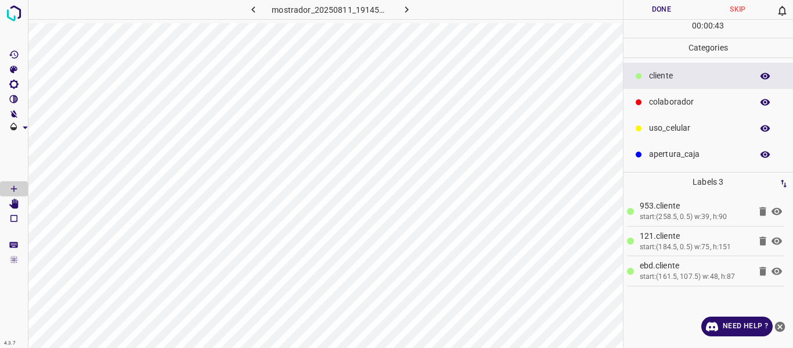
click at [658, 100] on p "colaborador" at bounding box center [697, 102] width 97 height 12
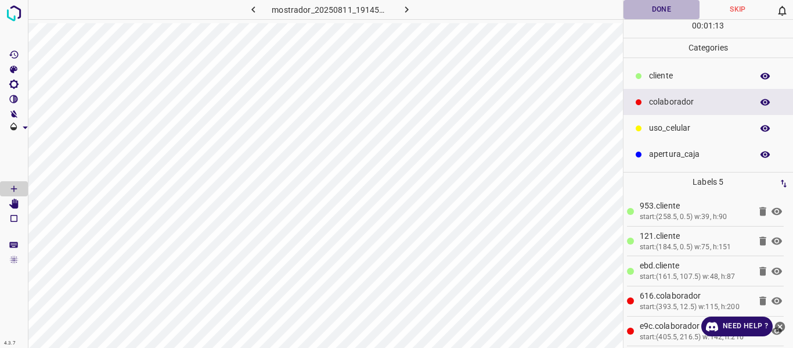
click at [650, 8] on button "Done" at bounding box center [661, 9] width 77 height 19
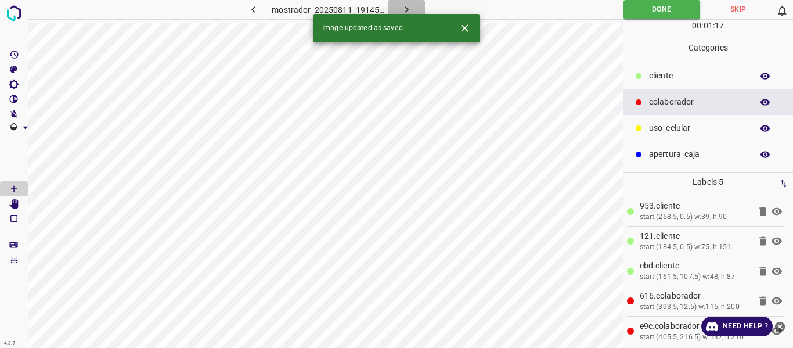
click at [406, 6] on icon "button" at bounding box center [406, 9] width 12 height 12
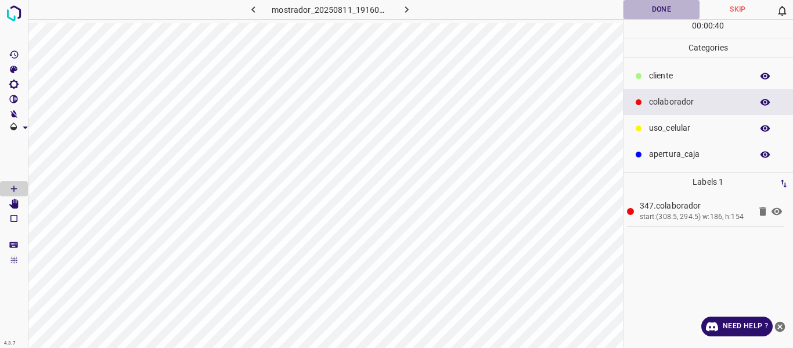
click at [647, 12] on button "Done" at bounding box center [661, 9] width 77 height 19
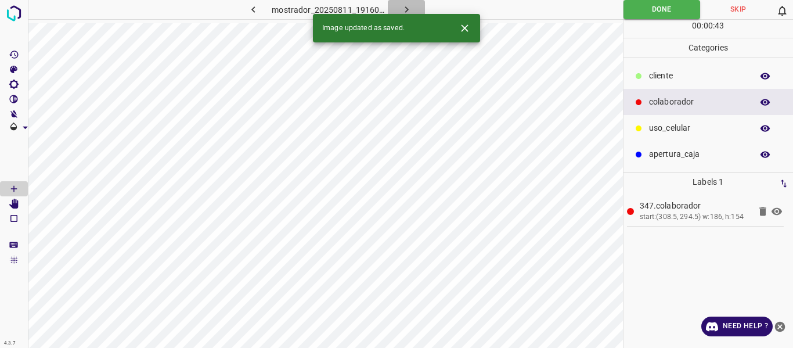
click at [406, 4] on icon "button" at bounding box center [406, 9] width 12 height 12
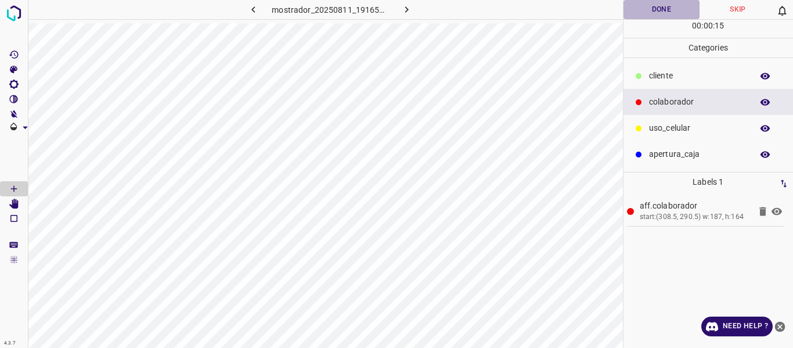
click at [651, 13] on button "Done" at bounding box center [661, 9] width 77 height 19
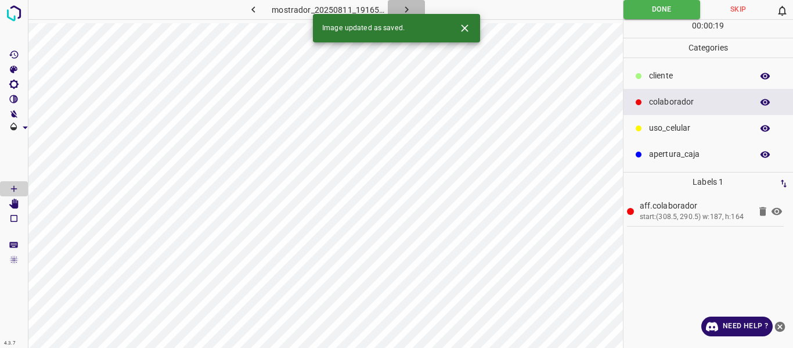
click at [405, 7] on icon "button" at bounding box center [405, 9] width 3 height 6
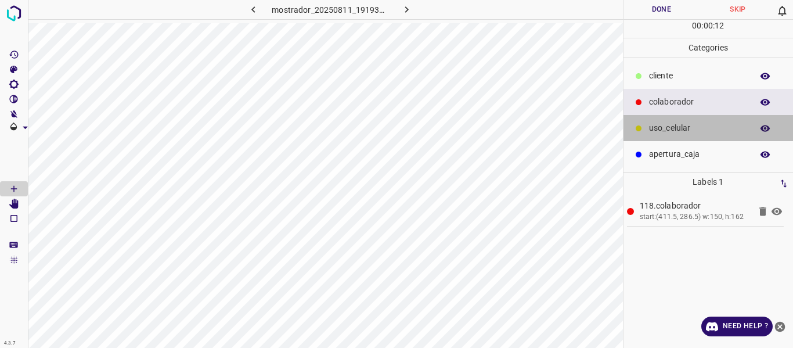
click at [677, 129] on p "uso_celular" at bounding box center [697, 128] width 97 height 12
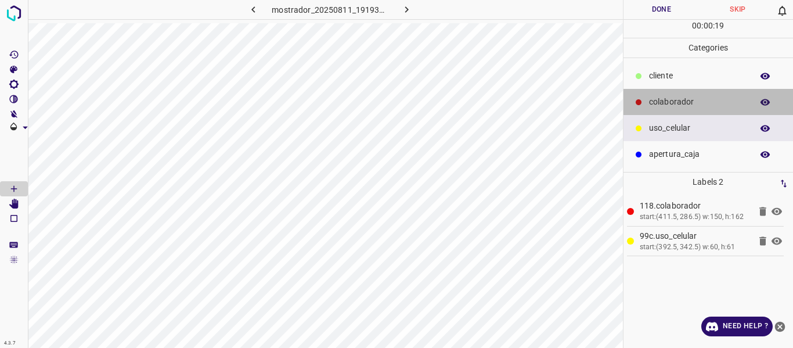
click at [657, 99] on p "colaborador" at bounding box center [697, 102] width 97 height 12
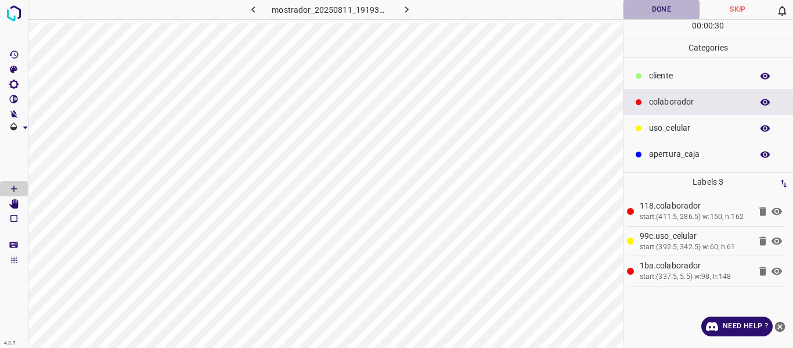
click at [644, 9] on button "Done" at bounding box center [661, 9] width 77 height 19
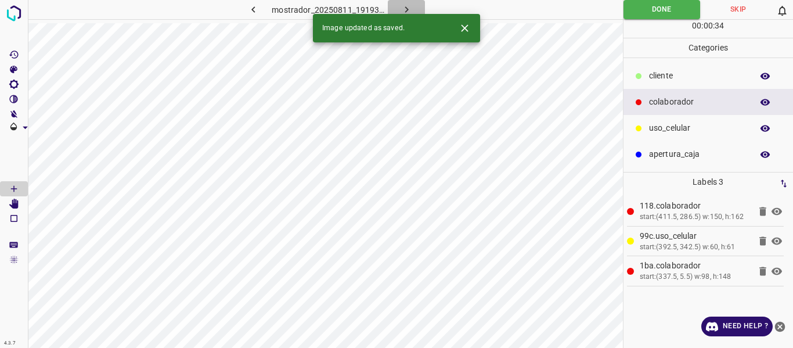
click at [406, 5] on icon "button" at bounding box center [406, 9] width 12 height 12
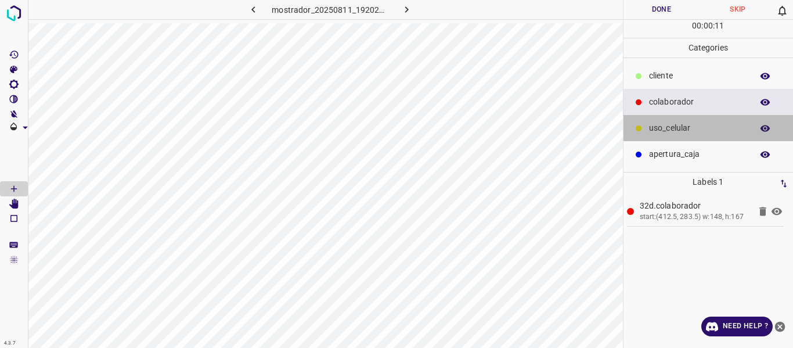
drag, startPoint x: 663, startPoint y: 129, endPoint x: 635, endPoint y: 128, distance: 28.4
click at [663, 128] on p "uso_celular" at bounding box center [697, 128] width 97 height 12
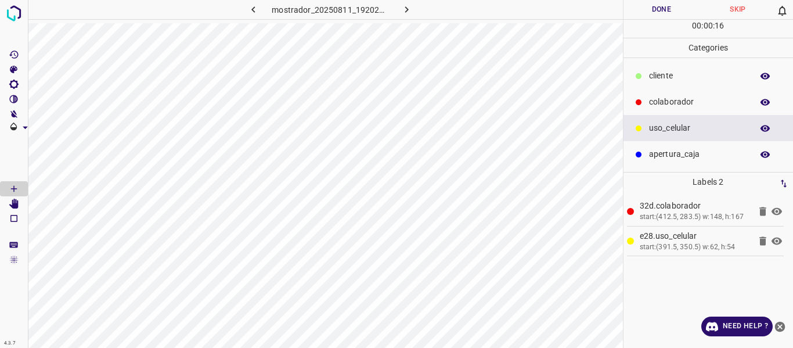
click at [663, 102] on p "colaborador" at bounding box center [697, 102] width 97 height 12
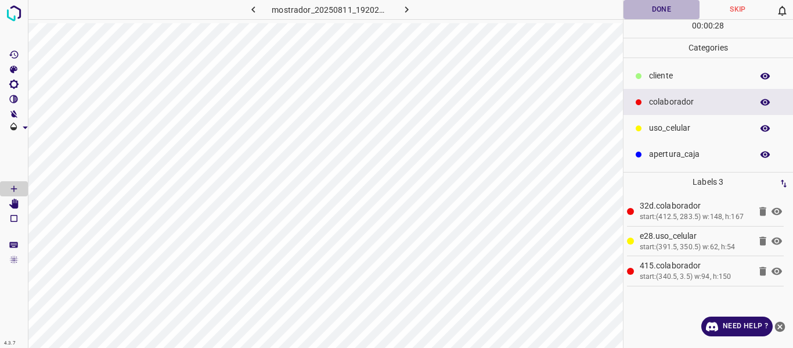
click at [660, 8] on button "Done" at bounding box center [661, 9] width 77 height 19
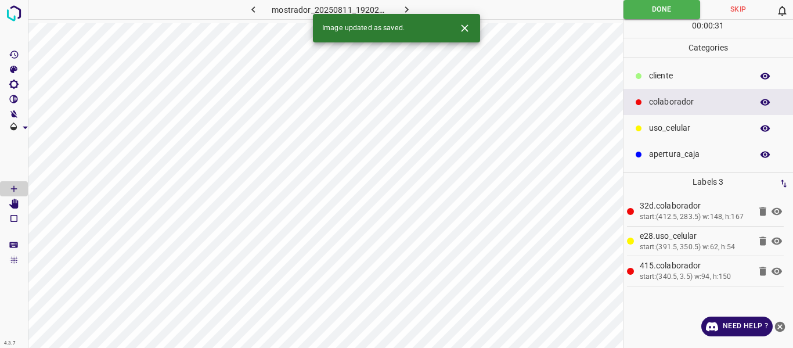
click at [405, 8] on icon "button" at bounding box center [405, 9] width 3 height 6
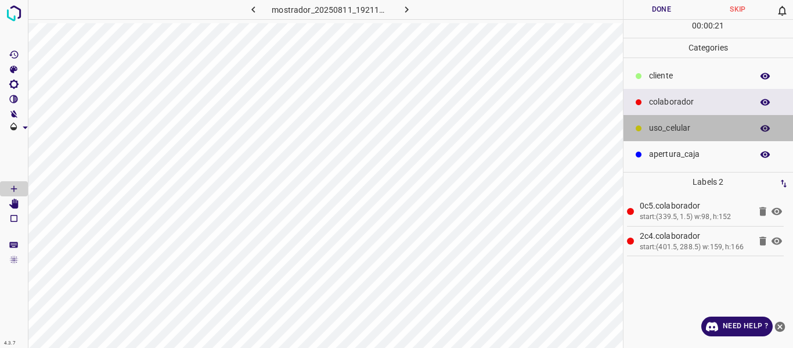
click at [659, 125] on p "uso_celular" at bounding box center [697, 128] width 97 height 12
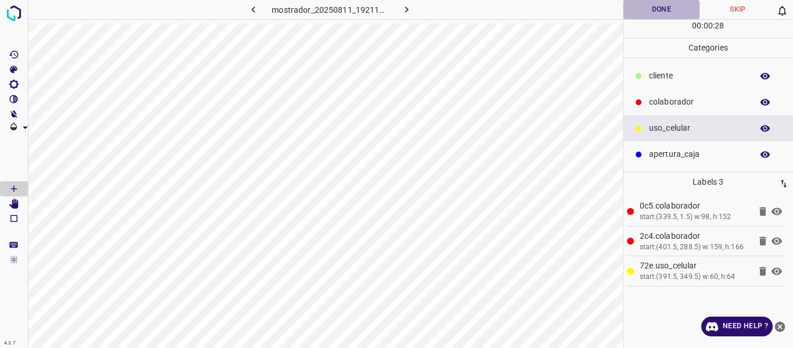
click at [648, 14] on button "Done" at bounding box center [661, 9] width 77 height 19
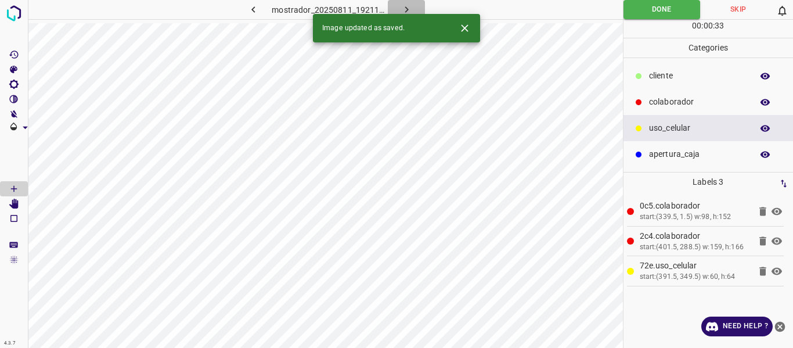
click at [404, 5] on icon "button" at bounding box center [406, 9] width 12 height 12
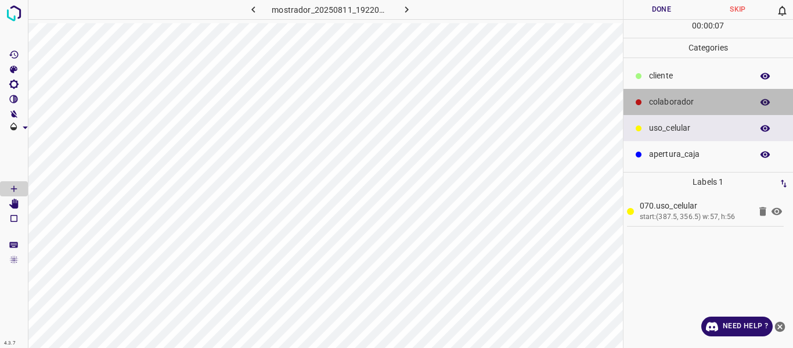
click at [670, 98] on p "colaborador" at bounding box center [697, 102] width 97 height 12
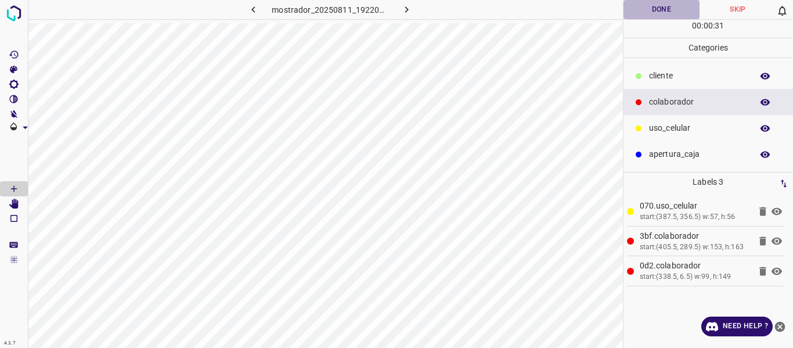
click at [639, 12] on button "Done" at bounding box center [661, 9] width 77 height 19
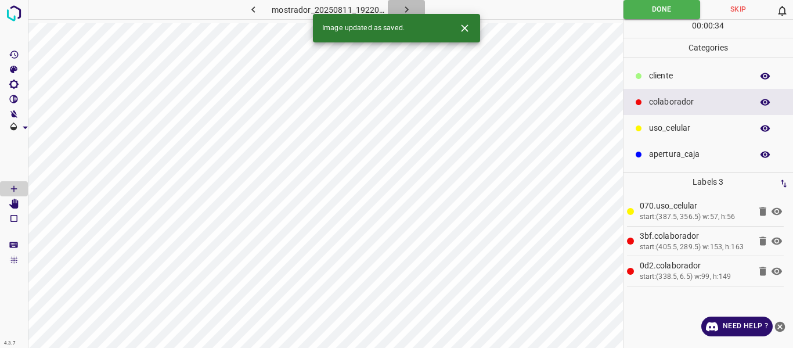
click at [410, 6] on icon "button" at bounding box center [406, 9] width 12 height 12
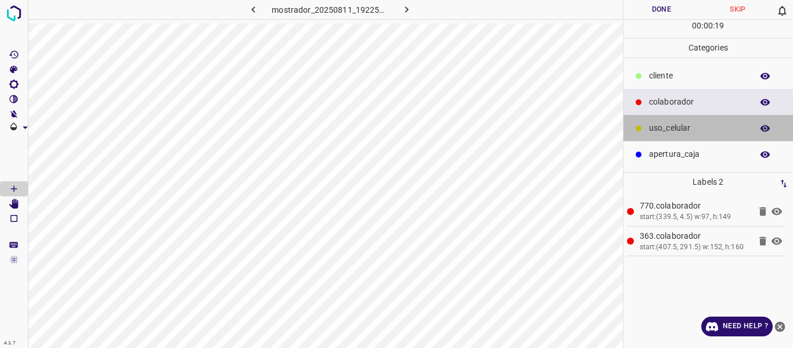
click at [668, 126] on p "uso_celular" at bounding box center [697, 128] width 97 height 12
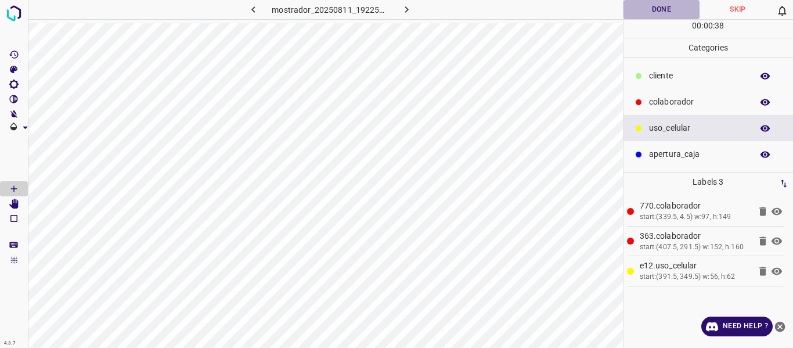
click at [650, 8] on button "Done" at bounding box center [661, 9] width 77 height 19
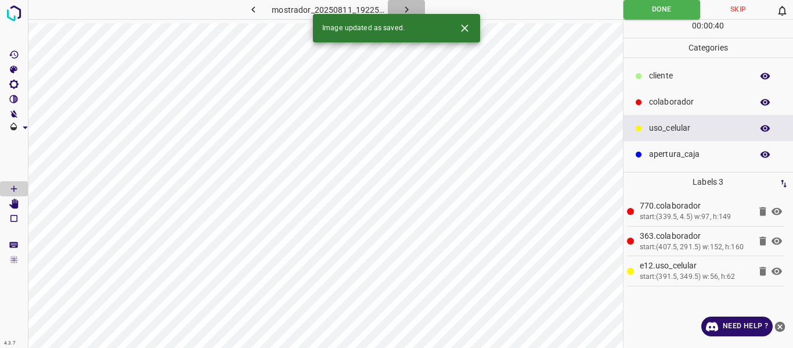
click at [406, 8] on icon "button" at bounding box center [405, 9] width 3 height 6
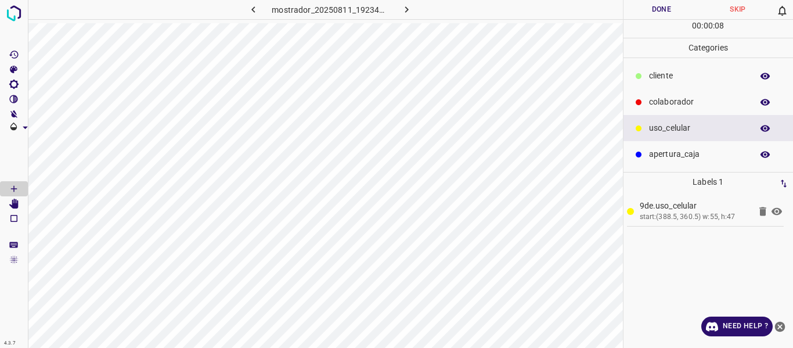
drag, startPoint x: 662, startPoint y: 106, endPoint x: 641, endPoint y: 113, distance: 22.0
click at [659, 109] on div "colaborador" at bounding box center [708, 102] width 170 height 26
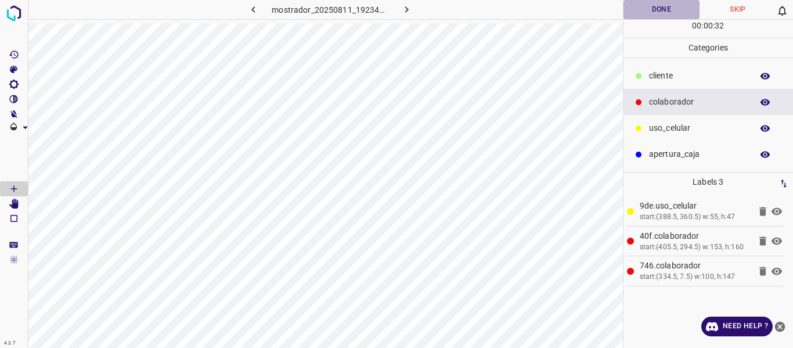
click at [645, 12] on button "Done" at bounding box center [661, 9] width 77 height 19
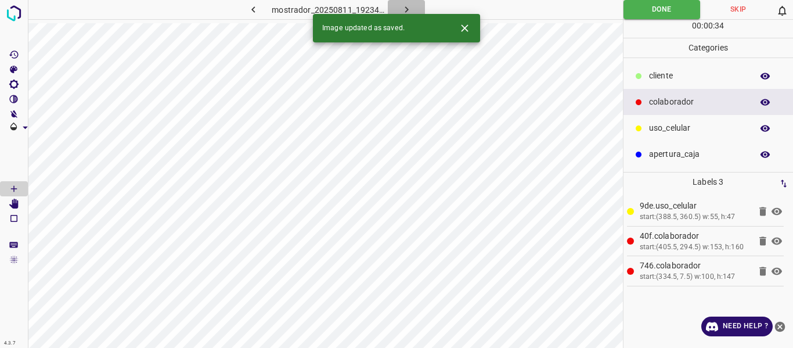
click at [398, 9] on button "button" at bounding box center [406, 9] width 37 height 19
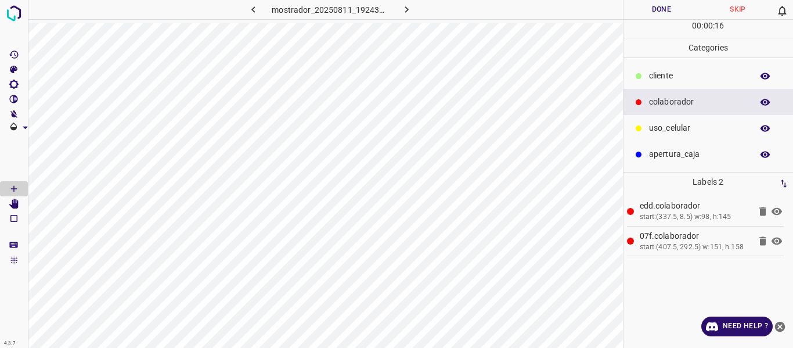
drag, startPoint x: 659, startPoint y: 127, endPoint x: 637, endPoint y: 128, distance: 22.7
click at [659, 127] on p "uso_celular" at bounding box center [697, 128] width 97 height 12
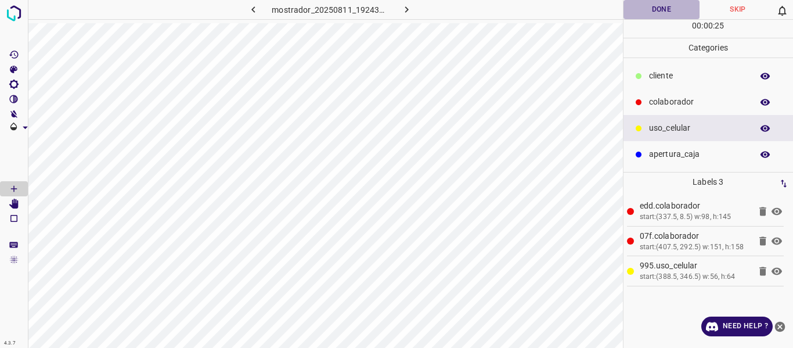
click at [646, 12] on button "Done" at bounding box center [661, 9] width 77 height 19
click at [403, 5] on icon "button" at bounding box center [406, 9] width 12 height 12
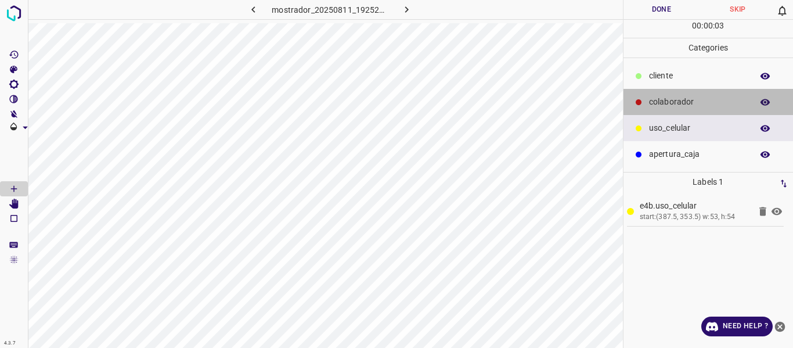
click at [663, 102] on p "colaborador" at bounding box center [697, 102] width 97 height 12
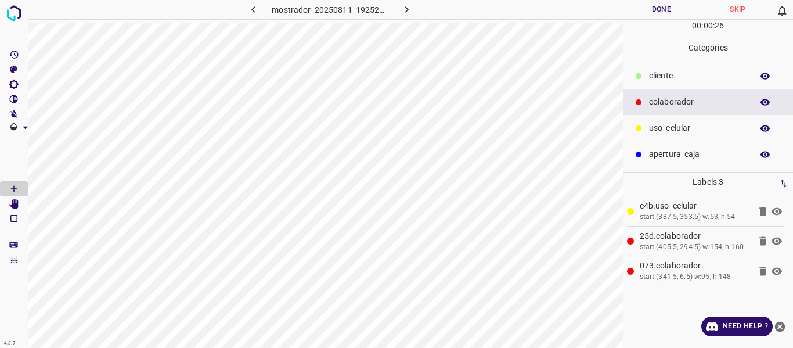
click at [645, 12] on button "Done" at bounding box center [661, 9] width 77 height 19
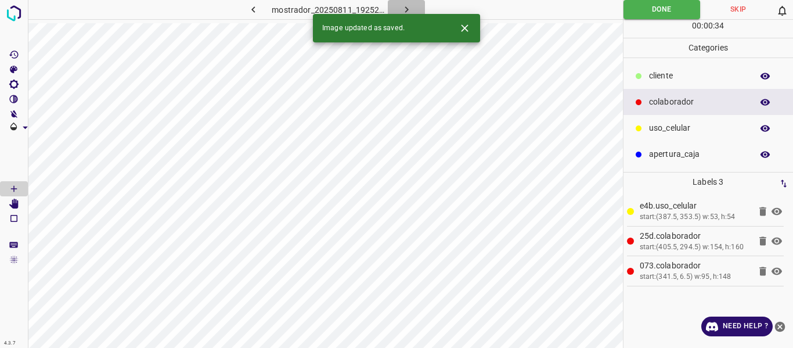
click at [408, 7] on icon "button" at bounding box center [406, 9] width 12 height 12
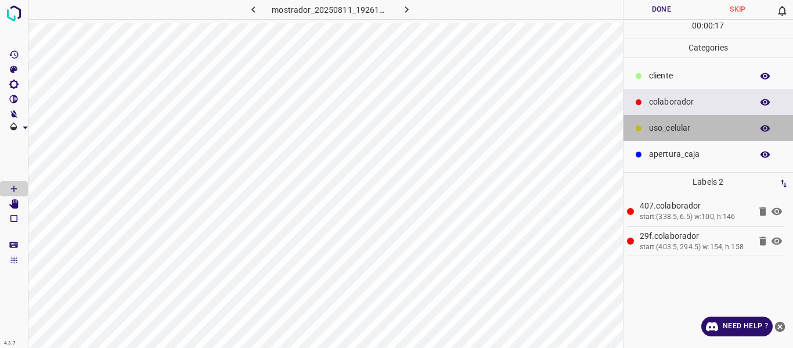
click at [659, 128] on p "uso_celular" at bounding box center [697, 128] width 97 height 12
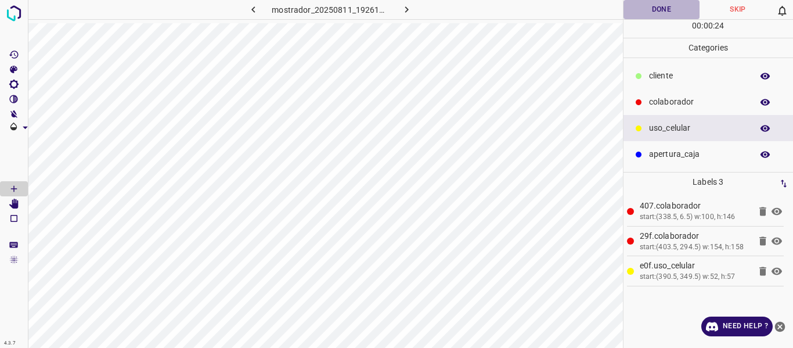
click at [641, 14] on button "Done" at bounding box center [661, 9] width 77 height 19
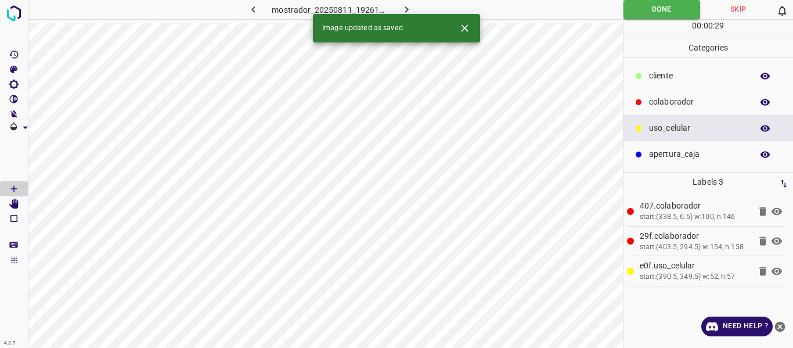
click at [411, 9] on icon "button" at bounding box center [406, 9] width 12 height 12
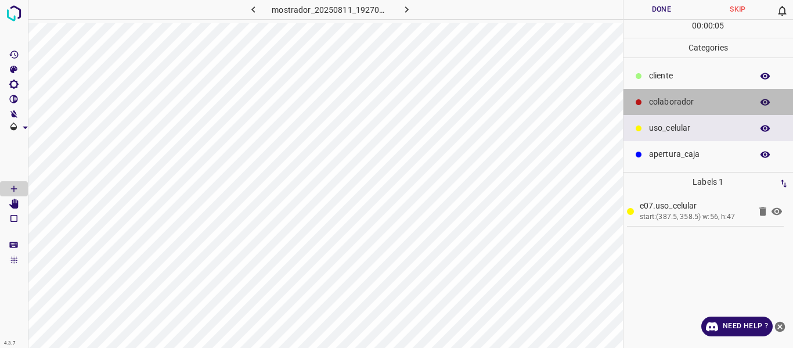
drag, startPoint x: 668, startPoint y: 97, endPoint x: 630, endPoint y: 103, distance: 38.8
click at [657, 101] on p "colaborador" at bounding box center [697, 102] width 97 height 12
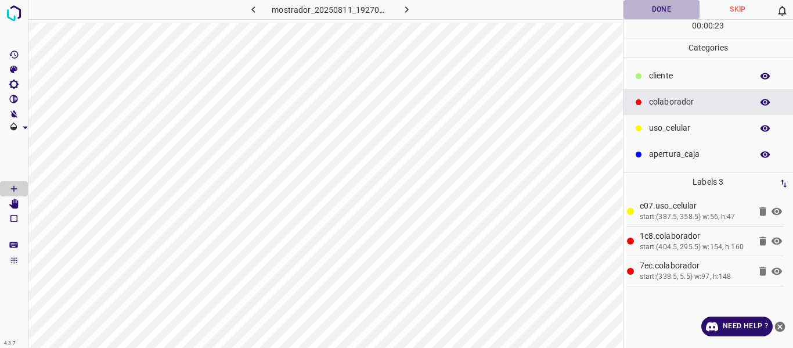
drag, startPoint x: 655, startPoint y: 9, endPoint x: 609, endPoint y: 6, distance: 45.4
click at [654, 10] on button "Done" at bounding box center [661, 9] width 77 height 19
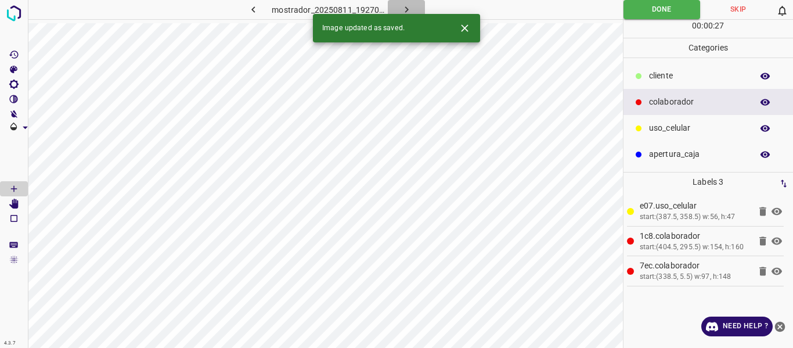
click at [404, 6] on icon "button" at bounding box center [406, 9] width 12 height 12
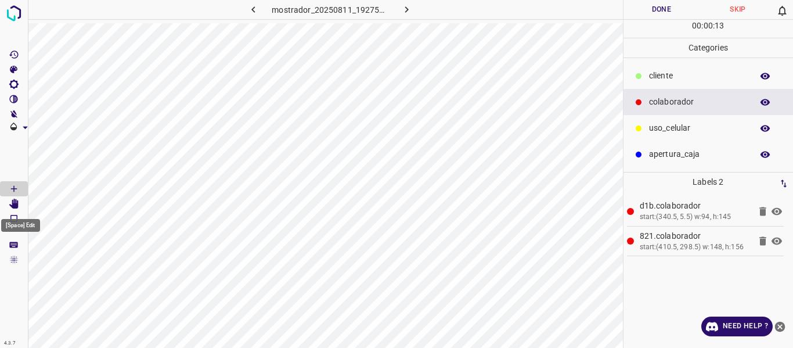
drag, startPoint x: 17, startPoint y: 205, endPoint x: 41, endPoint y: 218, distance: 27.8
click at [19, 207] on icon "[Space] Edit" at bounding box center [14, 203] width 10 height 10
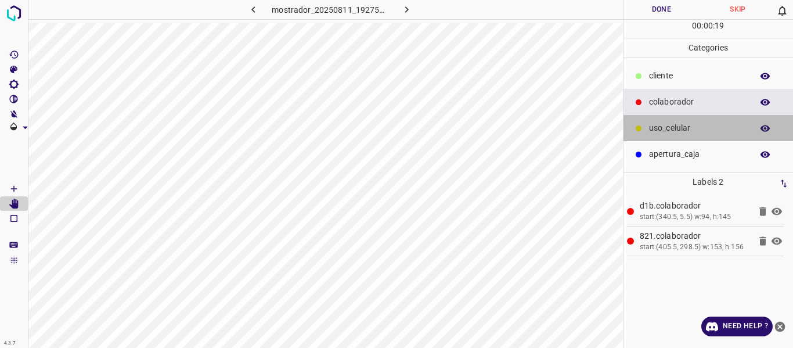
drag, startPoint x: 658, startPoint y: 122, endPoint x: 625, endPoint y: 133, distance: 34.9
click at [651, 126] on p "uso_celular" at bounding box center [697, 128] width 97 height 12
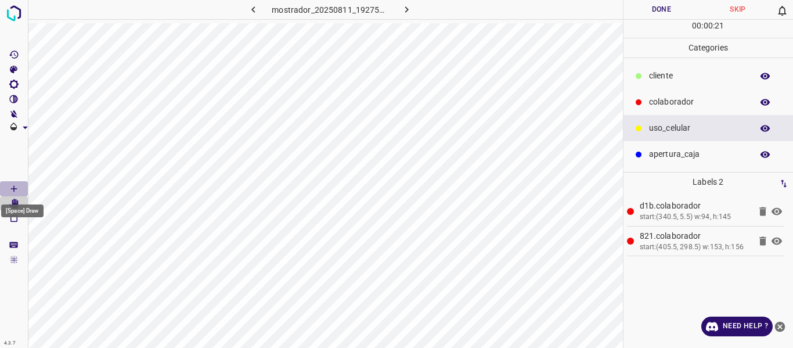
drag, startPoint x: 13, startPoint y: 185, endPoint x: 38, endPoint y: 204, distance: 31.9
click at [16, 192] on icon "[Space] Draw" at bounding box center [14, 188] width 10 height 10
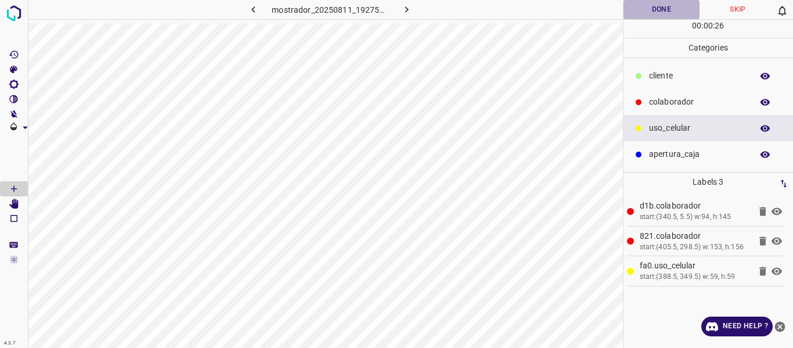
click at [668, 9] on button "Done" at bounding box center [661, 9] width 77 height 19
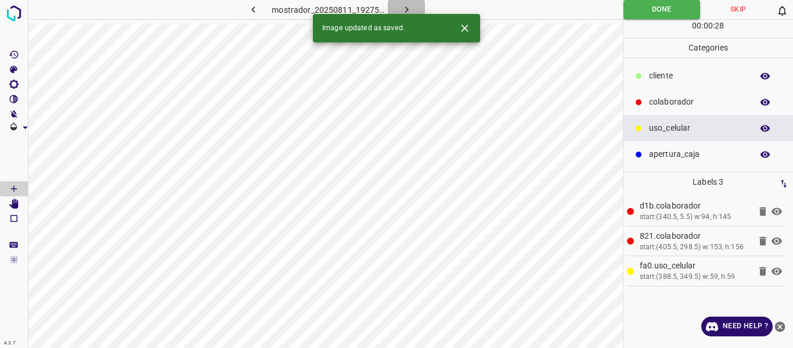
click at [410, 8] on icon "button" at bounding box center [406, 9] width 12 height 12
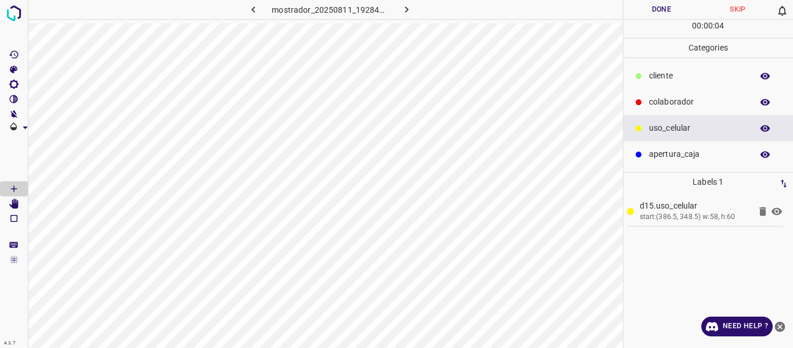
drag, startPoint x: 690, startPoint y: 100, endPoint x: 653, endPoint y: 107, distance: 37.7
click at [687, 101] on p "colaborador" at bounding box center [697, 102] width 97 height 12
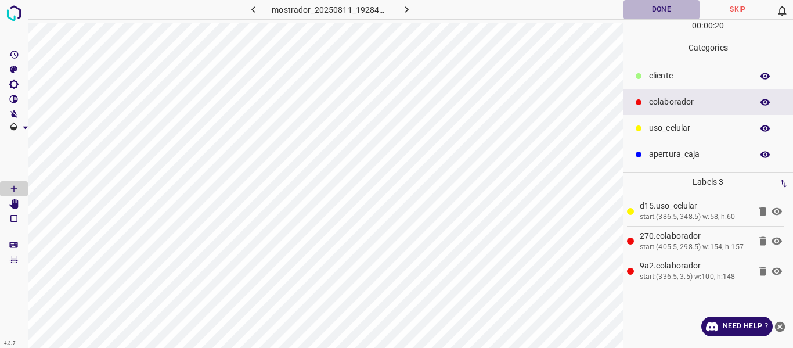
click at [672, 9] on button "Done" at bounding box center [661, 9] width 77 height 19
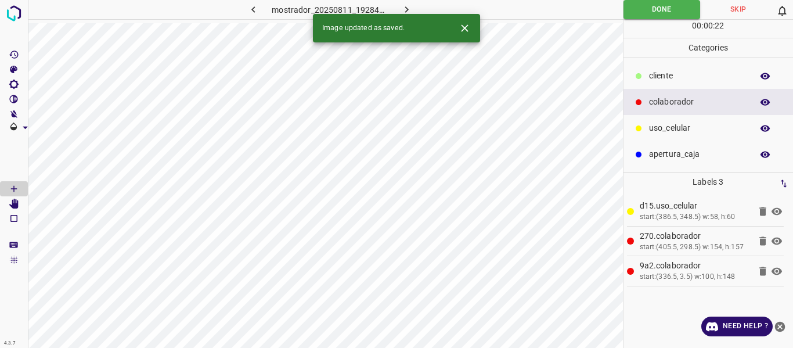
click at [403, 9] on icon "button" at bounding box center [406, 9] width 12 height 12
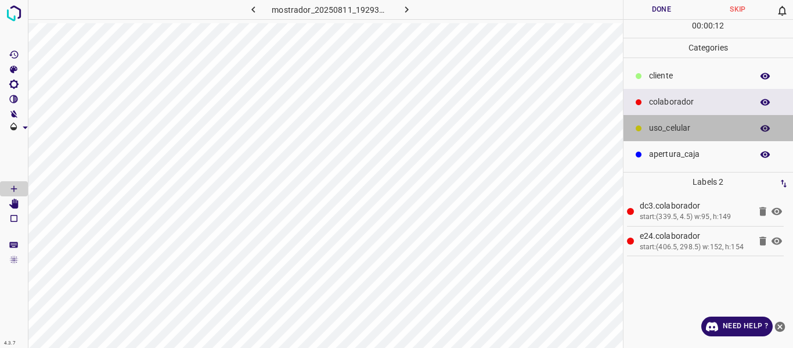
drag, startPoint x: 681, startPoint y: 120, endPoint x: 623, endPoint y: 133, distance: 58.8
click at [678, 121] on div "uso_celular" at bounding box center [708, 128] width 170 height 26
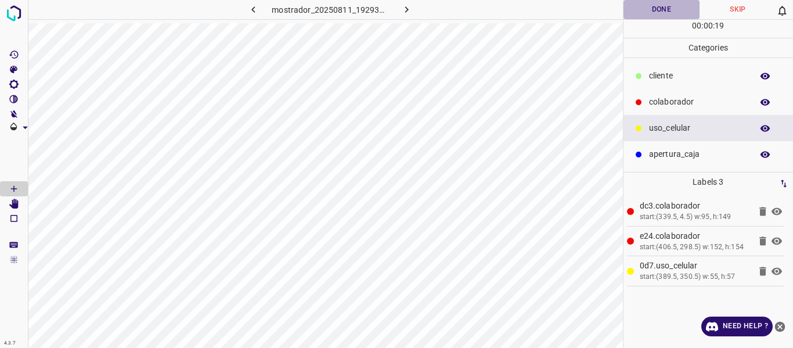
click at [645, 13] on button "Done" at bounding box center [661, 9] width 77 height 19
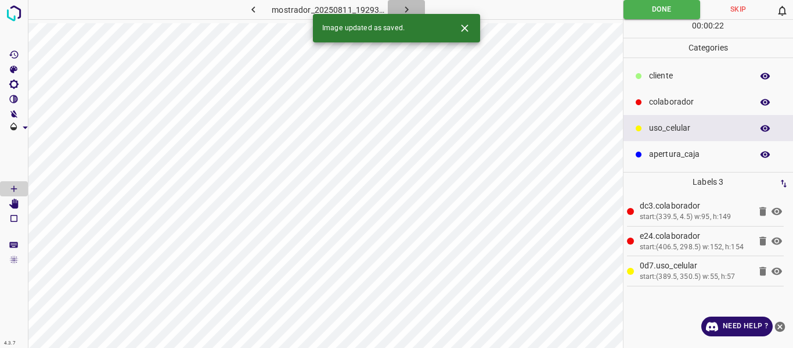
click at [403, 9] on icon "button" at bounding box center [406, 9] width 12 height 12
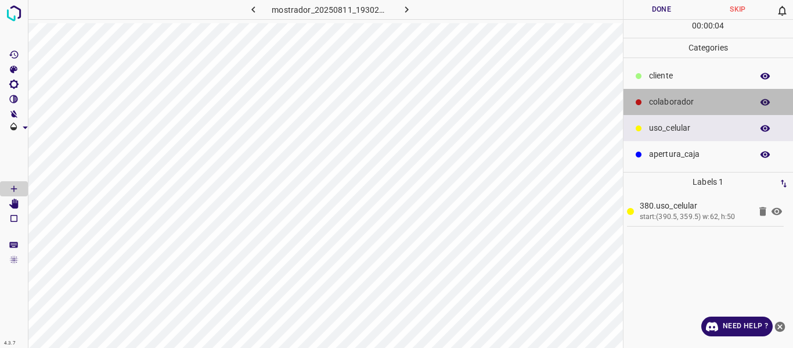
drag, startPoint x: 683, startPoint y: 99, endPoint x: 664, endPoint y: 101, distance: 19.2
click at [682, 98] on p "colaborador" at bounding box center [697, 102] width 97 height 12
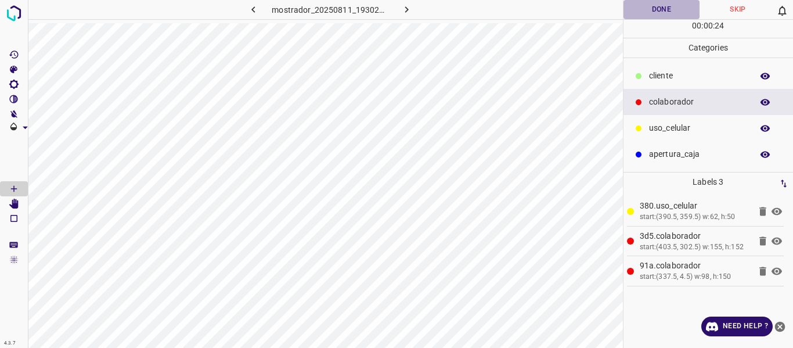
click at [665, 10] on button "Done" at bounding box center [661, 9] width 77 height 19
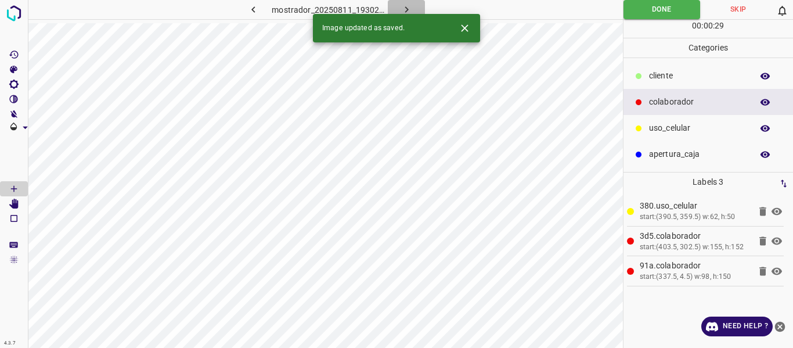
click at [404, 4] on icon "button" at bounding box center [406, 9] width 12 height 12
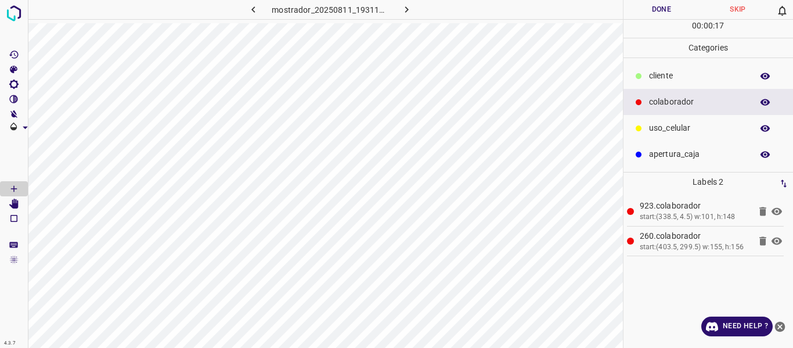
click at [667, 128] on p "uso_celular" at bounding box center [697, 128] width 97 height 12
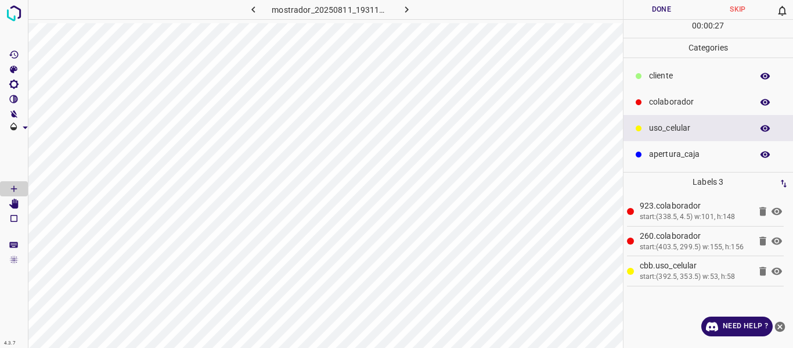
click at [652, 3] on button "Done" at bounding box center [661, 9] width 77 height 19
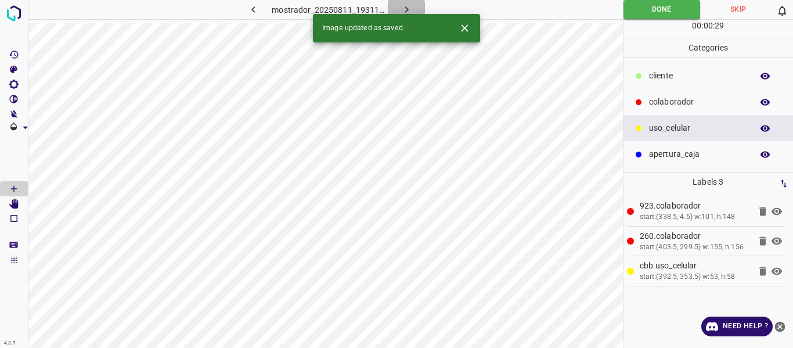
click at [406, 8] on icon "button" at bounding box center [406, 9] width 12 height 12
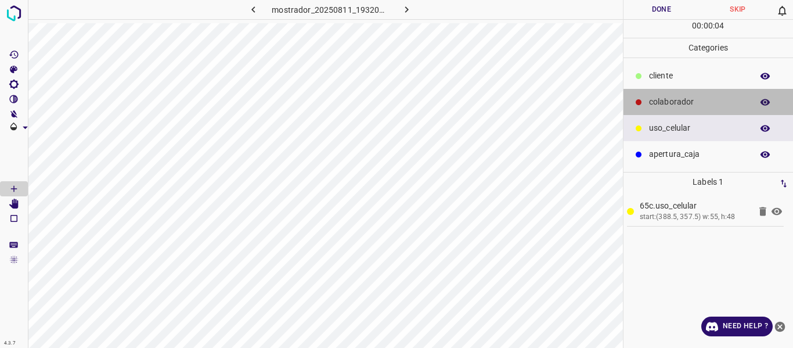
click at [671, 103] on p "colaborador" at bounding box center [697, 102] width 97 height 12
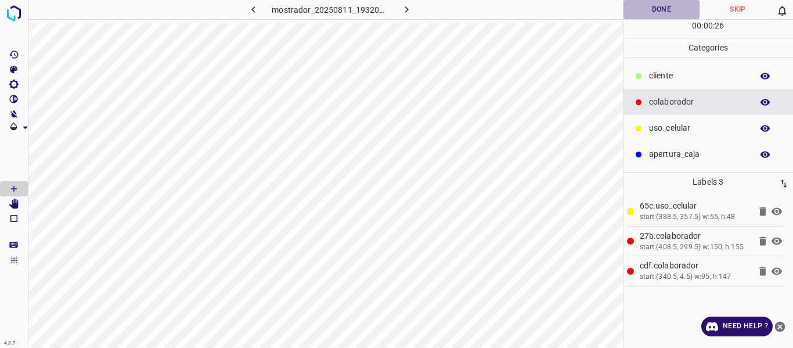
click at [661, 9] on button "Done" at bounding box center [661, 9] width 77 height 19
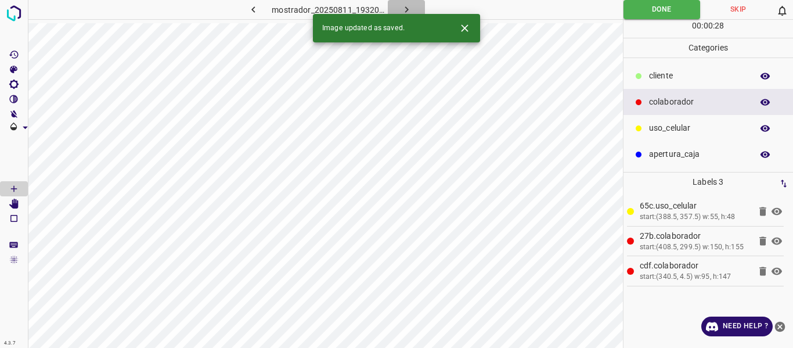
click at [407, 6] on icon "button" at bounding box center [406, 9] width 12 height 12
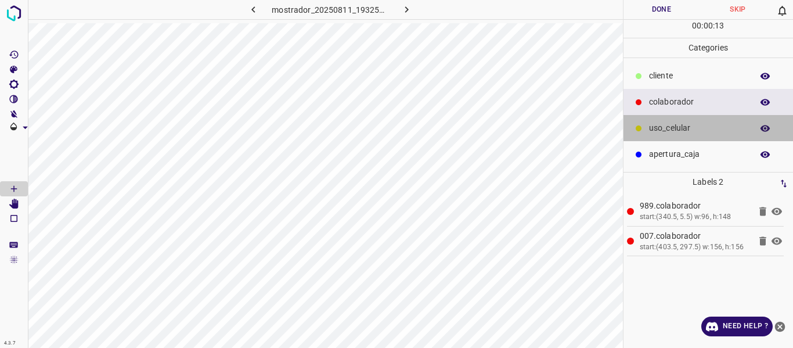
drag, startPoint x: 664, startPoint y: 129, endPoint x: 623, endPoint y: 133, distance: 41.9
click at [664, 130] on p "uso_celular" at bounding box center [697, 128] width 97 height 12
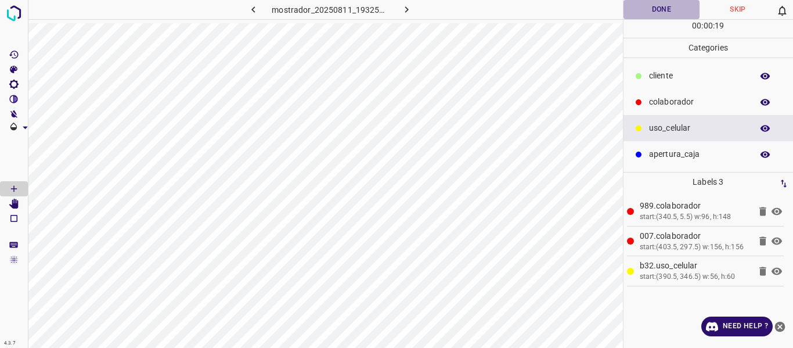
click at [642, 12] on button "Done" at bounding box center [661, 9] width 77 height 19
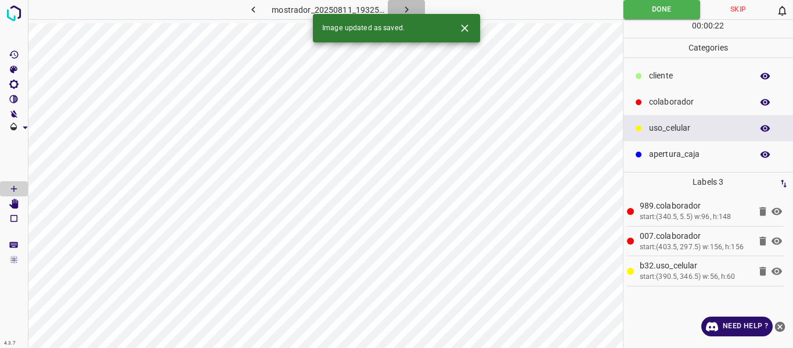
click at [403, 6] on icon "button" at bounding box center [406, 9] width 12 height 12
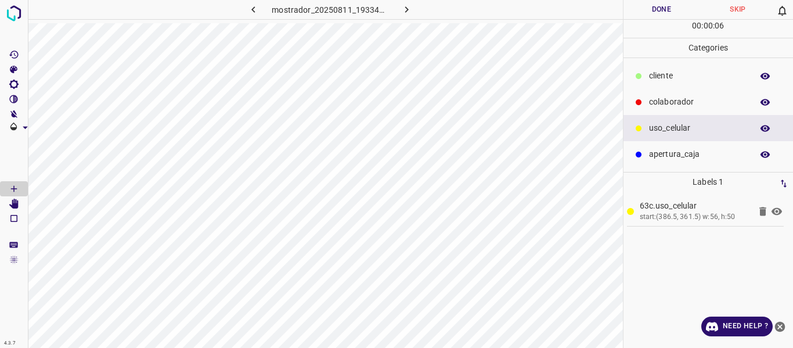
drag, startPoint x: 671, startPoint y: 103, endPoint x: 642, endPoint y: 113, distance: 30.5
click at [666, 106] on p "colaborador" at bounding box center [697, 102] width 97 height 12
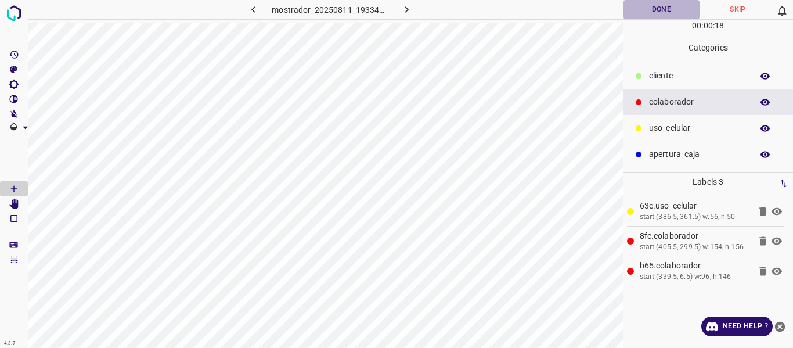
click at [663, 11] on button "Done" at bounding box center [661, 9] width 77 height 19
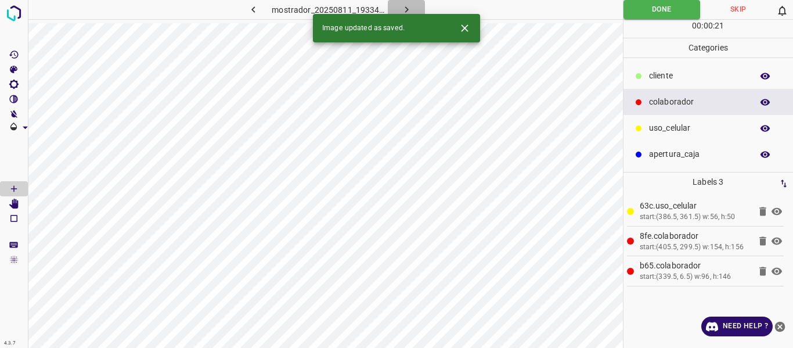
click at [404, 7] on icon "button" at bounding box center [406, 9] width 12 height 12
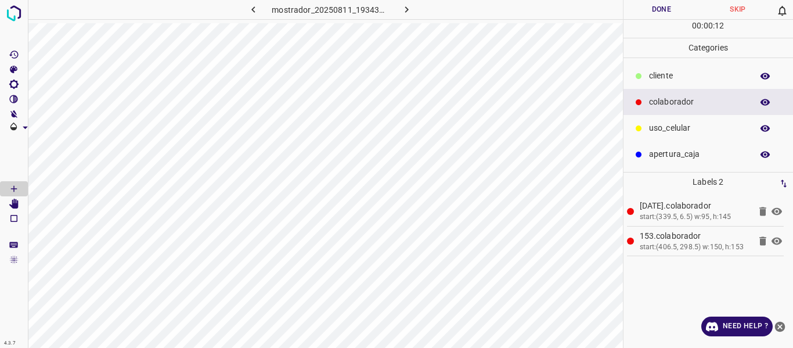
drag, startPoint x: 657, startPoint y: 132, endPoint x: 634, endPoint y: 128, distance: 23.1
click at [652, 129] on p "uso_celular" at bounding box center [697, 128] width 97 height 12
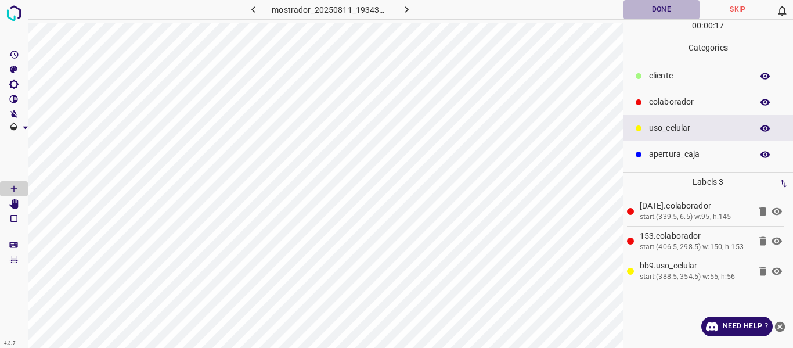
click at [638, 13] on button "Done" at bounding box center [661, 9] width 77 height 19
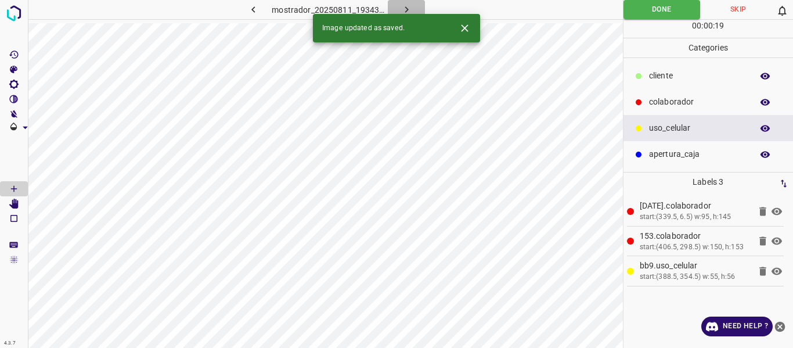
click at [411, 6] on icon "button" at bounding box center [406, 9] width 12 height 12
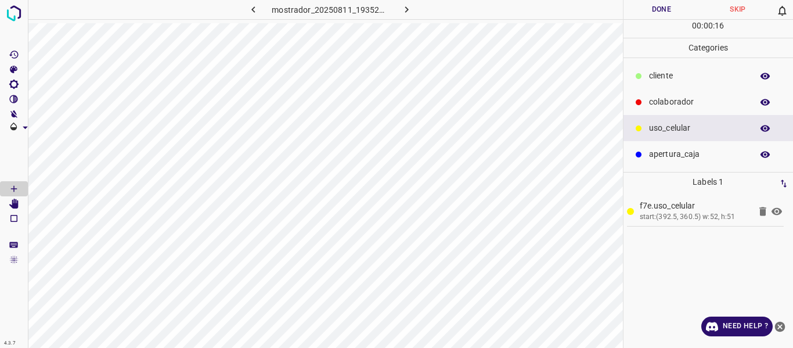
drag, startPoint x: 665, startPoint y: 99, endPoint x: 655, endPoint y: 108, distance: 13.6
click at [665, 101] on p "colaborador" at bounding box center [697, 102] width 97 height 12
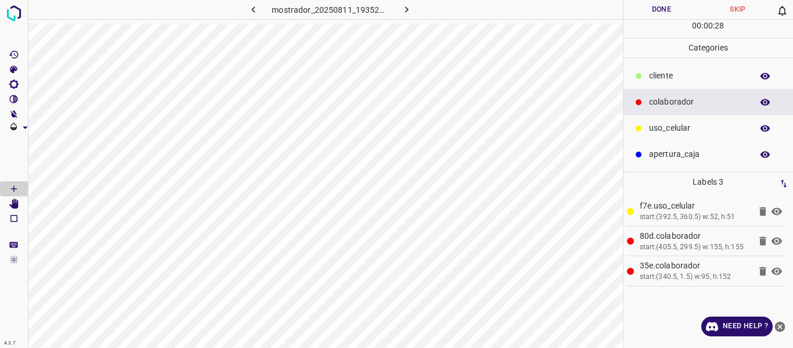
click at [662, 10] on button "Done" at bounding box center [661, 9] width 77 height 19
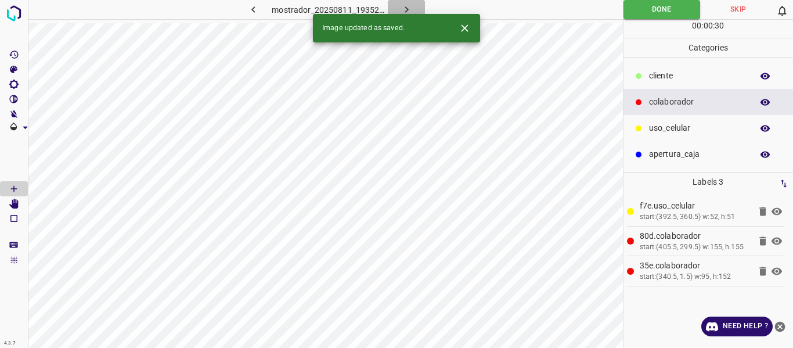
click at [408, 6] on icon "button" at bounding box center [406, 9] width 12 height 12
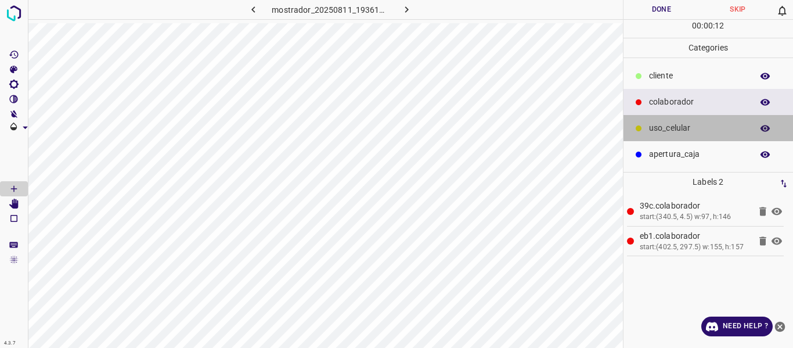
drag, startPoint x: 664, startPoint y: 131, endPoint x: 624, endPoint y: 139, distance: 41.4
click at [661, 130] on p "uso_celular" at bounding box center [697, 128] width 97 height 12
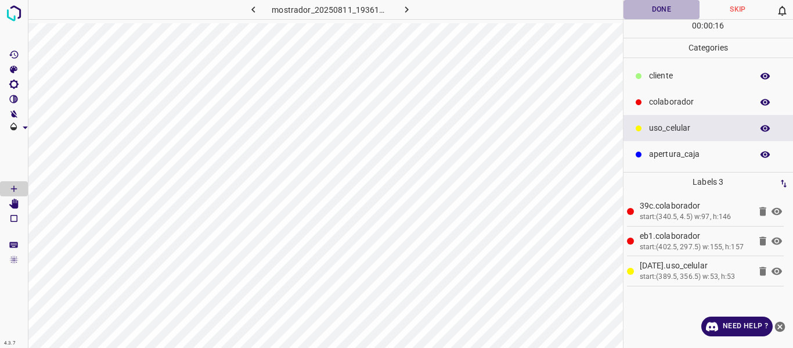
click at [649, 13] on button "Done" at bounding box center [661, 9] width 77 height 19
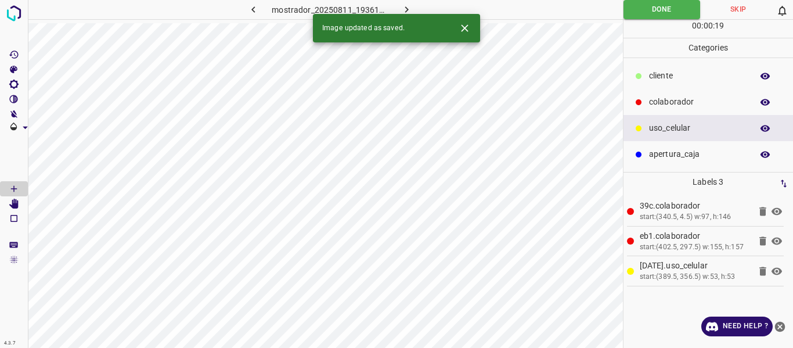
click at [406, 6] on icon "button" at bounding box center [406, 9] width 12 height 12
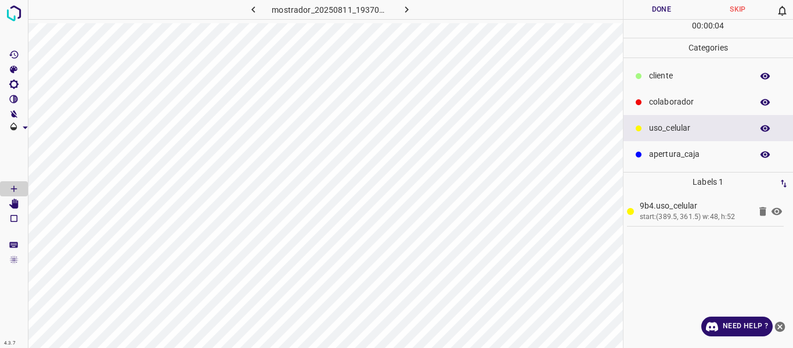
click at [668, 103] on p "colaborador" at bounding box center [697, 102] width 97 height 12
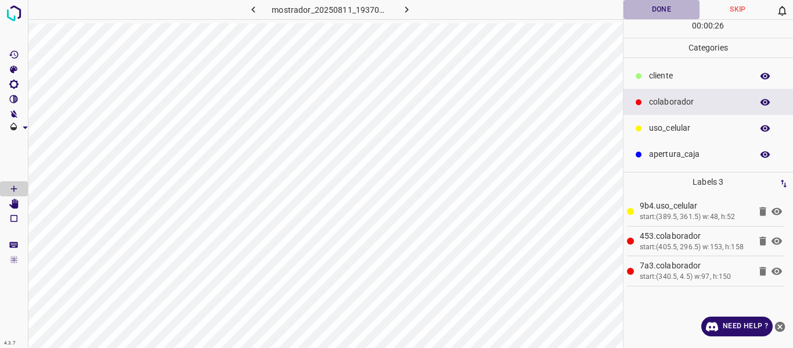
click at [642, 10] on button "Done" at bounding box center [661, 9] width 77 height 19
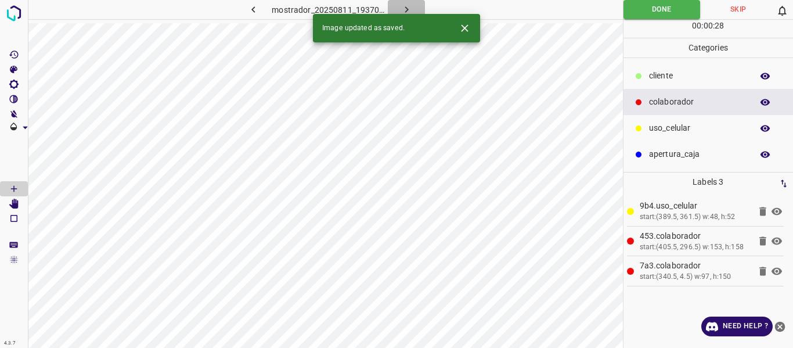
click at [408, 11] on icon "button" at bounding box center [406, 9] width 12 height 12
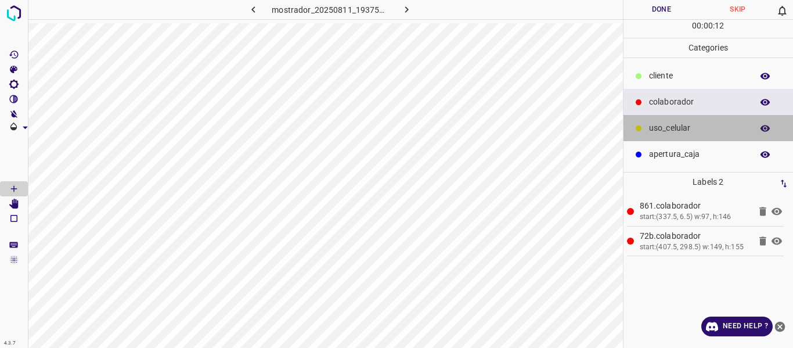
drag, startPoint x: 655, startPoint y: 126, endPoint x: 627, endPoint y: 139, distance: 30.6
click at [653, 127] on p "uso_celular" at bounding box center [697, 128] width 97 height 12
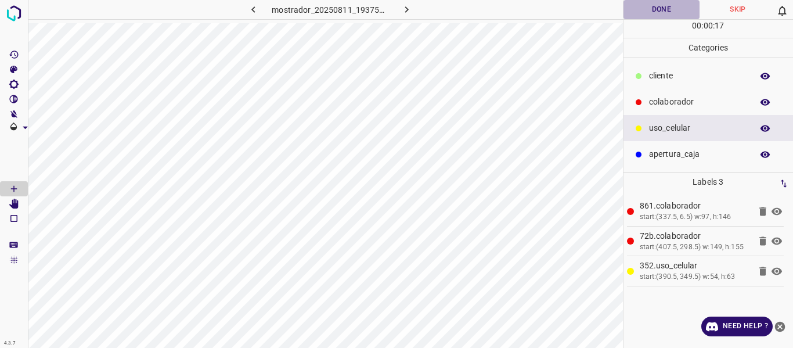
click at [642, 12] on button "Done" at bounding box center [661, 9] width 77 height 19
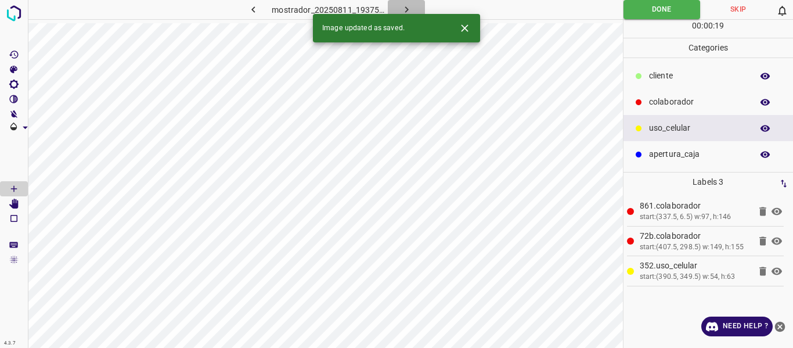
click at [402, 8] on icon "button" at bounding box center [406, 9] width 12 height 12
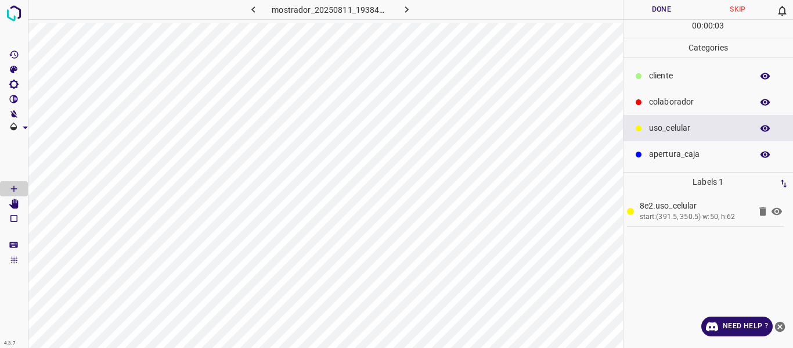
drag, startPoint x: 669, startPoint y: 103, endPoint x: 631, endPoint y: 117, distance: 40.0
click at [666, 107] on p "colaborador" at bounding box center [697, 102] width 97 height 12
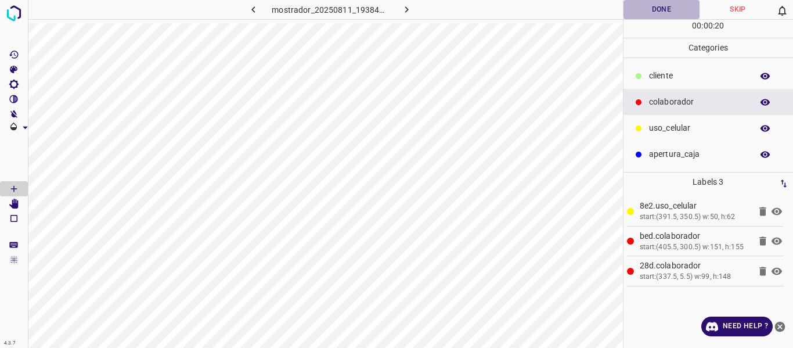
click at [656, 9] on button "Done" at bounding box center [661, 9] width 77 height 19
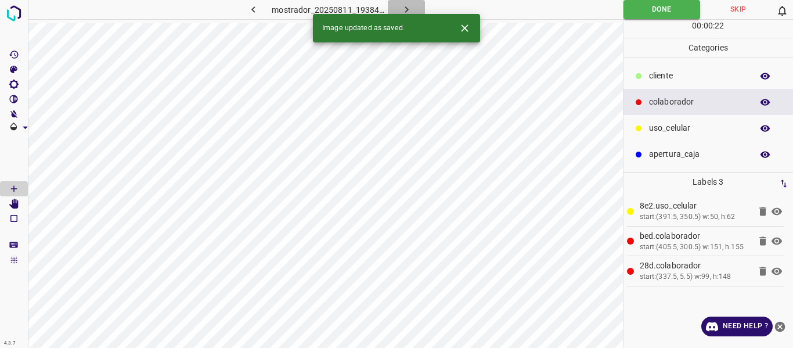
click at [406, 6] on icon "button" at bounding box center [406, 9] width 12 height 12
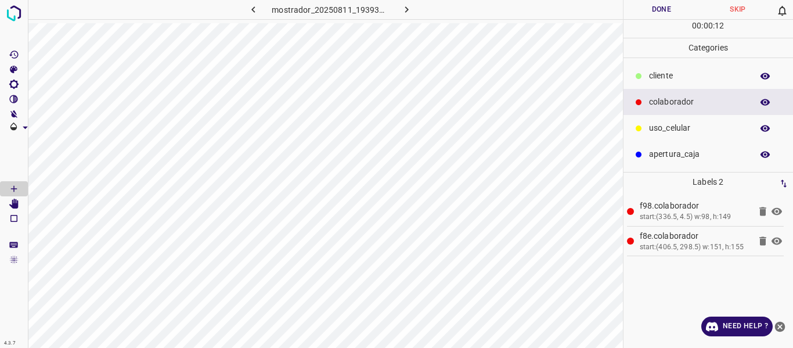
click at [660, 133] on p "uso_celular" at bounding box center [697, 128] width 97 height 12
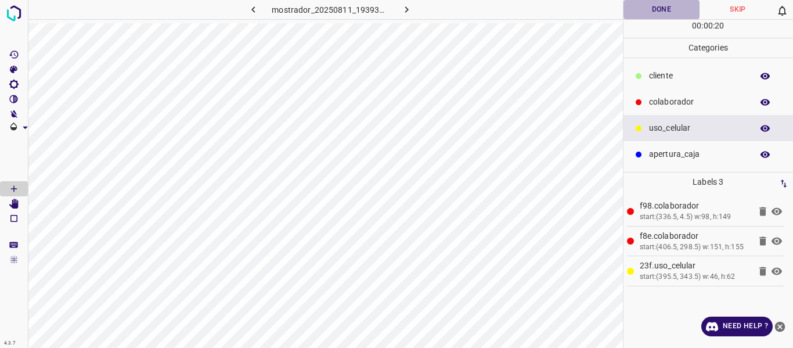
drag, startPoint x: 634, startPoint y: 13, endPoint x: 618, endPoint y: 23, distance: 18.7
click at [635, 16] on button "Done" at bounding box center [661, 9] width 77 height 19
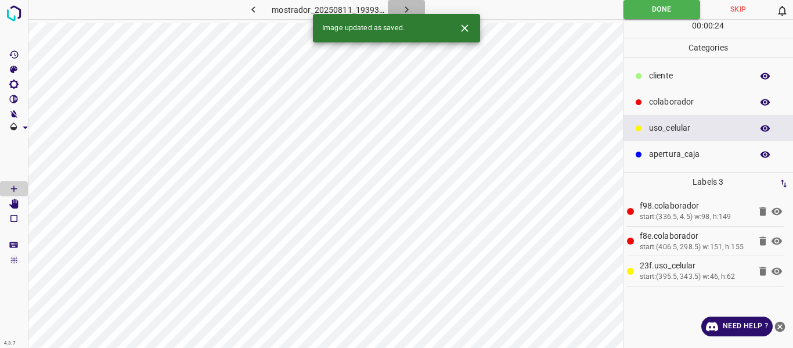
drag, startPoint x: 404, startPoint y: 6, endPoint x: 405, endPoint y: 14, distance: 7.6
click at [404, 7] on icon "button" at bounding box center [406, 9] width 12 height 12
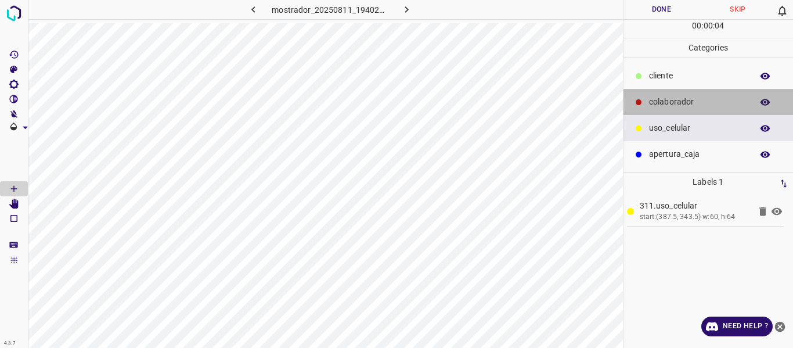
drag, startPoint x: 674, startPoint y: 102, endPoint x: 630, endPoint y: 121, distance: 48.6
click at [673, 103] on p "colaborador" at bounding box center [697, 102] width 97 height 12
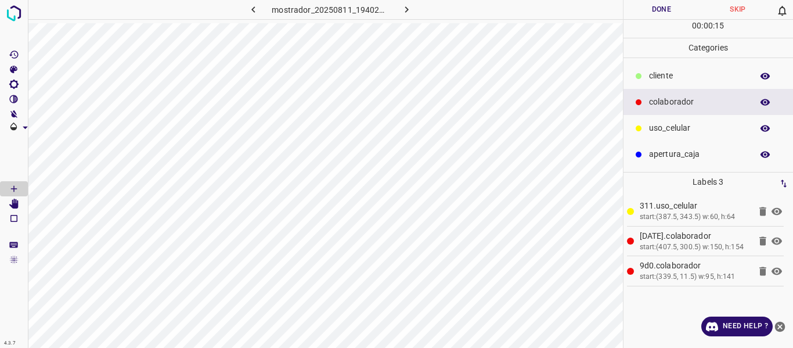
click at [646, 10] on button "Done" at bounding box center [661, 9] width 77 height 19
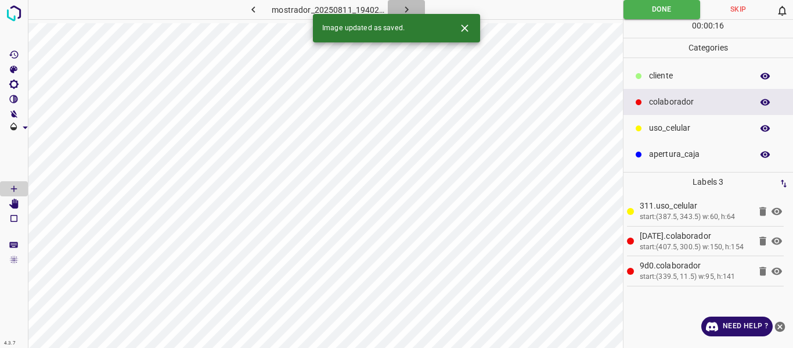
click at [403, 6] on icon "button" at bounding box center [406, 9] width 12 height 12
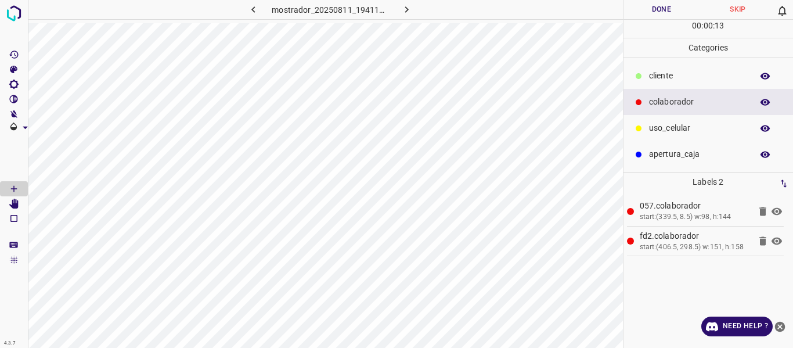
drag, startPoint x: 664, startPoint y: 127, endPoint x: 634, endPoint y: 142, distance: 33.7
click at [657, 132] on p "uso_celular" at bounding box center [697, 128] width 97 height 12
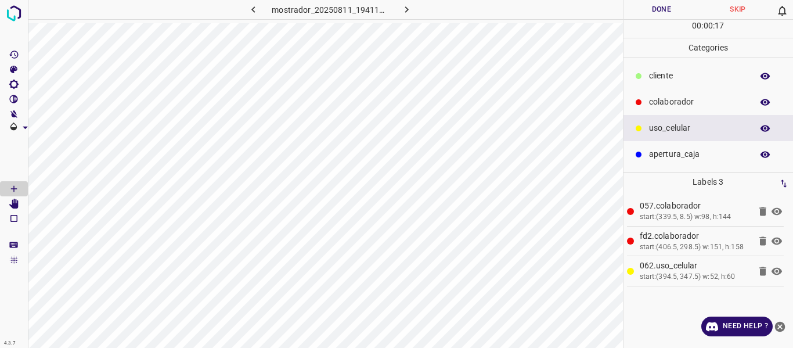
click at [660, 13] on button "Done" at bounding box center [661, 9] width 77 height 19
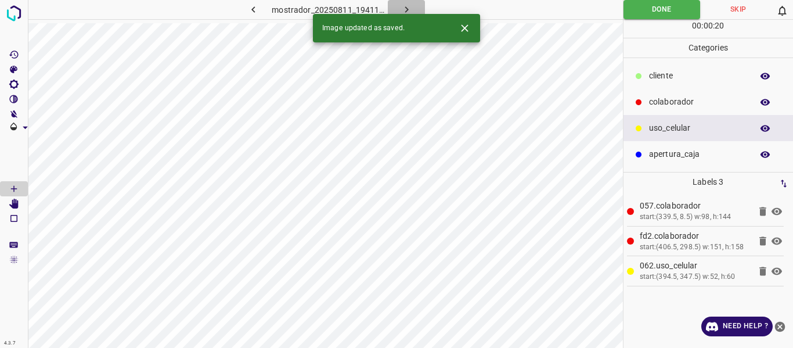
click at [405, 8] on icon "button" at bounding box center [405, 9] width 3 height 6
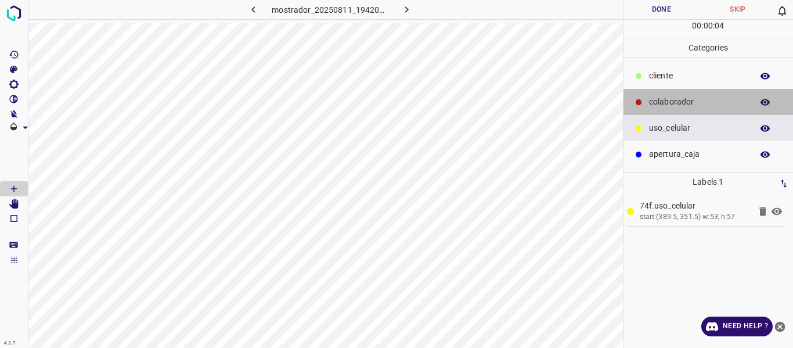
drag, startPoint x: 667, startPoint y: 106, endPoint x: 639, endPoint y: 115, distance: 29.2
click at [664, 109] on div "colaborador" at bounding box center [708, 102] width 170 height 26
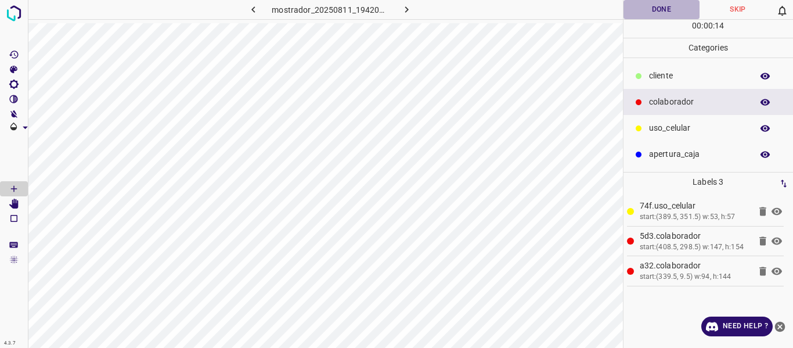
click at [657, 16] on button "Done" at bounding box center [661, 9] width 77 height 19
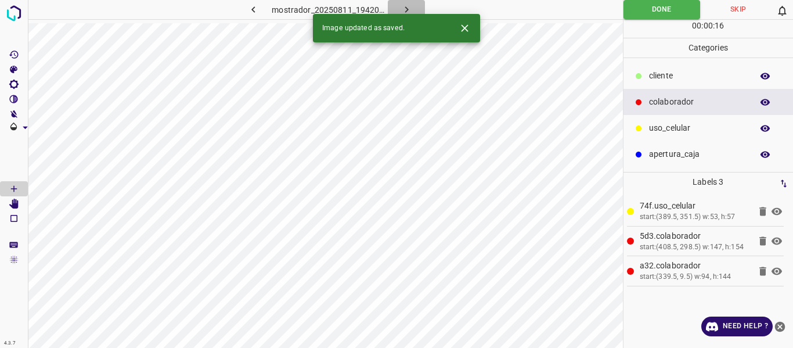
click at [400, 7] on icon "button" at bounding box center [406, 9] width 12 height 12
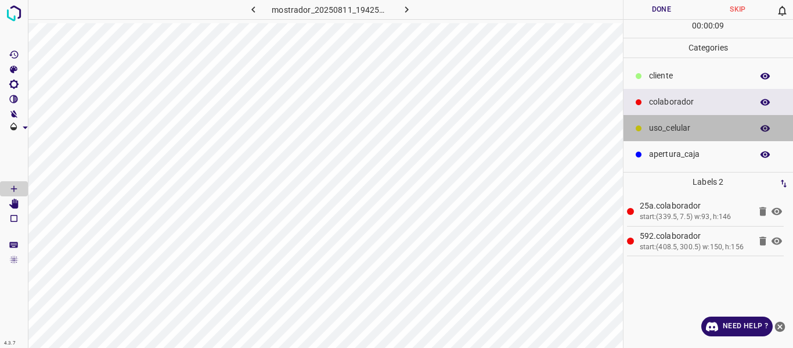
drag, startPoint x: 670, startPoint y: 128, endPoint x: 632, endPoint y: 137, distance: 38.7
click at [666, 129] on p "uso_celular" at bounding box center [697, 128] width 97 height 12
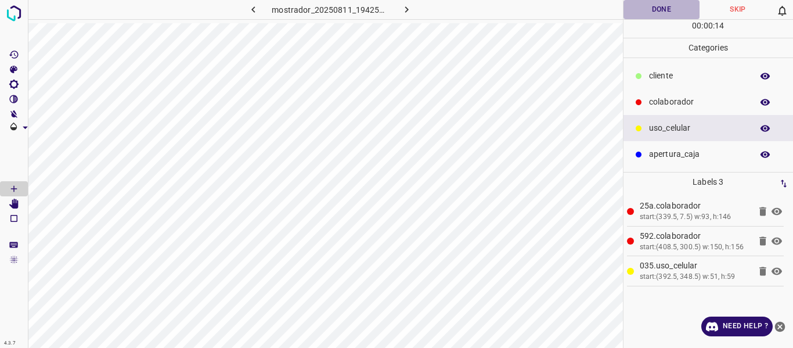
click at [660, 12] on button "Done" at bounding box center [661, 9] width 77 height 19
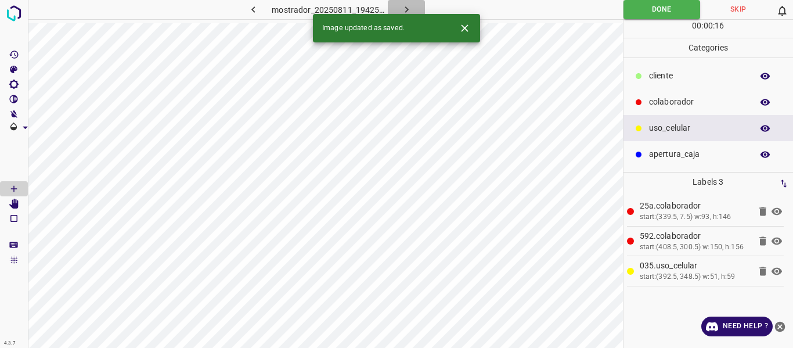
click at [402, 9] on icon "button" at bounding box center [406, 9] width 12 height 12
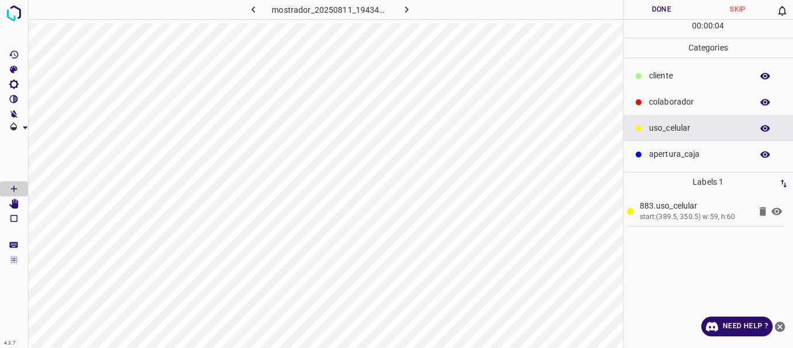
drag, startPoint x: 680, startPoint y: 101, endPoint x: 650, endPoint y: 116, distance: 33.7
click at [678, 101] on p "colaborador" at bounding box center [697, 102] width 97 height 12
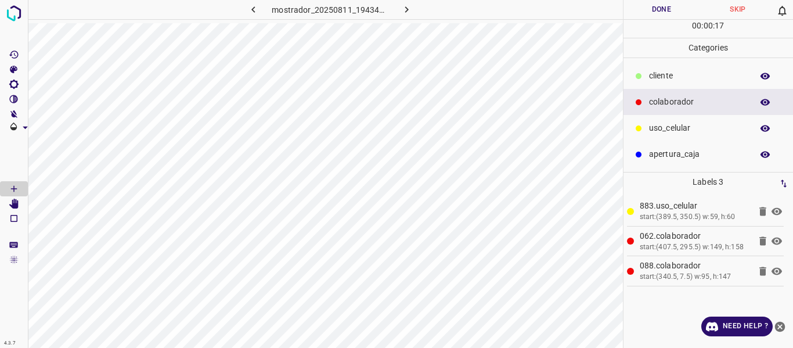
click at [658, 12] on button "Done" at bounding box center [661, 9] width 77 height 19
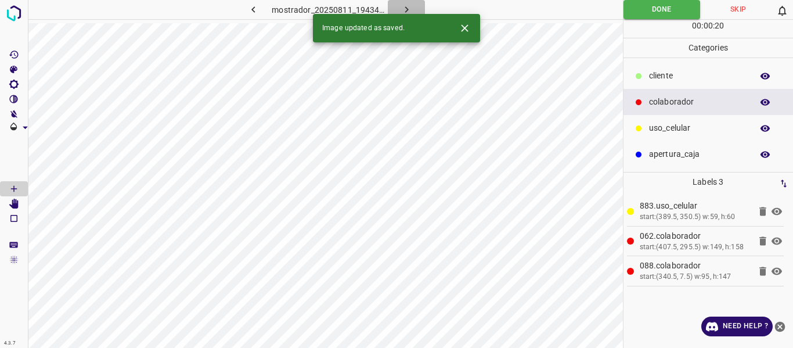
click at [404, 6] on icon "button" at bounding box center [406, 9] width 12 height 12
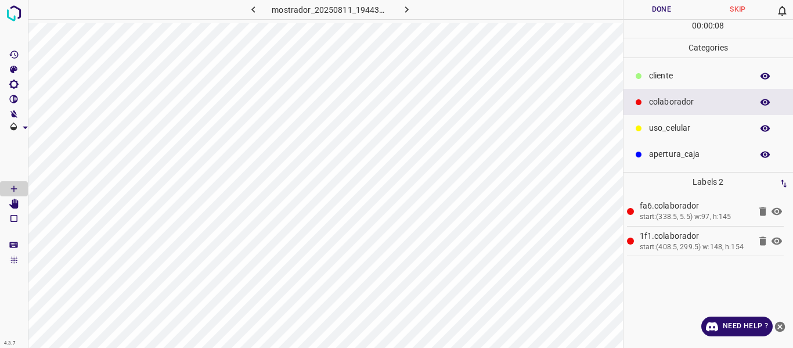
click at [667, 127] on p "uso_celular" at bounding box center [697, 128] width 97 height 12
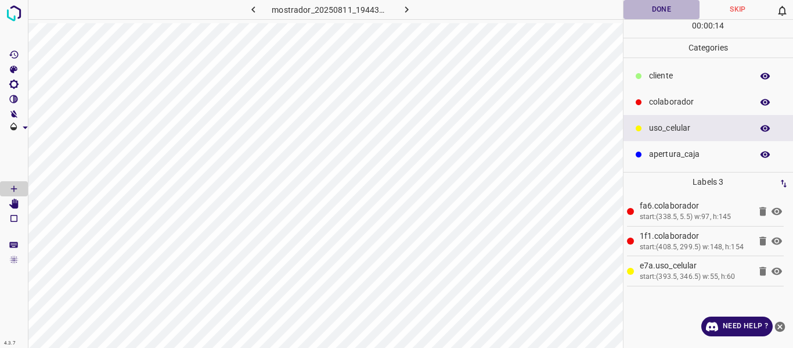
click at [667, 11] on button "Done" at bounding box center [661, 9] width 77 height 19
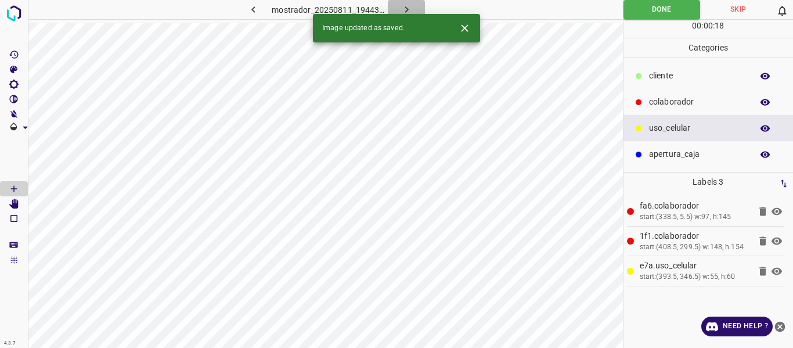
click at [409, 9] on icon "button" at bounding box center [406, 9] width 12 height 12
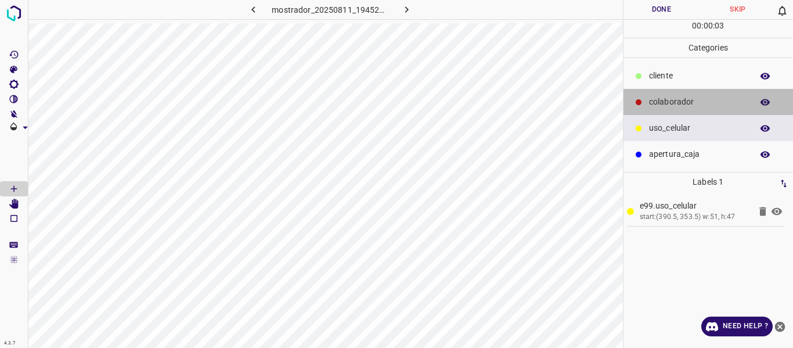
drag, startPoint x: 655, startPoint y: 99, endPoint x: 634, endPoint y: 108, distance: 22.6
click at [653, 101] on p "colaborador" at bounding box center [697, 102] width 97 height 12
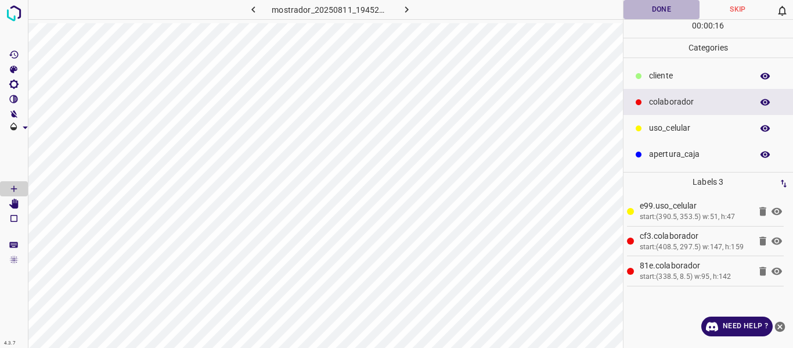
drag, startPoint x: 670, startPoint y: 7, endPoint x: 664, endPoint y: 8, distance: 5.8
click at [670, 8] on button "Done" at bounding box center [661, 9] width 77 height 19
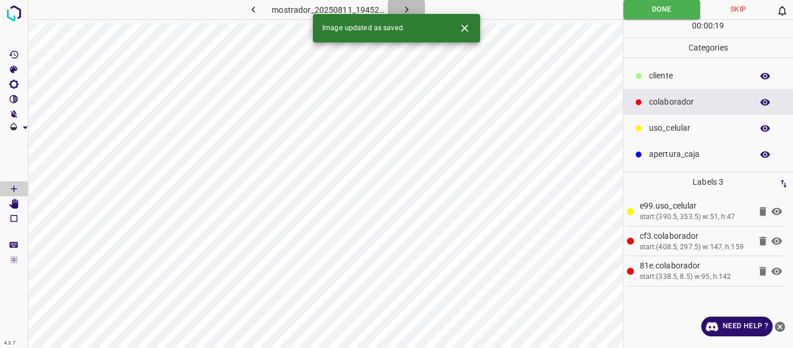
click at [405, 6] on icon "button" at bounding box center [406, 9] width 12 height 12
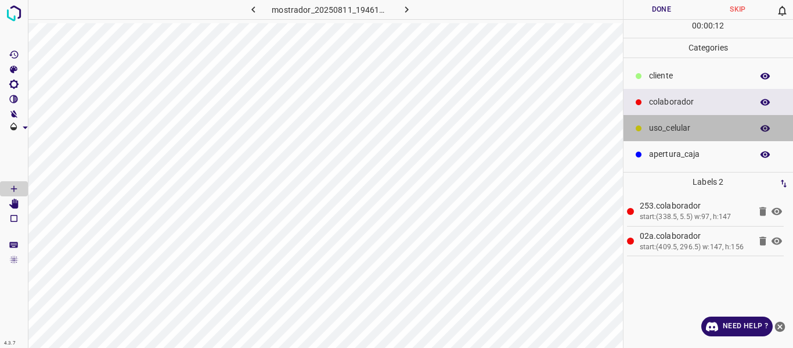
drag, startPoint x: 675, startPoint y: 127, endPoint x: 636, endPoint y: 127, distance: 39.5
click at [666, 127] on p "uso_celular" at bounding box center [697, 128] width 97 height 12
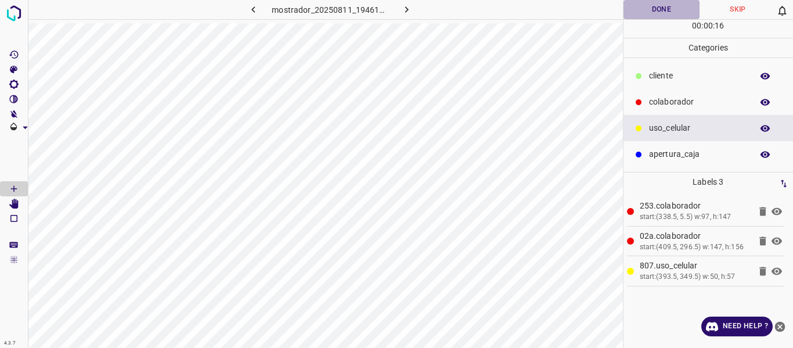
drag, startPoint x: 664, startPoint y: 14, endPoint x: 656, endPoint y: 13, distance: 8.2
click at [663, 13] on button "Done" at bounding box center [661, 9] width 77 height 19
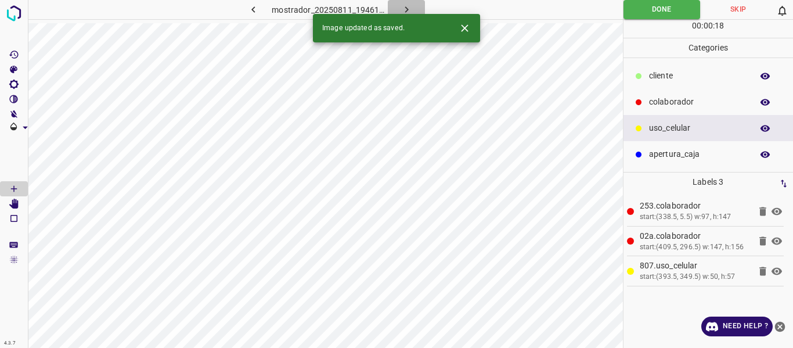
drag, startPoint x: 403, startPoint y: 6, endPoint x: 400, endPoint y: 21, distance: 14.8
click at [403, 6] on icon "button" at bounding box center [406, 9] width 12 height 12
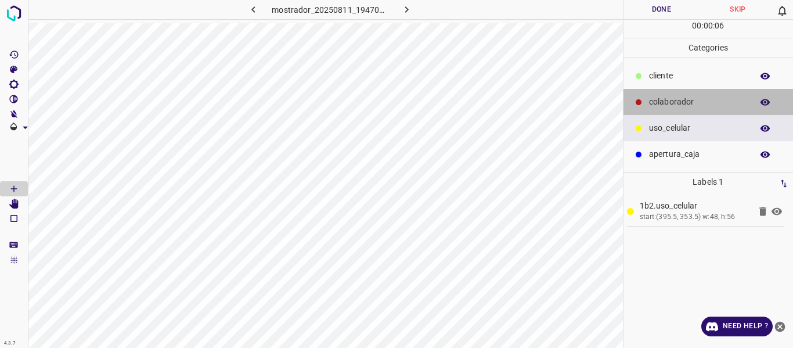
click at [670, 103] on p "colaborador" at bounding box center [697, 102] width 97 height 12
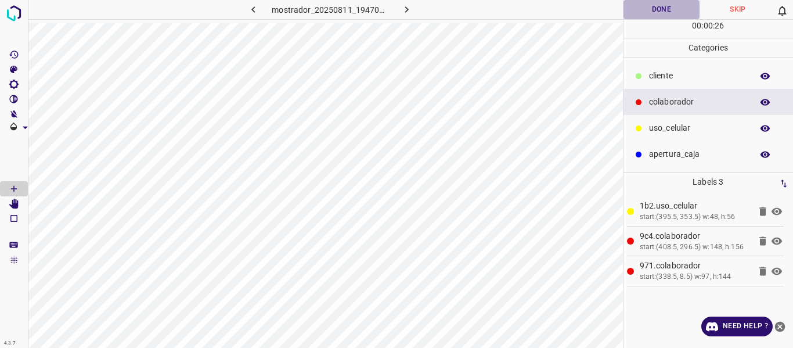
click at [657, 11] on button "Done" at bounding box center [661, 9] width 77 height 19
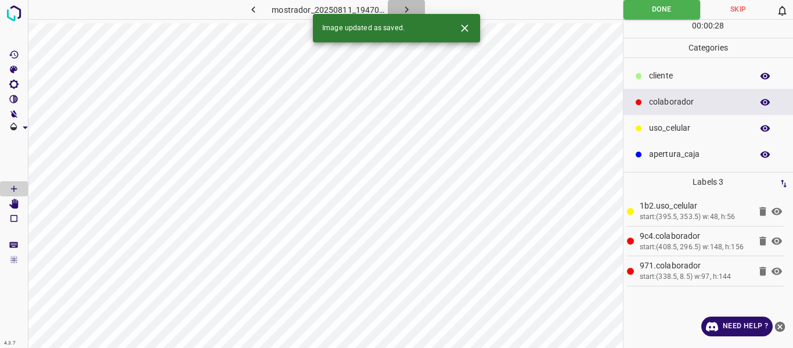
click at [406, 6] on icon "button" at bounding box center [406, 9] width 12 height 12
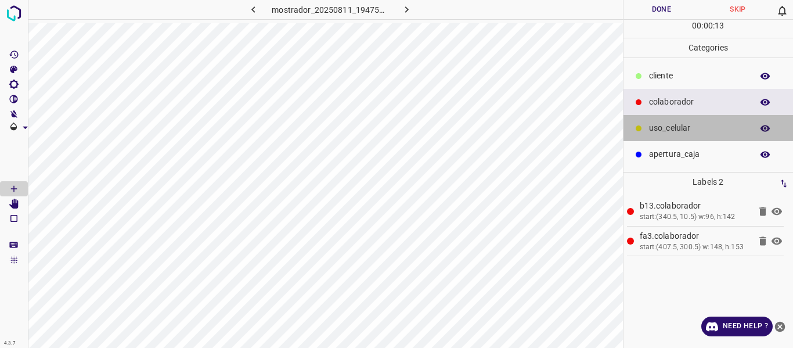
drag, startPoint x: 698, startPoint y: 130, endPoint x: 639, endPoint y: 139, distance: 59.9
click at [696, 129] on p "uso_celular" at bounding box center [697, 128] width 97 height 12
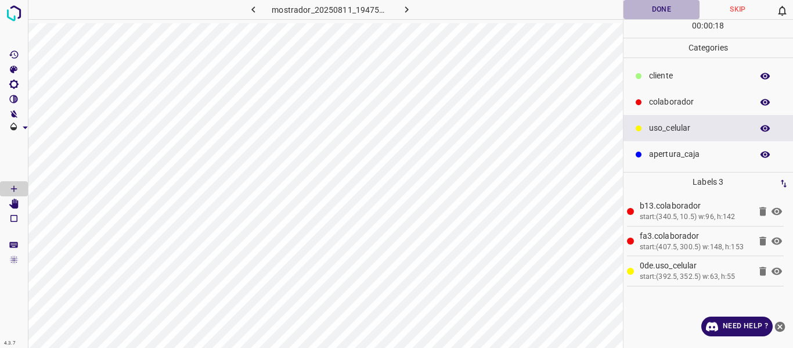
click at [662, 9] on button "Done" at bounding box center [661, 9] width 77 height 19
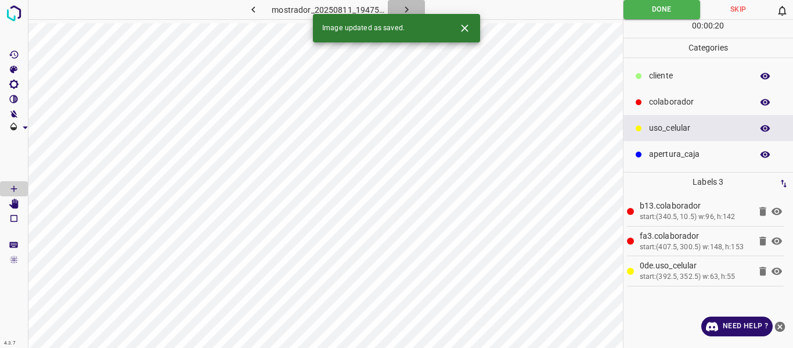
click at [403, 9] on icon "button" at bounding box center [406, 9] width 12 height 12
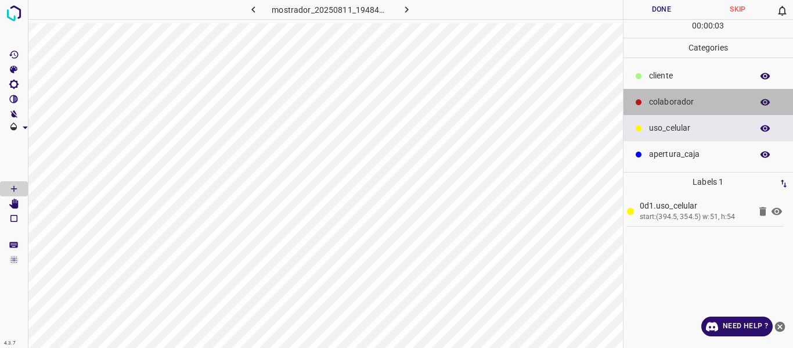
drag, startPoint x: 686, startPoint y: 97, endPoint x: 625, endPoint y: 123, distance: 66.6
click at [685, 98] on p "colaborador" at bounding box center [697, 102] width 97 height 12
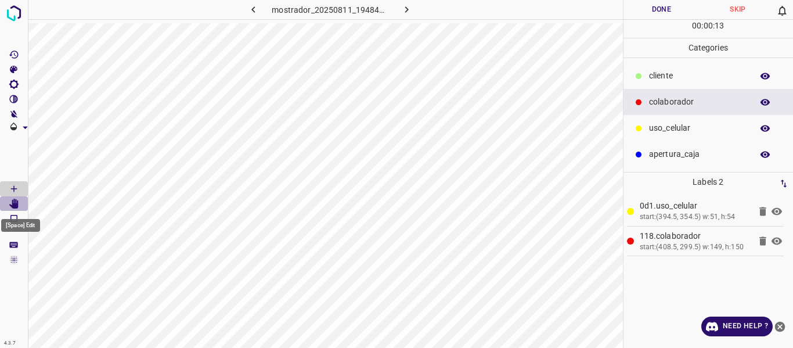
click at [19, 207] on Edit"] "[Space] Edit" at bounding box center [14, 203] width 28 height 15
click at [14, 187] on icon "[Space] Draw" at bounding box center [14, 189] width 6 height 6
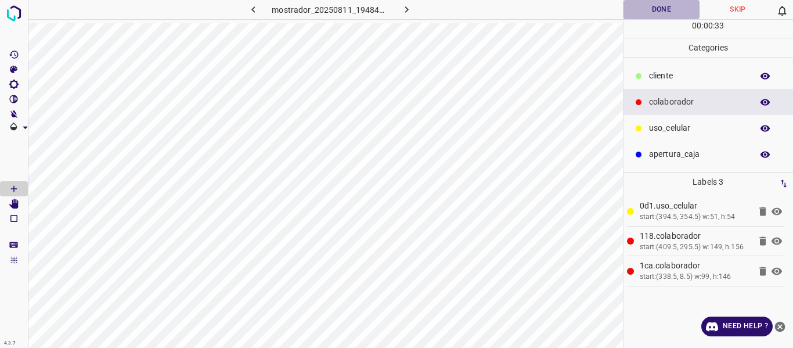
click at [660, 12] on button "Done" at bounding box center [661, 9] width 77 height 19
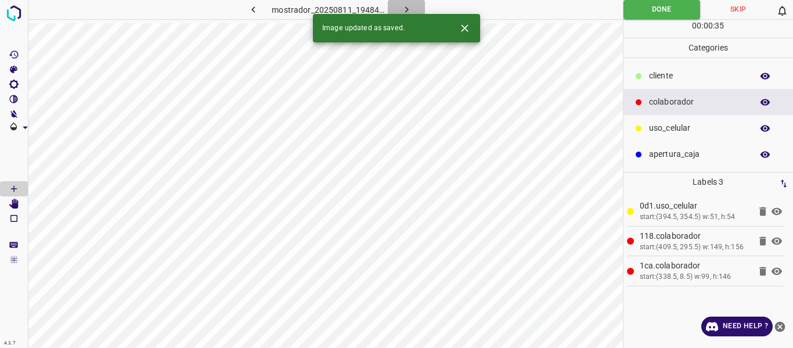
click at [401, 5] on icon "button" at bounding box center [406, 9] width 12 height 12
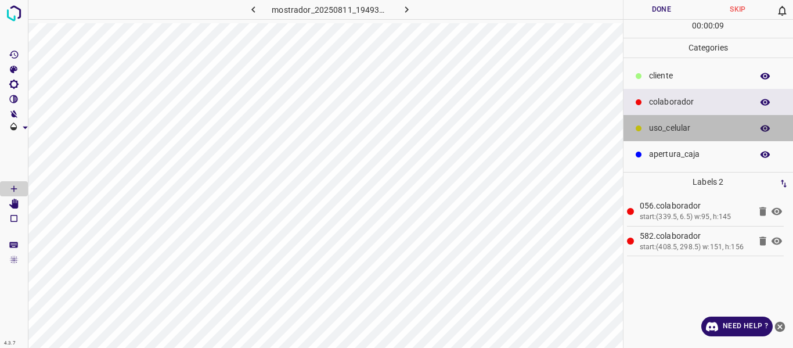
drag, startPoint x: 685, startPoint y: 120, endPoint x: 627, endPoint y: 144, distance: 62.7
click at [682, 121] on div "uso_celular" at bounding box center [708, 128] width 170 height 26
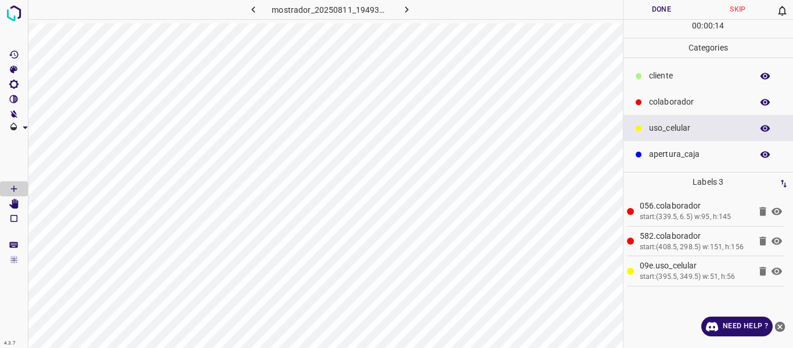
click at [646, 15] on button "Done" at bounding box center [661, 9] width 77 height 19
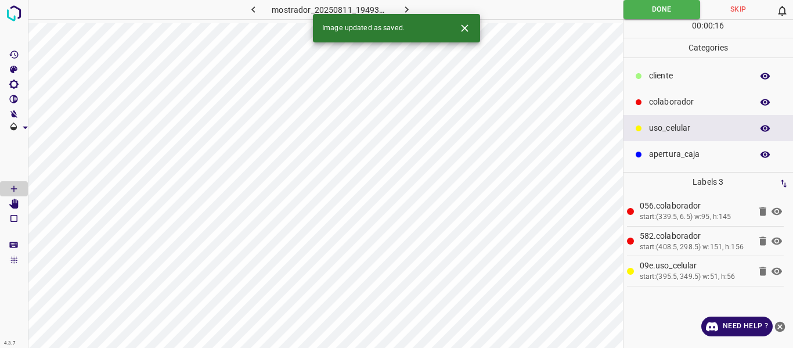
click at [406, 6] on icon "button" at bounding box center [406, 9] width 12 height 12
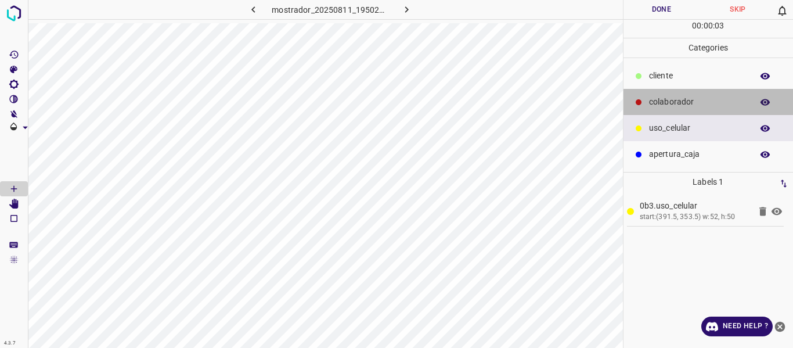
drag, startPoint x: 682, startPoint y: 99, endPoint x: 639, endPoint y: 114, distance: 45.0
click at [681, 100] on p "colaborador" at bounding box center [697, 102] width 97 height 12
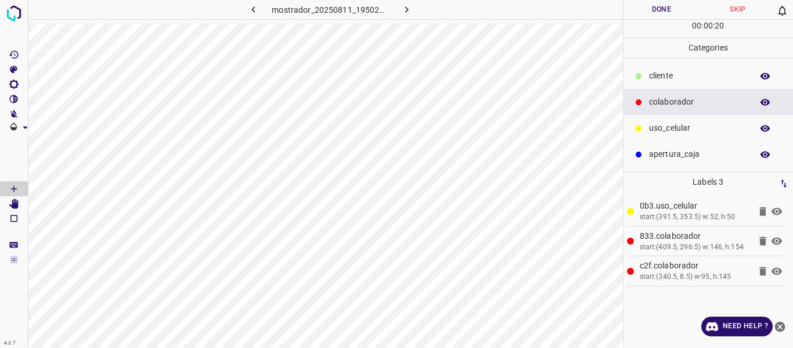
click at [659, 9] on button "Done" at bounding box center [661, 9] width 77 height 19
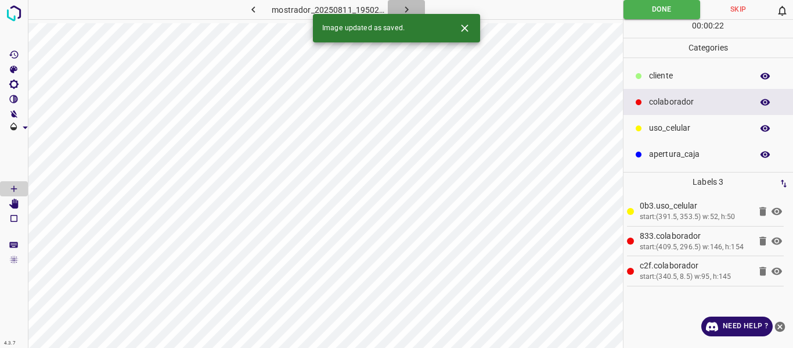
click at [402, 6] on icon "button" at bounding box center [406, 9] width 12 height 12
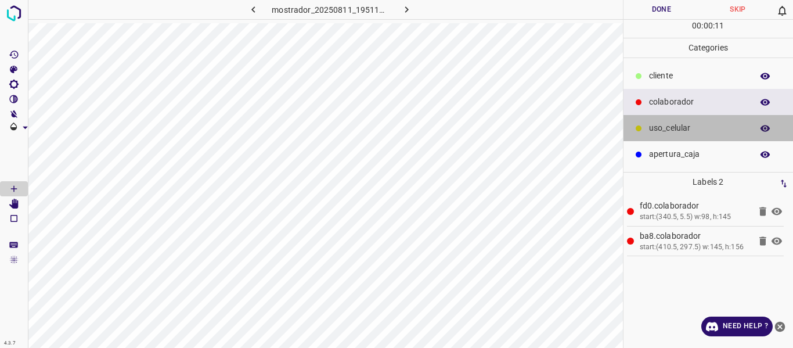
drag, startPoint x: 674, startPoint y: 131, endPoint x: 637, endPoint y: 141, distance: 39.0
click at [673, 130] on p "uso_celular" at bounding box center [697, 128] width 97 height 12
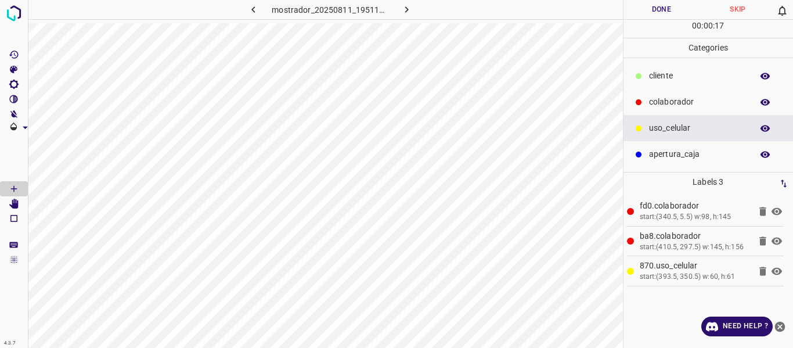
click at [652, 9] on button "Done" at bounding box center [661, 9] width 77 height 19
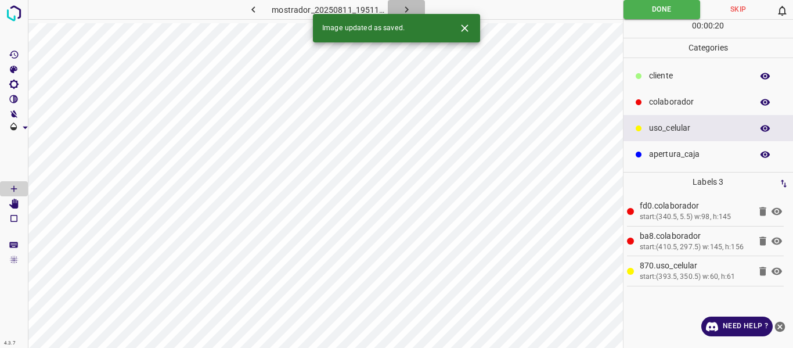
click at [404, 5] on icon "button" at bounding box center [406, 9] width 12 height 12
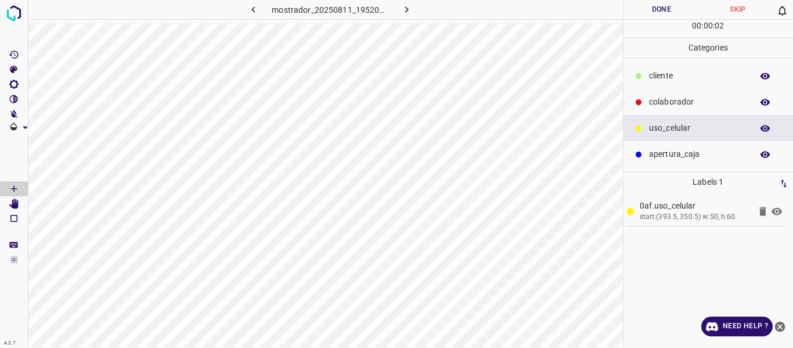
drag, startPoint x: 665, startPoint y: 99, endPoint x: 649, endPoint y: 113, distance: 21.0
click at [663, 104] on p "colaborador" at bounding box center [697, 102] width 97 height 12
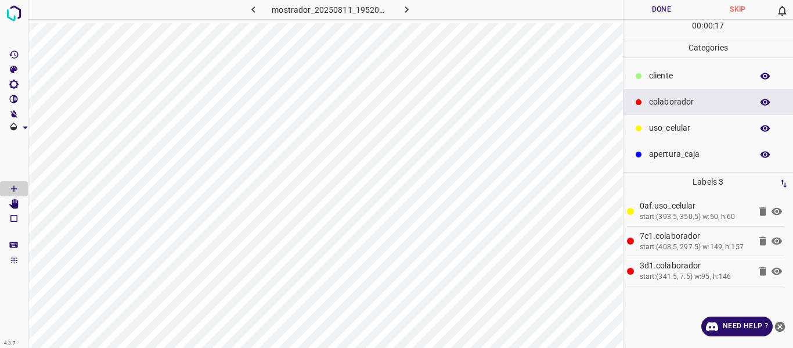
click at [665, 6] on button "Done" at bounding box center [661, 9] width 77 height 19
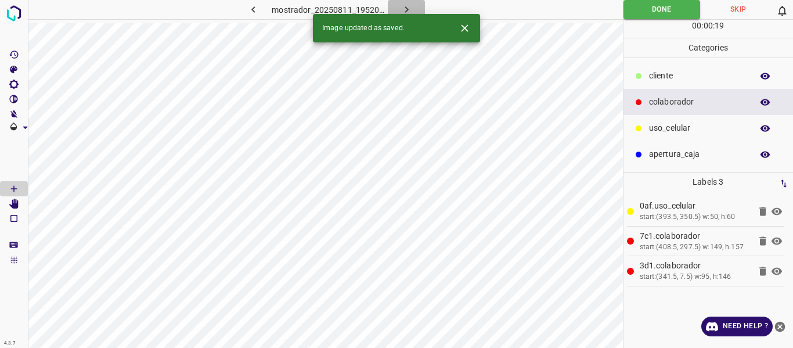
click at [404, 3] on button "button" at bounding box center [406, 9] width 37 height 19
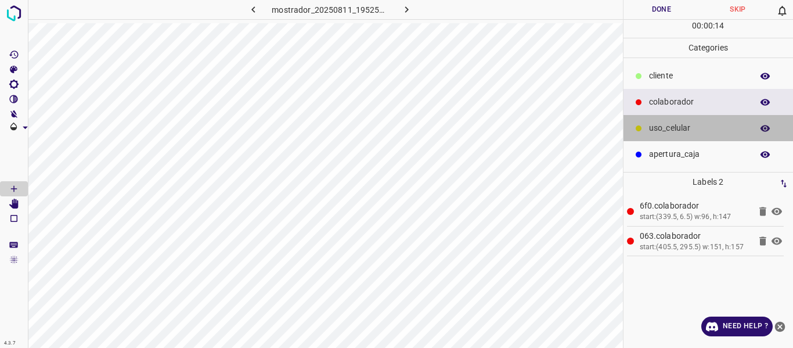
click at [667, 125] on p "uso_celular" at bounding box center [697, 128] width 97 height 12
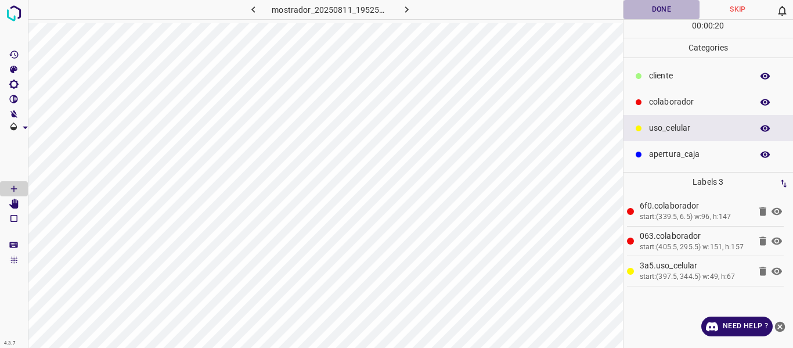
click at [643, 10] on button "Done" at bounding box center [661, 9] width 77 height 19
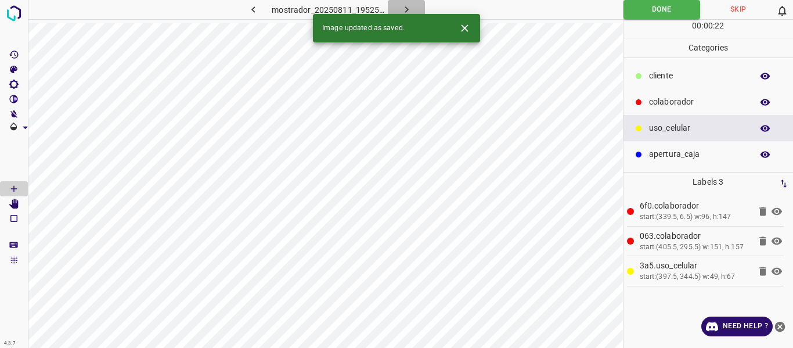
click at [410, 8] on icon "button" at bounding box center [406, 9] width 12 height 12
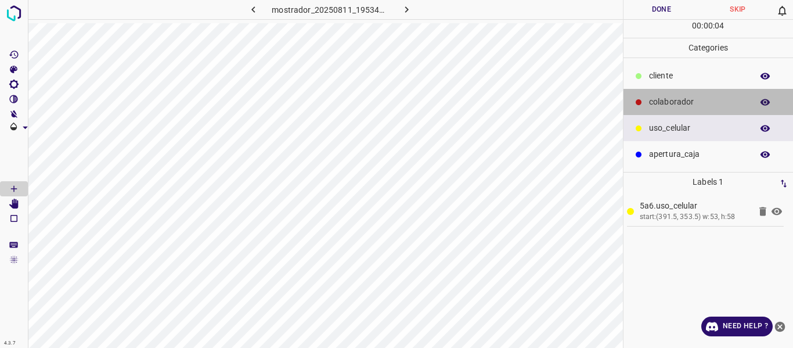
drag, startPoint x: 656, startPoint y: 101, endPoint x: 636, endPoint y: 112, distance: 23.1
click at [655, 105] on p "colaborador" at bounding box center [697, 102] width 97 height 12
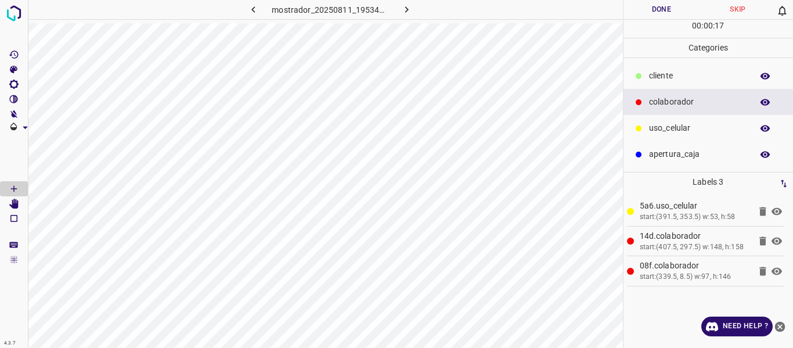
click at [660, 13] on button "Done" at bounding box center [661, 9] width 77 height 19
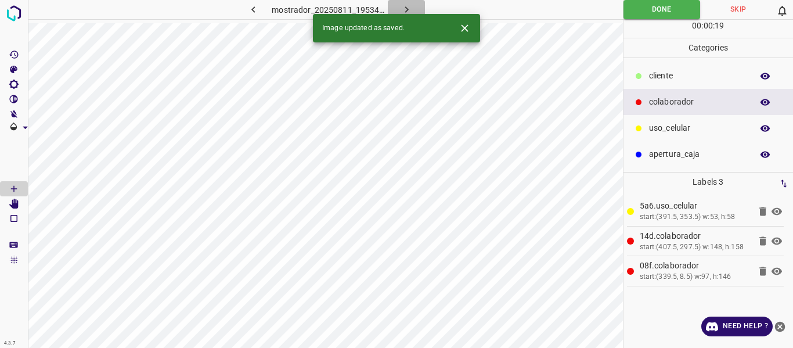
click at [411, 6] on icon "button" at bounding box center [406, 9] width 12 height 12
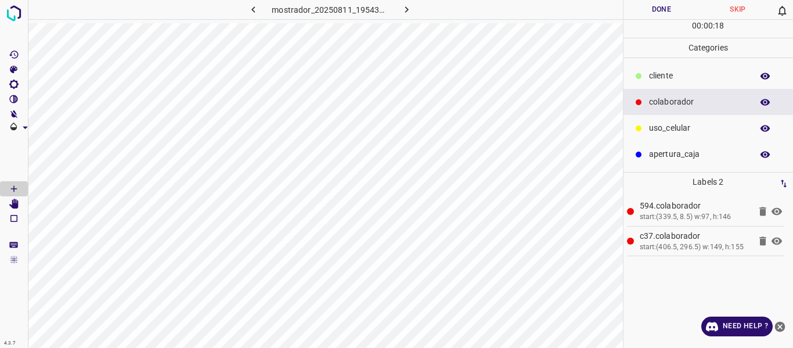
click at [674, 127] on p "uso_celular" at bounding box center [697, 128] width 97 height 12
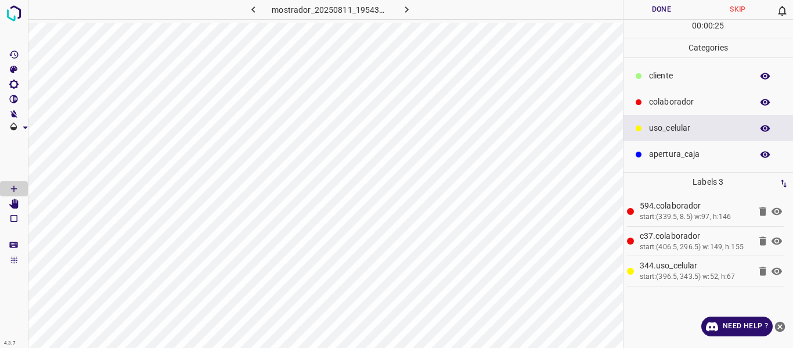
click at [663, 9] on button "Done" at bounding box center [661, 9] width 77 height 19
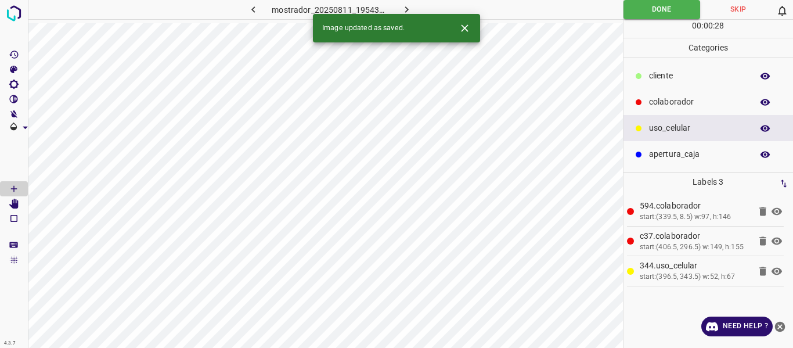
click at [403, 5] on icon "button" at bounding box center [406, 9] width 12 height 12
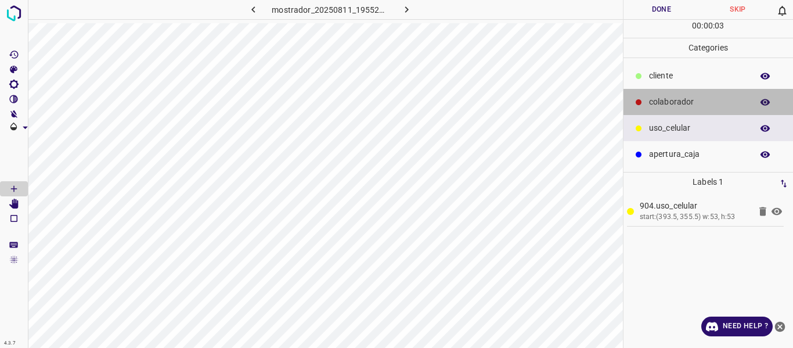
drag, startPoint x: 657, startPoint y: 101, endPoint x: 638, endPoint y: 108, distance: 20.9
click at [657, 102] on p "colaborador" at bounding box center [697, 102] width 97 height 12
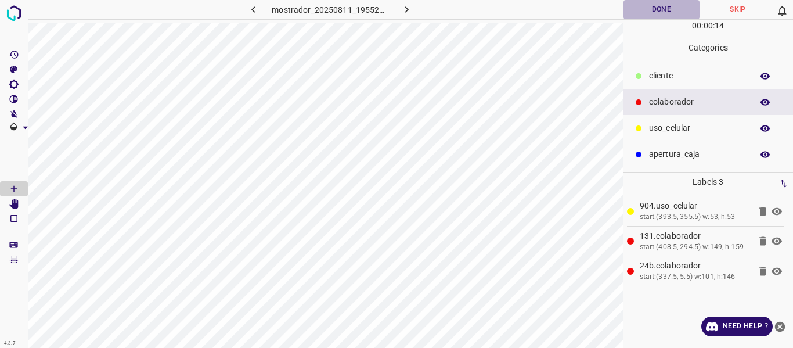
click at [654, 10] on button "Done" at bounding box center [661, 9] width 77 height 19
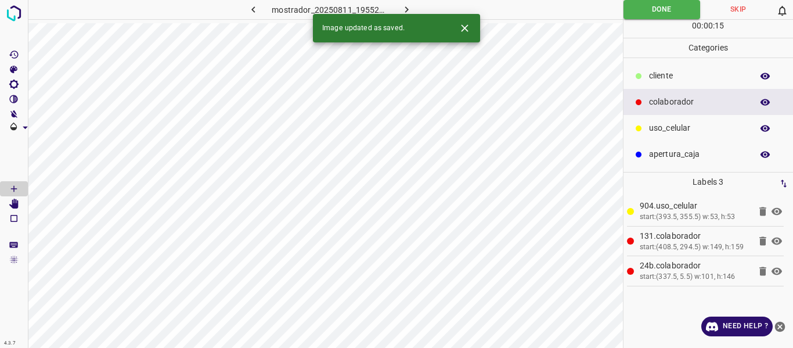
click at [403, 9] on icon "button" at bounding box center [406, 9] width 12 height 12
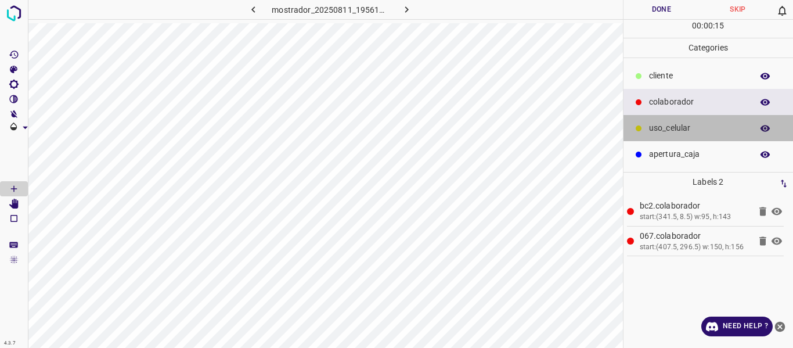
click at [669, 132] on p "uso_celular" at bounding box center [697, 128] width 97 height 12
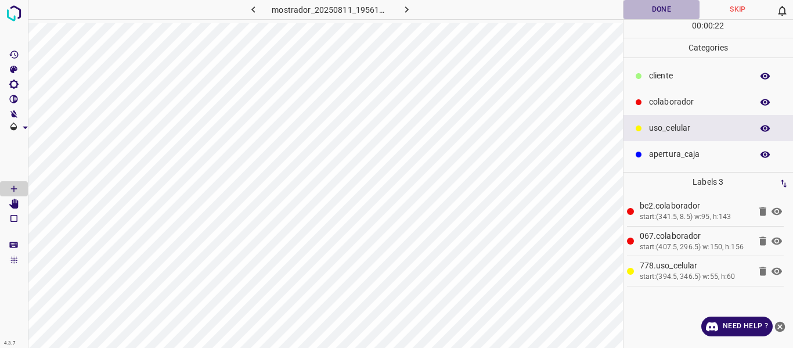
click at [651, 13] on button "Done" at bounding box center [661, 9] width 77 height 19
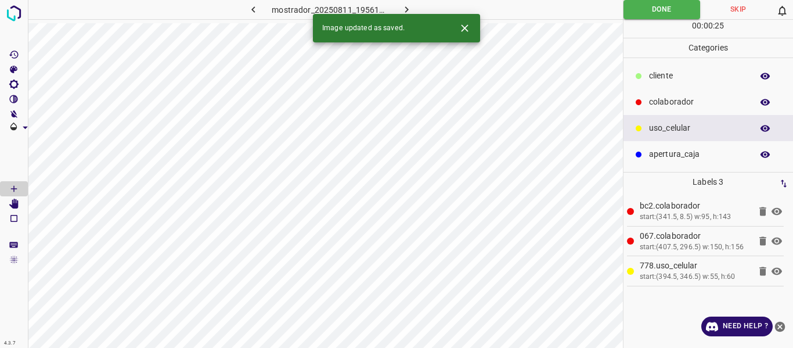
click at [413, 8] on button "button" at bounding box center [406, 9] width 37 height 19
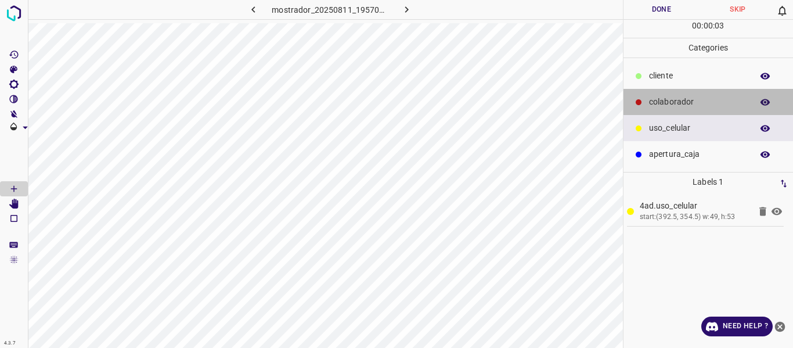
click at [662, 102] on p "colaborador" at bounding box center [697, 102] width 97 height 12
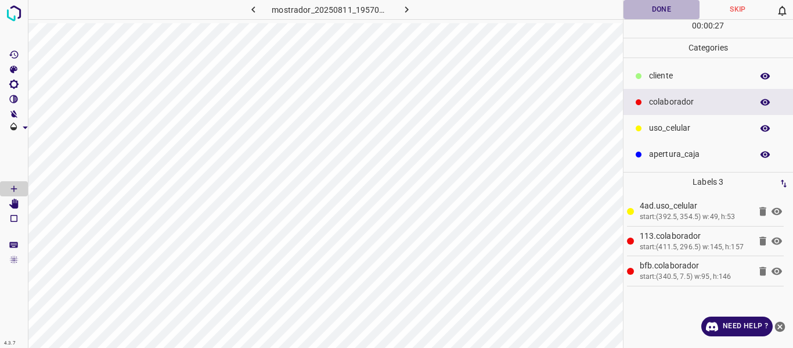
click at [670, 8] on button "Done" at bounding box center [661, 9] width 77 height 19
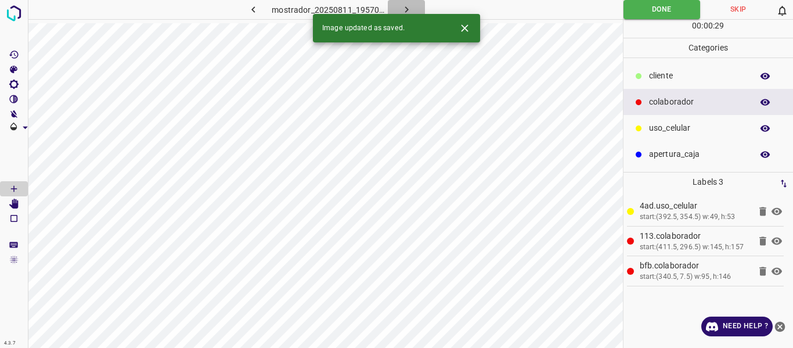
click at [411, 6] on icon "button" at bounding box center [406, 9] width 12 height 12
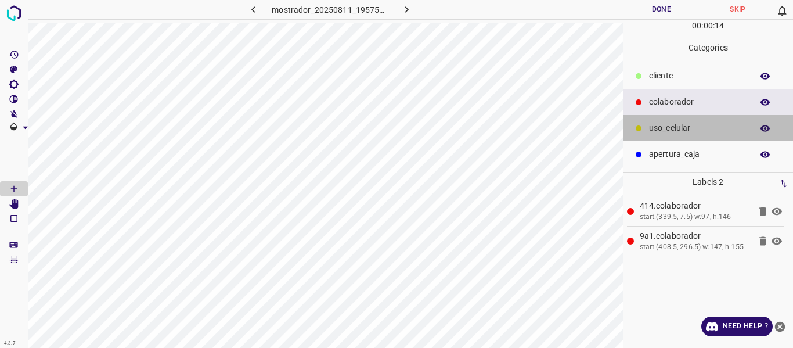
click at [666, 129] on p "uso_celular" at bounding box center [697, 128] width 97 height 12
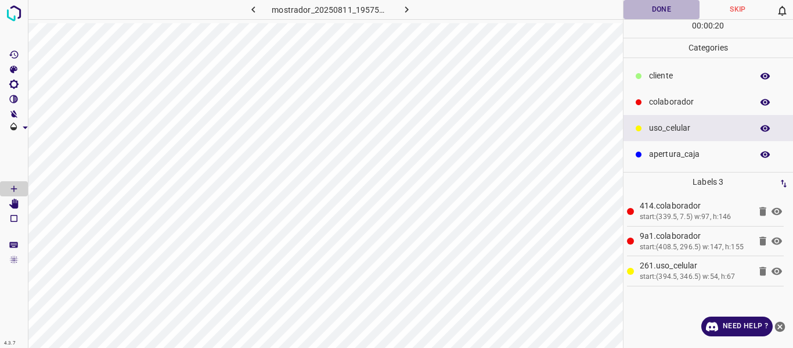
click at [655, 9] on button "Done" at bounding box center [661, 9] width 77 height 19
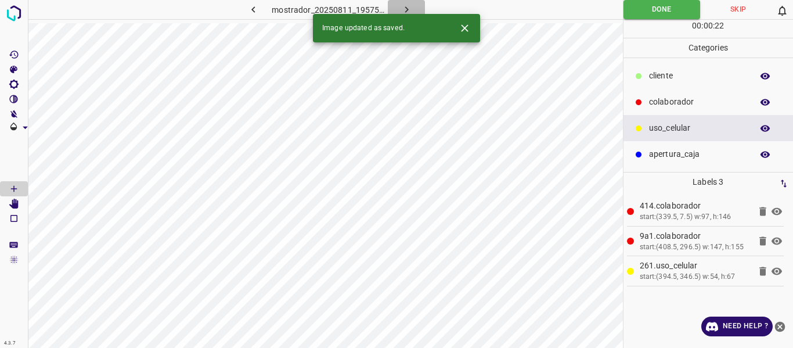
click at [404, 7] on icon "button" at bounding box center [406, 9] width 12 height 12
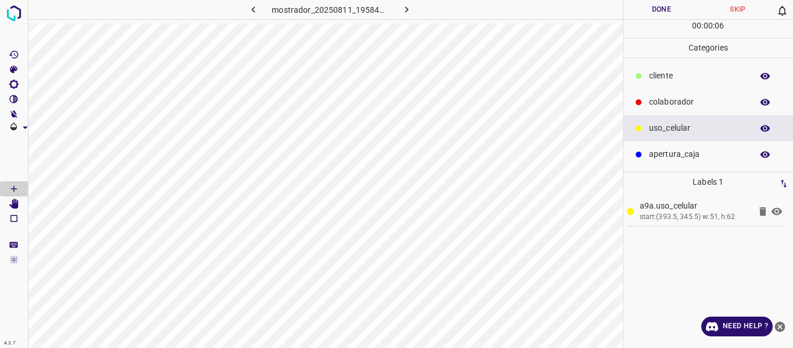
drag, startPoint x: 681, startPoint y: 99, endPoint x: 679, endPoint y: 106, distance: 6.6
click at [681, 100] on p "colaborador" at bounding box center [697, 102] width 97 height 12
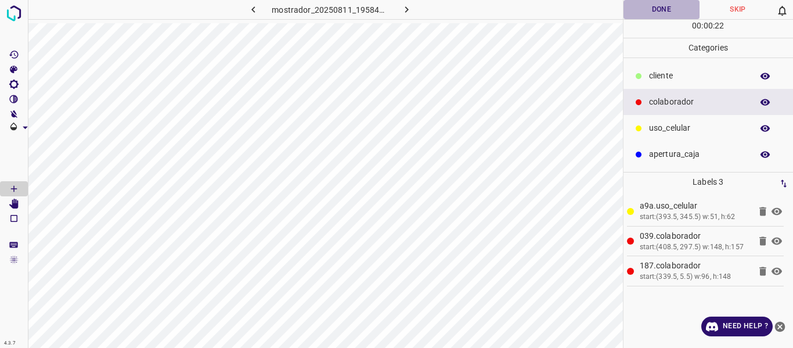
click at [657, 8] on button "Done" at bounding box center [661, 9] width 77 height 19
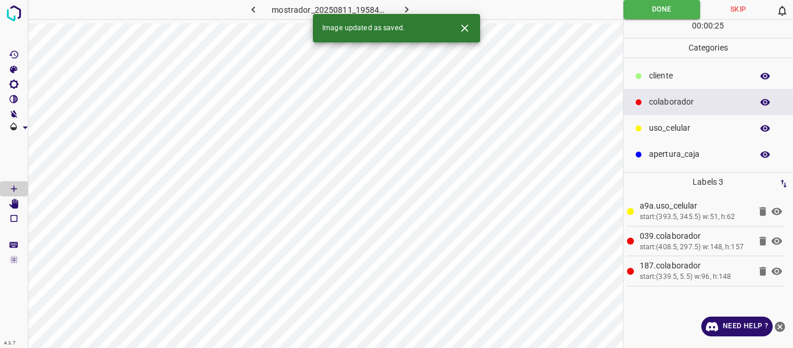
click at [407, 5] on icon "button" at bounding box center [406, 9] width 12 height 12
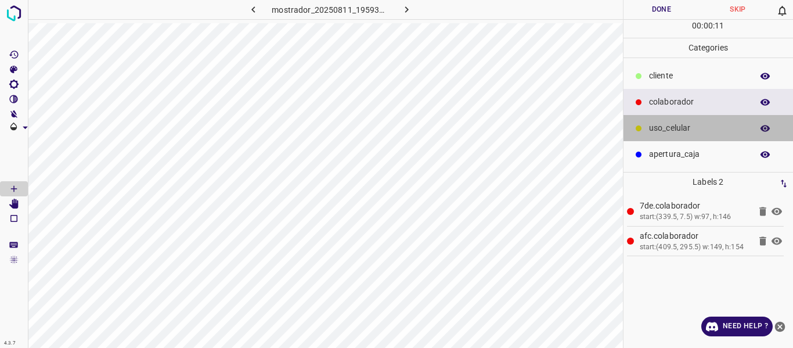
drag, startPoint x: 664, startPoint y: 127, endPoint x: 632, endPoint y: 140, distance: 35.4
click at [665, 127] on p "uso_celular" at bounding box center [697, 128] width 97 height 12
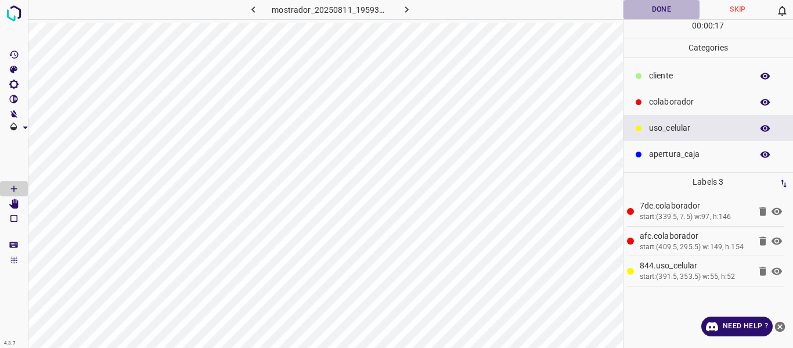
click at [658, 1] on button "Done" at bounding box center [661, 9] width 77 height 19
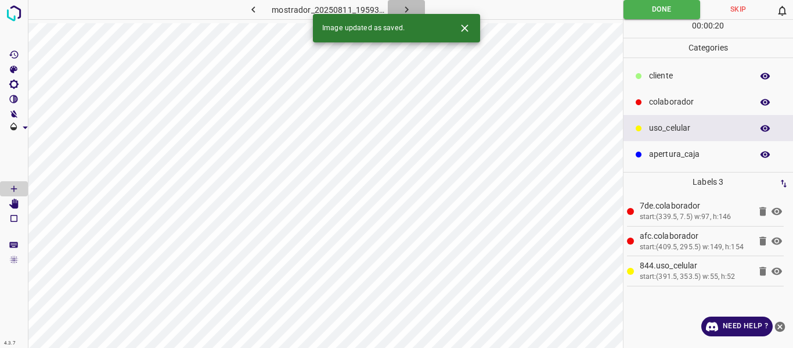
drag, startPoint x: 409, startPoint y: 5, endPoint x: 407, endPoint y: 19, distance: 14.1
click at [410, 5] on icon "button" at bounding box center [406, 9] width 12 height 12
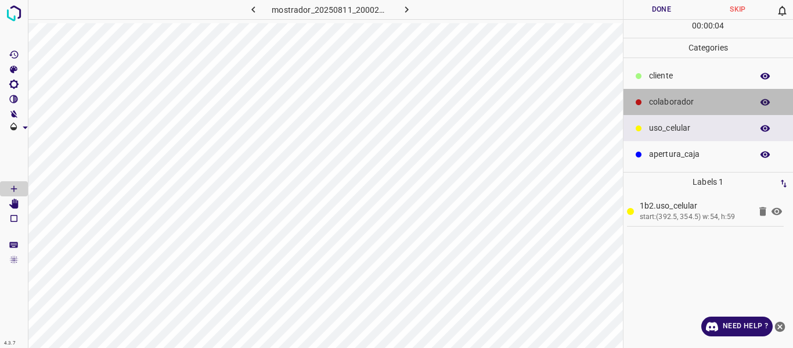
drag, startPoint x: 662, startPoint y: 102, endPoint x: 637, endPoint y: 118, distance: 29.8
click at [662, 104] on p "colaborador" at bounding box center [697, 102] width 97 height 12
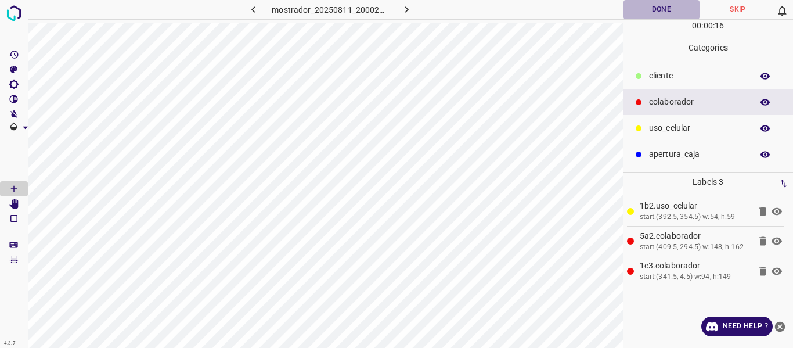
click at [662, 12] on button "Done" at bounding box center [661, 9] width 77 height 19
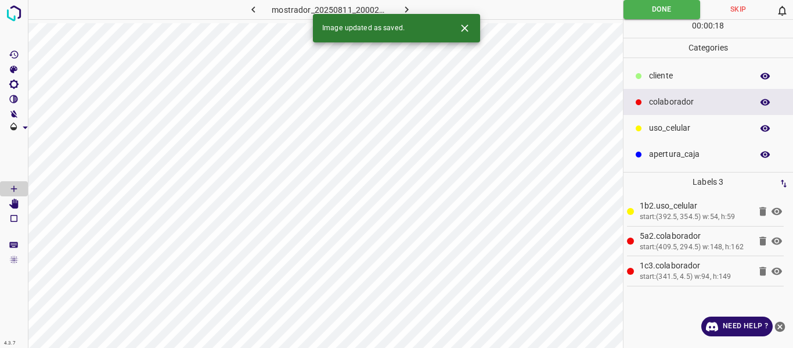
click at [408, 7] on icon "button" at bounding box center [406, 9] width 12 height 12
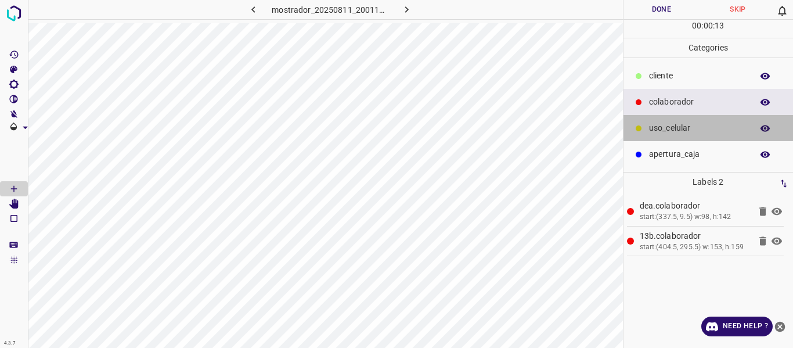
drag, startPoint x: 659, startPoint y: 135, endPoint x: 631, endPoint y: 140, distance: 27.9
click at [657, 134] on div "uso_celular" at bounding box center [708, 128] width 170 height 26
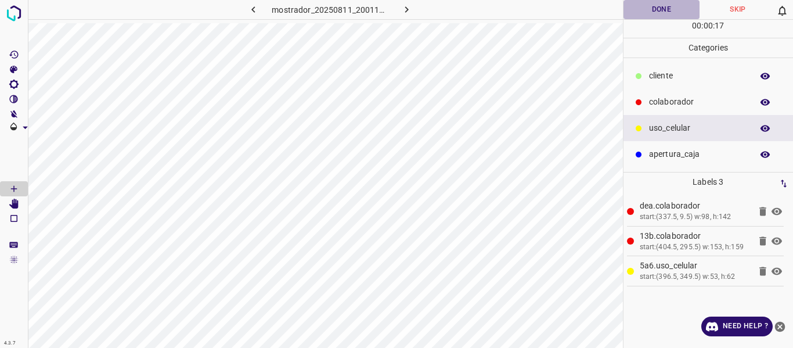
click at [652, 15] on button "Done" at bounding box center [661, 9] width 77 height 19
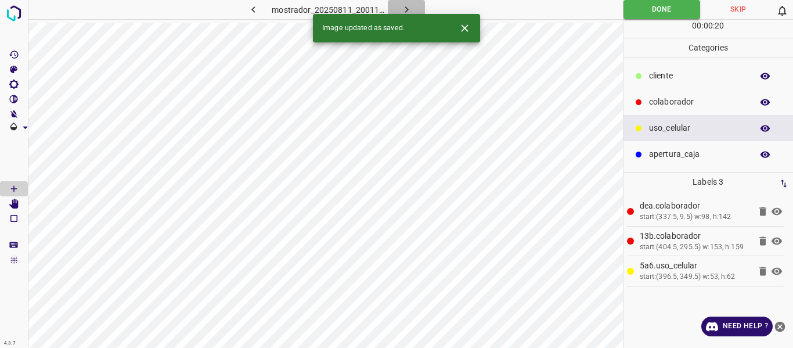
click at [407, 3] on button "button" at bounding box center [406, 9] width 37 height 19
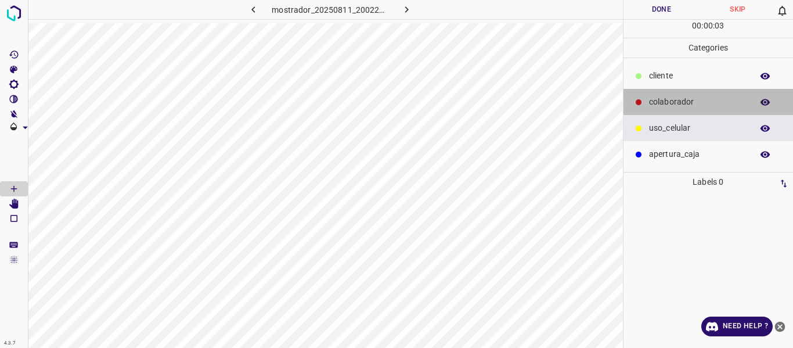
click at [684, 102] on p "colaborador" at bounding box center [697, 102] width 97 height 12
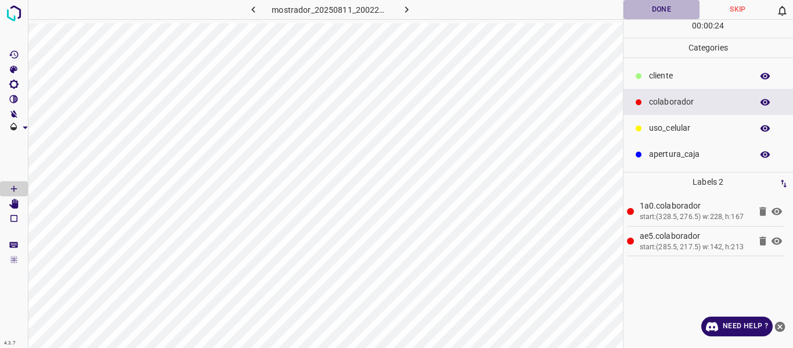
click at [660, 11] on button "Done" at bounding box center [661, 9] width 77 height 19
